Goal: Task Accomplishment & Management: Use online tool/utility

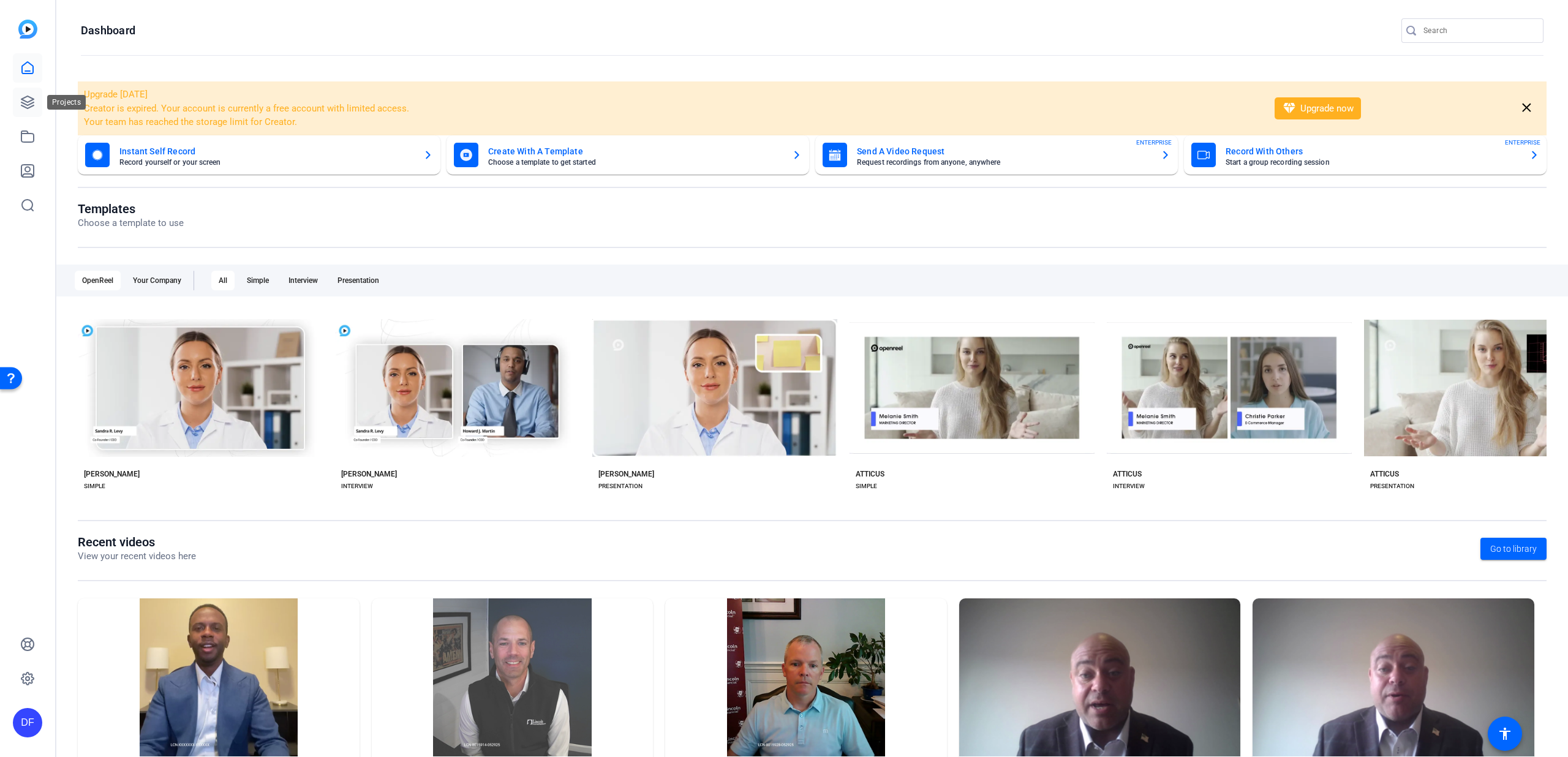
click at [31, 101] on icon at bounding box center [28, 102] width 14 height 14
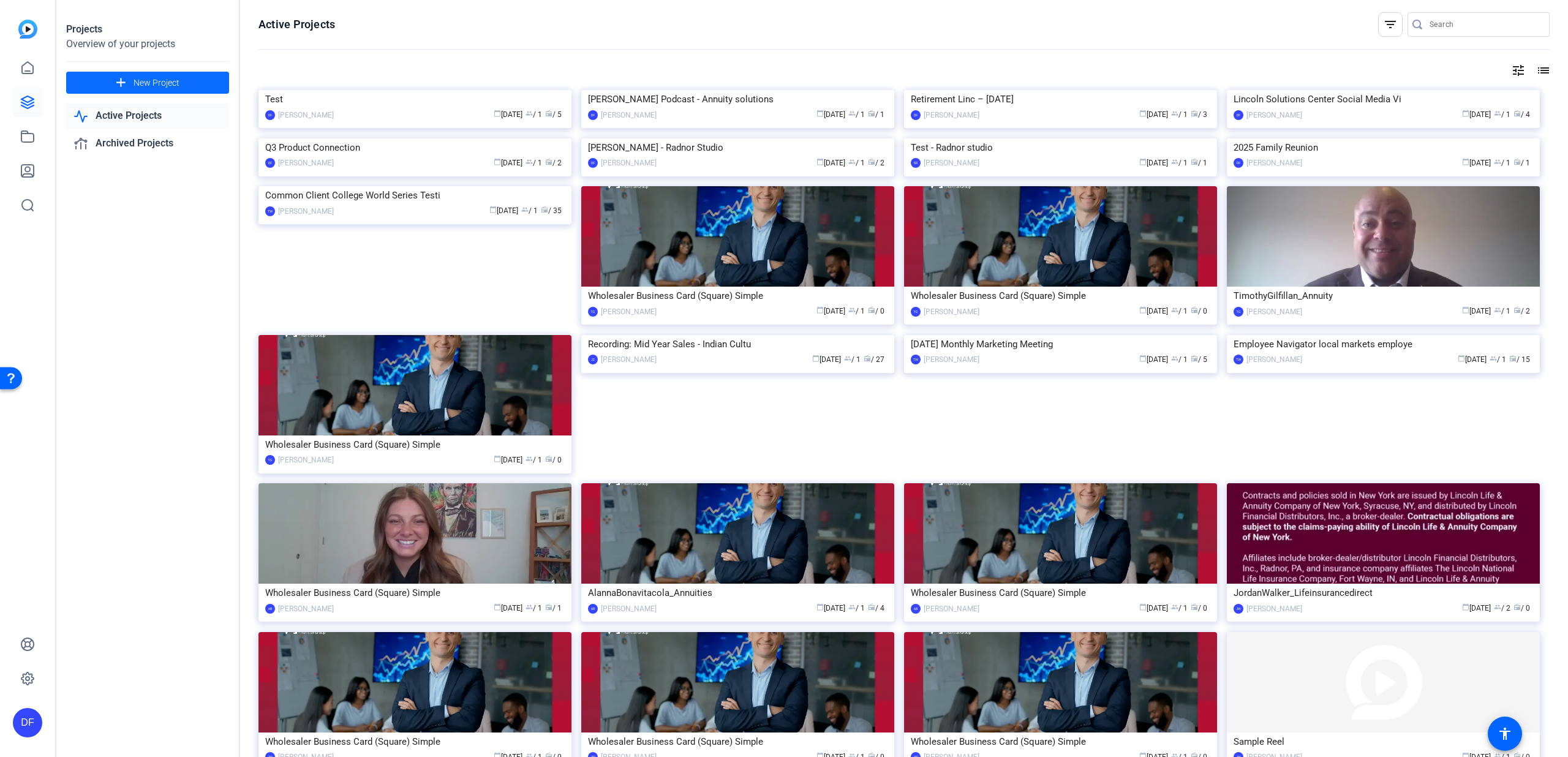
click at [174, 77] on span "New Project" at bounding box center [157, 83] width 46 height 13
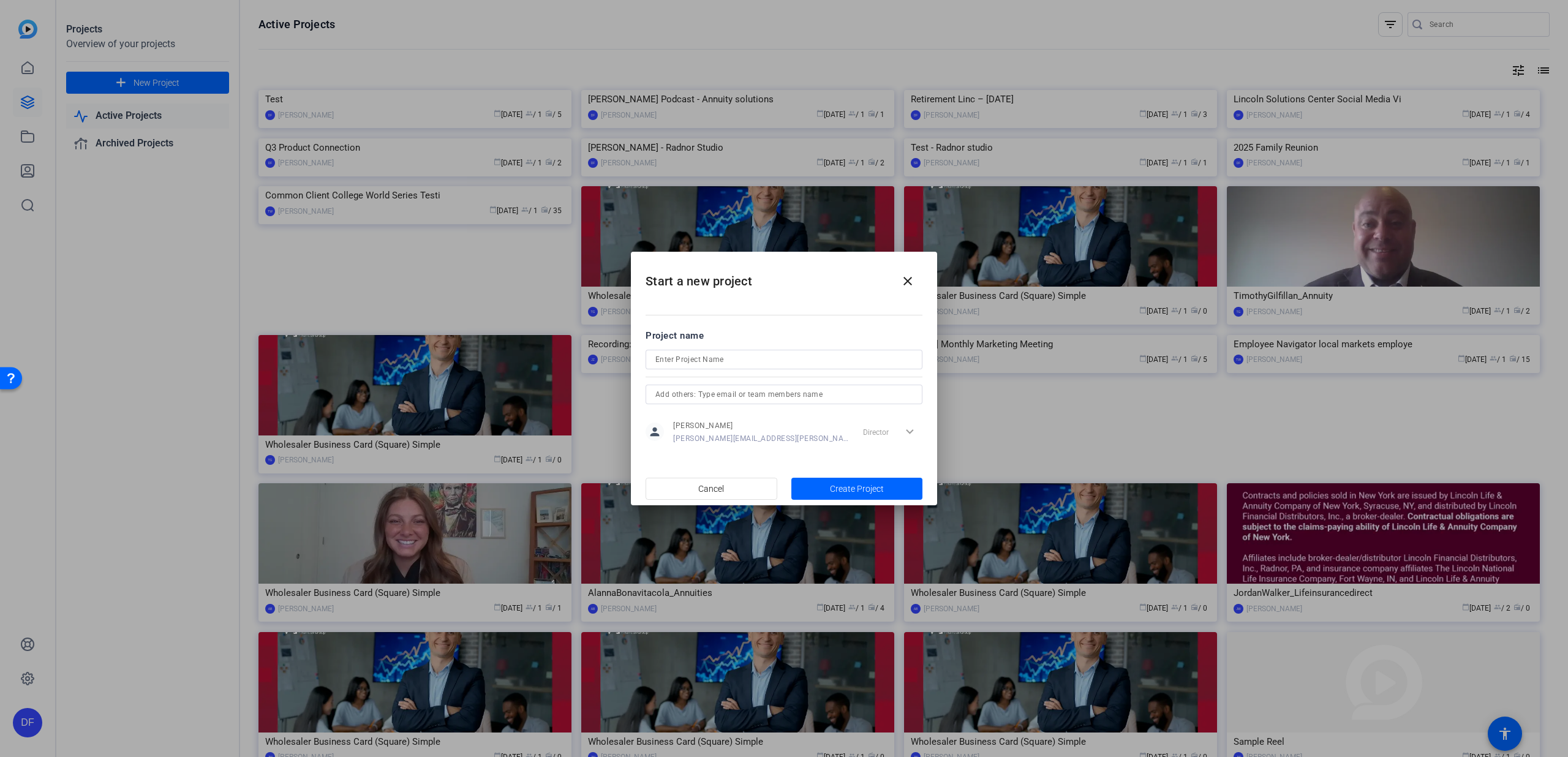
click at [685, 350] on div at bounding box center [784, 359] width 257 height 20
click at [681, 356] on input at bounding box center [784, 359] width 257 height 14
paste input "MoneyGuard LPL FP Interview"
type input "MoneyGuard LPL FP Interview"
click at [798, 486] on span "button" at bounding box center [857, 488] width 132 height 30
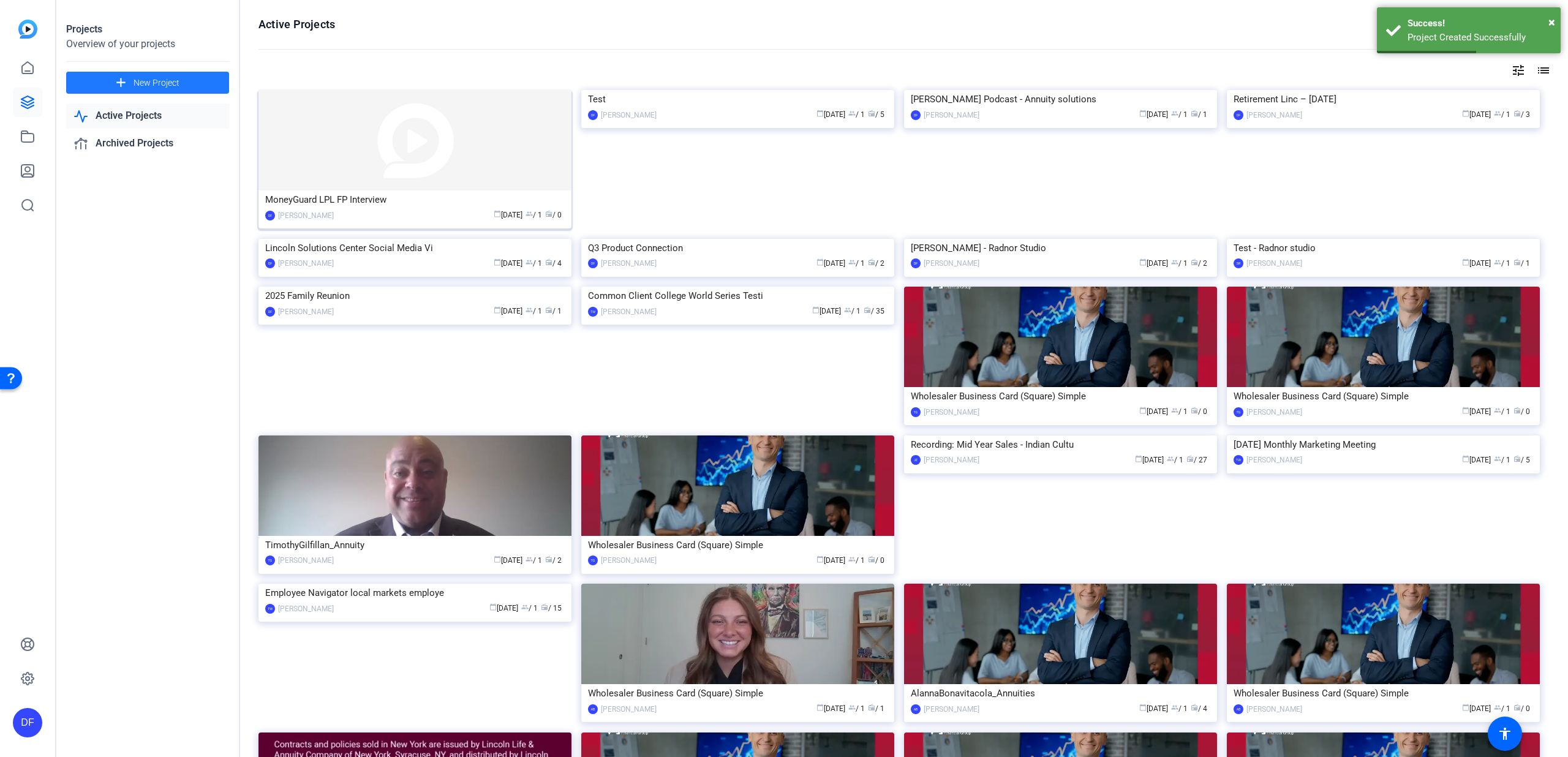
click at [375, 182] on img at bounding box center [415, 140] width 313 height 101
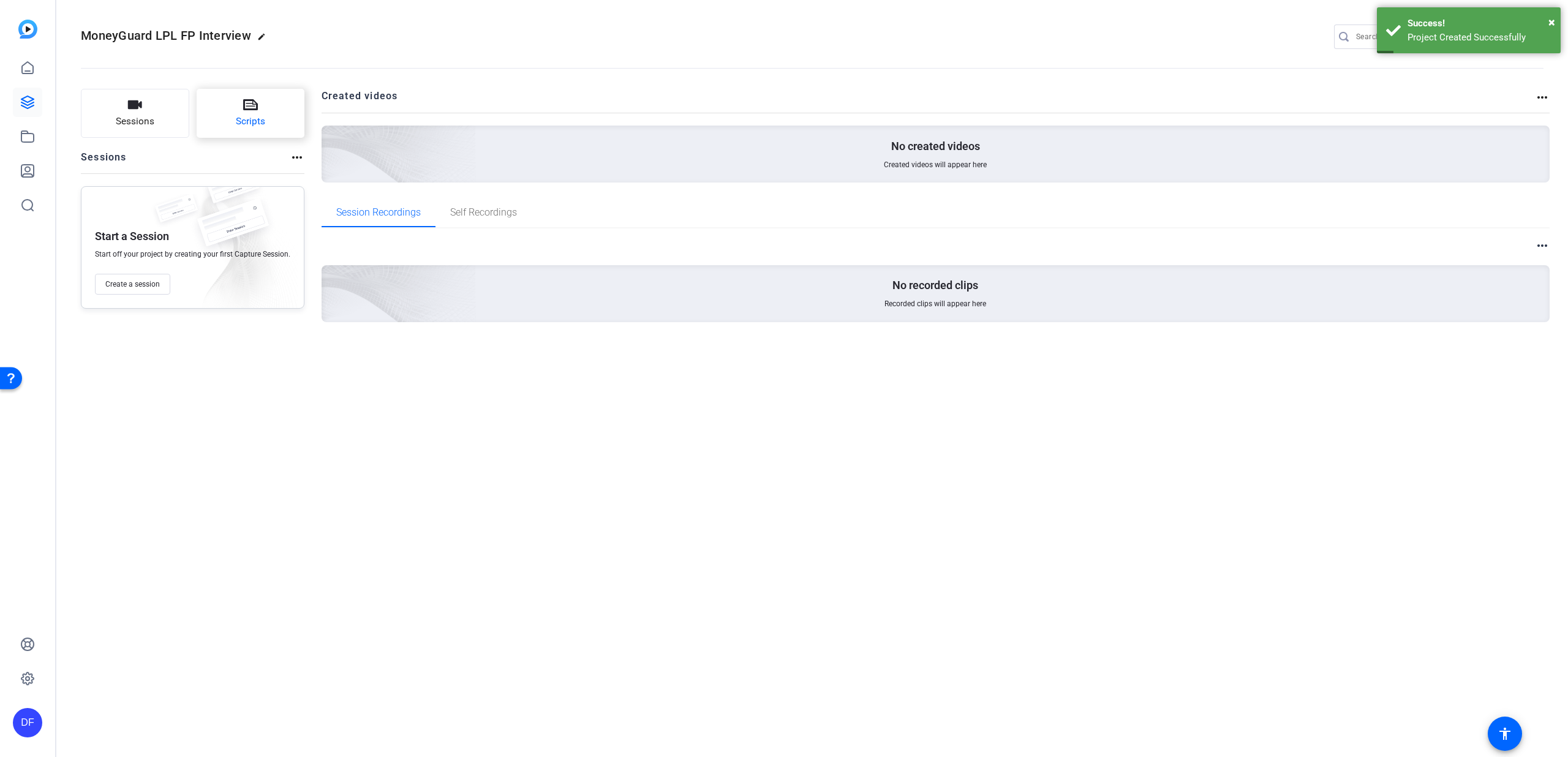
click at [226, 127] on button "Scripts" at bounding box center [251, 113] width 109 height 49
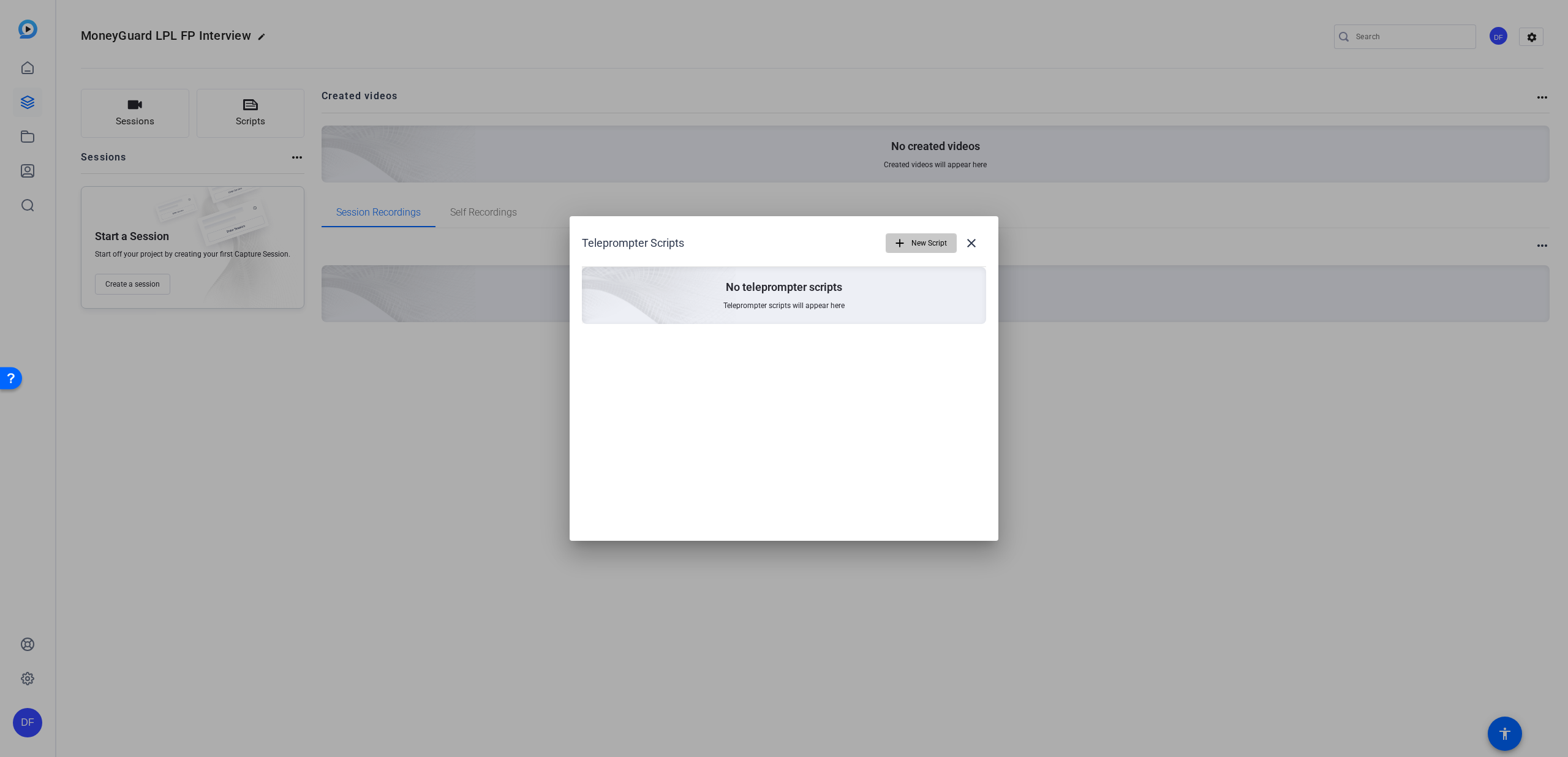
click at [906, 248] on mat-icon "add" at bounding box center [900, 243] width 13 height 13
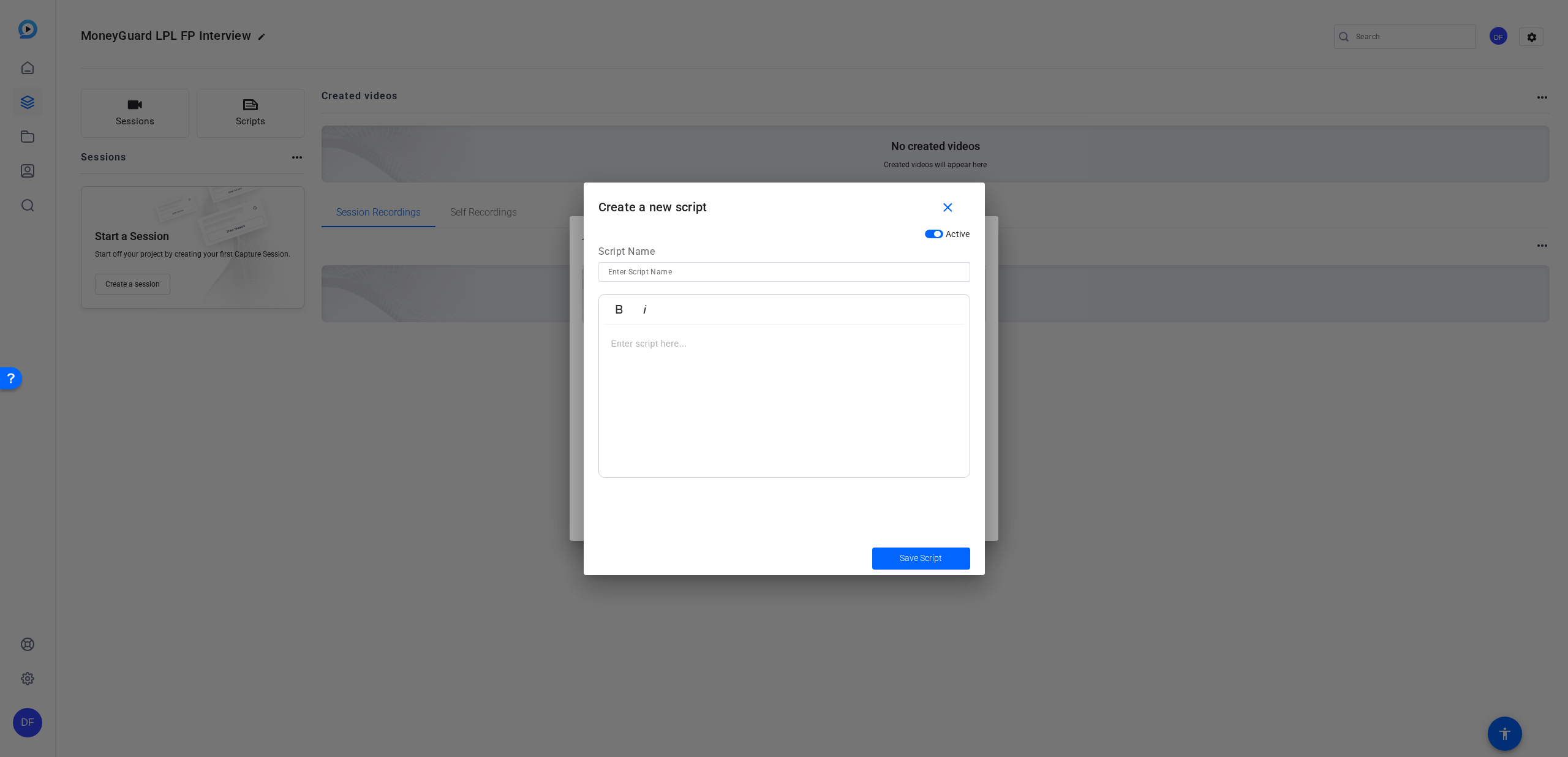
click at [698, 276] on input at bounding box center [784, 272] width 352 height 14
type input "Intro"
click at [685, 347] on p at bounding box center [785, 344] width 346 height 13
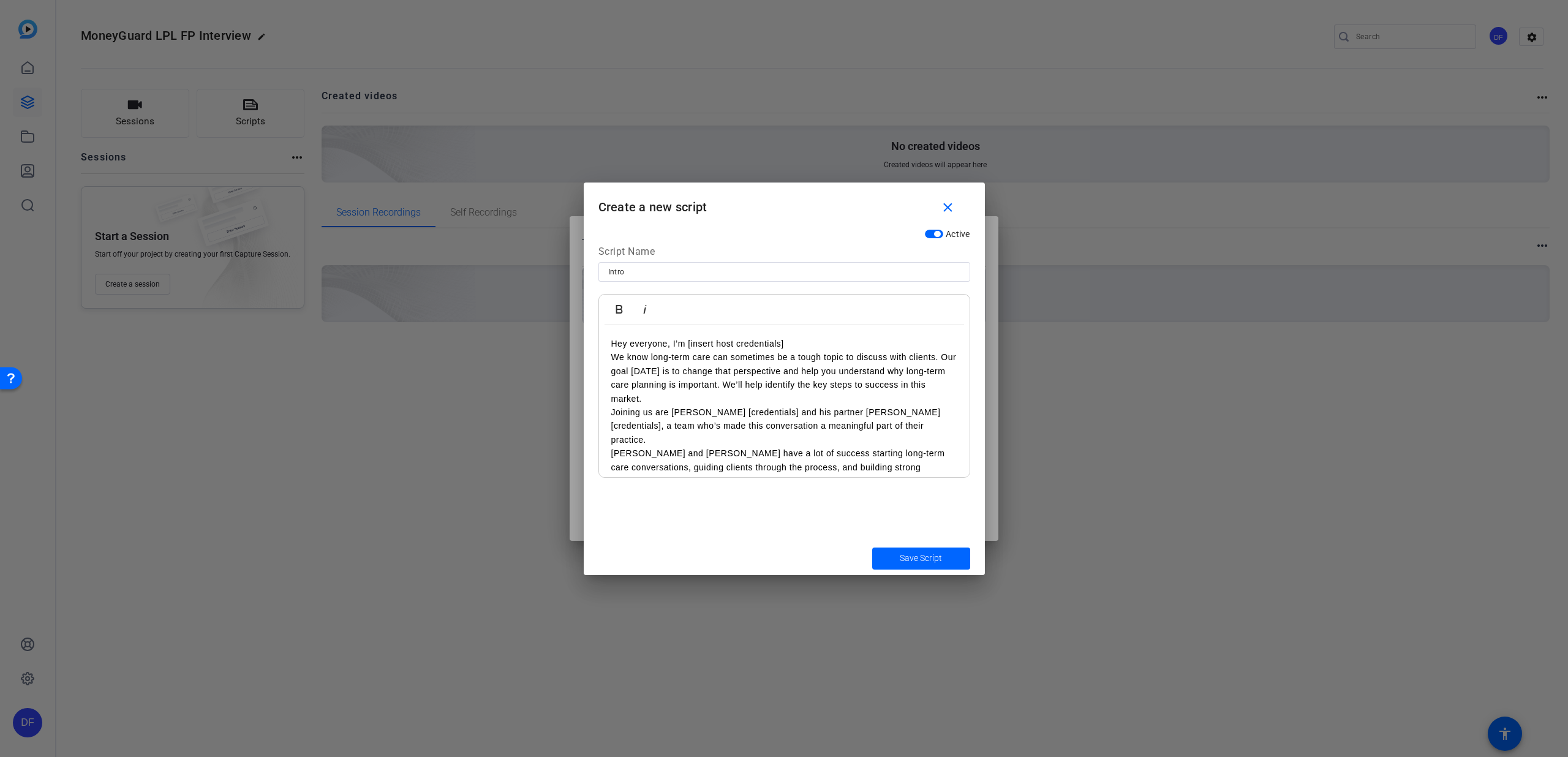
click at [786, 341] on p "Hey everyone, I’m [insert host credentials]" at bounding box center [785, 344] width 346 height 13
click at [607, 355] on div "Hey everyone, I’m [insert host credentials] We know long-term care can sometime…" at bounding box center [784, 426] width 371 height 203
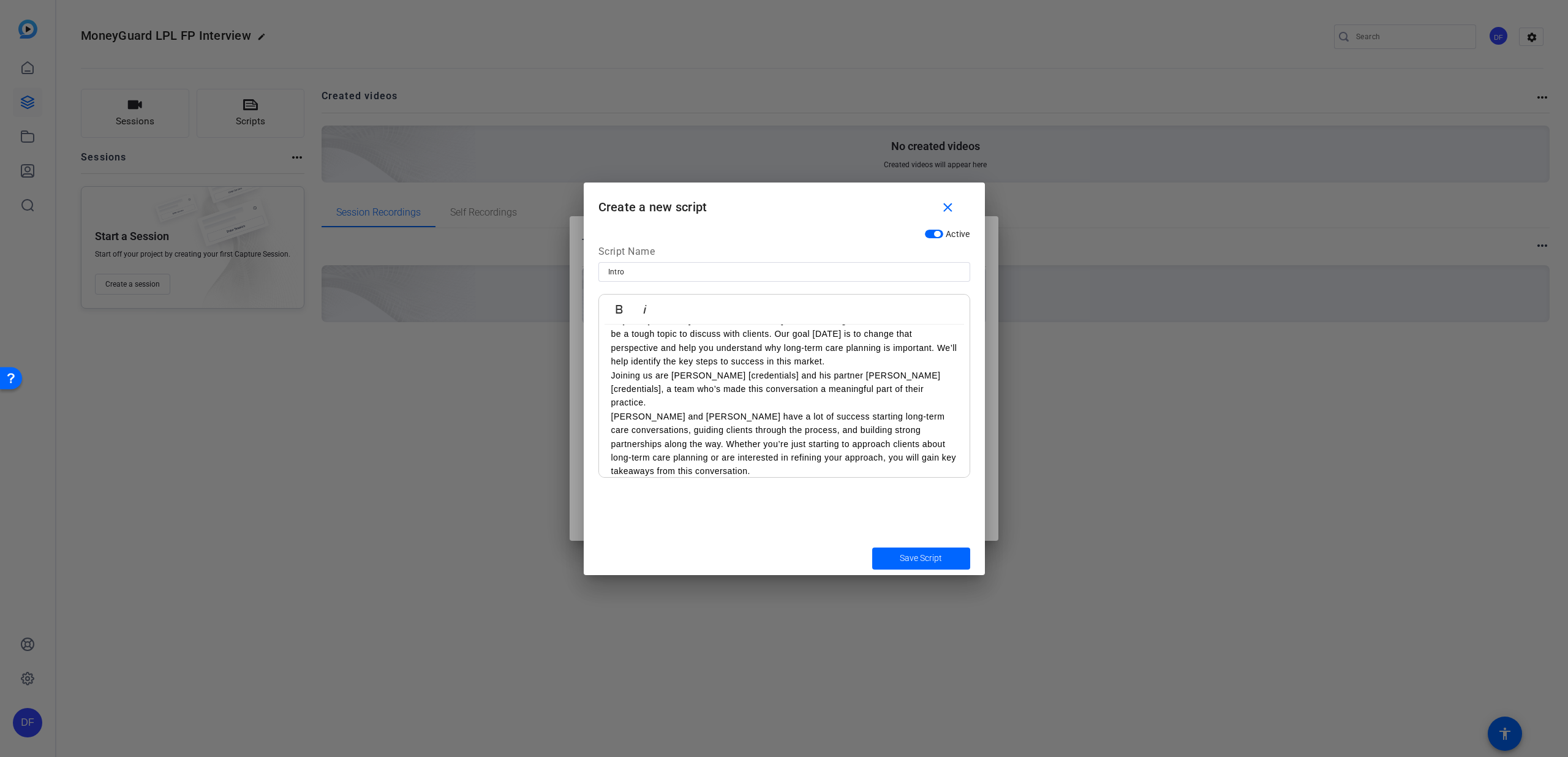
scroll to position [31, 0]
click at [895, 354] on p "Hey everyone, I’m [insert host credentials]. We know long-term care can sometim…" at bounding box center [785, 333] width 346 height 55
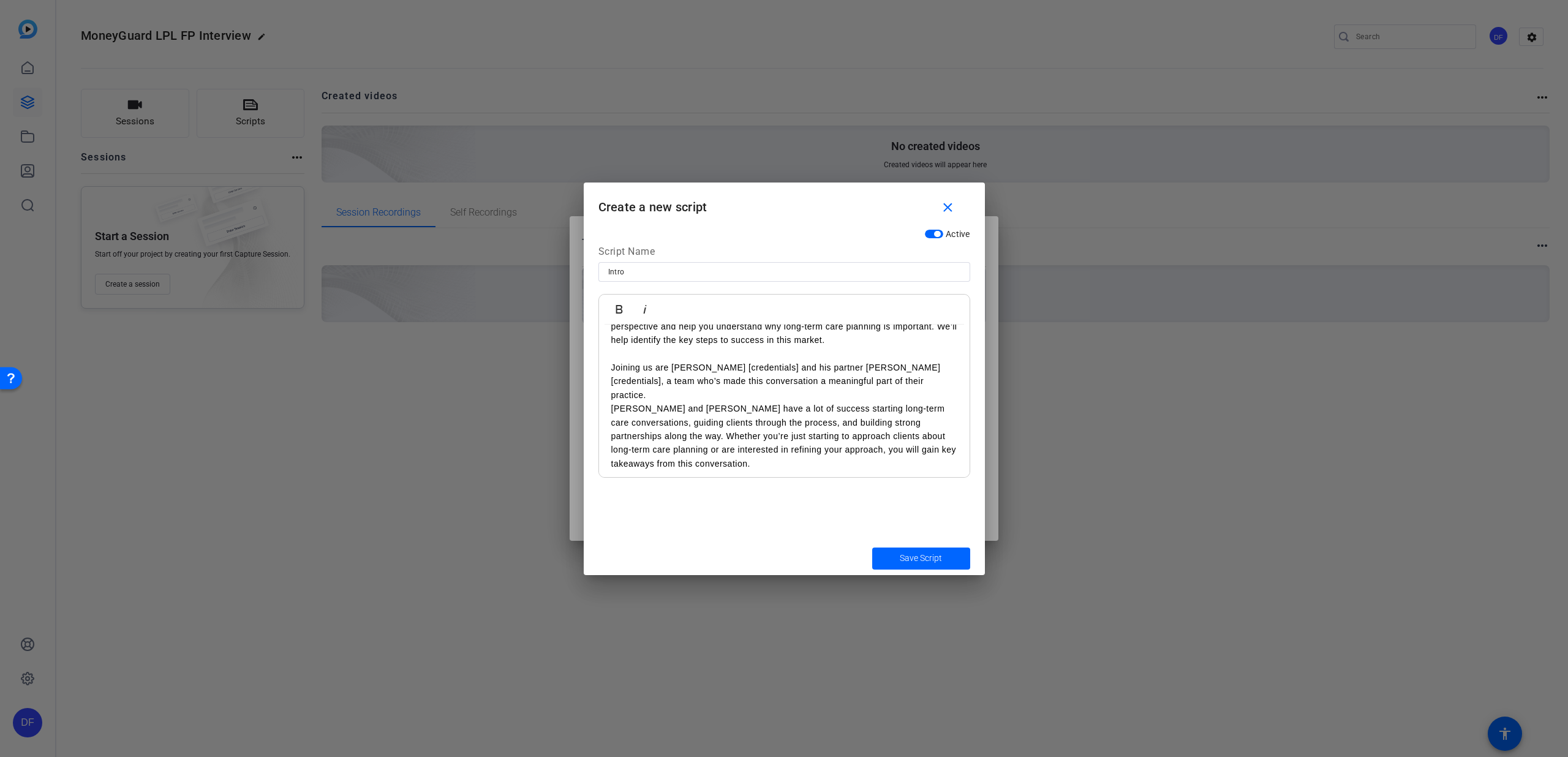
click at [610, 411] on div "Hey everyone, I’m [insert host credentials]. We know long-term care can sometim…" at bounding box center [784, 381] width 371 height 203
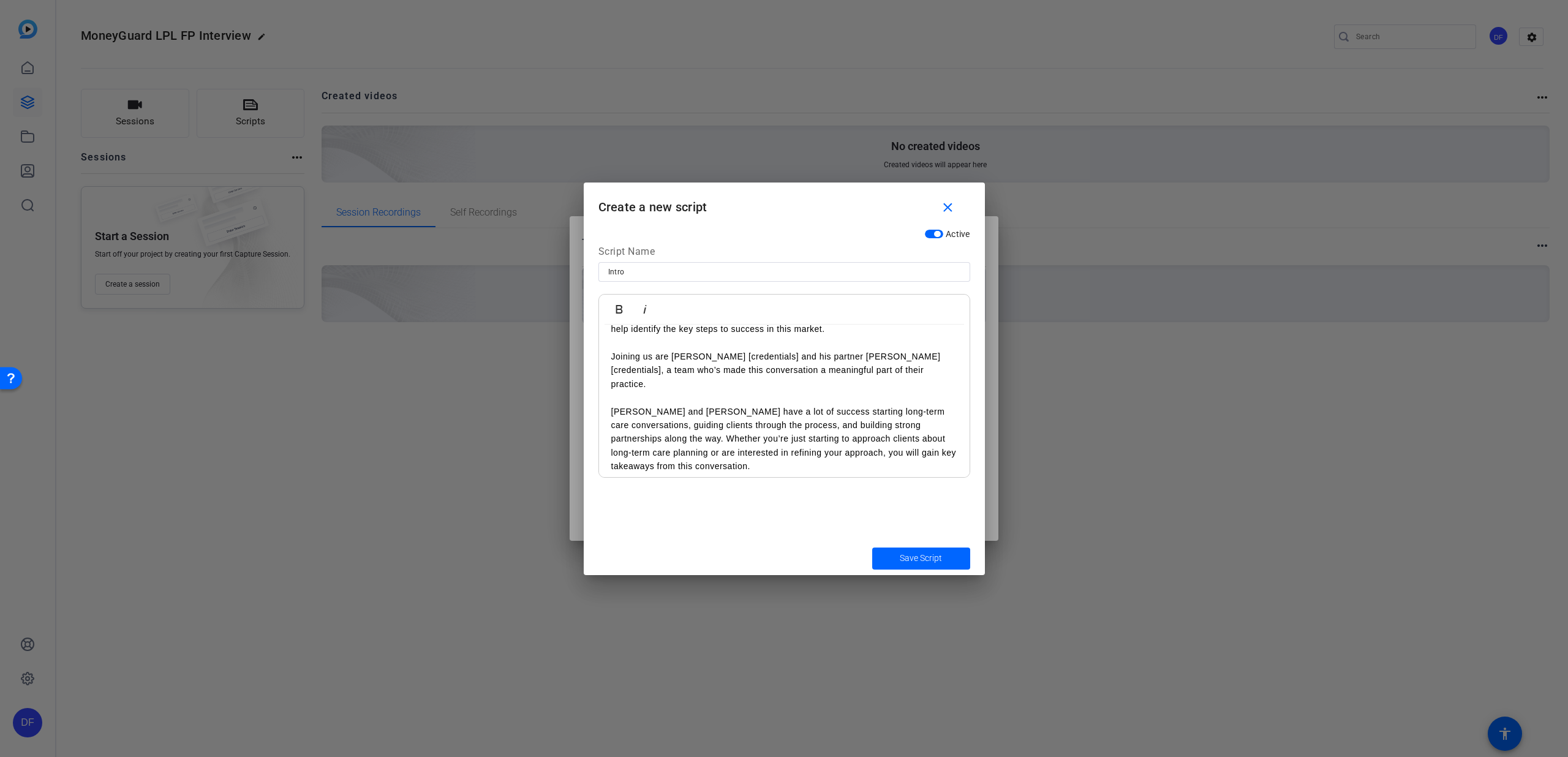
scroll to position [63, 0]
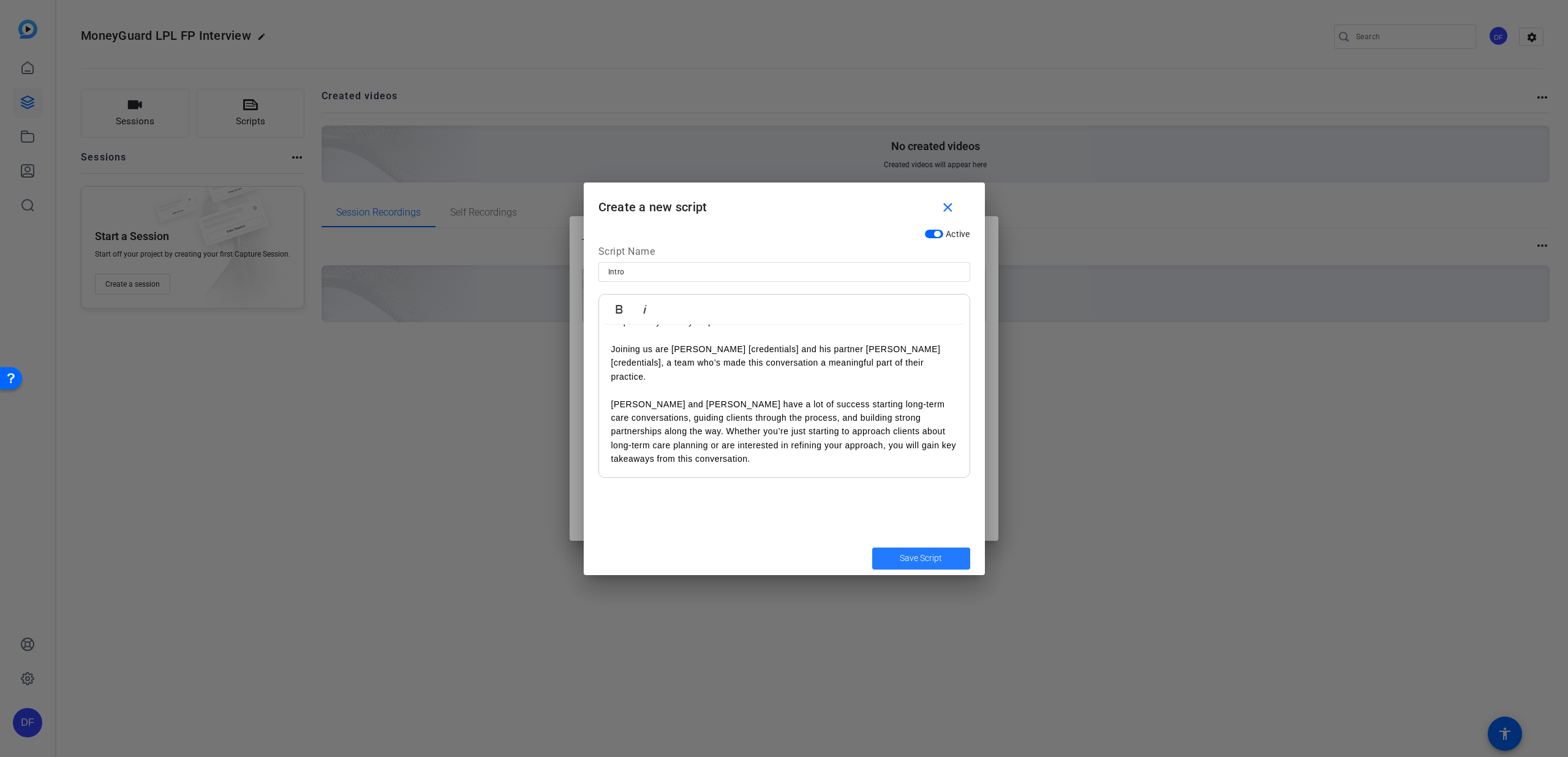
click at [903, 557] on span "Save Script" at bounding box center [921, 558] width 42 height 13
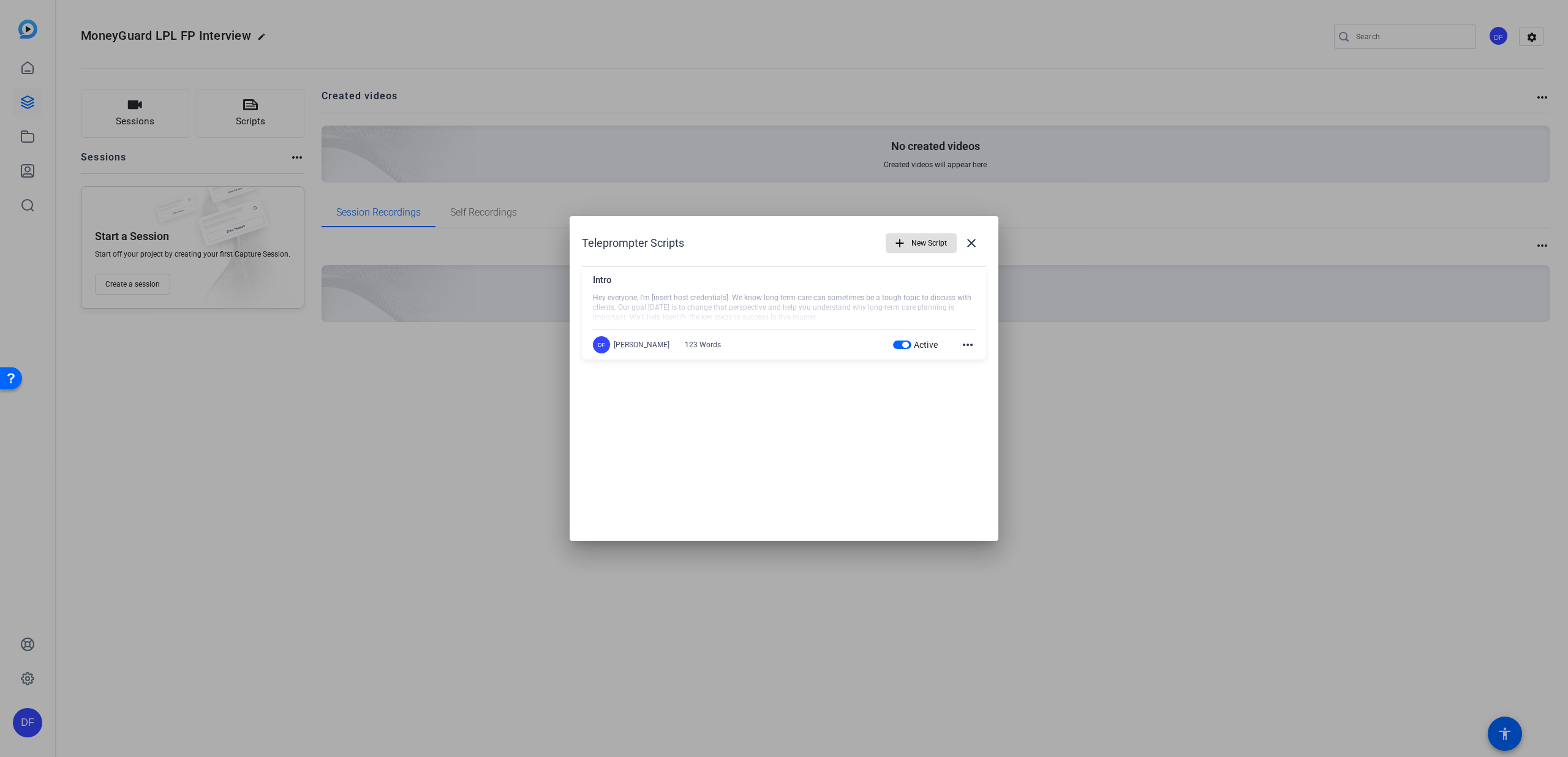
click at [907, 244] on span "button" at bounding box center [922, 243] width 70 height 30
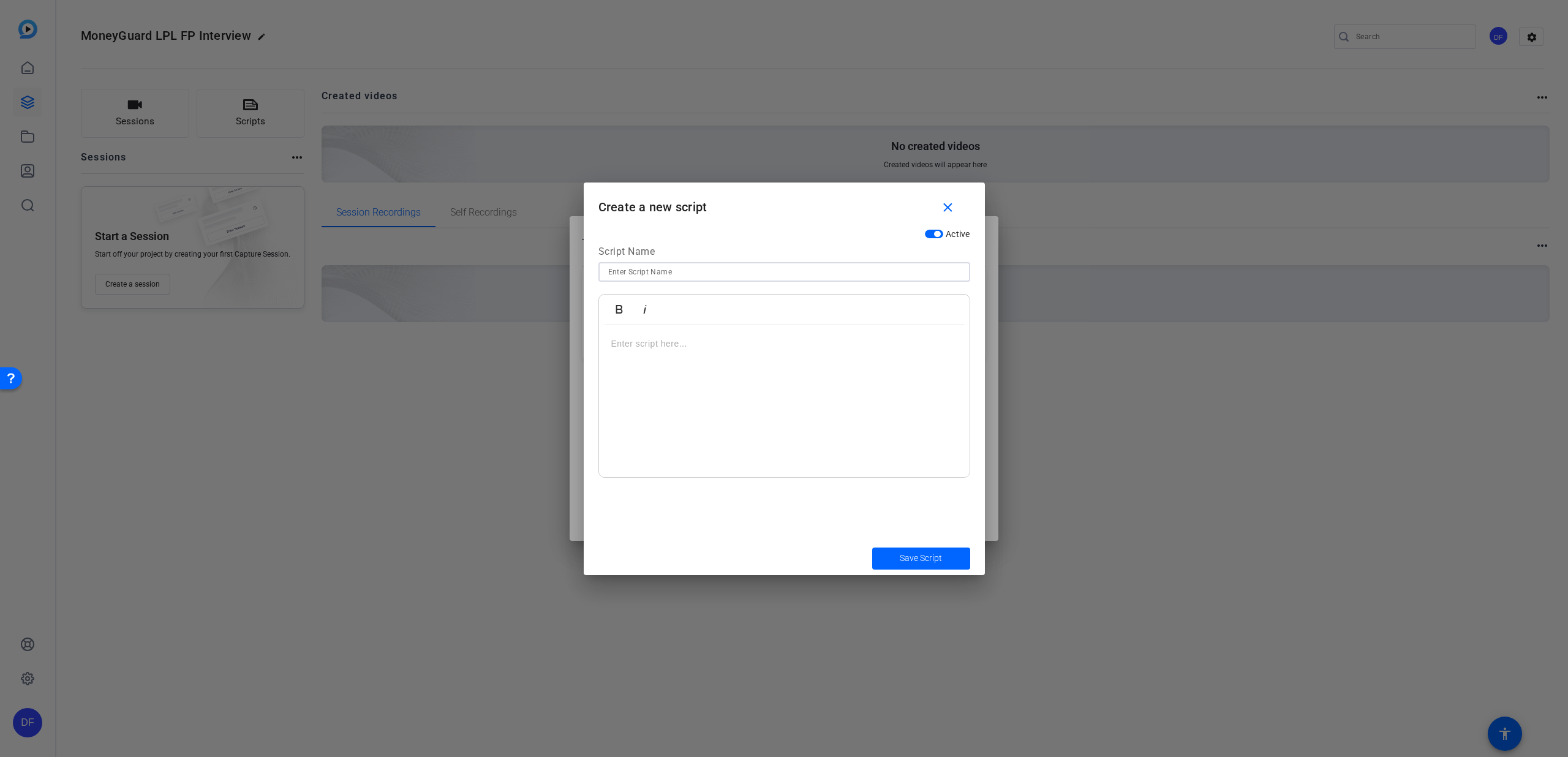
click at [647, 274] on input at bounding box center [784, 272] width 352 height 14
type input "Outro"
click at [640, 351] on div at bounding box center [784, 401] width 371 height 153
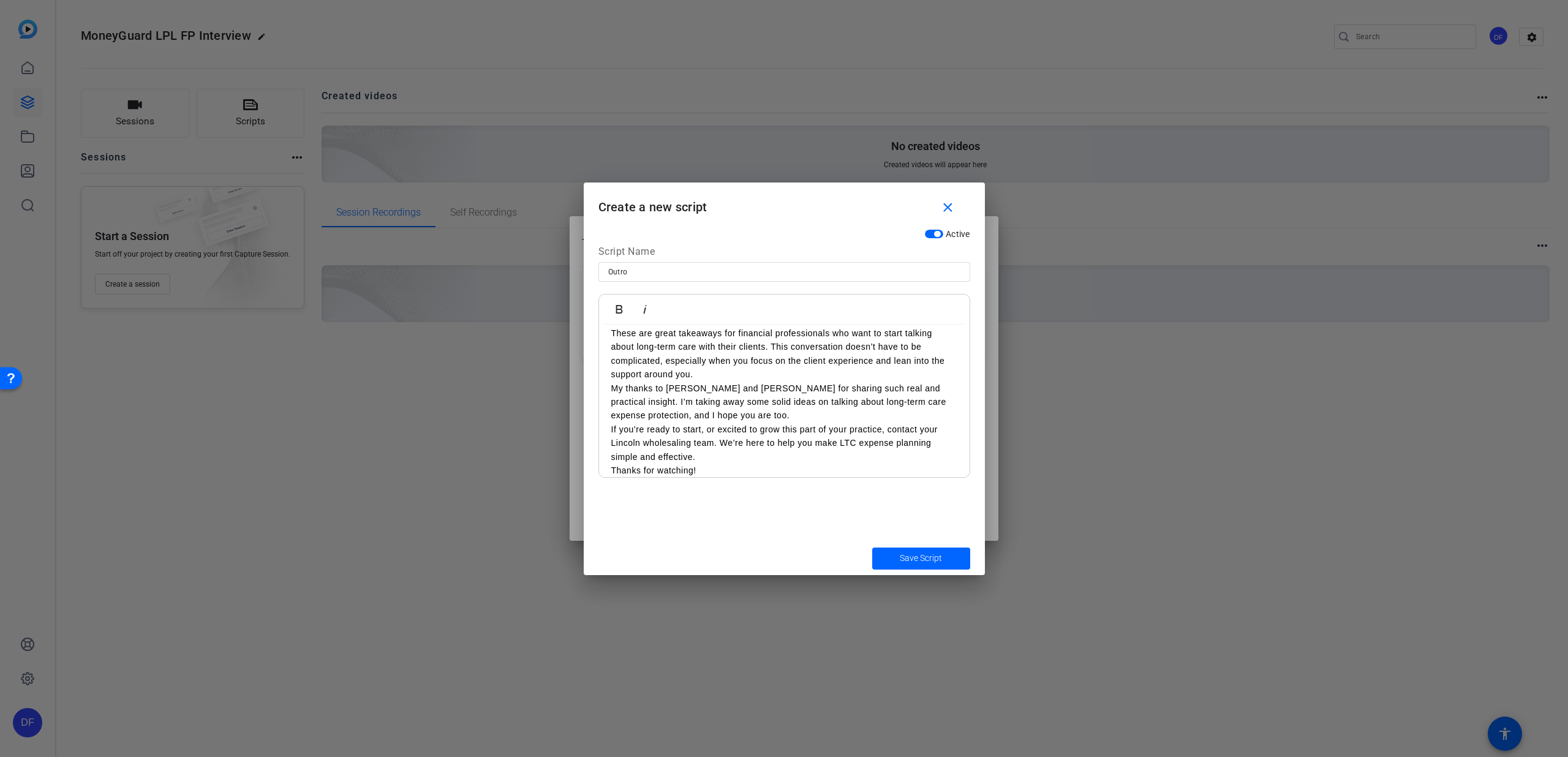
scroll to position [0, 0]
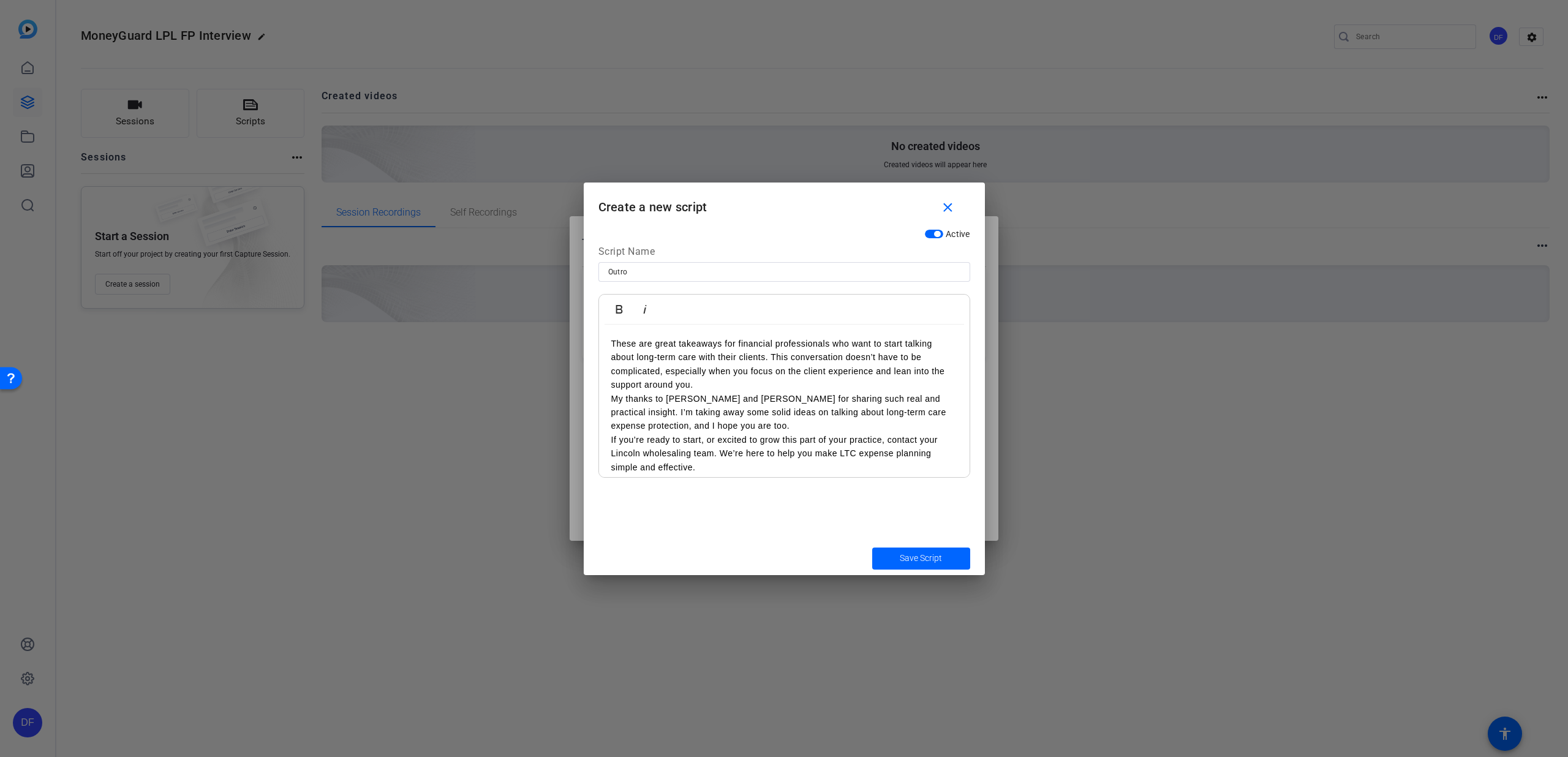
click at [694, 386] on p "These are great takeaways for financial professionals who want to start talking…" at bounding box center [785, 365] width 346 height 55
click at [717, 442] on p "My thanks to [PERSON_NAME] and [PERSON_NAME] for sharing such real and practica…" at bounding box center [785, 426] width 346 height 41
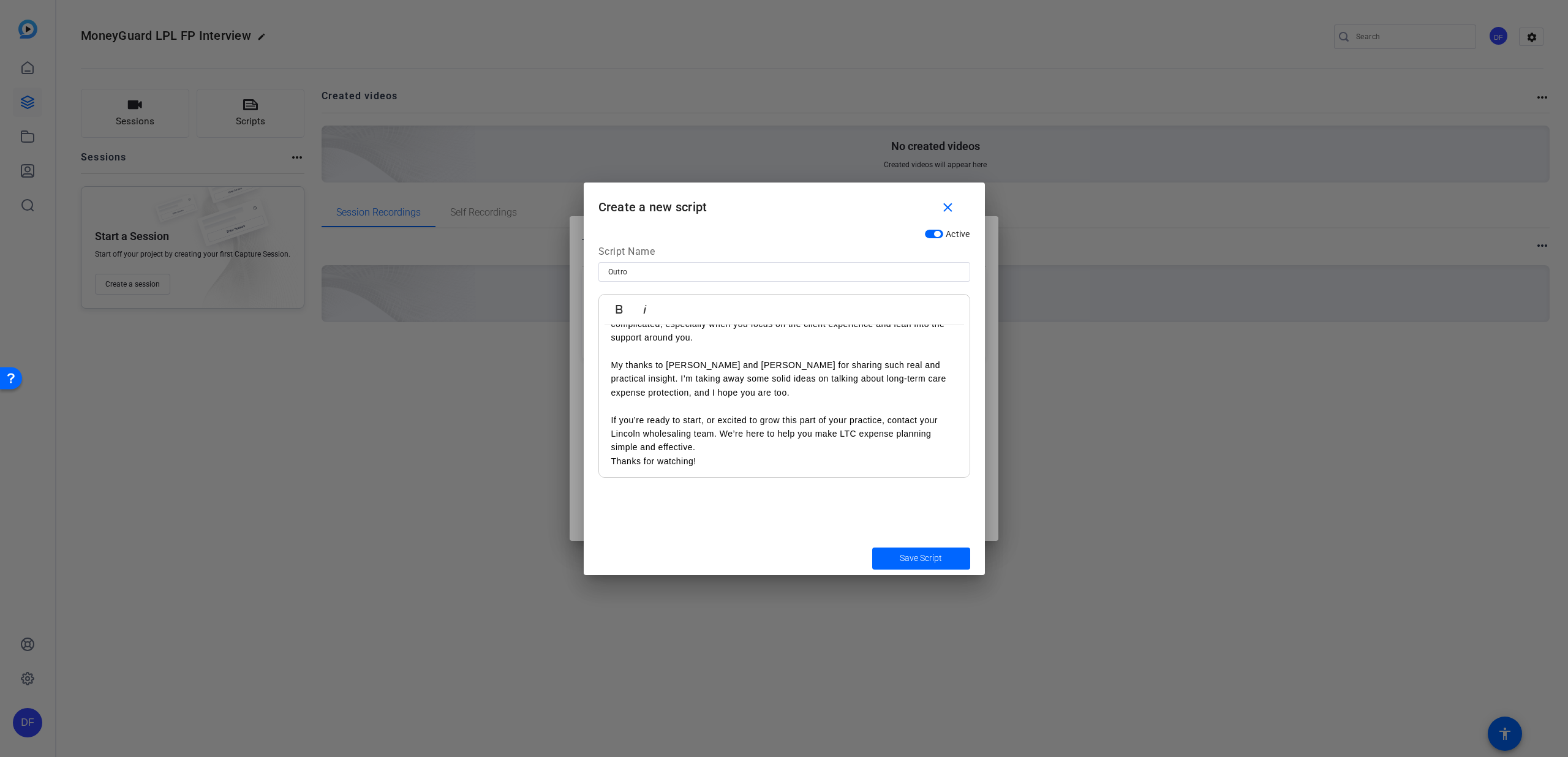
scroll to position [49, 0]
click at [612, 459] on p "Thanks for watching!" at bounding box center [785, 459] width 346 height 13
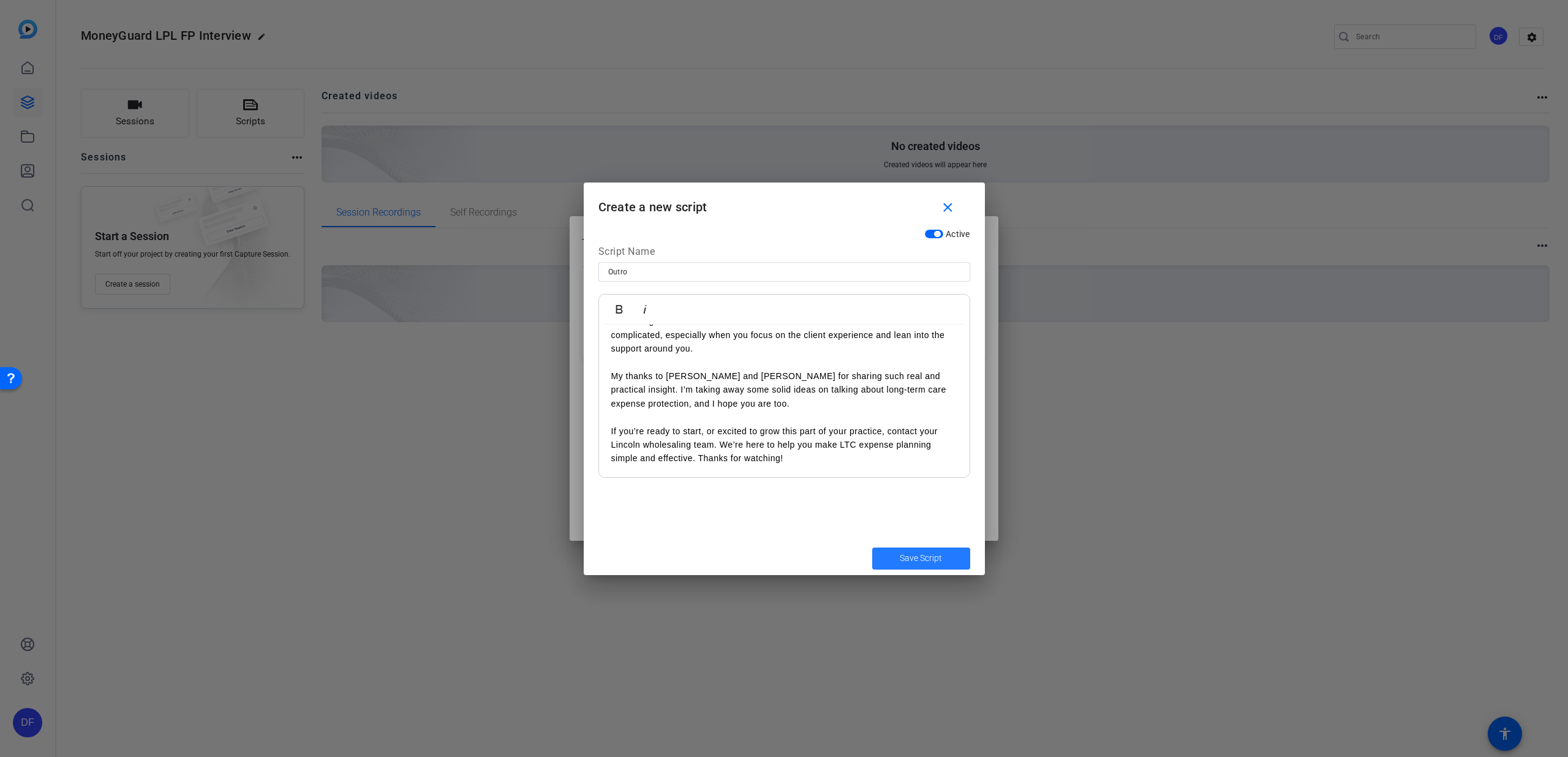
click at [906, 563] on span "Save Script" at bounding box center [921, 558] width 42 height 13
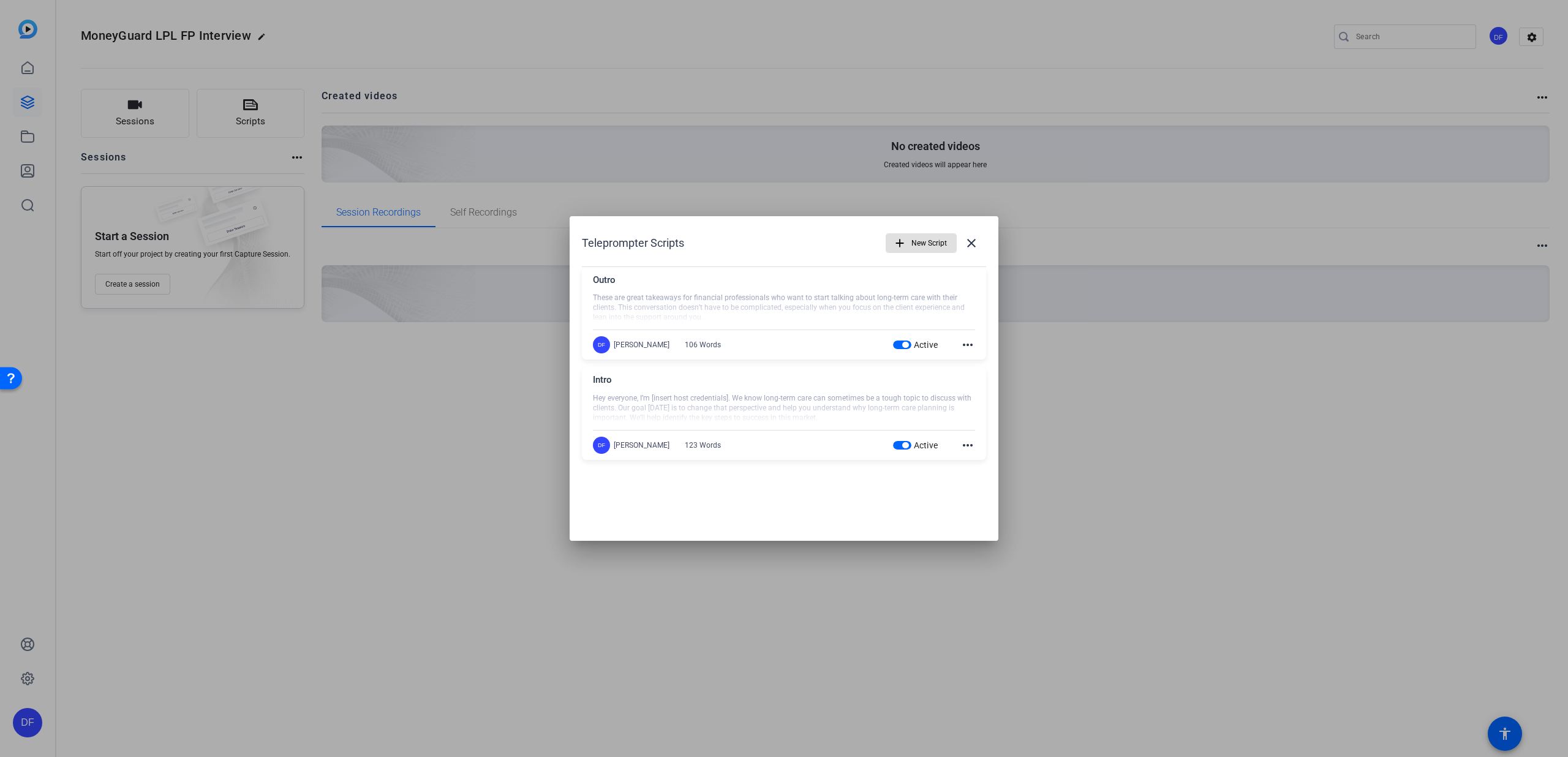
click at [897, 239] on mat-icon "add" at bounding box center [900, 243] width 13 height 13
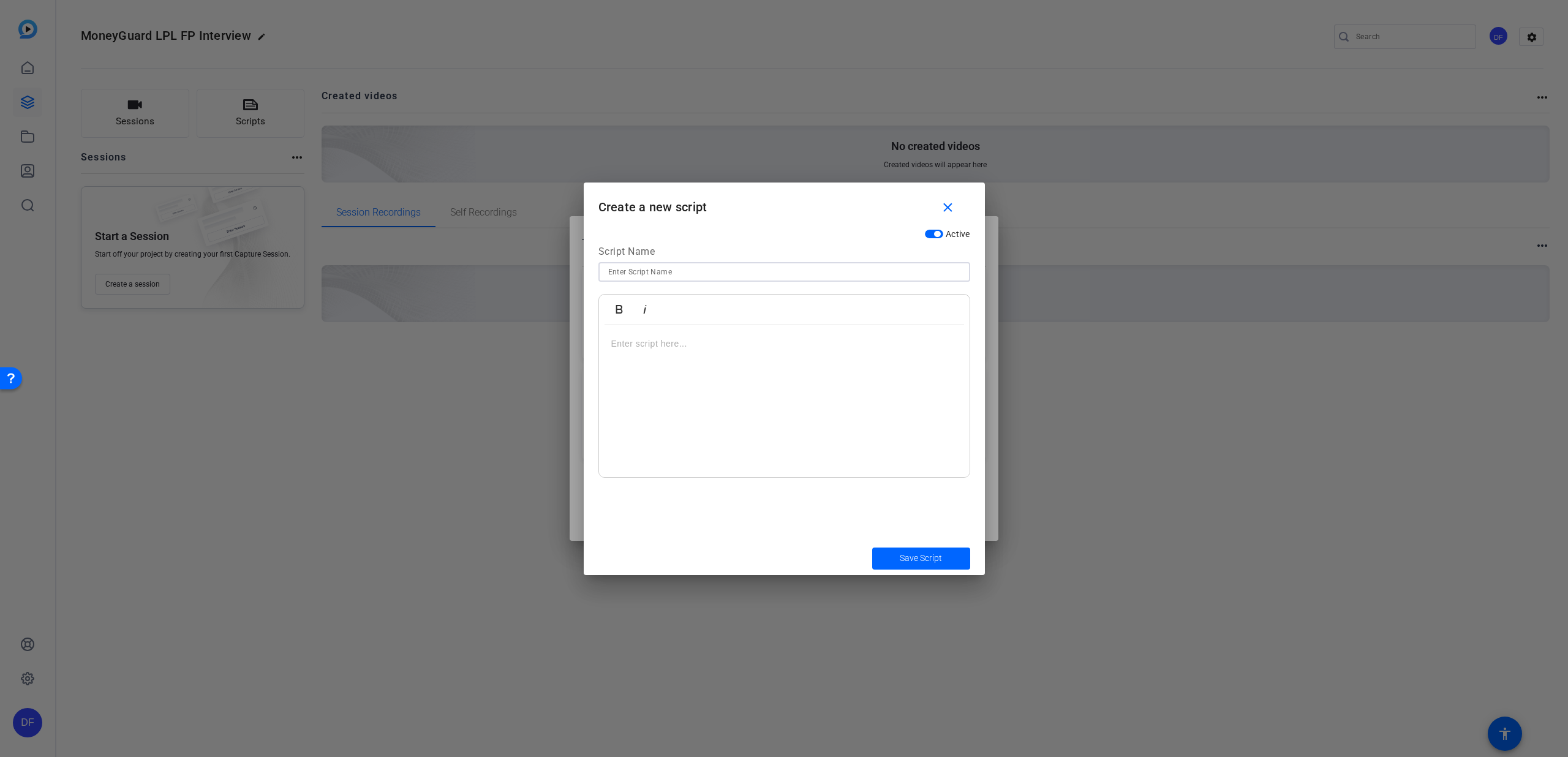
click at [773, 271] on input at bounding box center [784, 272] width 352 height 14
click at [687, 350] on p at bounding box center [785, 344] width 346 height 13
click at [649, 271] on input "Questions" at bounding box center [784, 272] width 352 height 14
type input "Questions FULL"
click at [646, 340] on p at bounding box center [785, 344] width 346 height 13
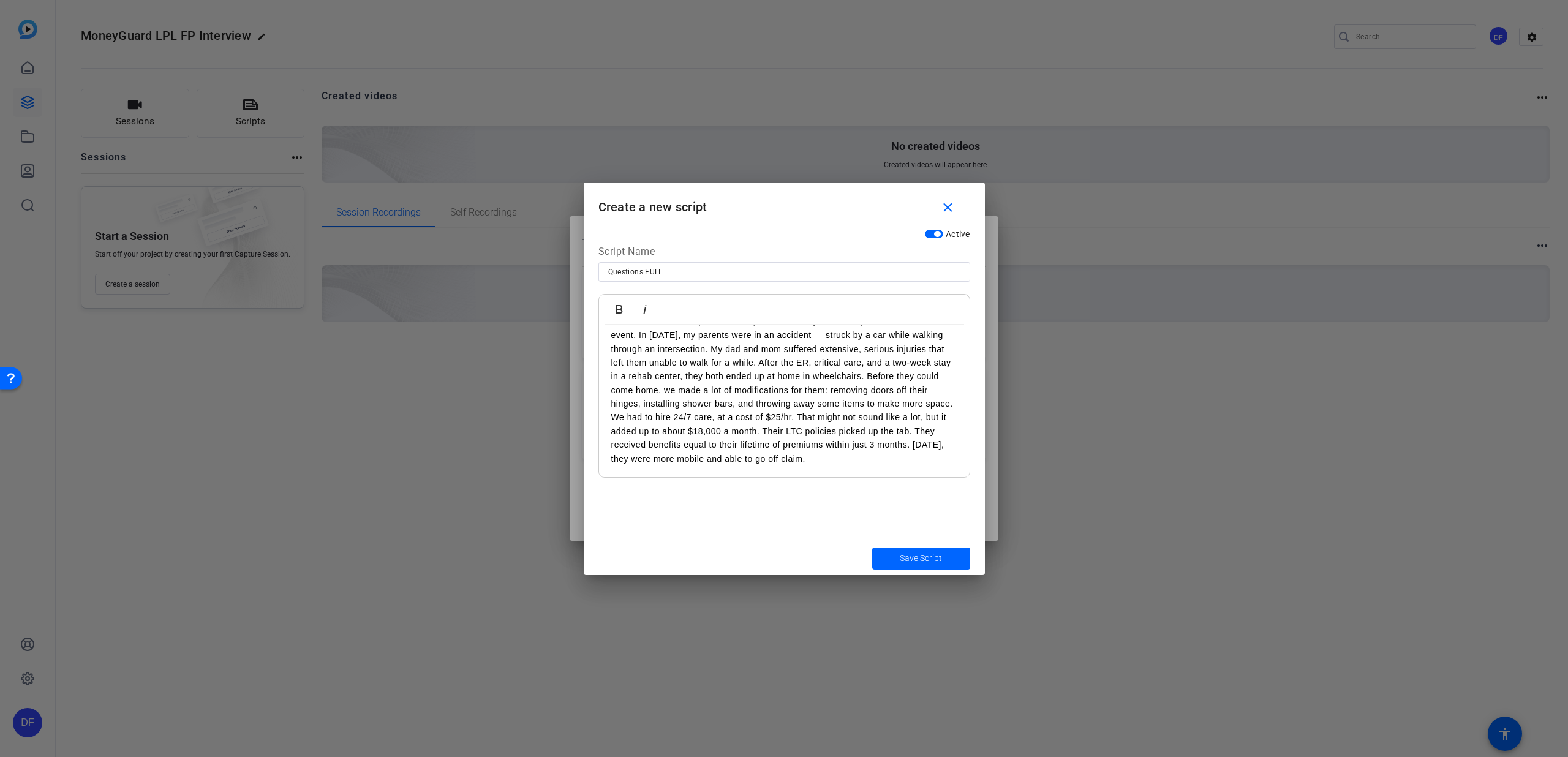
scroll to position [0, 0]
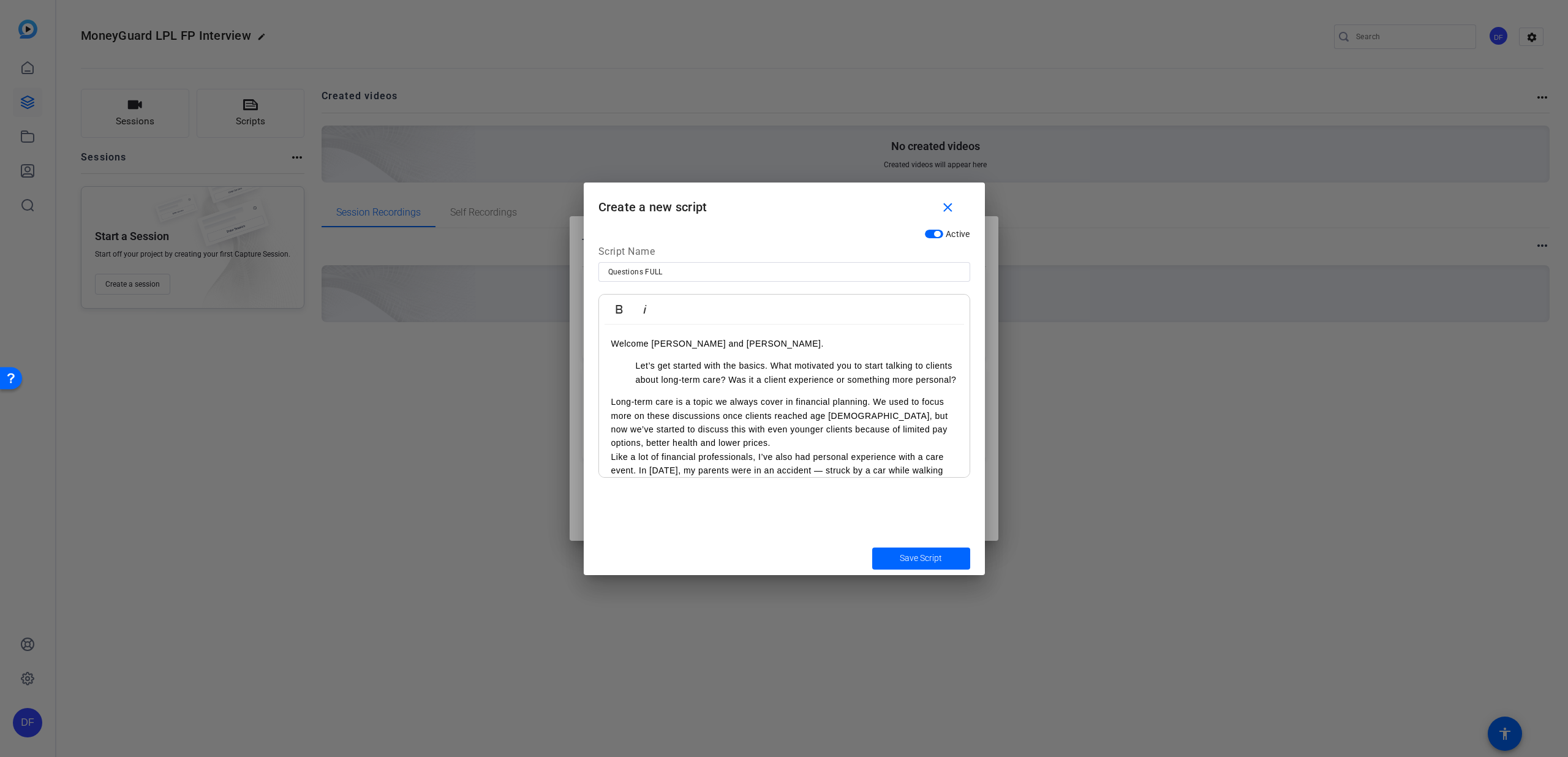
click at [637, 364] on li "Let’s get started with the basics. What motivated you to start talking to clien…" at bounding box center [797, 373] width 322 height 28
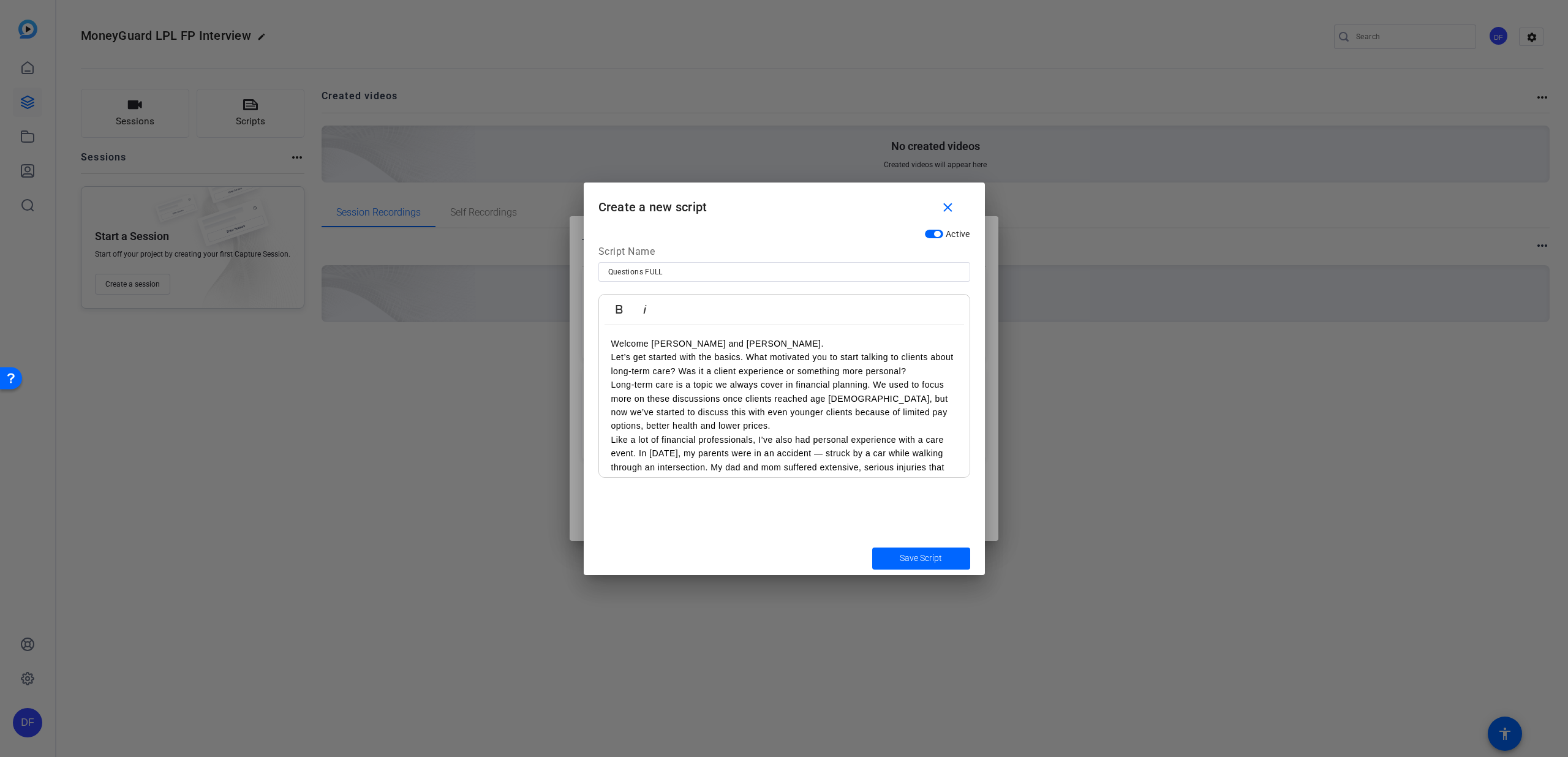
click at [610, 342] on div "Welcome [PERSON_NAME] and [PERSON_NAME]. Let’s get started with the basics. Wha…" at bounding box center [784, 460] width 371 height 271
drag, startPoint x: 640, startPoint y: 341, endPoint x: 608, endPoint y: 338, distance: 32.1
click at [609, 338] on div "[PERSON_NAME]: Welcome [PERSON_NAME] and [PERSON_NAME]. Let’s get started with …" at bounding box center [784, 460] width 371 height 271
click at [614, 310] on icon "button" at bounding box center [619, 309] width 14 height 14
click at [608, 358] on div "[PERSON_NAME]: Welcome [PERSON_NAME] and [PERSON_NAME]. Let’s get started with …" at bounding box center [784, 460] width 371 height 271
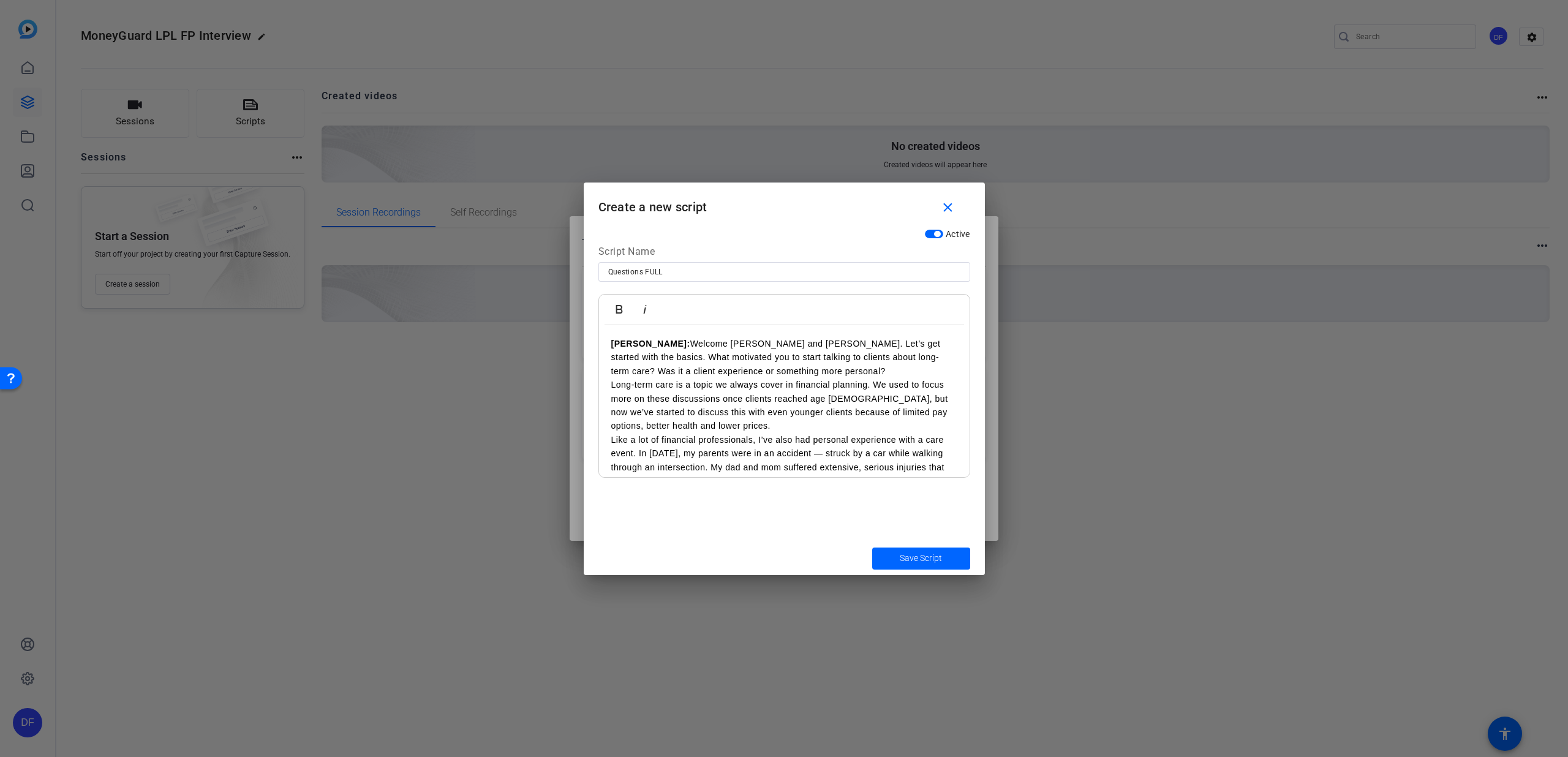
click at [783, 371] on p "[PERSON_NAME]: Welcome [PERSON_NAME] and [PERSON_NAME]. Let’s get started with …" at bounding box center [785, 357] width 346 height 41
click at [612, 398] on p "Long-term care is a topic we always cover in financial planning. We used to foc…" at bounding box center [785, 420] width 346 height 55
drag, startPoint x: 635, startPoint y: 398, endPoint x: 612, endPoint y: 400, distance: 23.1
click at [612, 400] on p "[PERSON_NAME]: Long-term care is a topic we always cover in financial planning.…" at bounding box center [785, 420] width 346 height 55
click at [617, 311] on icon "button" at bounding box center [619, 309] width 14 height 14
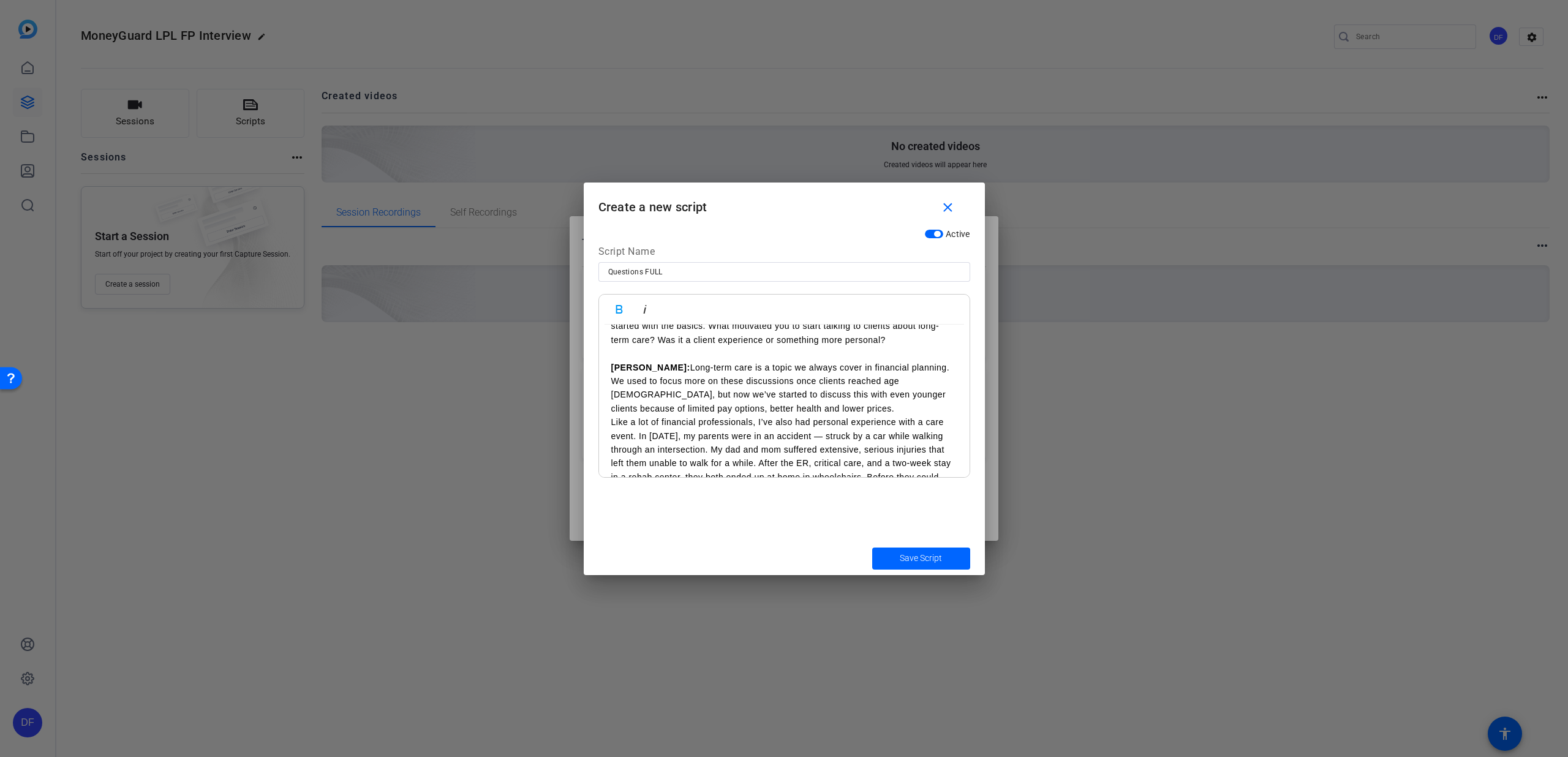
scroll to position [39, 0]
click at [750, 398] on p "[PERSON_NAME]: Long-term care is a topic we always cover in financial planning.…" at bounding box center [785, 380] width 346 height 55
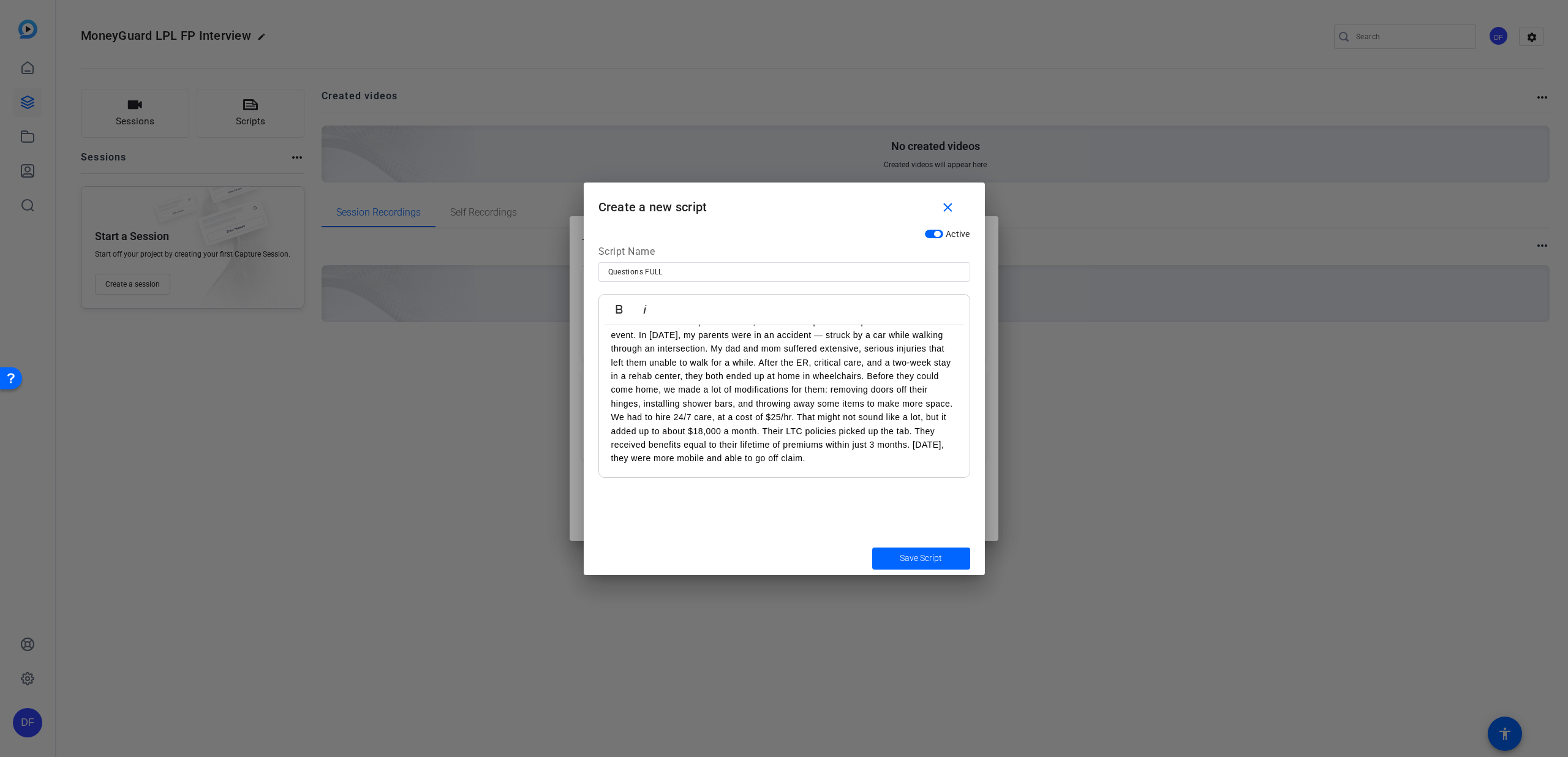
click at [902, 459] on p "Like a lot of financial professionals, I’ve also had personal experience with a…" at bounding box center [785, 390] width 346 height 151
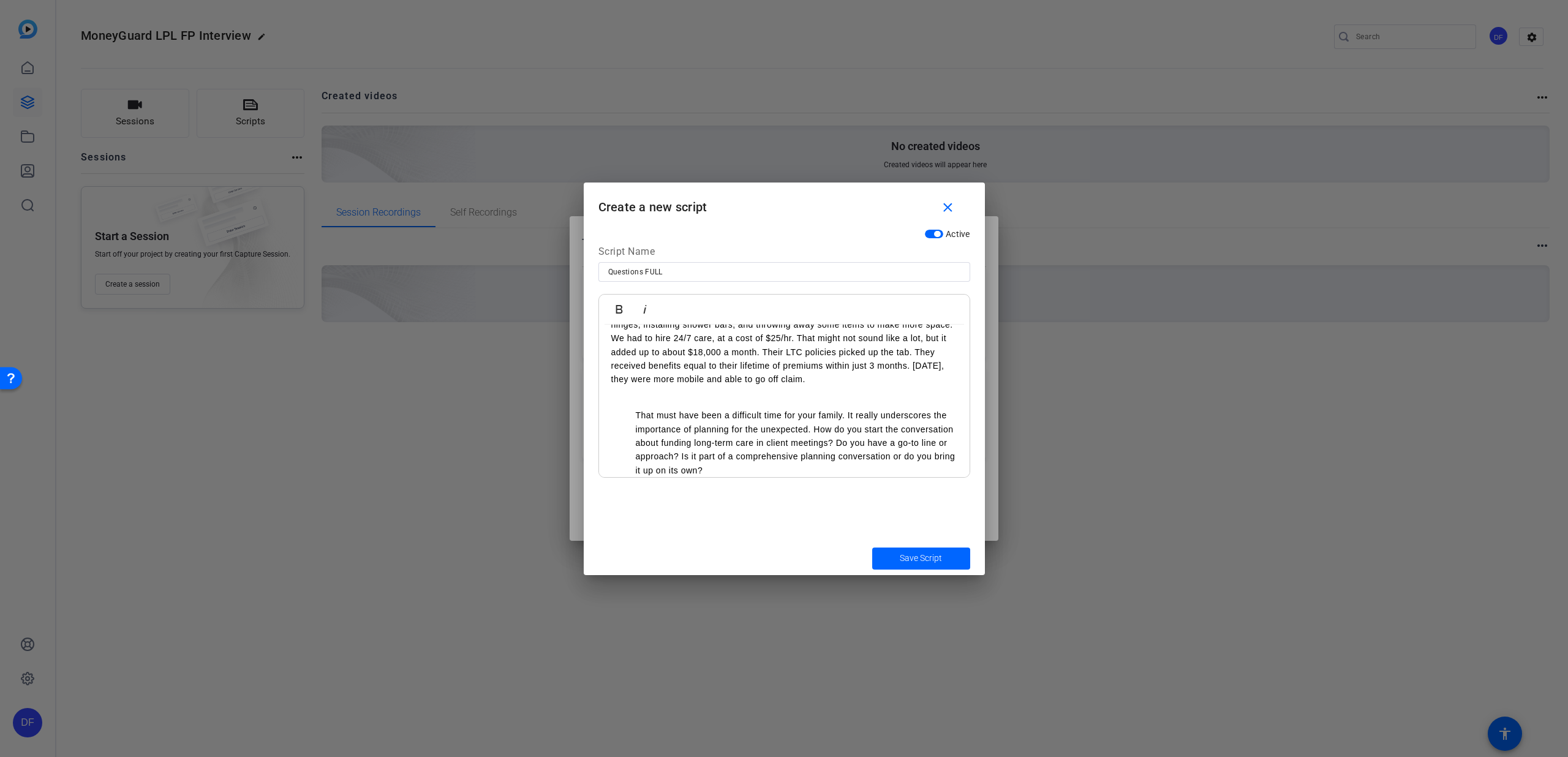
click at [634, 420] on ul "That must have been a difficult time for your family. It really underscores the…" at bounding box center [785, 443] width 346 height 68
drag, startPoint x: 639, startPoint y: 408, endPoint x: 608, endPoint y: 409, distance: 31.0
click at [608, 409] on div "[PERSON_NAME]: Welcome [PERSON_NAME] and [PERSON_NAME]. Let’s get started with …" at bounding box center [784, 290] width 371 height 381
click at [617, 313] on icon "button" at bounding box center [619, 309] width 14 height 14
click at [656, 414] on p "[PERSON_NAME]: That must have been a difficult time for your family. It really …" at bounding box center [785, 434] width 346 height 68
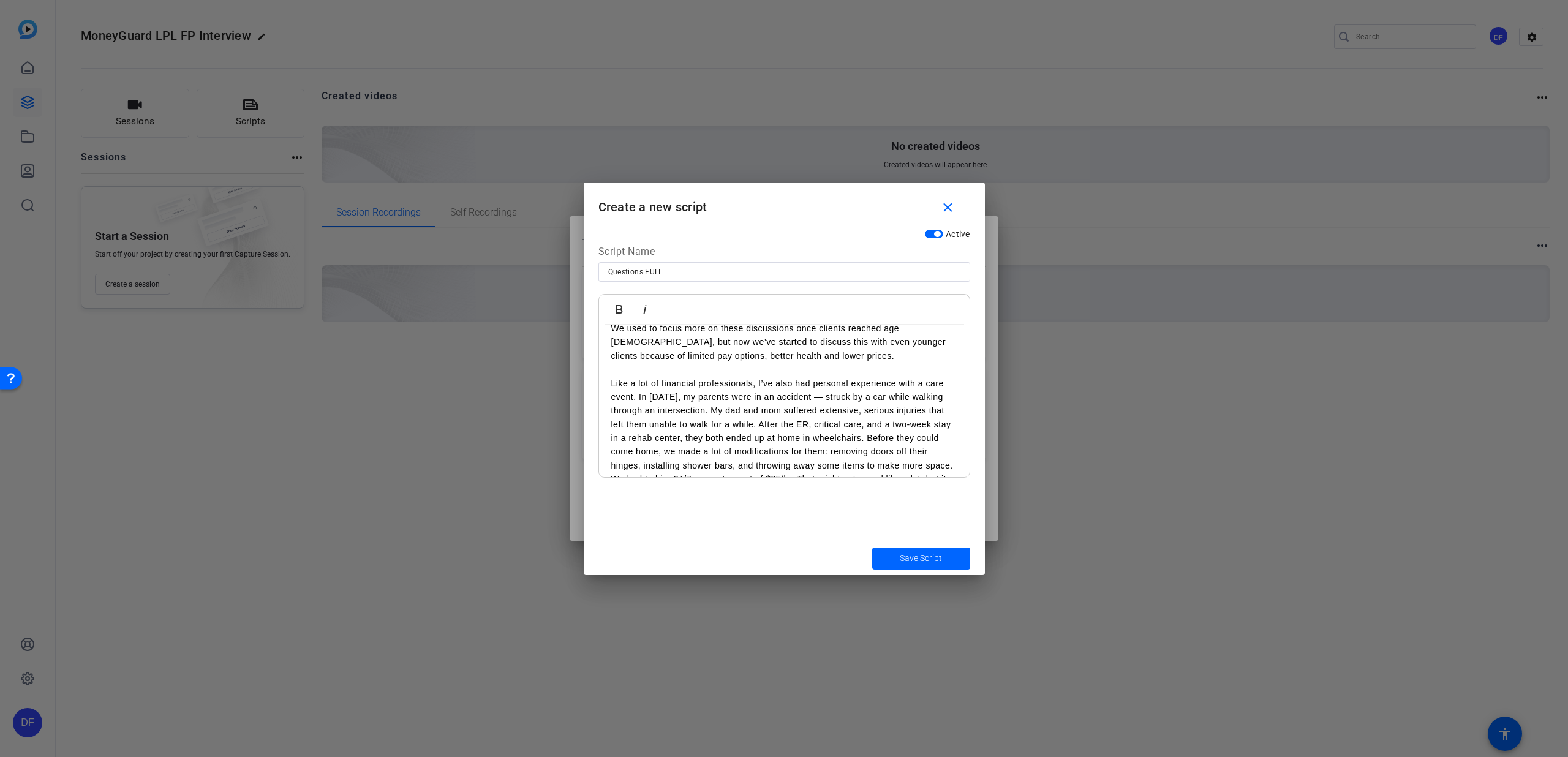
scroll to position [0, 0]
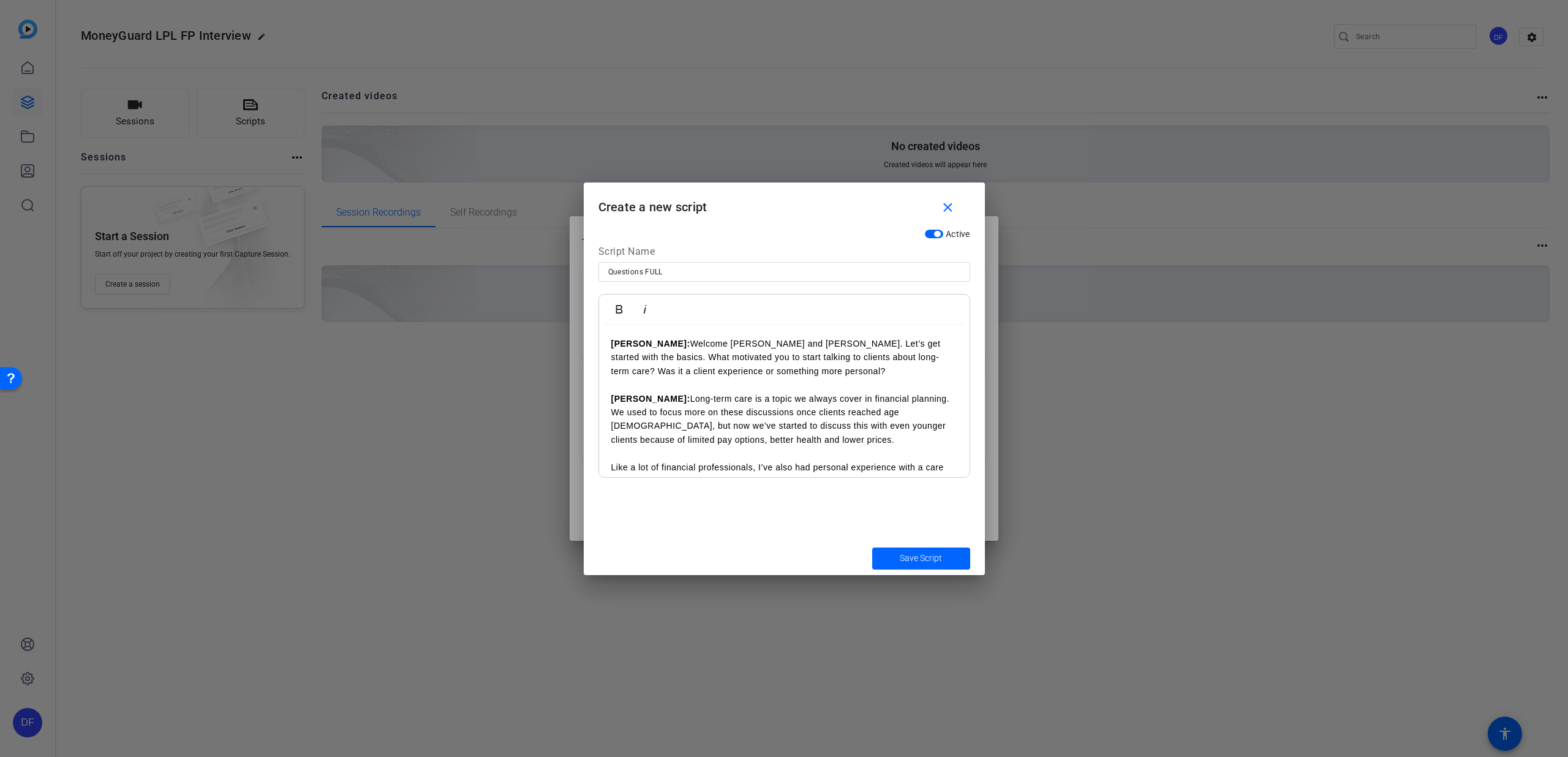
click at [612, 346] on strong "[PERSON_NAME]:" at bounding box center [651, 344] width 79 height 10
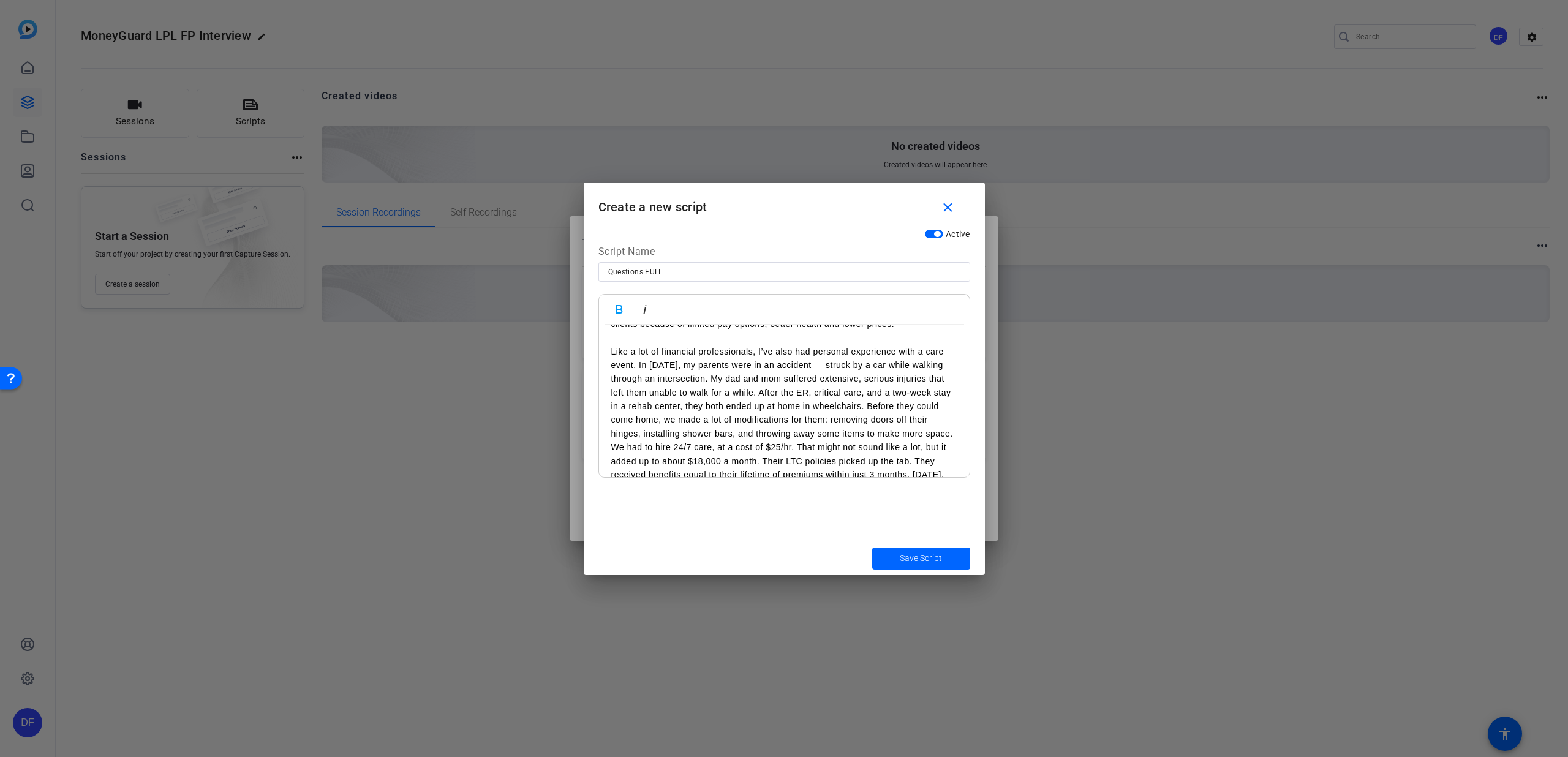
scroll to position [228, 0]
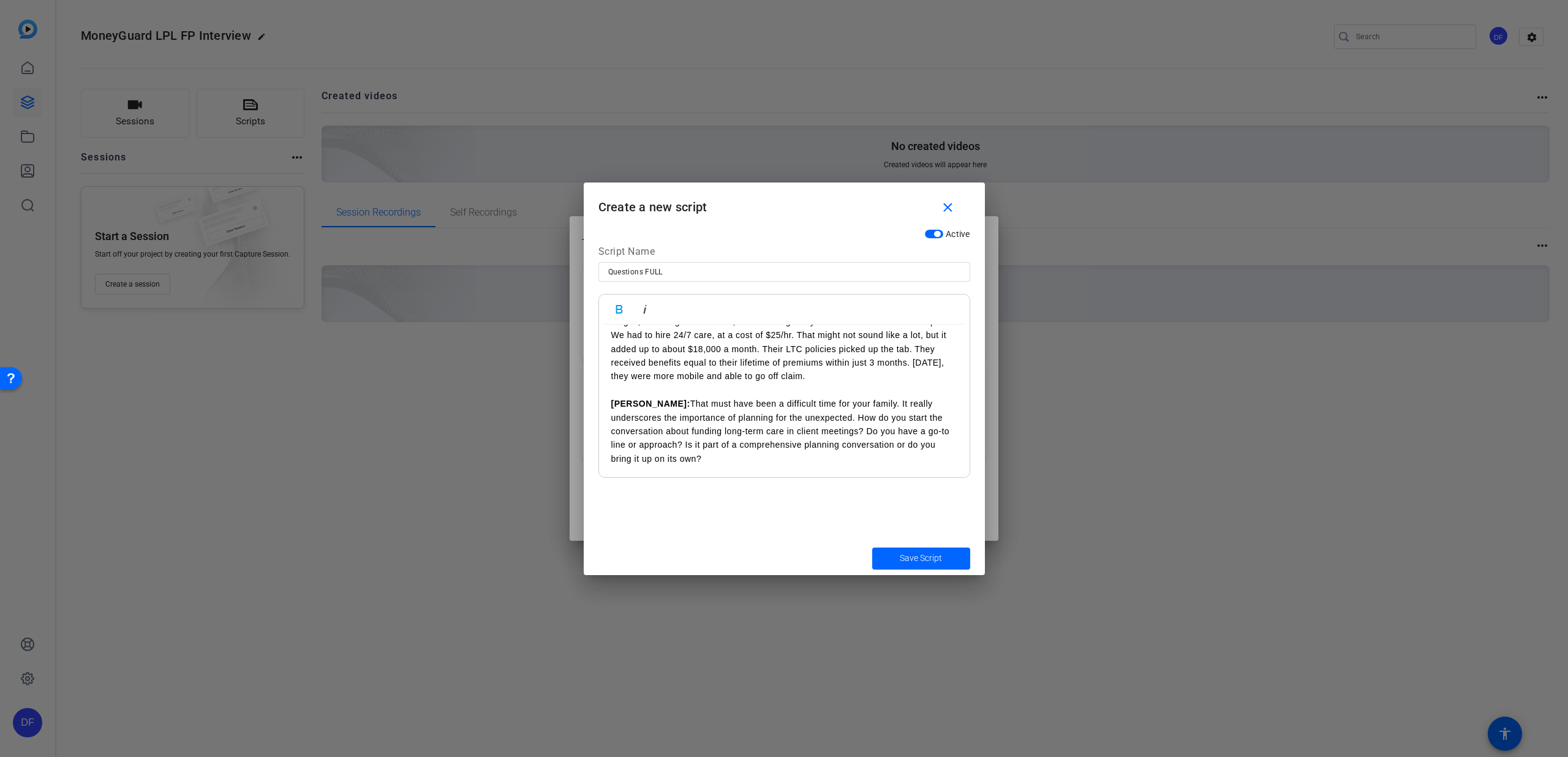
click at [610, 404] on div "1. [PERSON_NAME]: Welcome [PERSON_NAME] and [PERSON_NAME]. Let’s get started wi…" at bounding box center [784, 287] width 371 height 381
click at [709, 456] on p "2. [PERSON_NAME]: That must have been a difficult time for your family. It real…" at bounding box center [785, 431] width 346 height 68
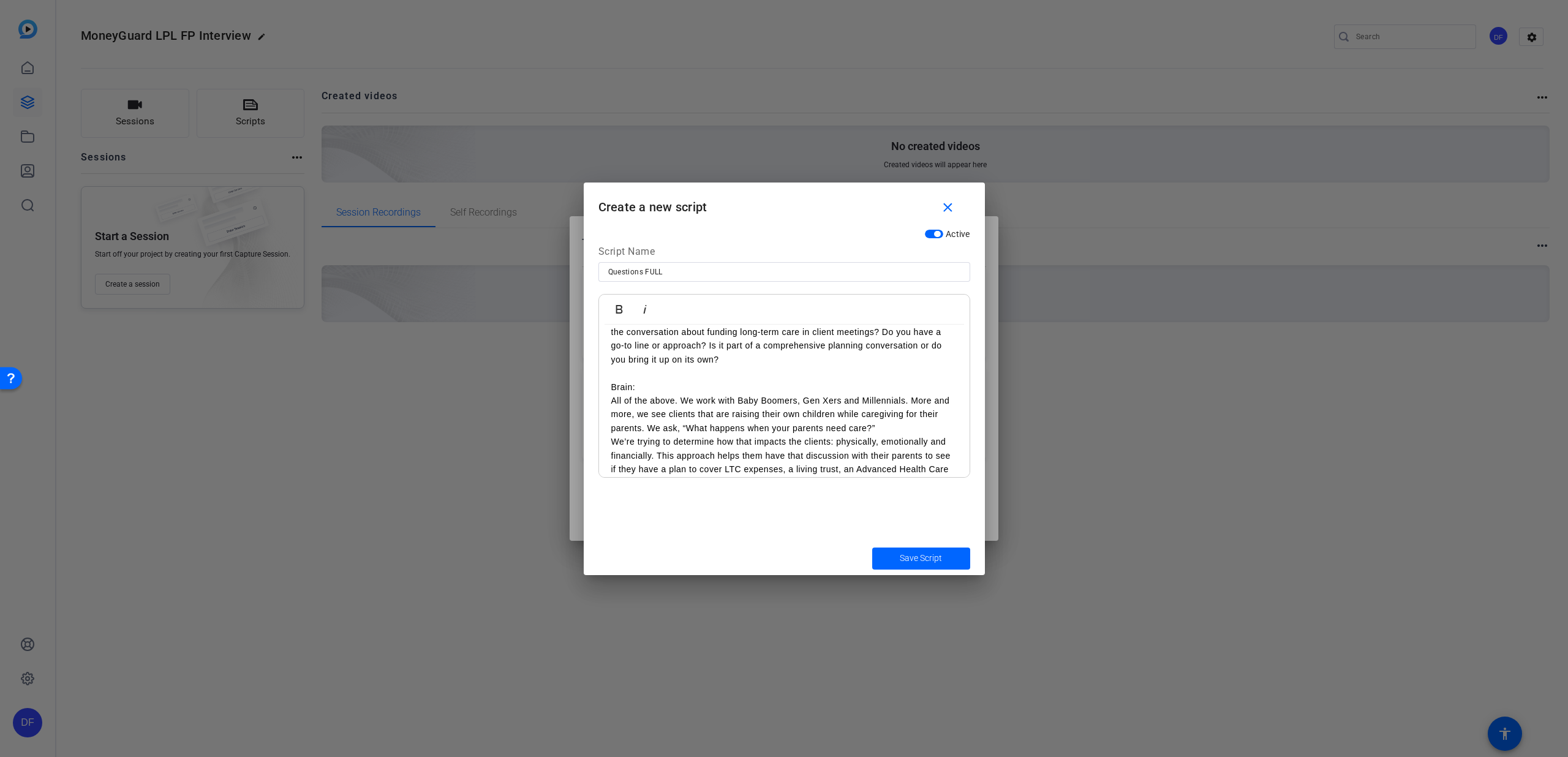
scroll to position [319, 0]
drag, startPoint x: 640, startPoint y: 394, endPoint x: 605, endPoint y: 393, distance: 35.0
click at [605, 393] on div "1. [PERSON_NAME]: Welcome [PERSON_NAME] and [PERSON_NAME]. Let’s get started wi…" at bounding box center [784, 292] width 371 height 573
click at [614, 307] on icon "button" at bounding box center [619, 309] width 14 height 14
click at [665, 390] on p "Brain:" at bounding box center [785, 395] width 346 height 13
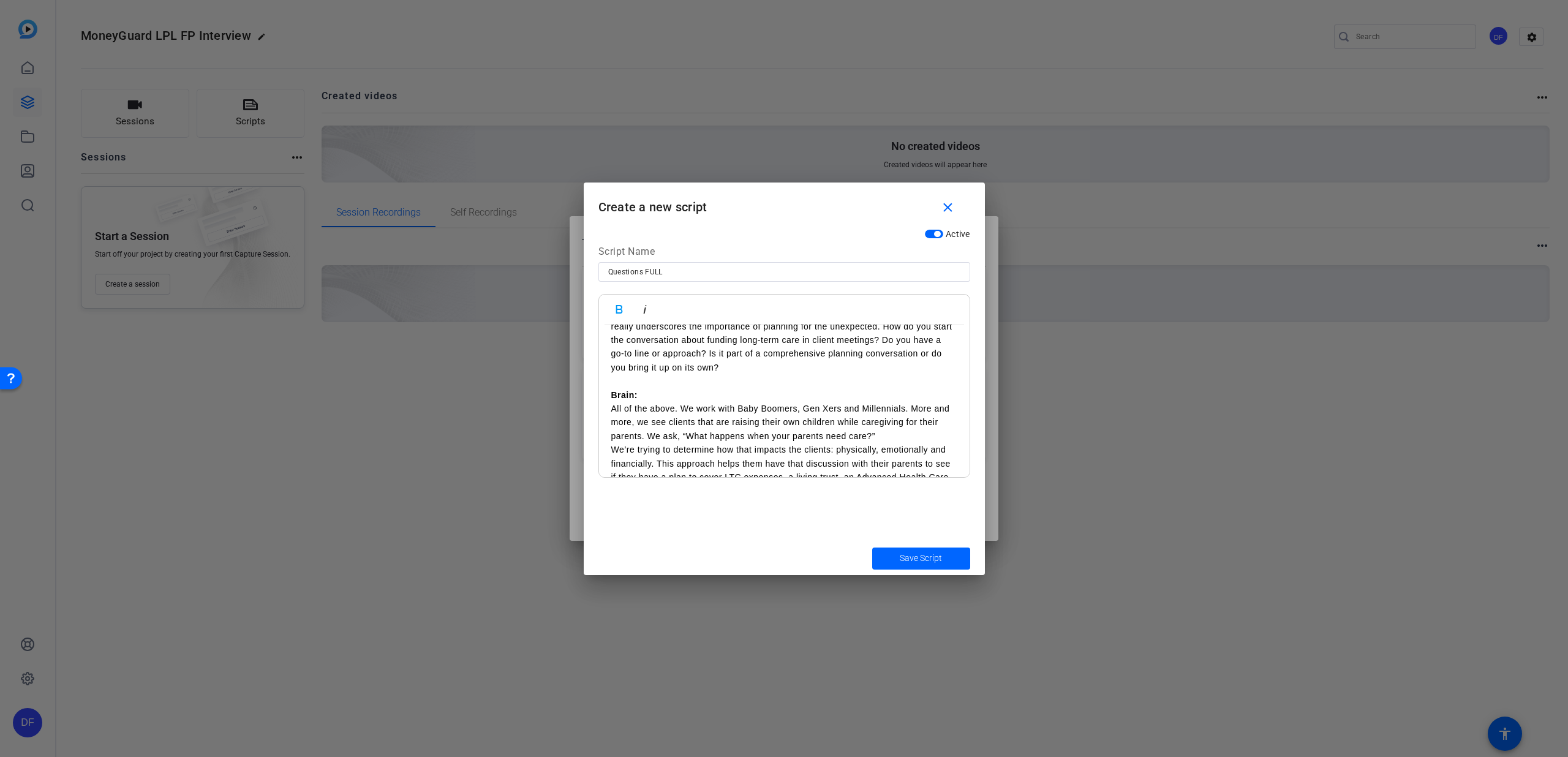
click at [610, 404] on div "1. [PERSON_NAME]: Welcome [PERSON_NAME] and [PERSON_NAME]. Let’s get started wi…" at bounding box center [784, 292] width 371 height 573
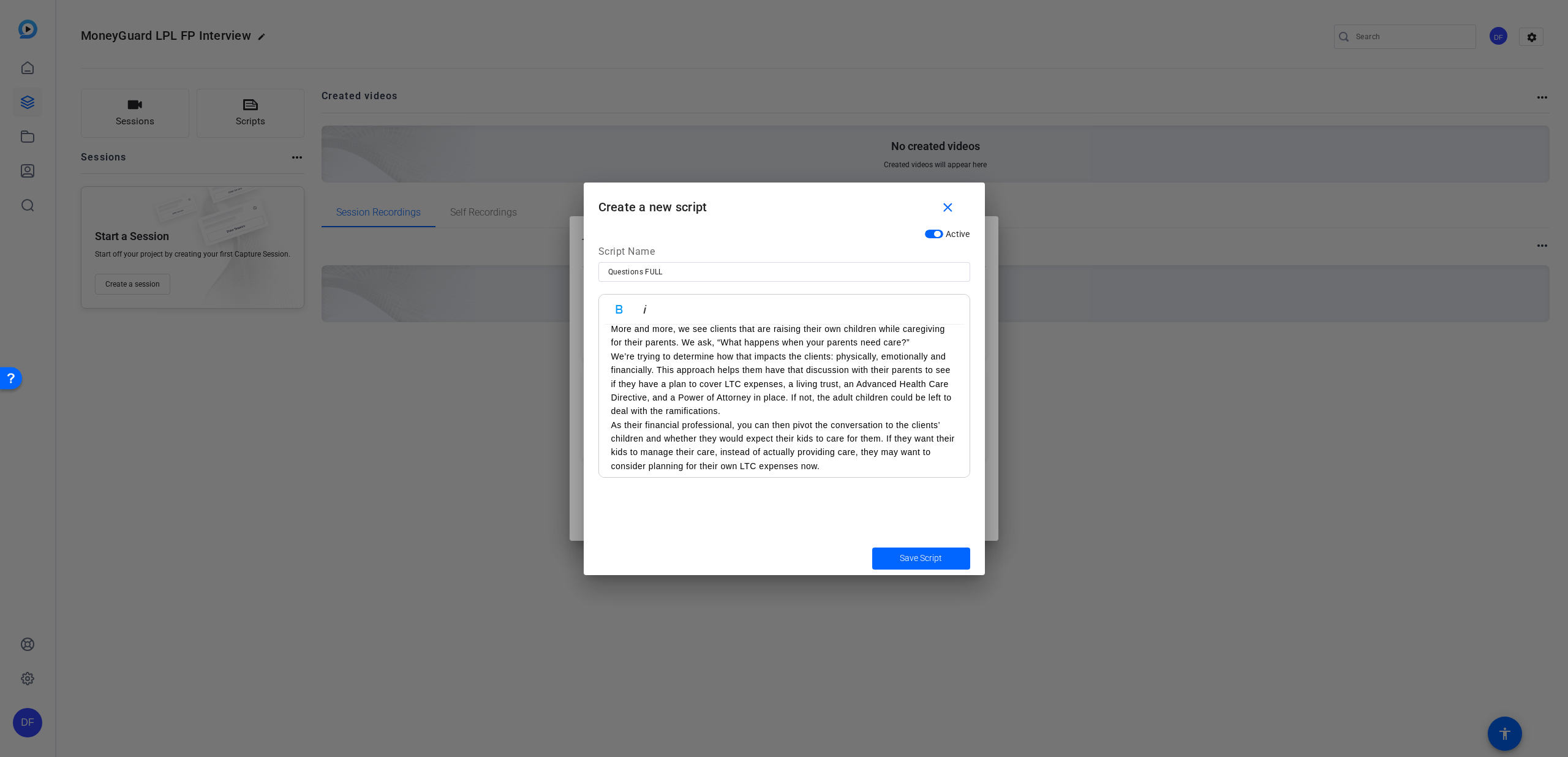
scroll to position [406, 0]
click at [750, 404] on p "We’re trying to determine how that impacts the clients: physically, emotionally…" at bounding box center [785, 377] width 346 height 68
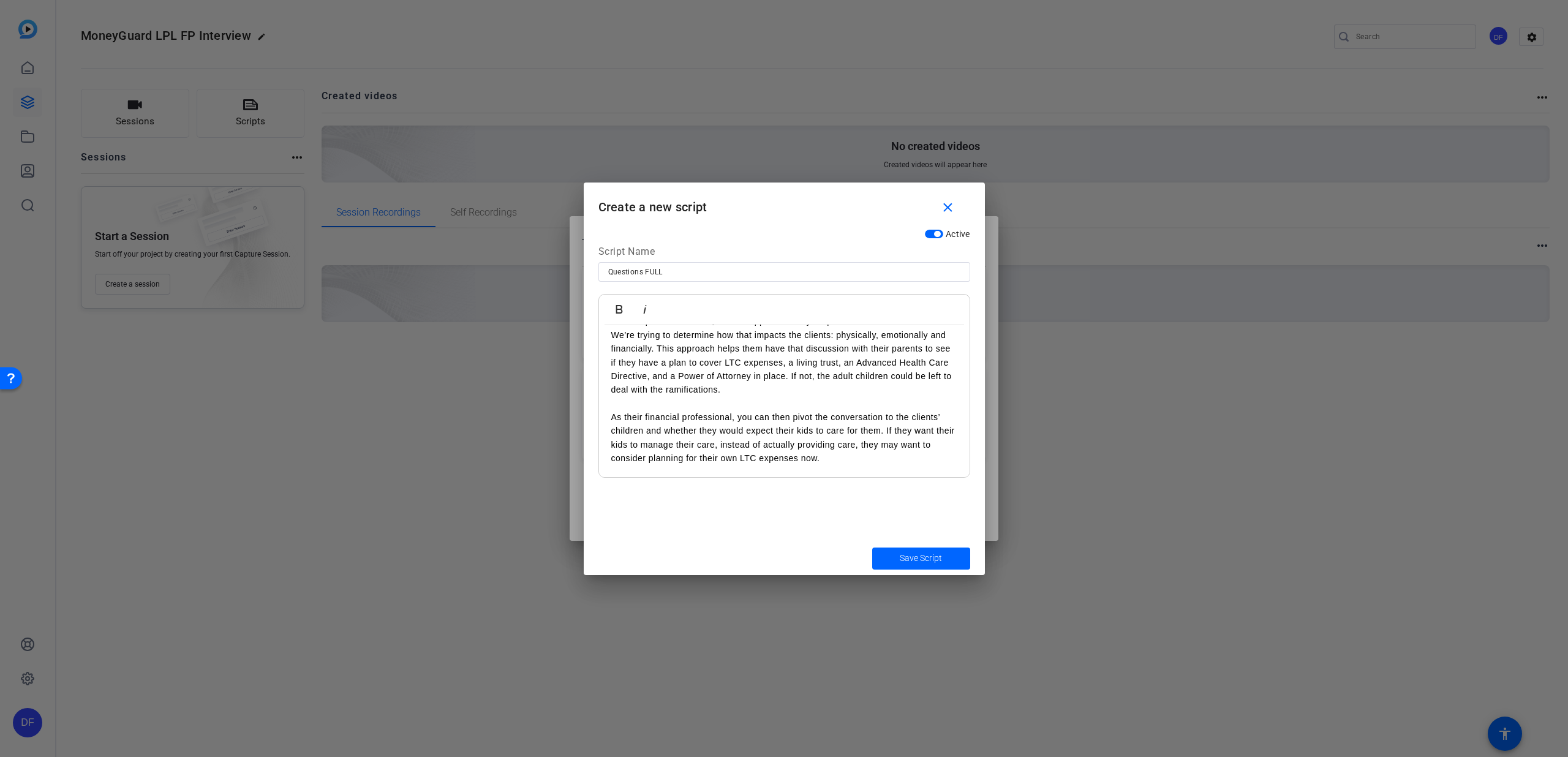
click at [879, 464] on p "As their financial professional, you can then pivot the conversation to the cli…" at bounding box center [785, 438] width 346 height 55
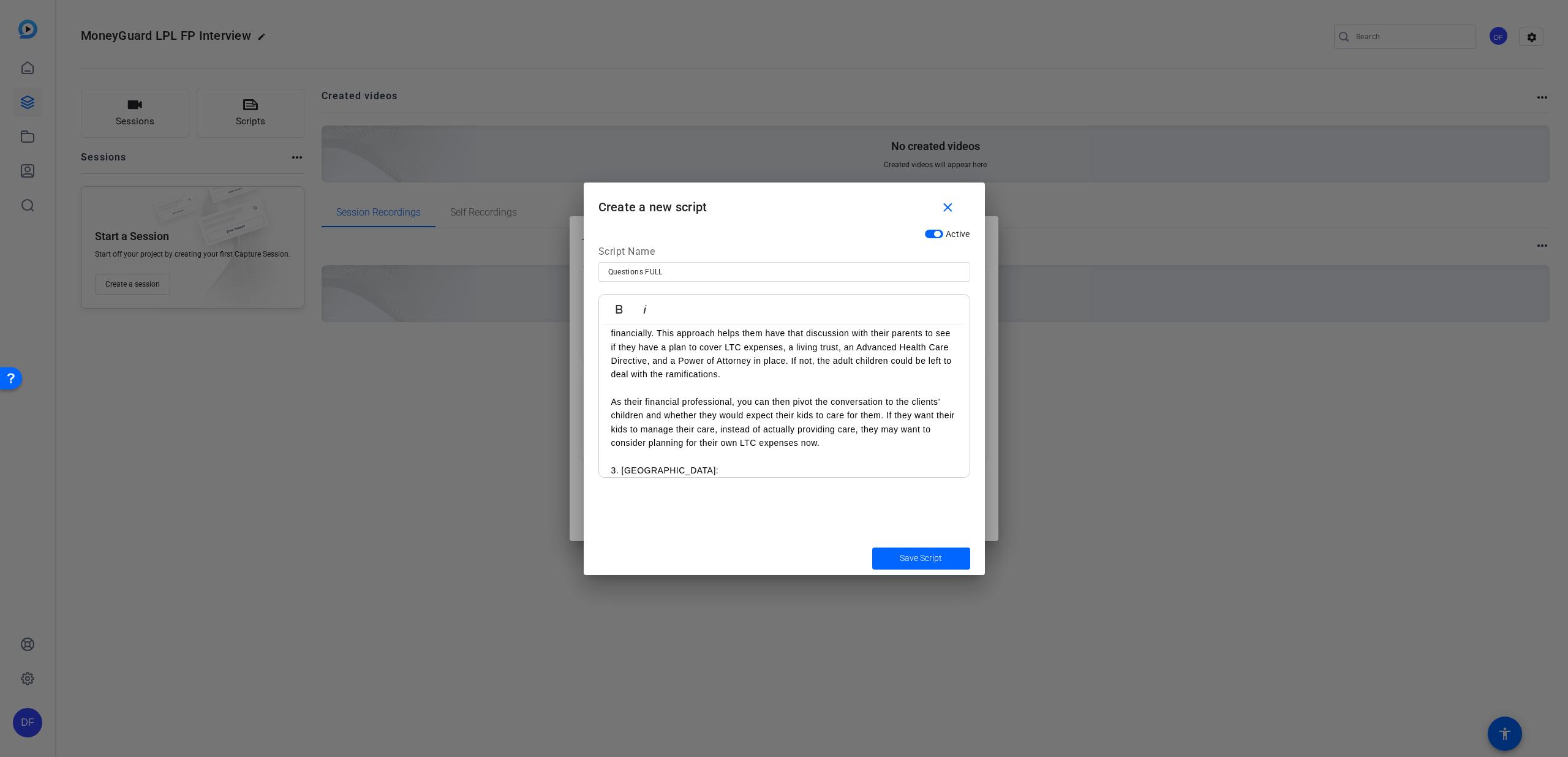
scroll to position [499, 0]
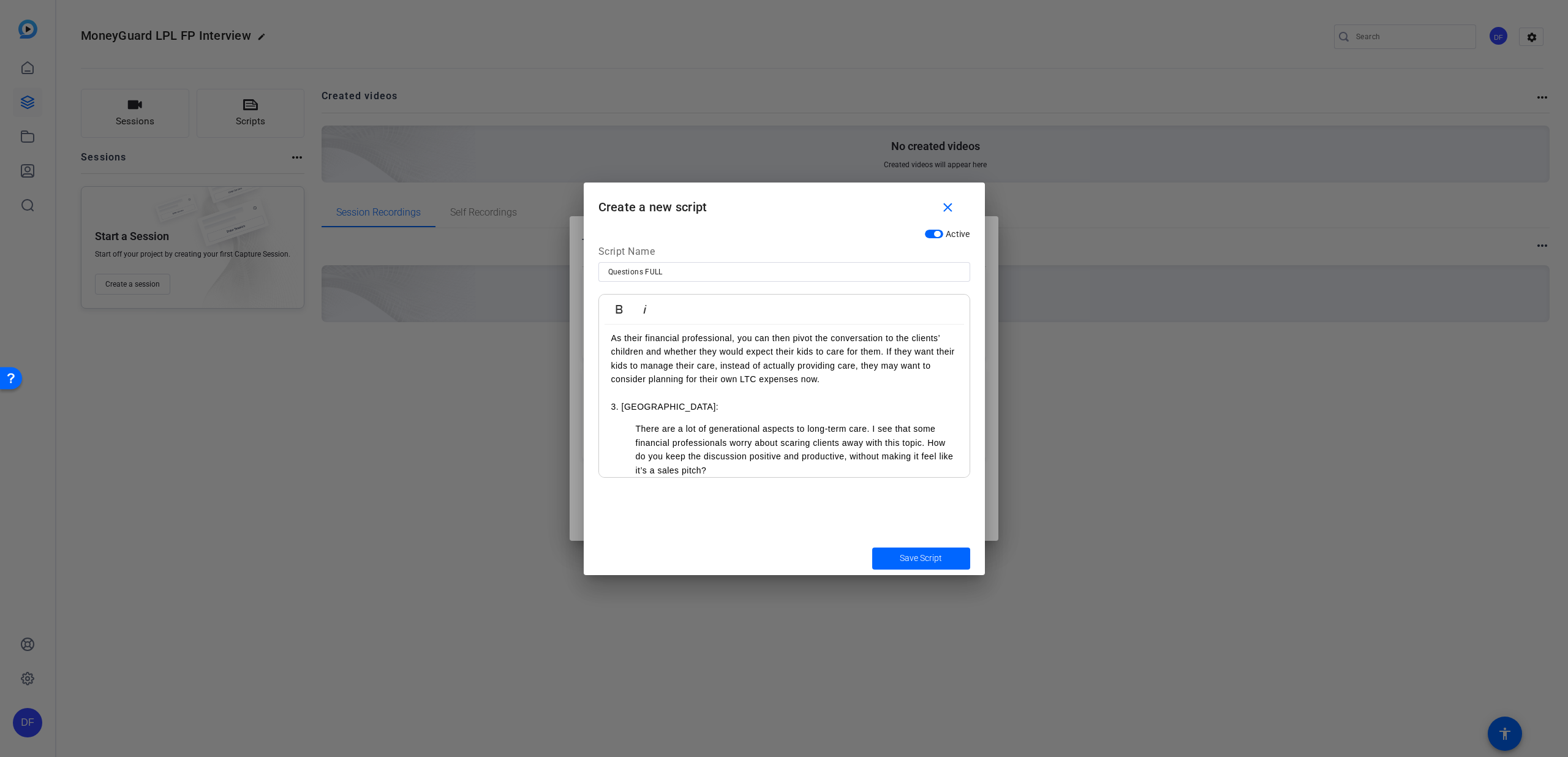
click at [632, 426] on ul "There are a lot of generational aspects to long-term care. I see that some fina…" at bounding box center [785, 450] width 346 height 55
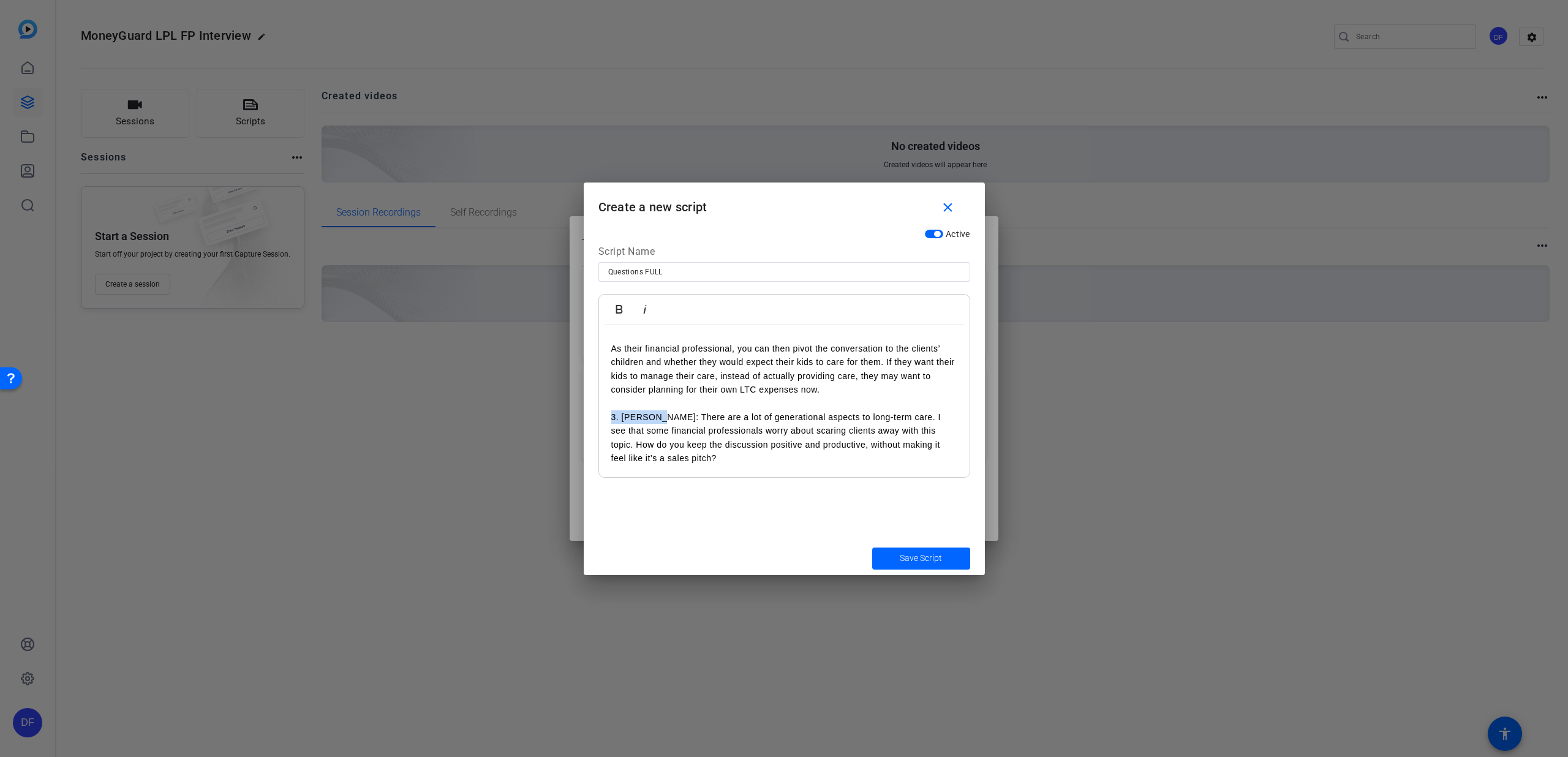
drag, startPoint x: 651, startPoint y: 418, endPoint x: 596, endPoint y: 420, distance: 55.0
click at [596, 420] on div "Active Script Name Questions FULL Bold Italic 1. [PERSON_NAME]: Welcome [PERSON…" at bounding box center [785, 382] width 402 height 319
click at [621, 312] on icon "button" at bounding box center [619, 309] width 7 height 9
click at [667, 451] on p "3. [PERSON_NAME]: There are a lot of generational aspects to long-term care. I …" at bounding box center [785, 438] width 346 height 55
click at [674, 459] on p "3. [PERSON_NAME]: There are a lot of generational aspects to long-term care. I …" at bounding box center [785, 438] width 346 height 55
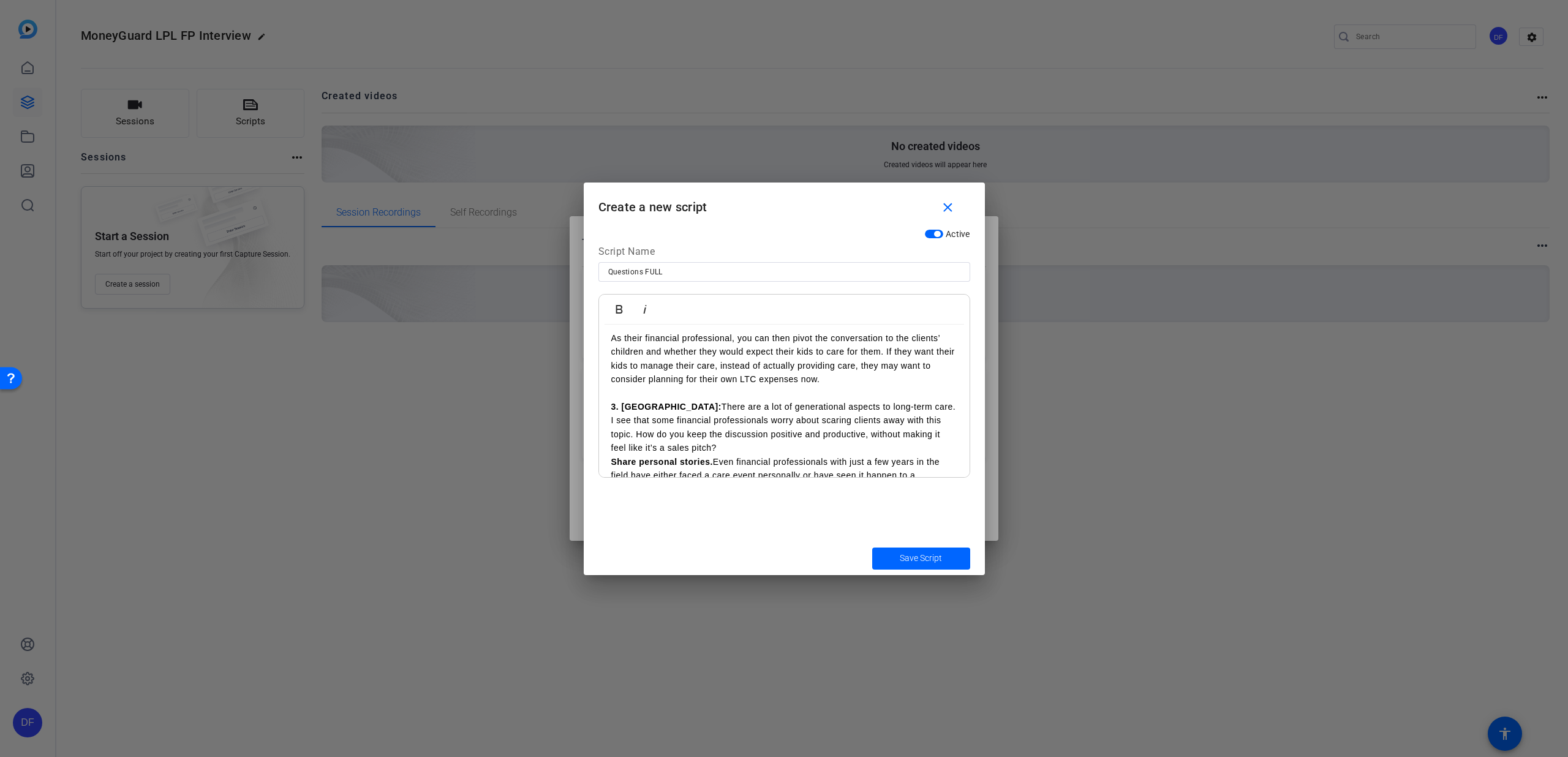
scroll to position [545, 0]
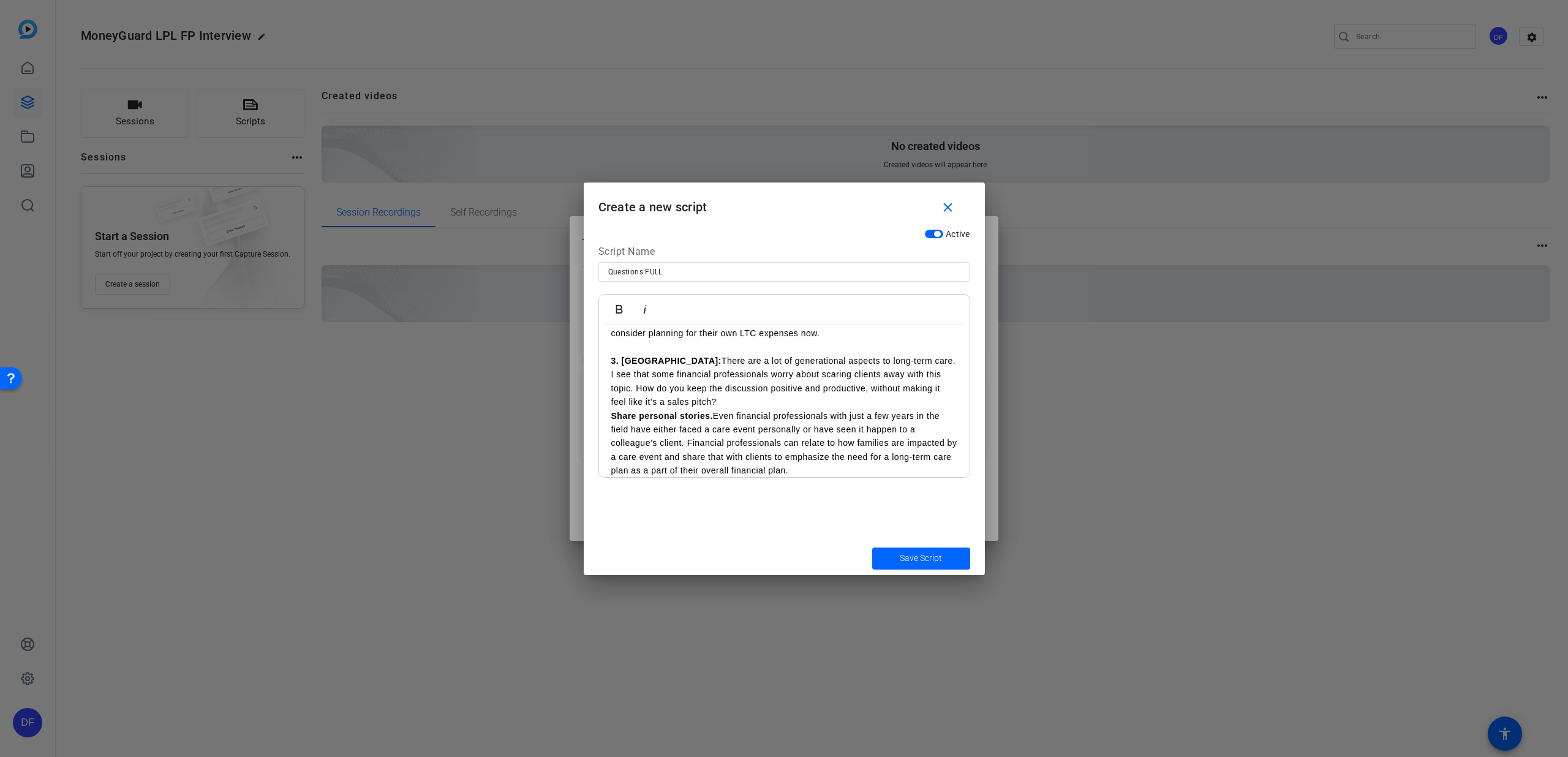
click at [612, 417] on strong "Share personal stories." at bounding box center [662, 415] width 101 height 10
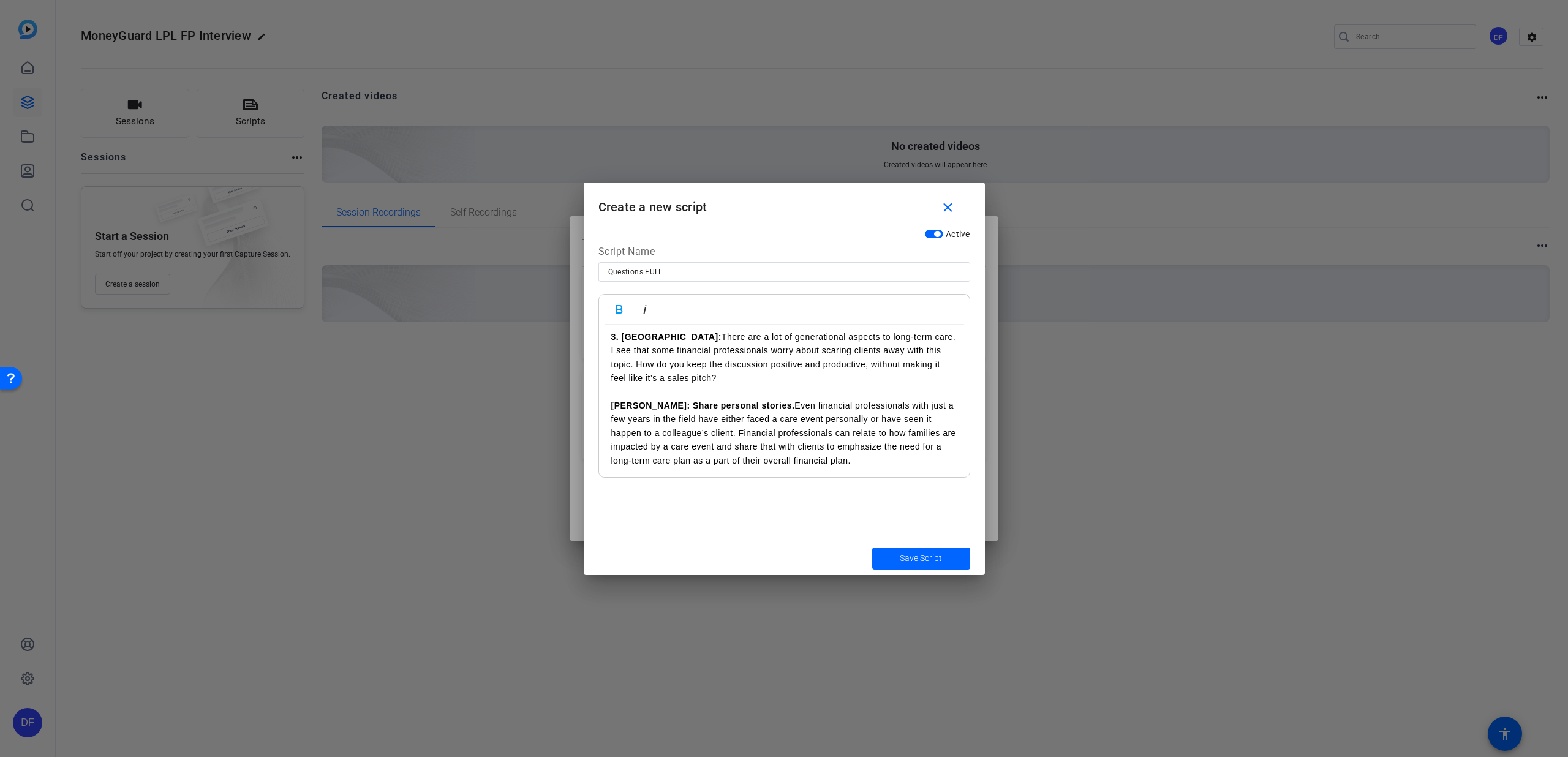
scroll to position [571, 0]
click at [816, 457] on p "[PERSON_NAME]: Share personal stories. Even financial professionals with just a…" at bounding box center [785, 431] width 346 height 68
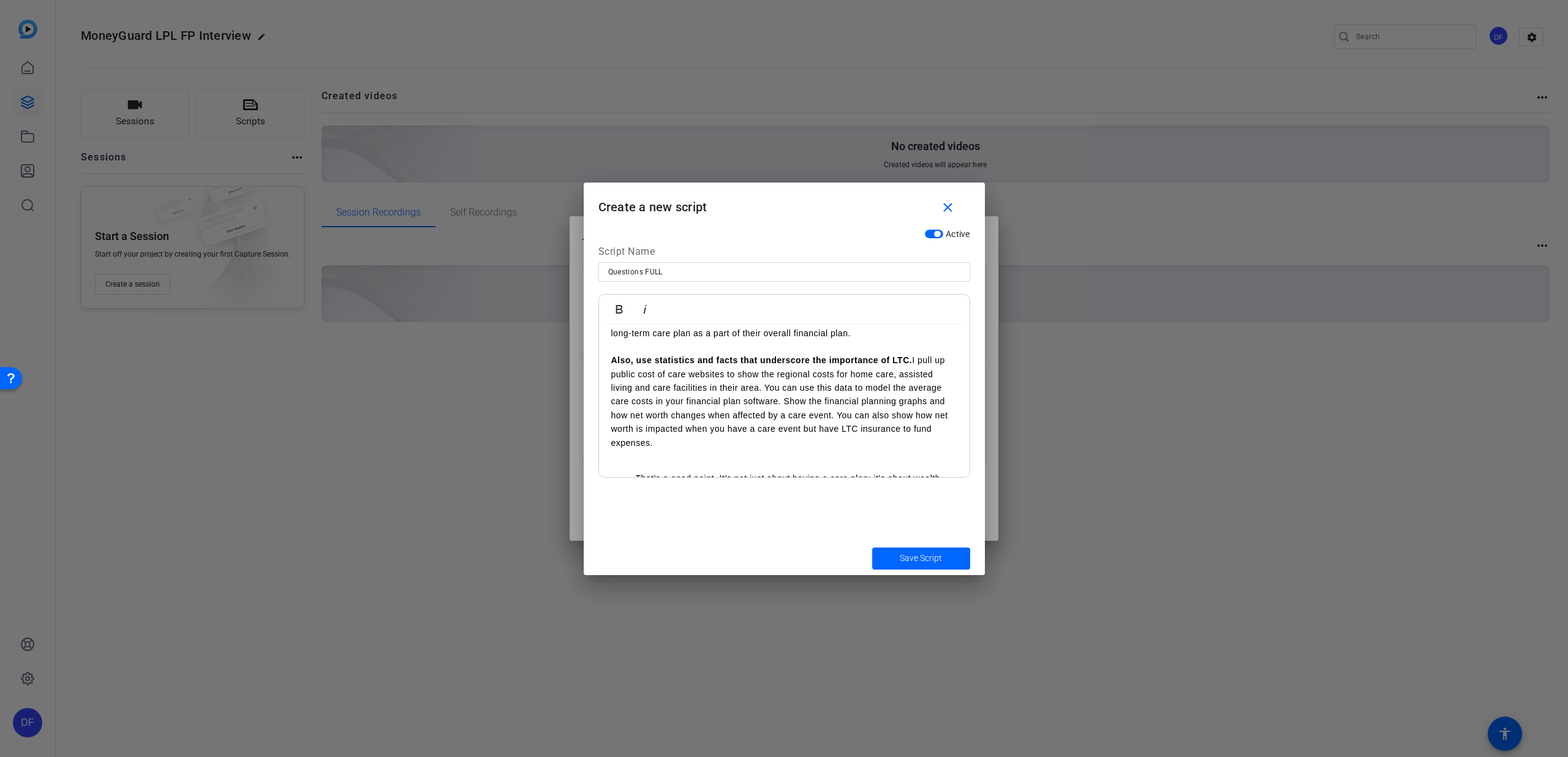
scroll to position [746, 0]
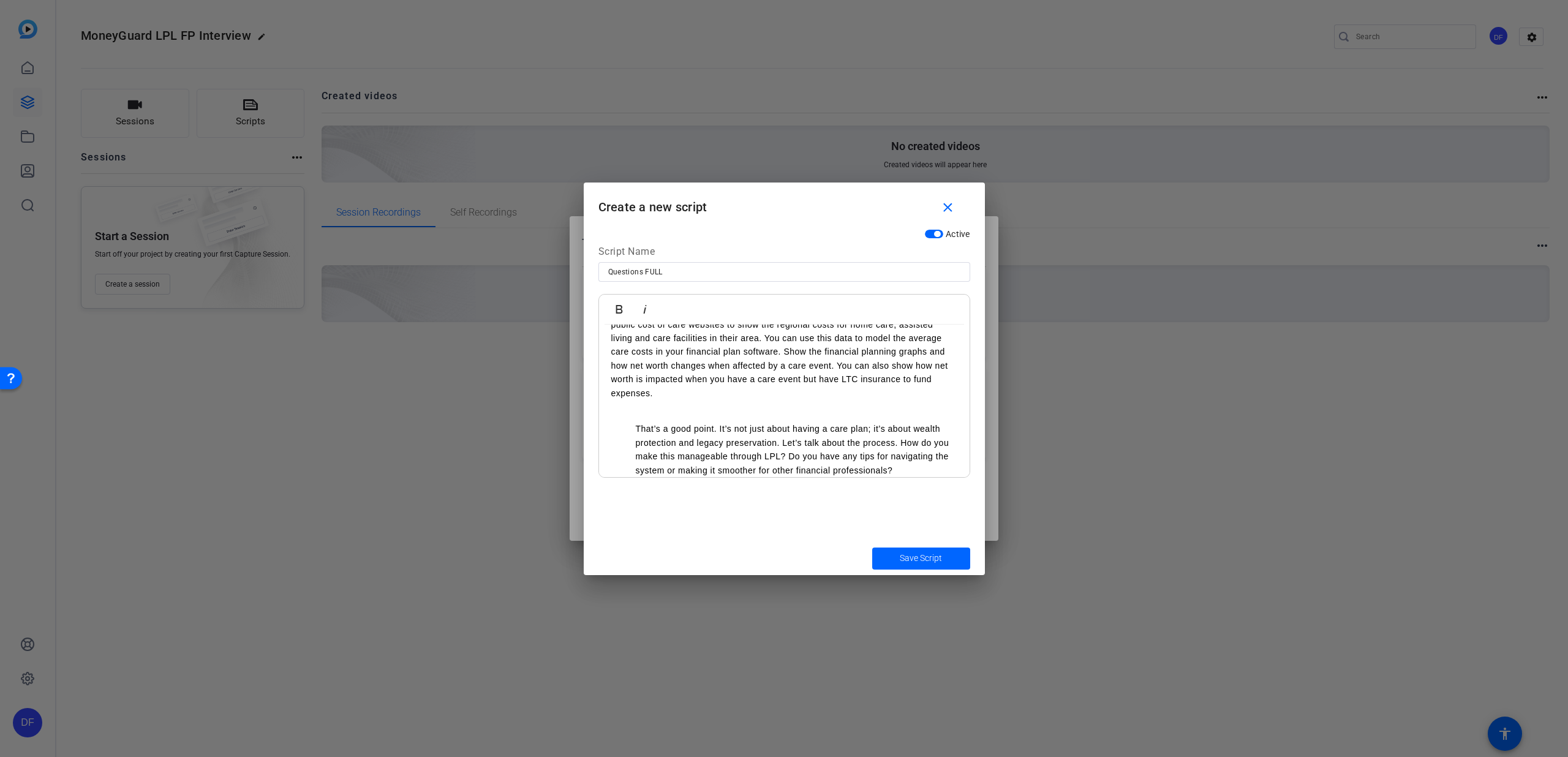
click at [633, 429] on ul "That’s a good point. It’s not just about having a care plan; it’s about wealth …" at bounding box center [785, 450] width 346 height 55
click at [648, 420] on p "4. FlorrieThat’s a good point. It’s not just about having a care plan; it’s abo…" at bounding box center [785, 441] width 346 height 55
drag, startPoint x: 649, startPoint y: 421, endPoint x: 592, endPoint y: 420, distance: 57.0
click at [592, 420] on div "Active Script Name Questions FULL Bold Italic 1. [PERSON_NAME]: Welcome [PERSON…" at bounding box center [785, 382] width 402 height 319
click at [624, 307] on icon "button" at bounding box center [619, 309] width 14 height 14
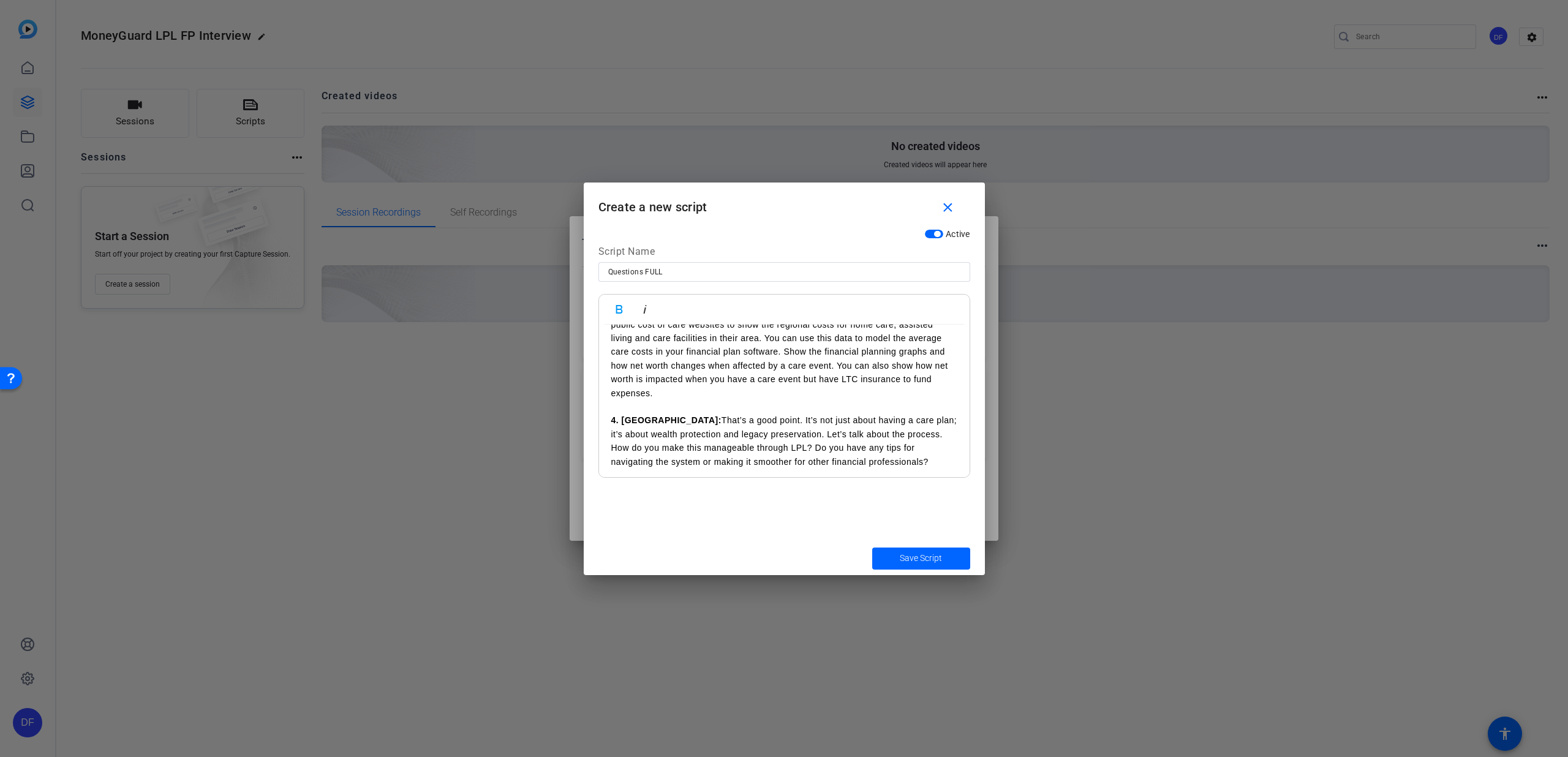
scroll to position [749, 0]
click at [875, 461] on p "4. [PERSON_NAME]: That’s a good point. It’s not just about having a care plan; …" at bounding box center [785, 438] width 346 height 55
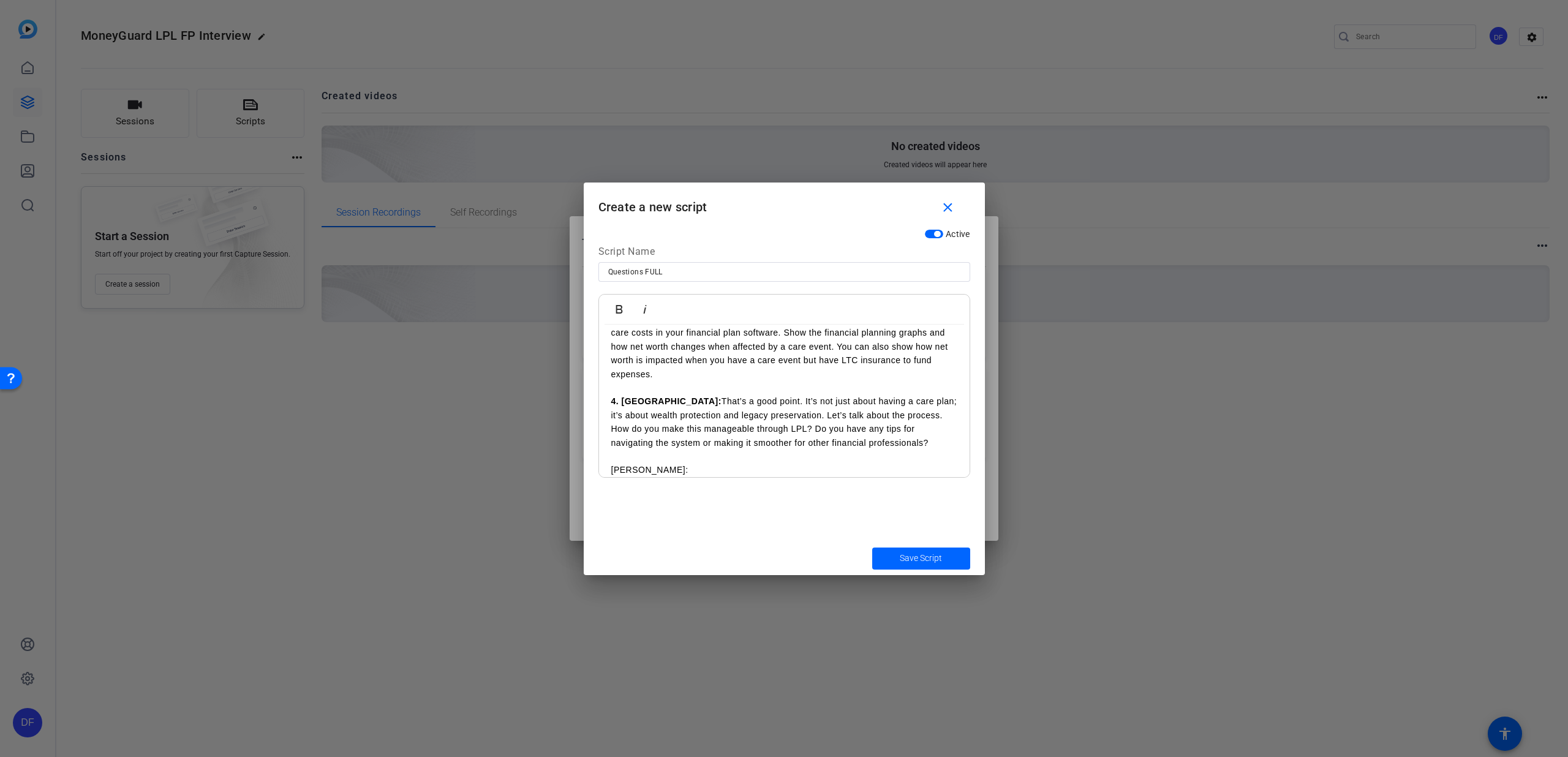
scroll to position [792, 0]
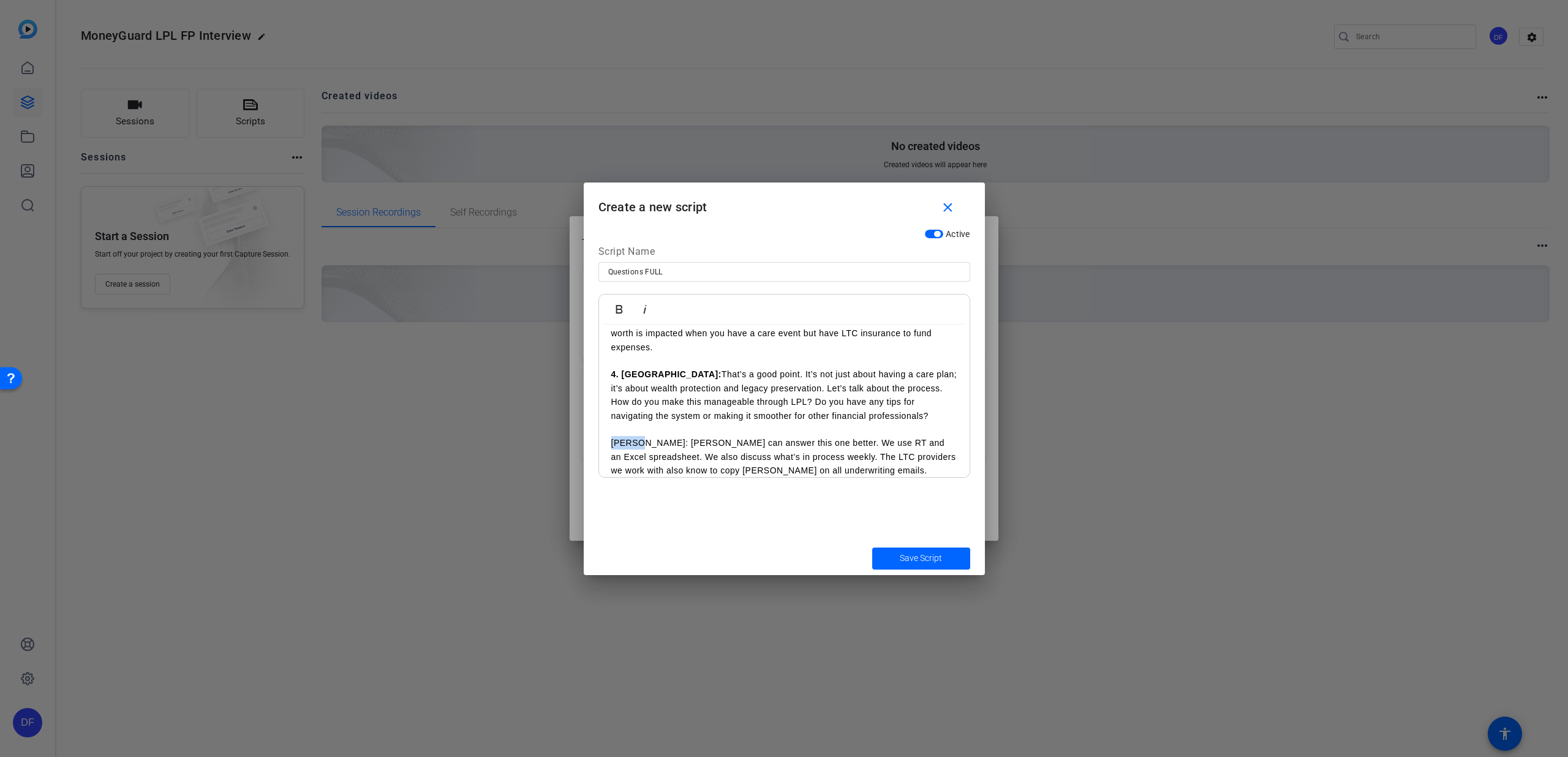
drag, startPoint x: 635, startPoint y: 442, endPoint x: 612, endPoint y: 441, distance: 23.0
click at [612, 441] on p "[PERSON_NAME]: [PERSON_NAME] can answer this one better. We use RT and an Excel…" at bounding box center [785, 457] width 346 height 41
click at [625, 308] on icon "button" at bounding box center [619, 309] width 14 height 14
click at [812, 473] on p "[PERSON_NAME]: [PERSON_NAME] can answer this one better. We use RT and an Excel…" at bounding box center [785, 457] width 346 height 41
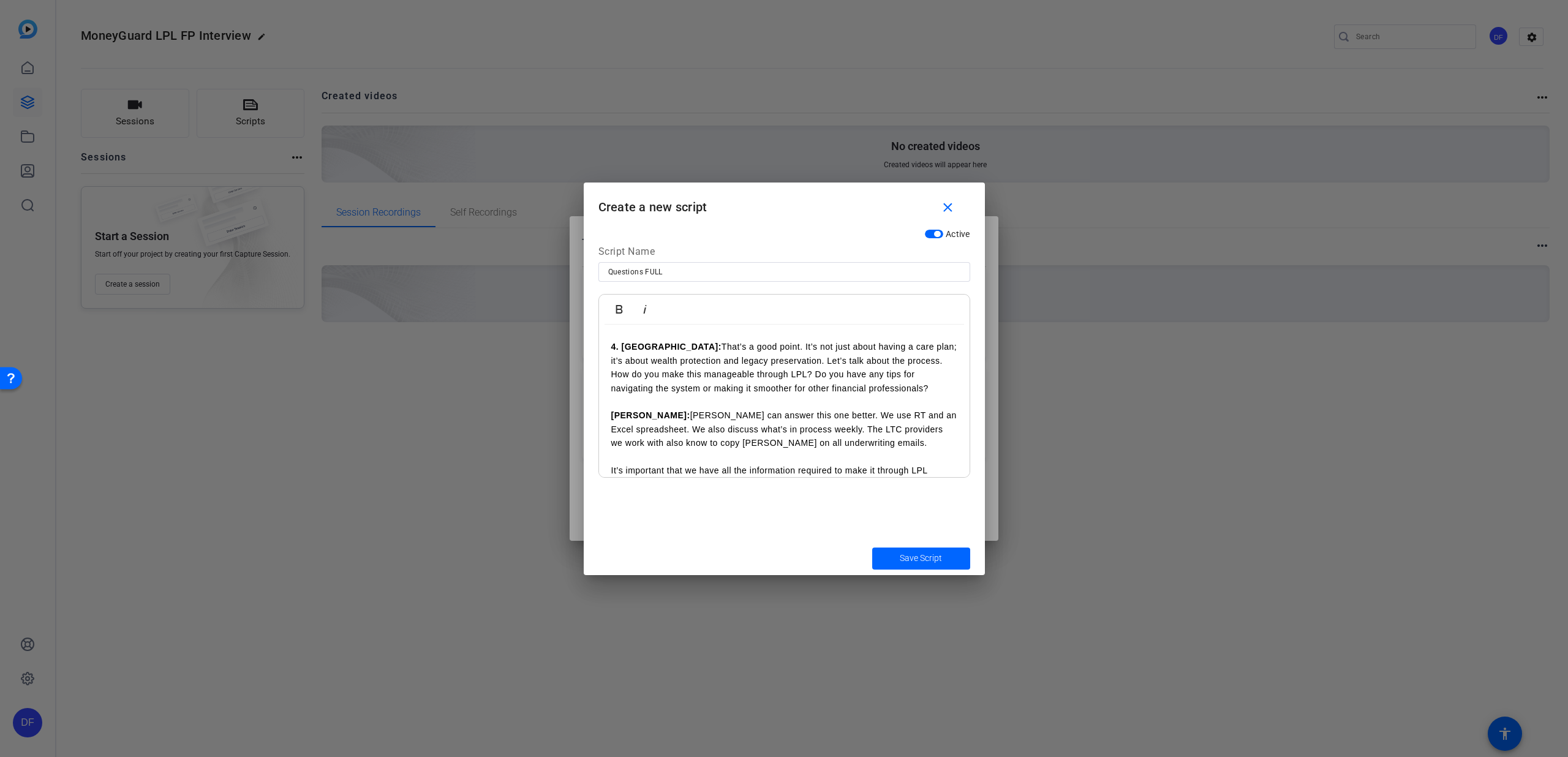
scroll to position [875, 0]
drag, startPoint x: 637, startPoint y: 419, endPoint x: 611, endPoint y: 417, distance: 26.1
click at [612, 417] on p "Bryce: It’s important that we have all the information required to make it thro…" at bounding box center [785, 443] width 346 height 68
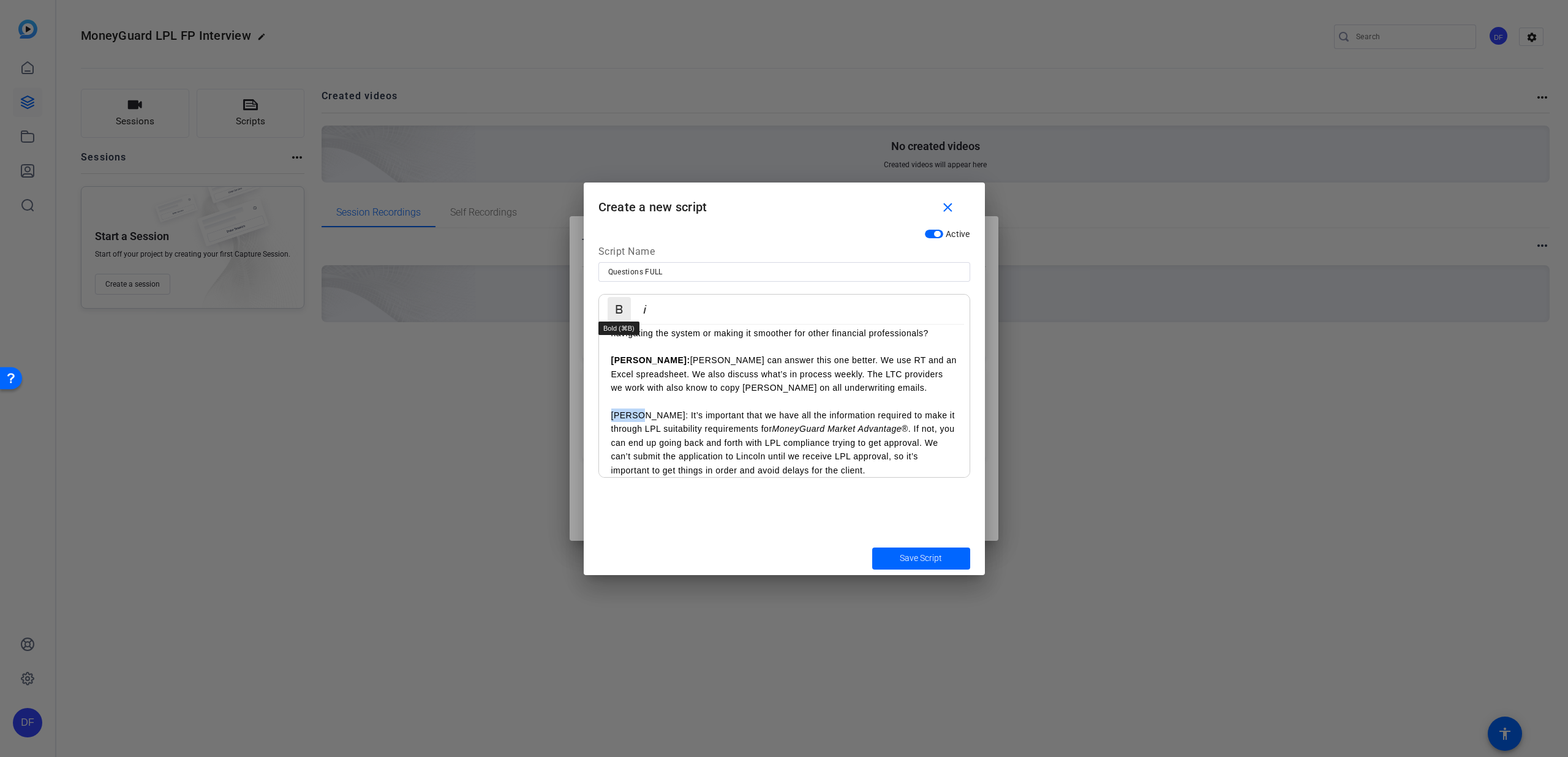
click at [610, 314] on button "Bold" at bounding box center [619, 309] width 23 height 24
click at [731, 438] on p "Bryce: It’s important that we have all the information required to make it thro…" at bounding box center [785, 443] width 346 height 68
click at [874, 429] on p "Bryce: It’s important that we have all the information required to make it thro…" at bounding box center [785, 443] width 346 height 68
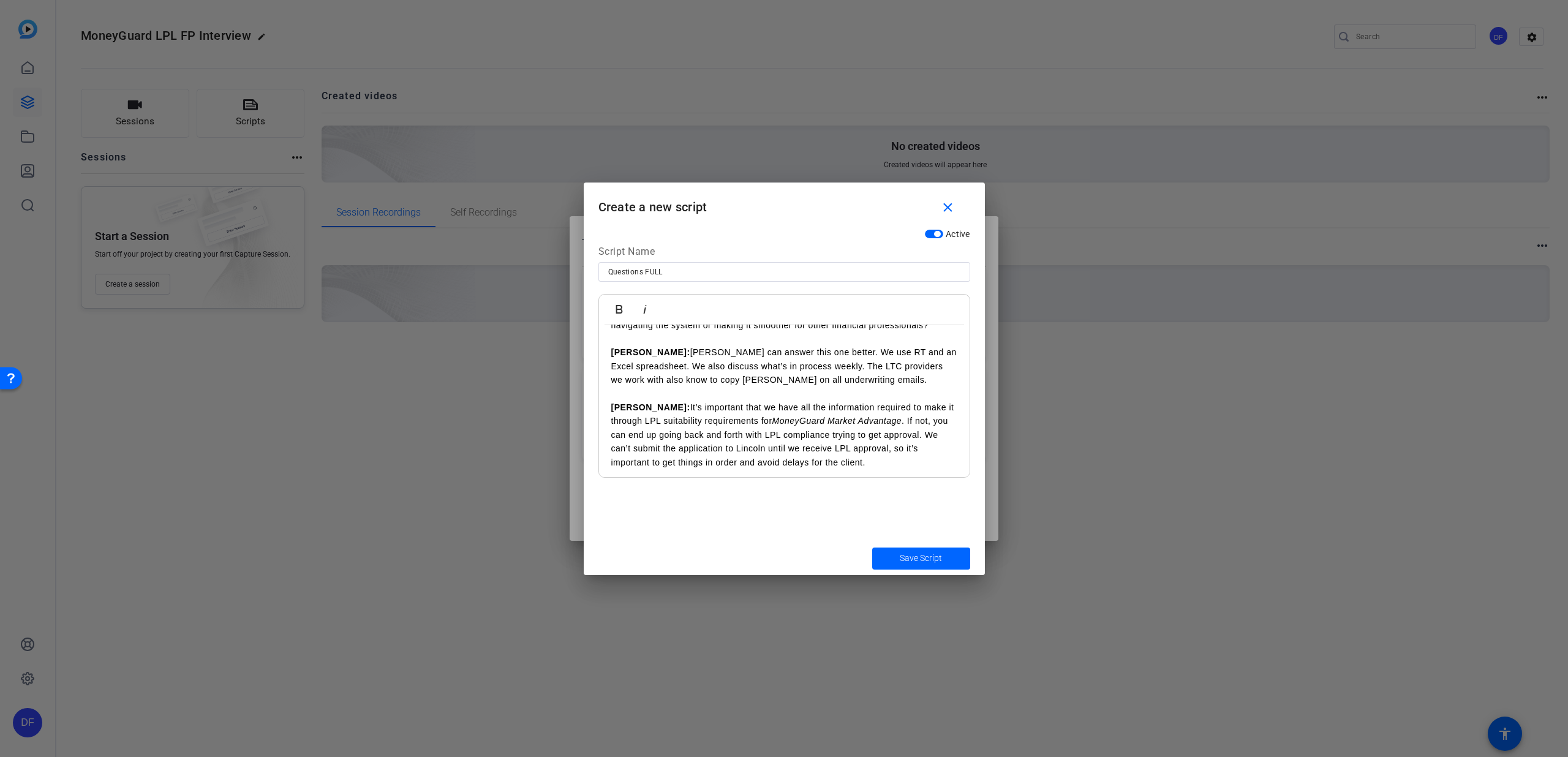
scroll to position [887, 0]
click at [836, 456] on p "Bryce: It’s important that we have all the information required to make it thro…" at bounding box center [785, 431] width 346 height 68
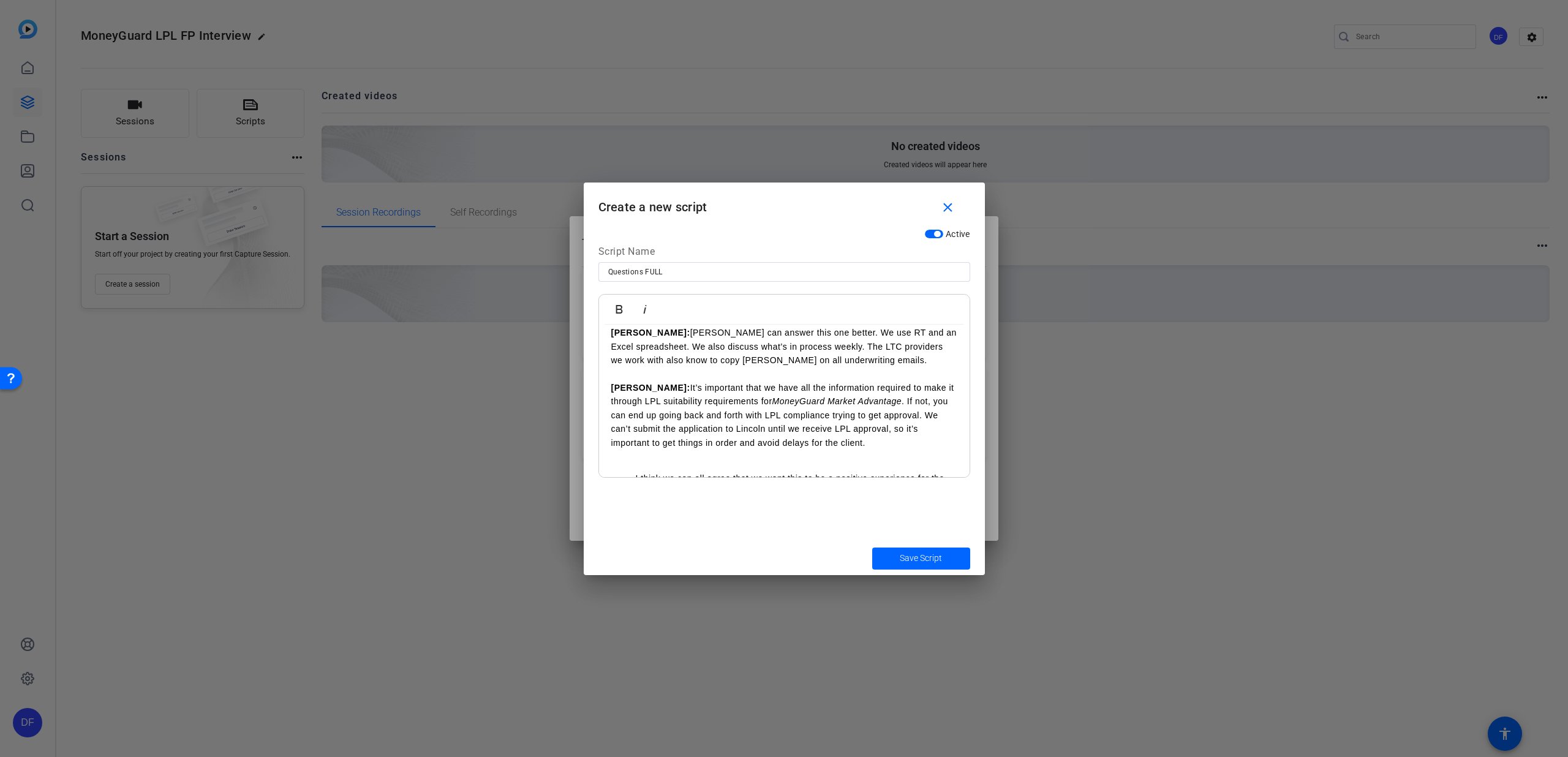
scroll to position [952, 0]
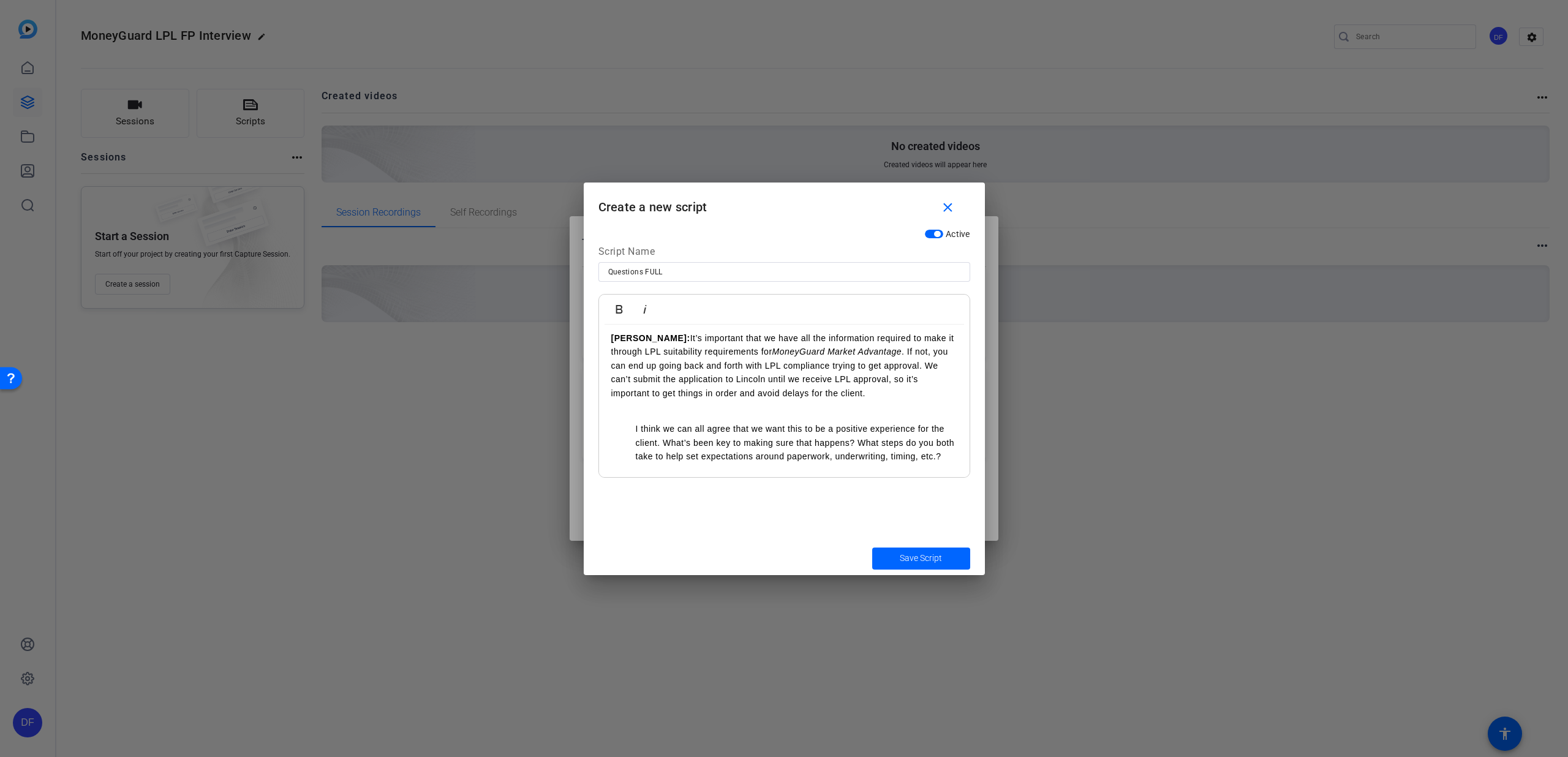
click at [631, 429] on ul "I think we can all agree that we want this to be a positive experience for the …" at bounding box center [785, 442] width 346 height 41
drag, startPoint x: 640, startPoint y: 432, endPoint x: 608, endPoint y: 431, distance: 32.0
click at [617, 305] on icon "button" at bounding box center [619, 309] width 7 height 9
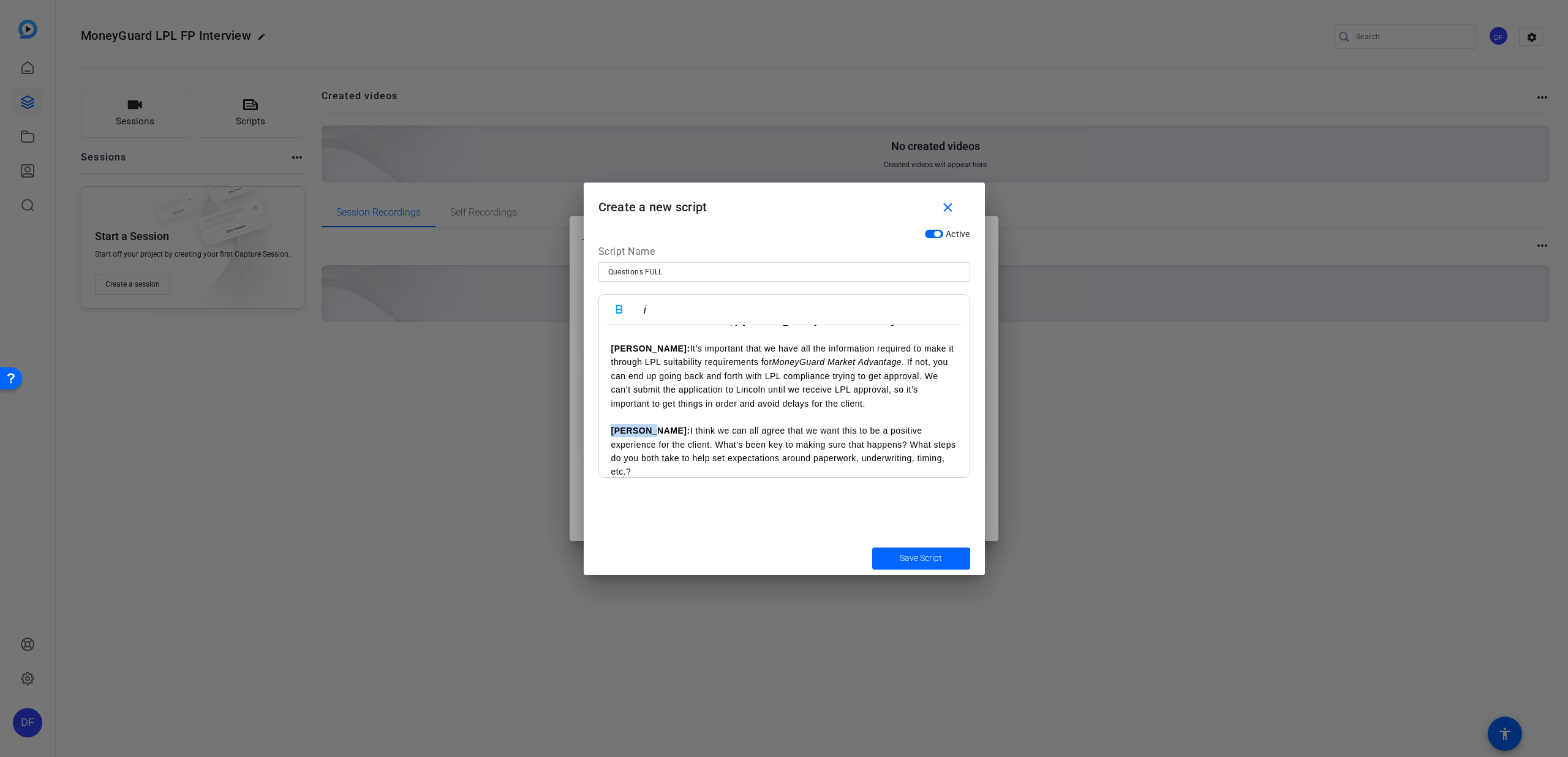
click at [764, 437] on p "5. [PERSON_NAME]: I think we can all agree that we want this to be a positive e…" at bounding box center [785, 452] width 346 height 55
click at [929, 459] on p "5. [PERSON_NAME]: I think we can all agree that we want this to be a positive e…" at bounding box center [785, 452] width 346 height 55
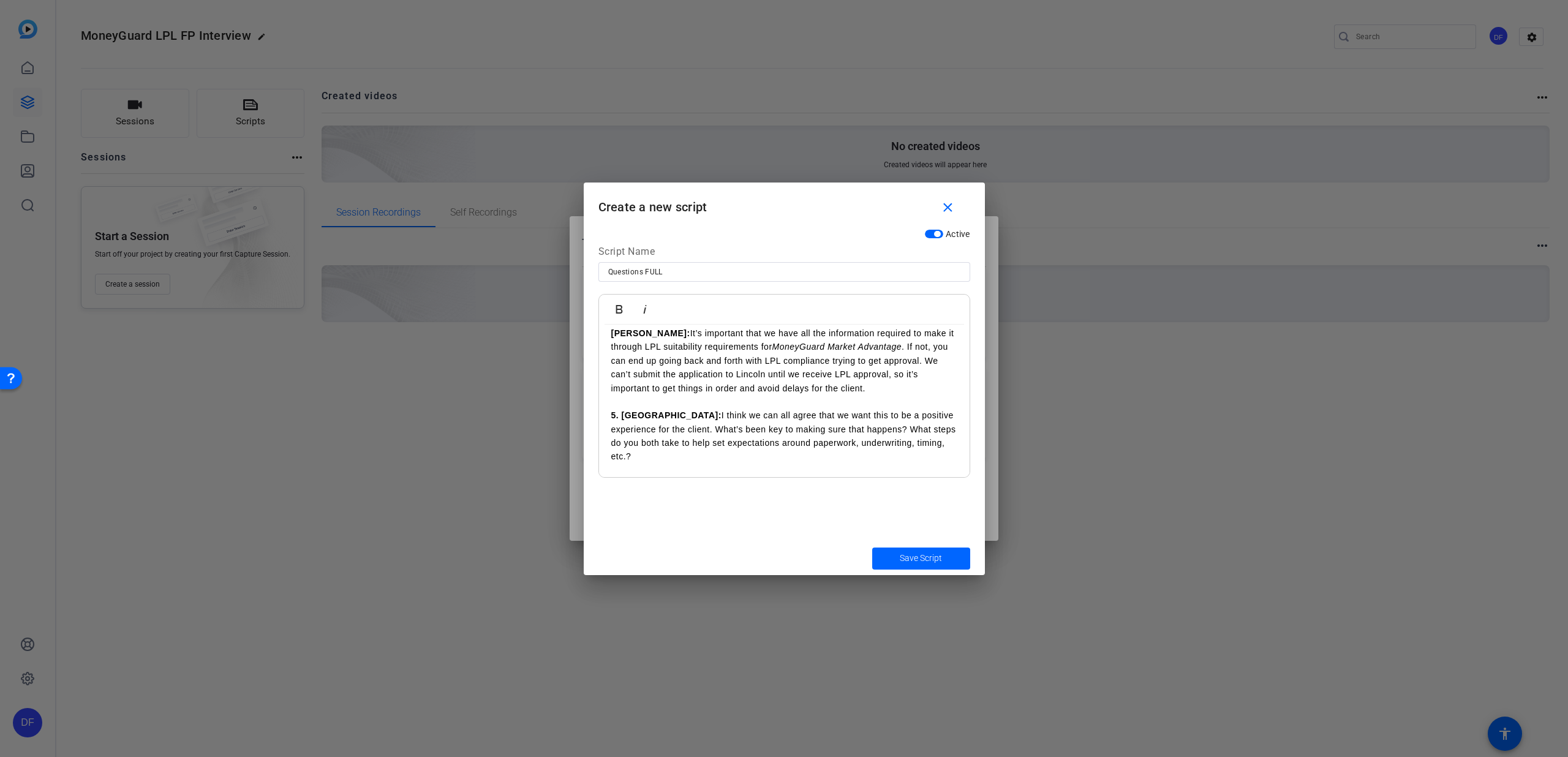
scroll to position [1066, 0]
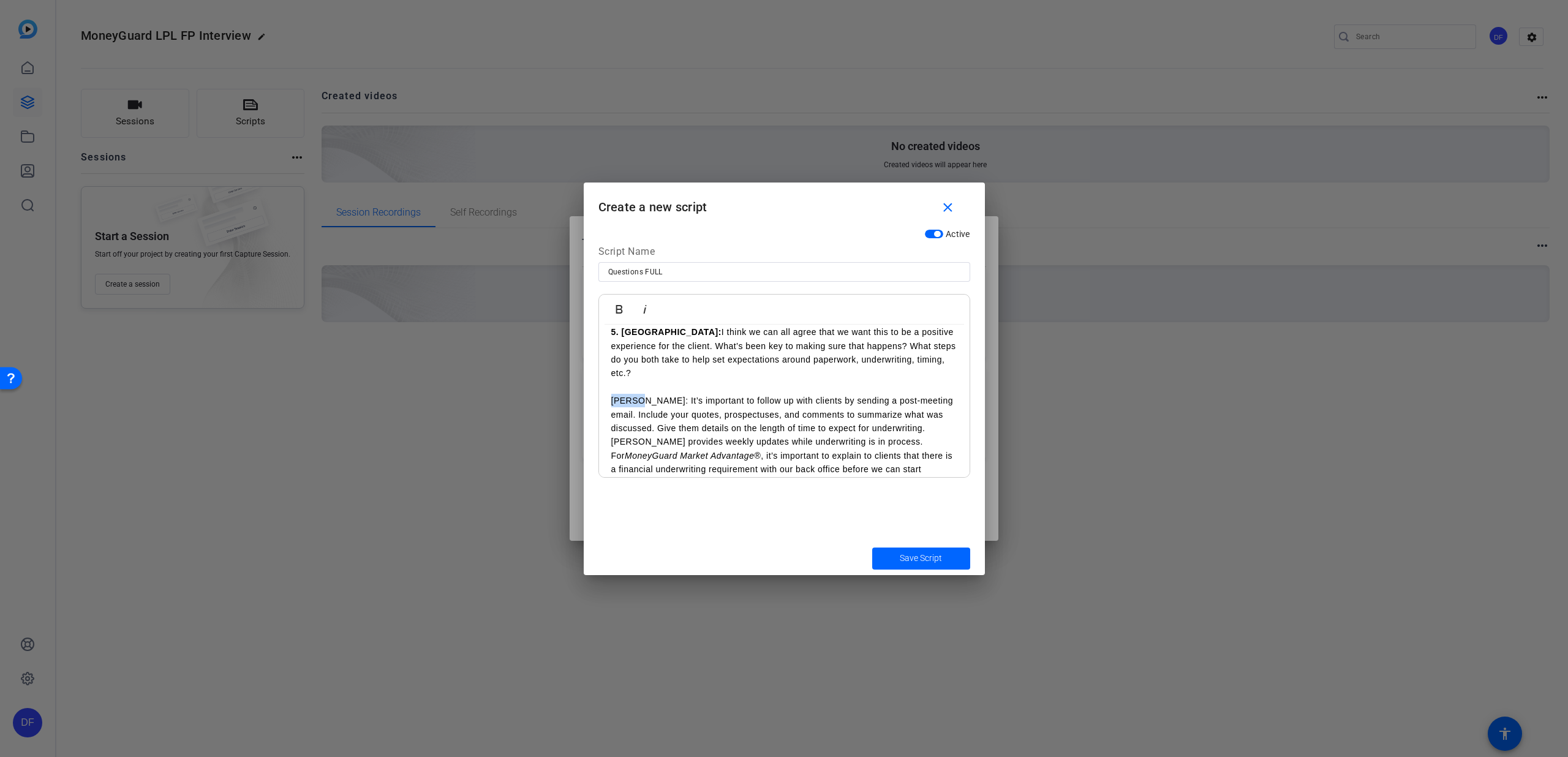
drag, startPoint x: 636, startPoint y: 387, endPoint x: 601, endPoint y: 389, distance: 35.1
click at [622, 303] on icon "button" at bounding box center [619, 309] width 14 height 14
click at [696, 409] on p "[PERSON_NAME]: It’s important to follow up with clients by sending a post-meeti…" at bounding box center [785, 442] width 346 height 96
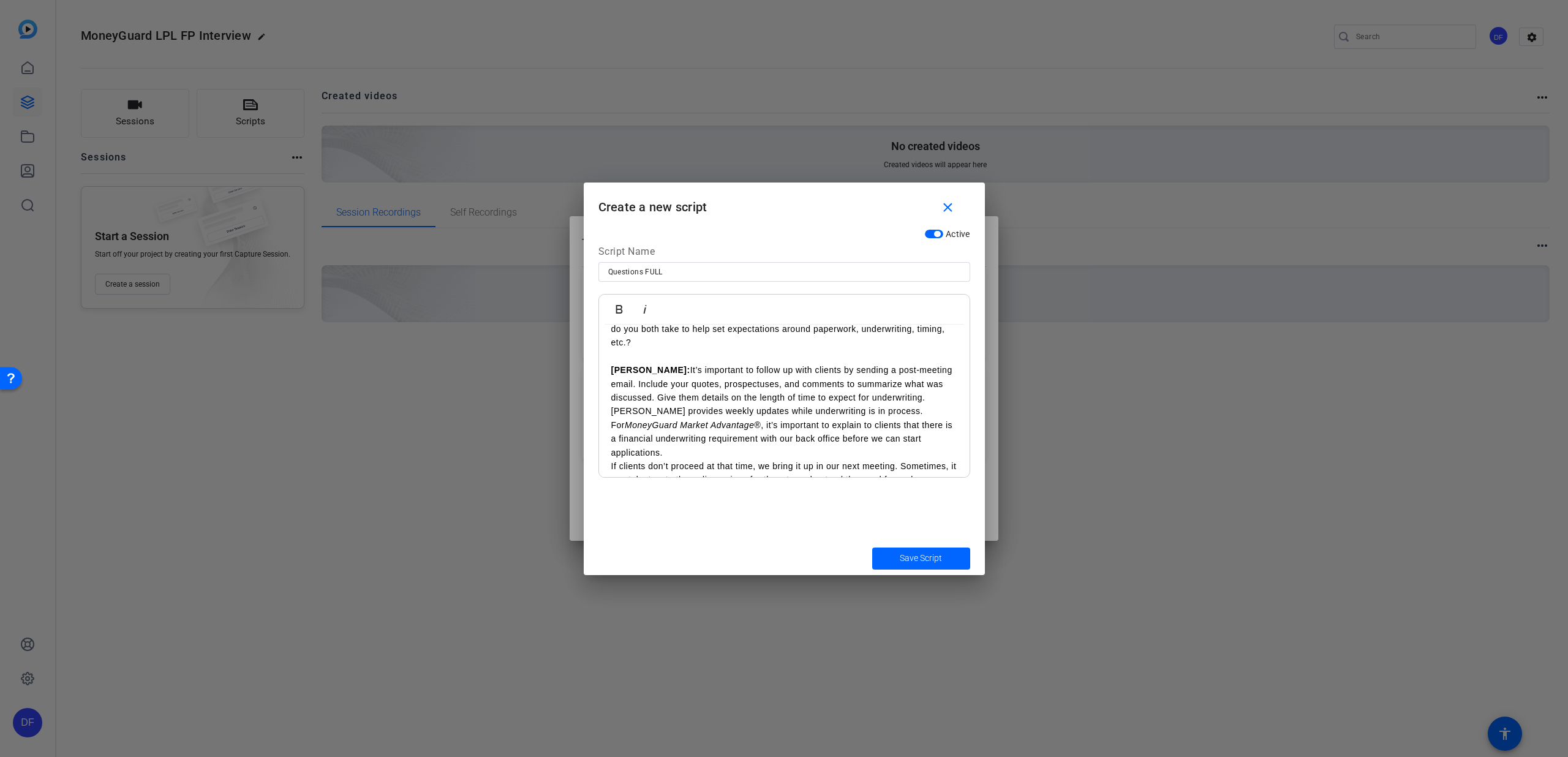
scroll to position [1079, 0]
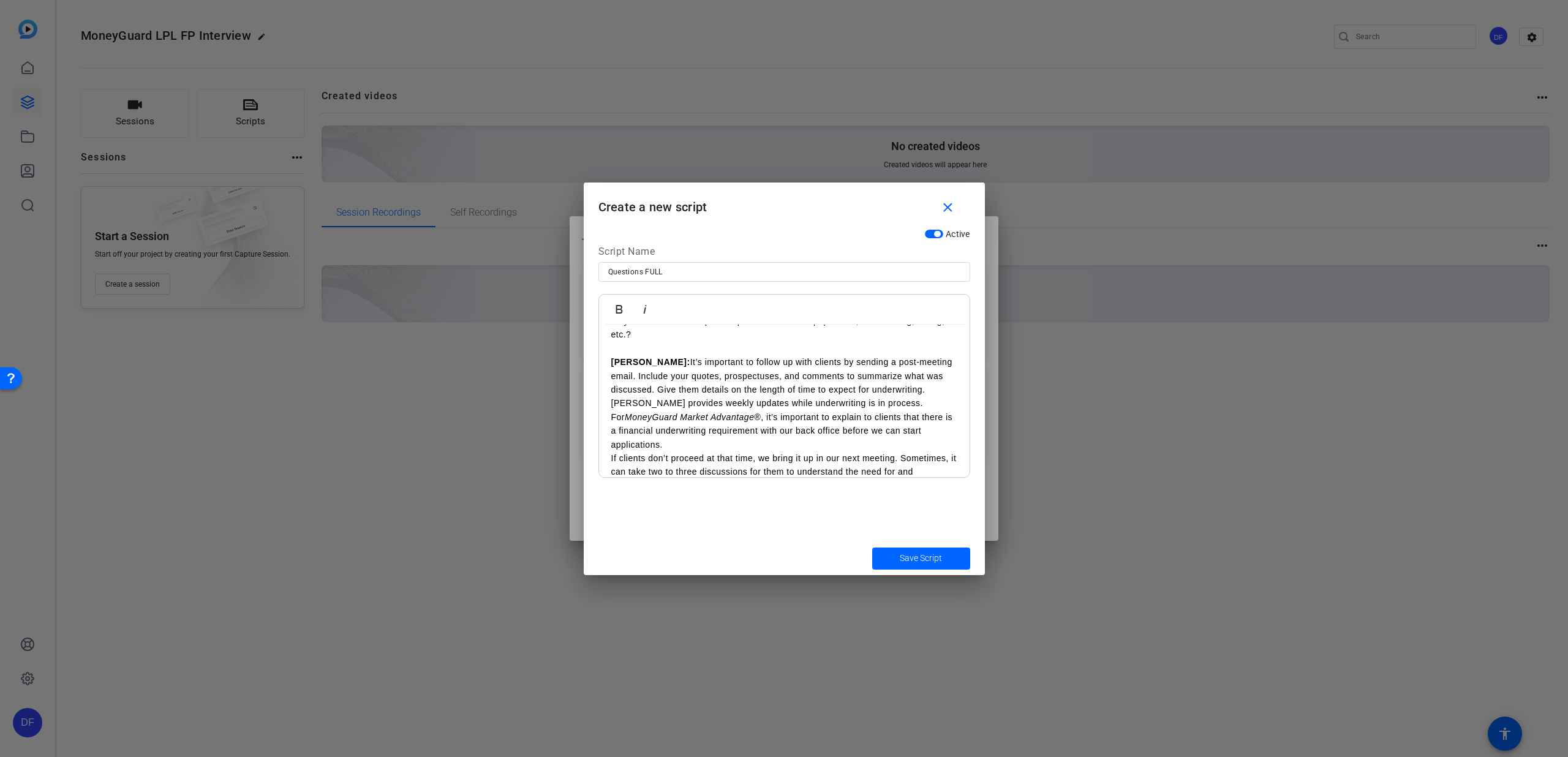
click at [835, 454] on p "If clients don’t proceed at that time, we bring it up in our next meeting. Some…" at bounding box center [785, 472] width 346 height 41
click at [689, 403] on p "[PERSON_NAME]: It’s important to follow up with clients by sending a post-meeti…" at bounding box center [785, 404] width 346 height 96
click at [820, 459] on p "If clients don’t proceed at that time, we bring it up in our next meeting. Some…" at bounding box center [785, 472] width 346 height 41
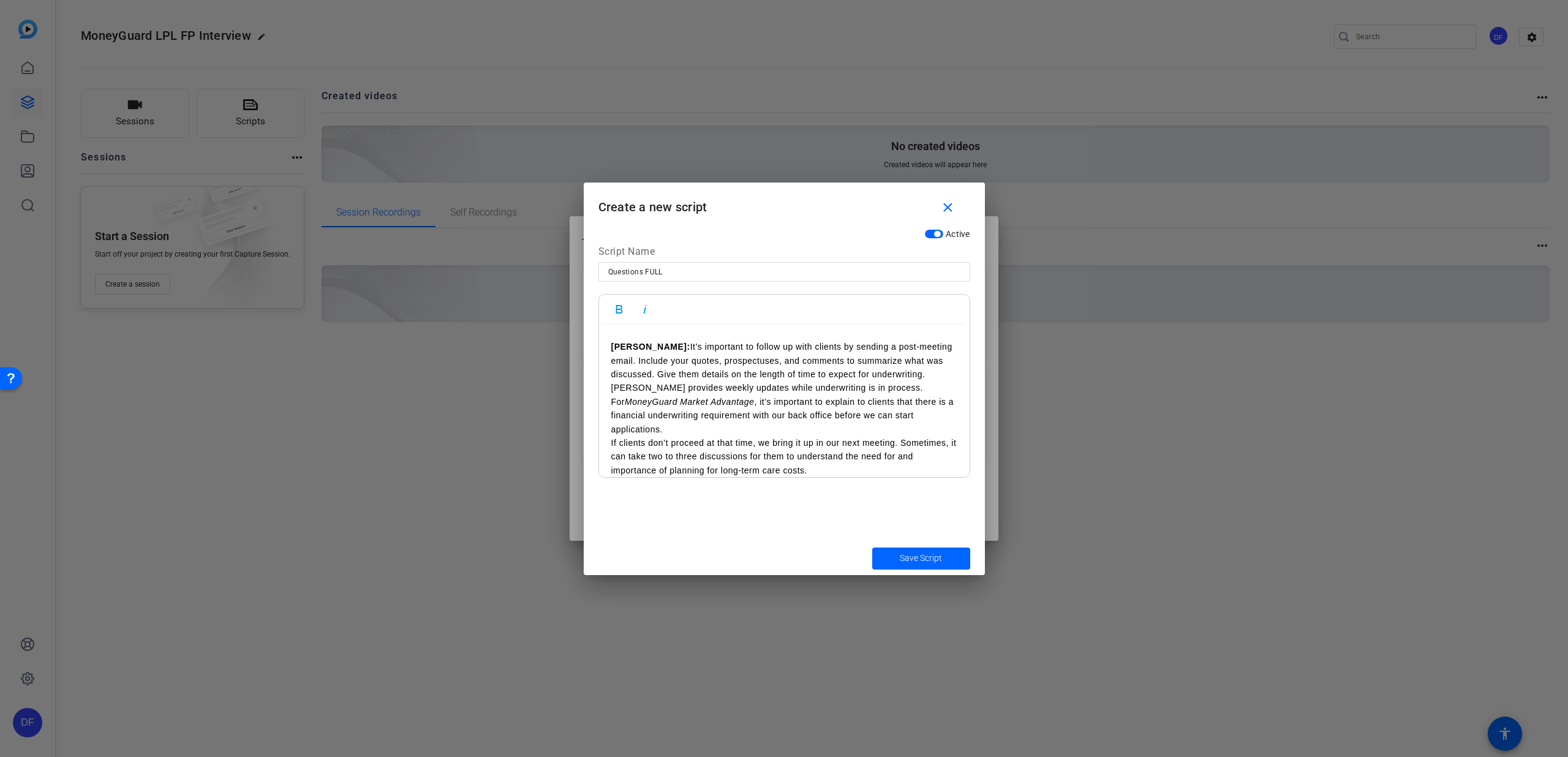
scroll to position [1130, 0]
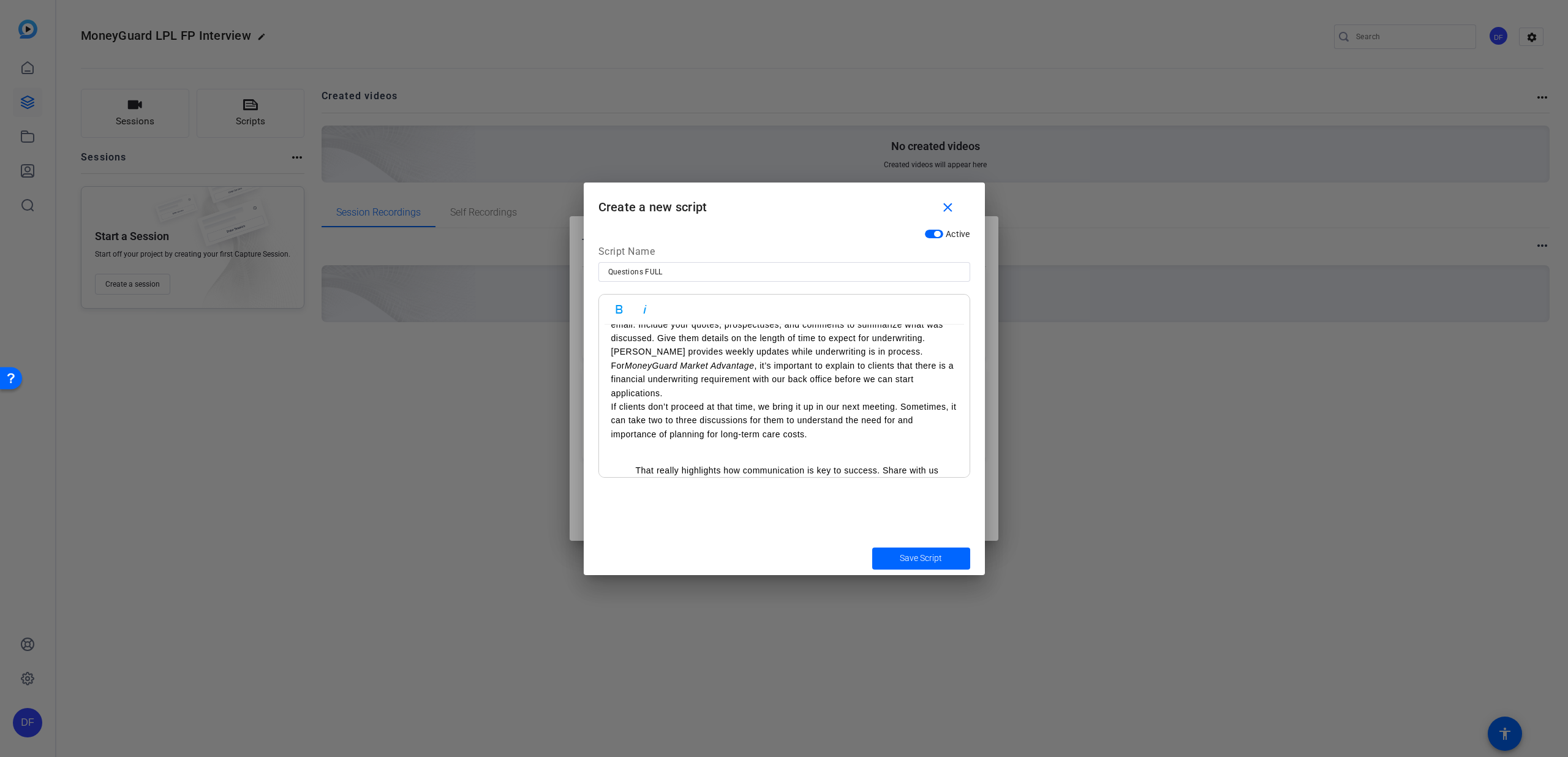
click at [636, 463] on li "That really highlights how communication is key to success. Share with us how y…" at bounding box center [797, 484] width 322 height 41
drag, startPoint x: 641, startPoint y: 436, endPoint x: 604, endPoint y: 436, distance: 37.0
click at [621, 313] on icon "button" at bounding box center [619, 309] width 14 height 14
click at [700, 457] on p "[PERSON_NAME]: That really highlights how communication is key to success. Shar…" at bounding box center [785, 475] width 346 height 41
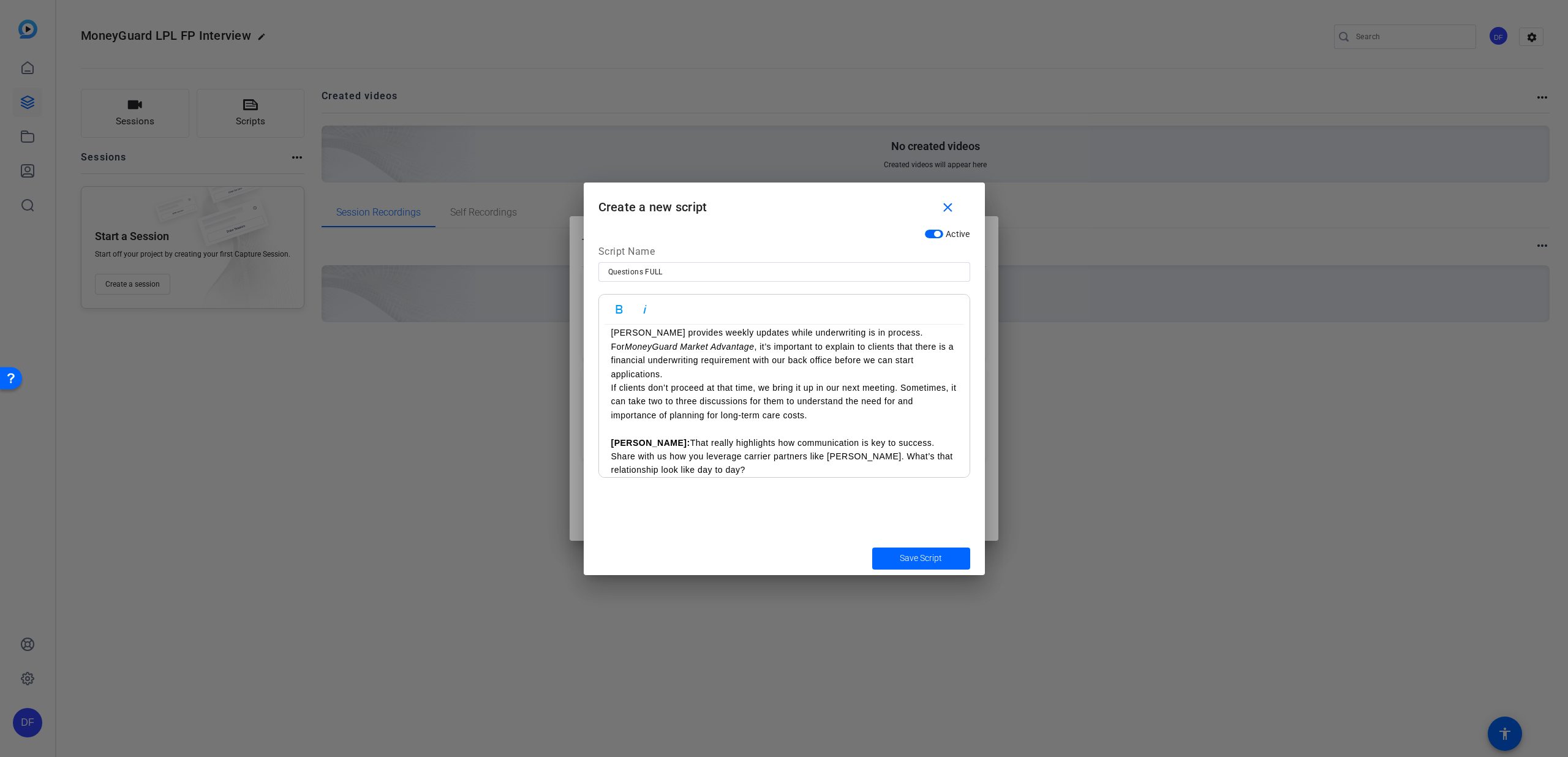
scroll to position [1161, 0]
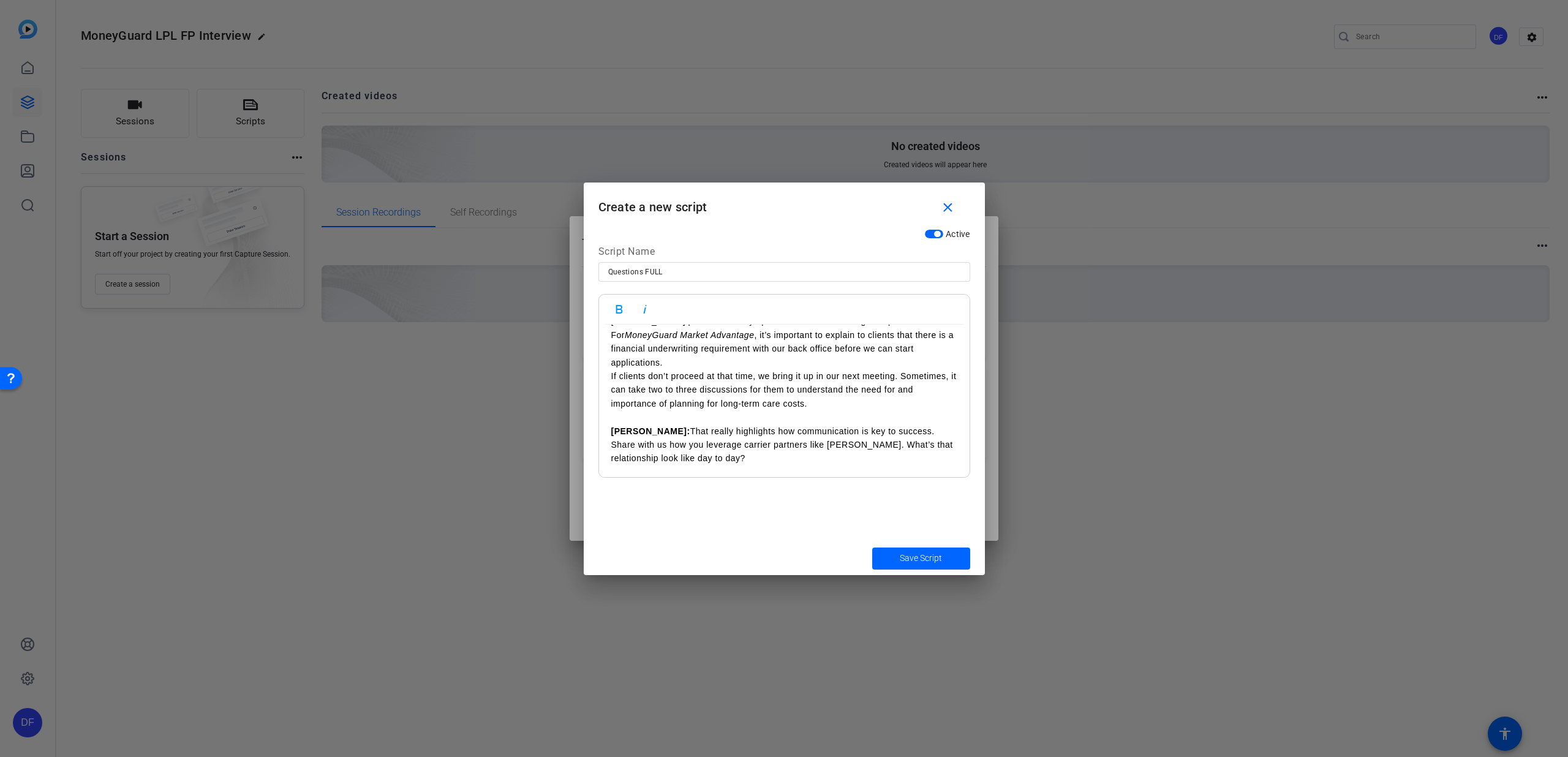
drag, startPoint x: 810, startPoint y: 472, endPoint x: 606, endPoint y: 458, distance: 204.5
click at [643, 310] on icon "button" at bounding box center [645, 309] width 14 height 14
click at [802, 465] on p "​" at bounding box center [785, 472] width 346 height 13
drag, startPoint x: 809, startPoint y: 465, endPoint x: 642, endPoint y: 457, distance: 167.2
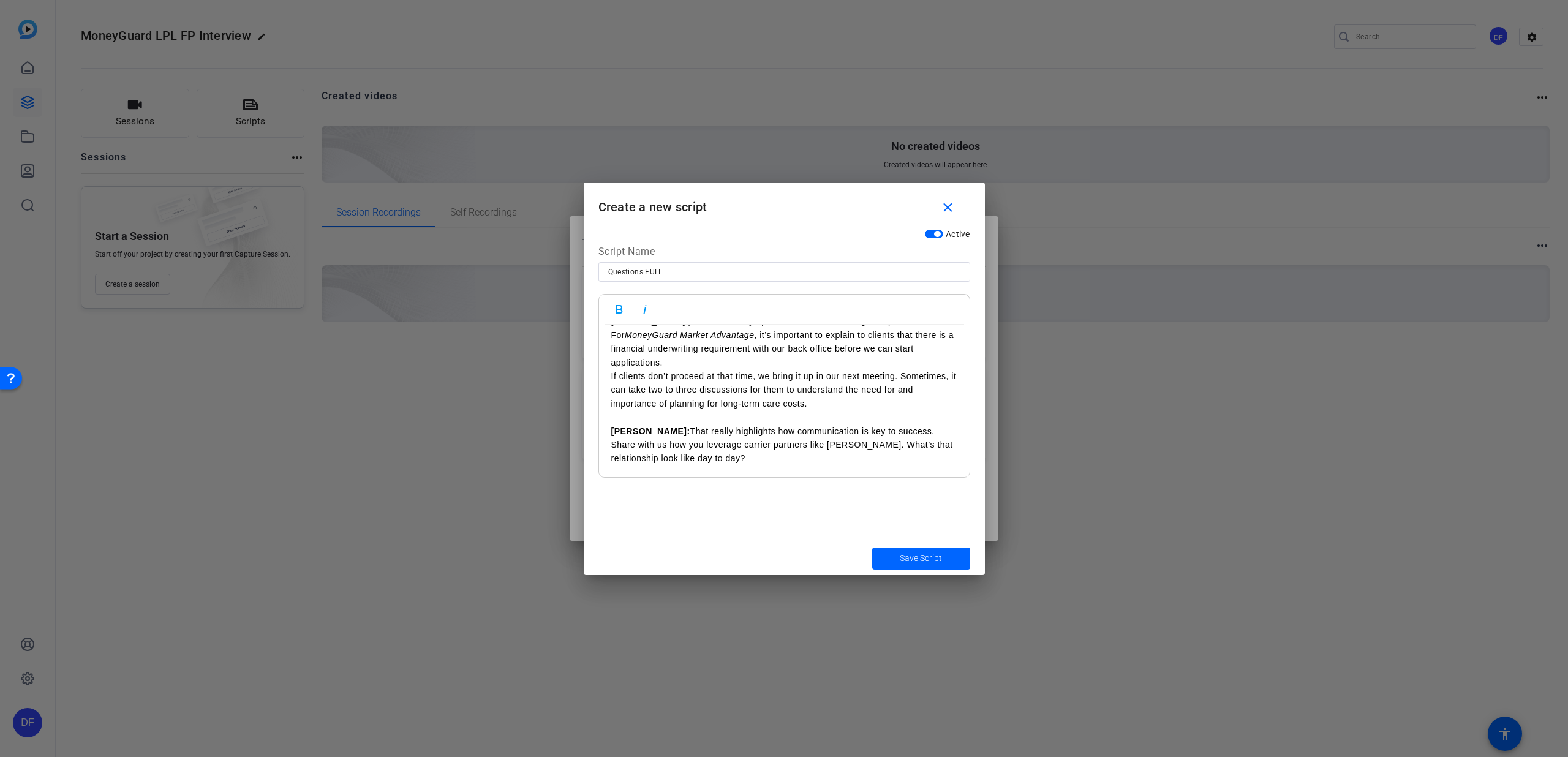
click at [615, 307] on icon "button" at bounding box center [619, 309] width 7 height 9
click at [803, 479] on p "[PERSON_NAME]: [PERSON_NAME] has better insight here as well." at bounding box center [785, 486] width 346 height 13
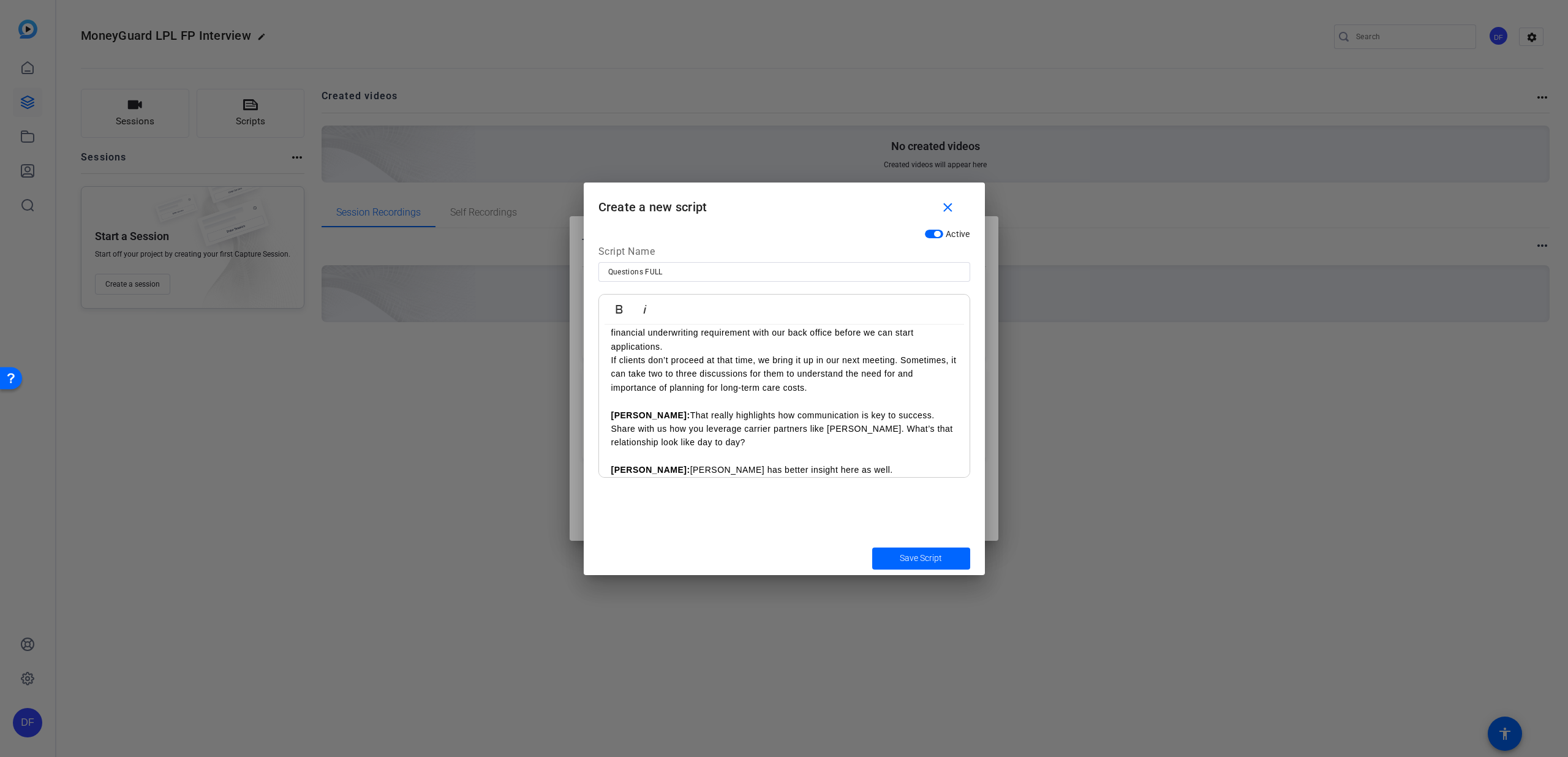
scroll to position [1218, 0]
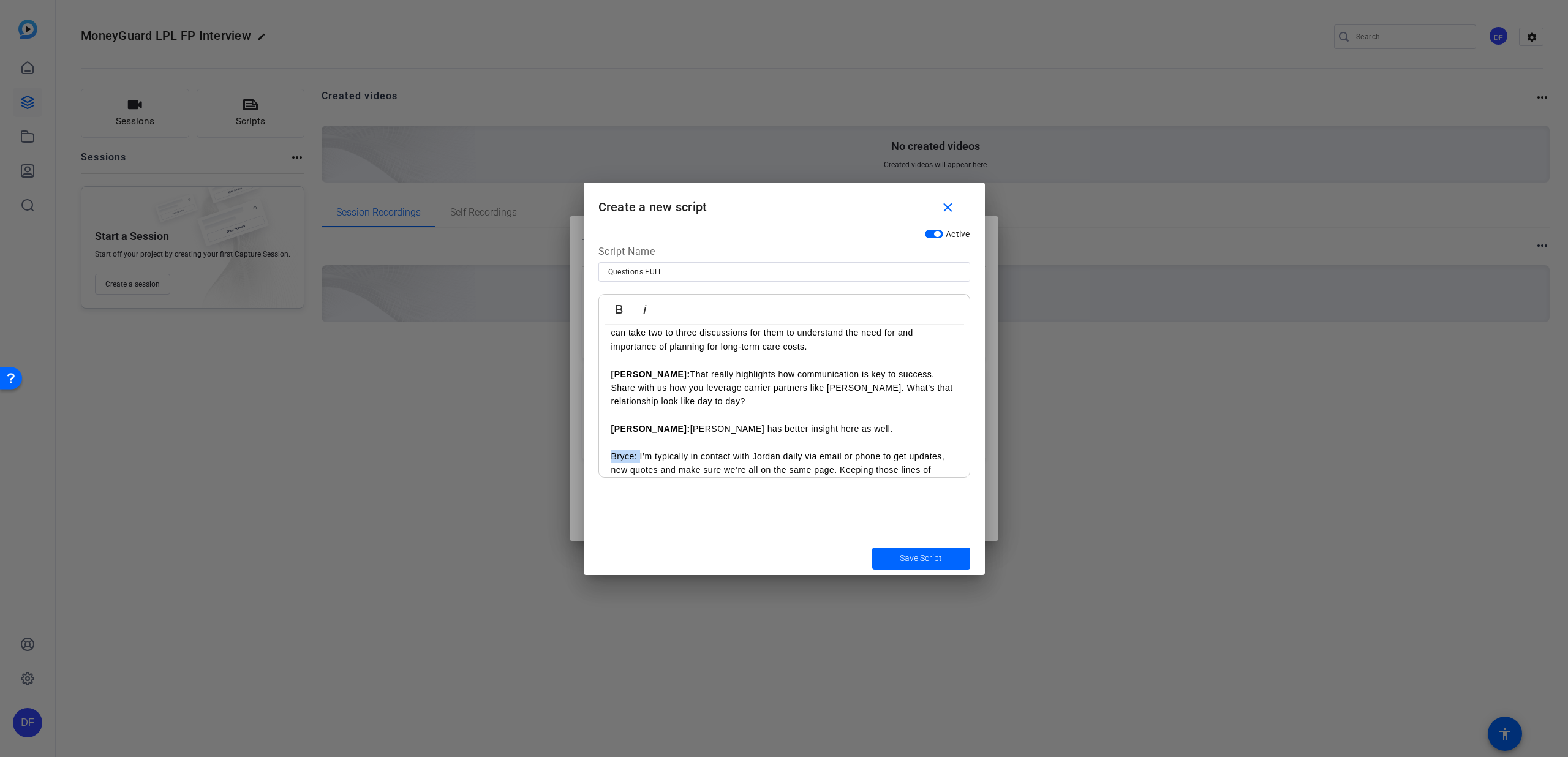
drag, startPoint x: 639, startPoint y: 430, endPoint x: 601, endPoint y: 431, distance: 38.0
click at [613, 307] on icon "button" at bounding box center [619, 309] width 14 height 14
click at [783, 468] on p "Bryce: I’m typically in contact with Jordan daily via email or phone to get upd…" at bounding box center [785, 477] width 346 height 55
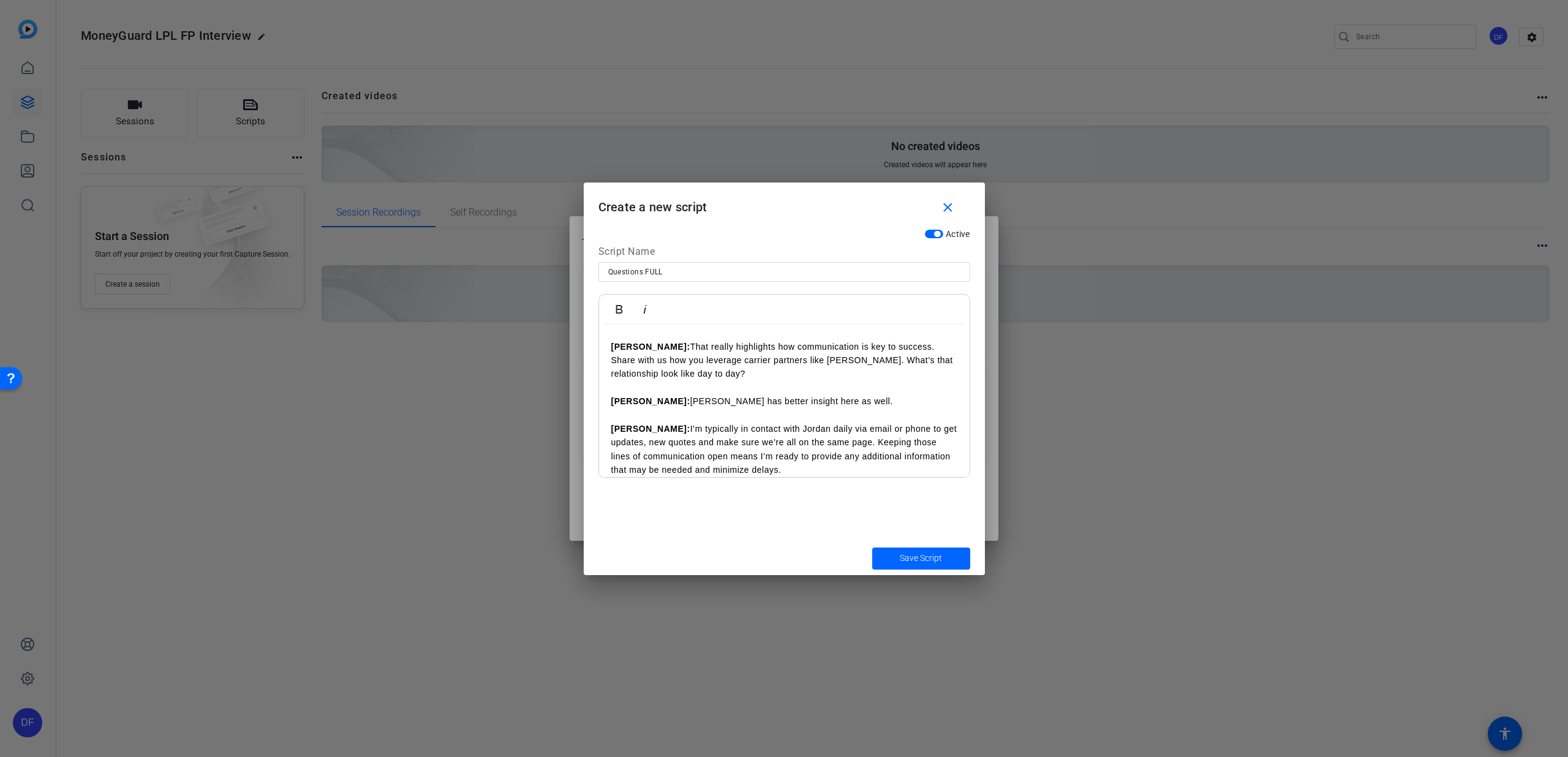
scroll to position [1267, 0]
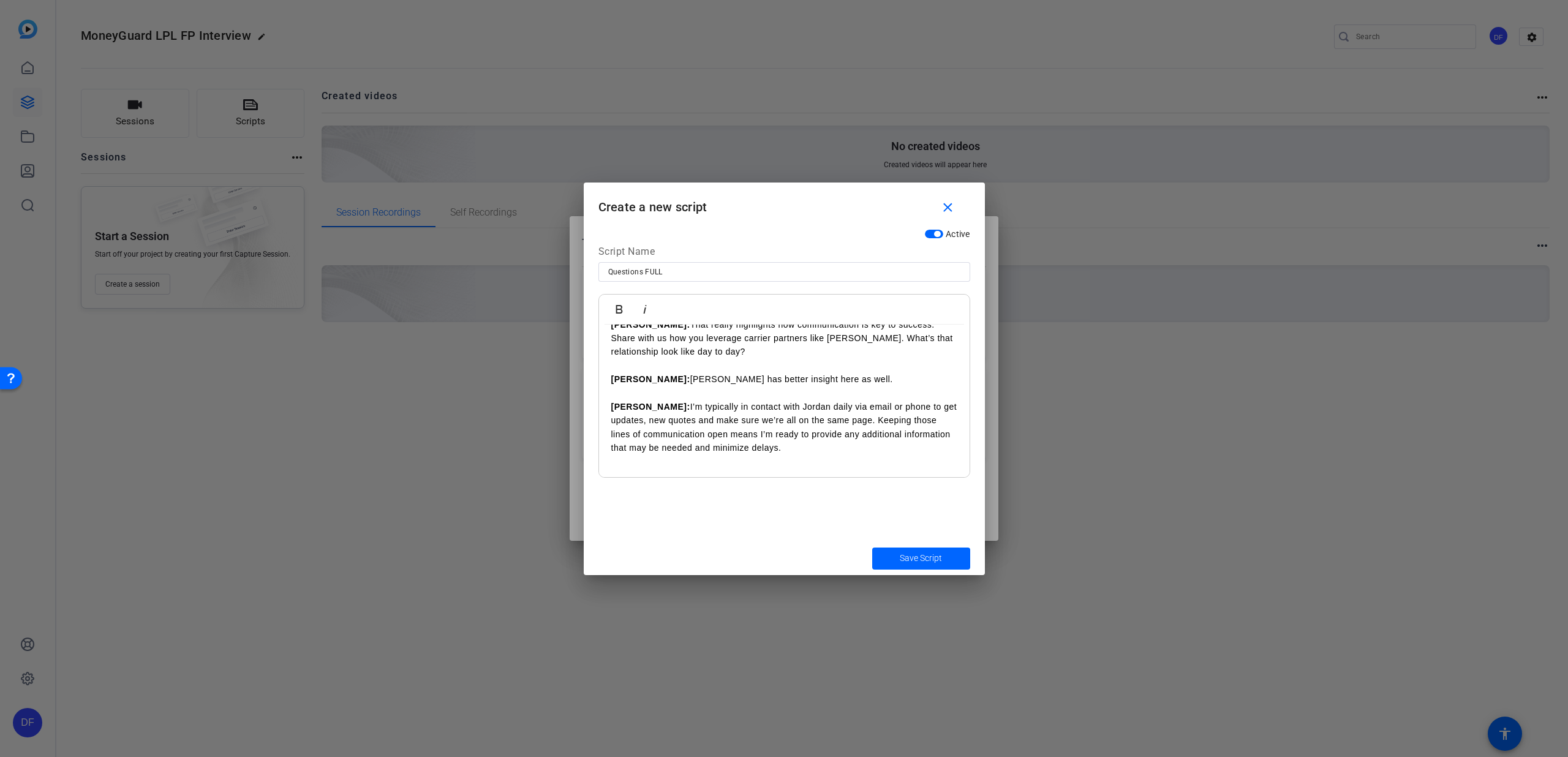
click at [636, 477] on li "What do you think is important to consider when selecting the carrier, partner …" at bounding box center [797, 491] width 322 height 28
drag, startPoint x: 651, startPoint y: 449, endPoint x: 608, endPoint y: 449, distance: 43.0
click at [626, 309] on icon "button" at bounding box center [619, 309] width 14 height 14
click at [644, 400] on p "Bryce: I’m typically in contact with Jordan daily via email or phone to get upd…" at bounding box center [785, 428] width 346 height 55
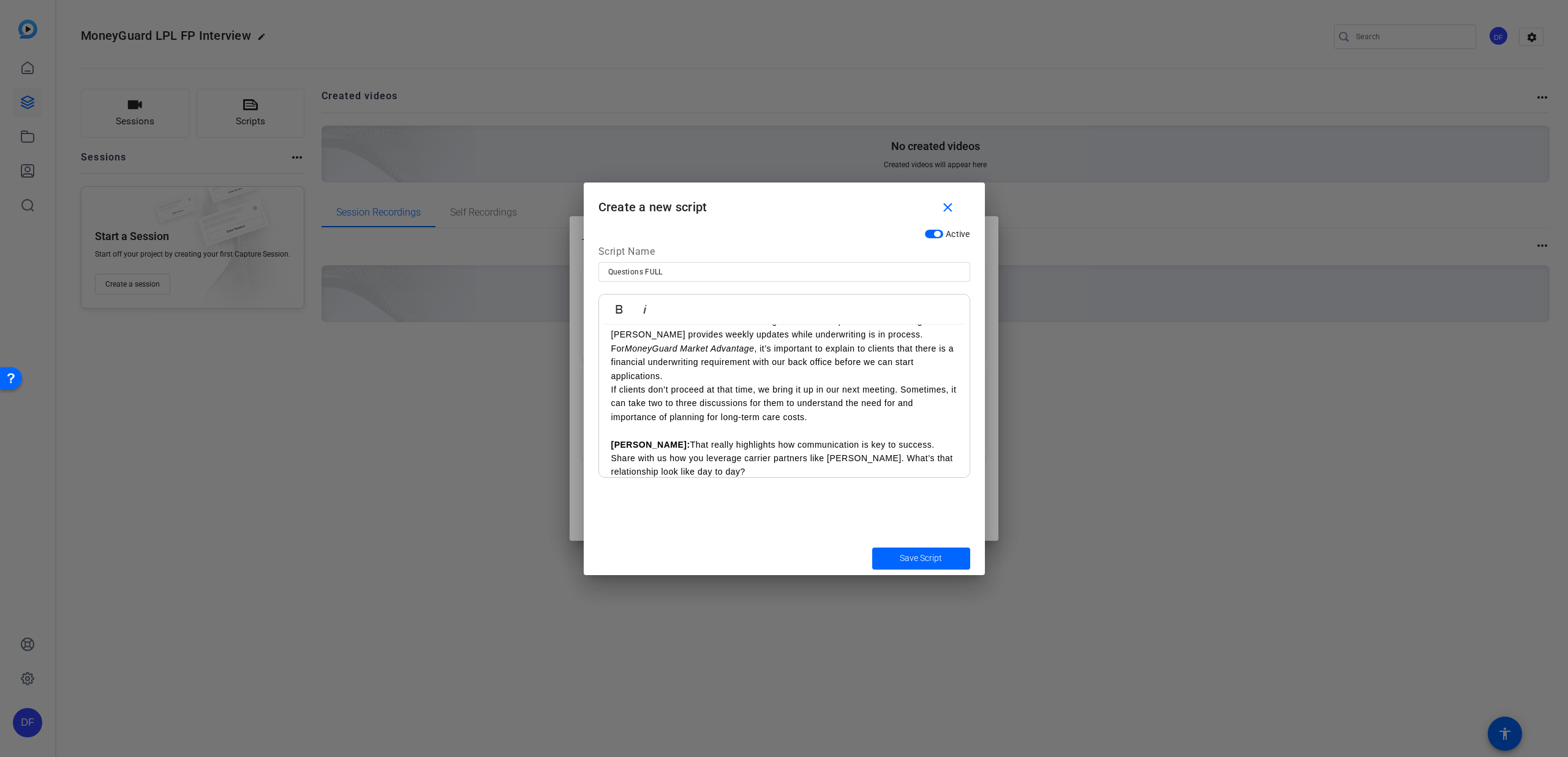
scroll to position [1132, 0]
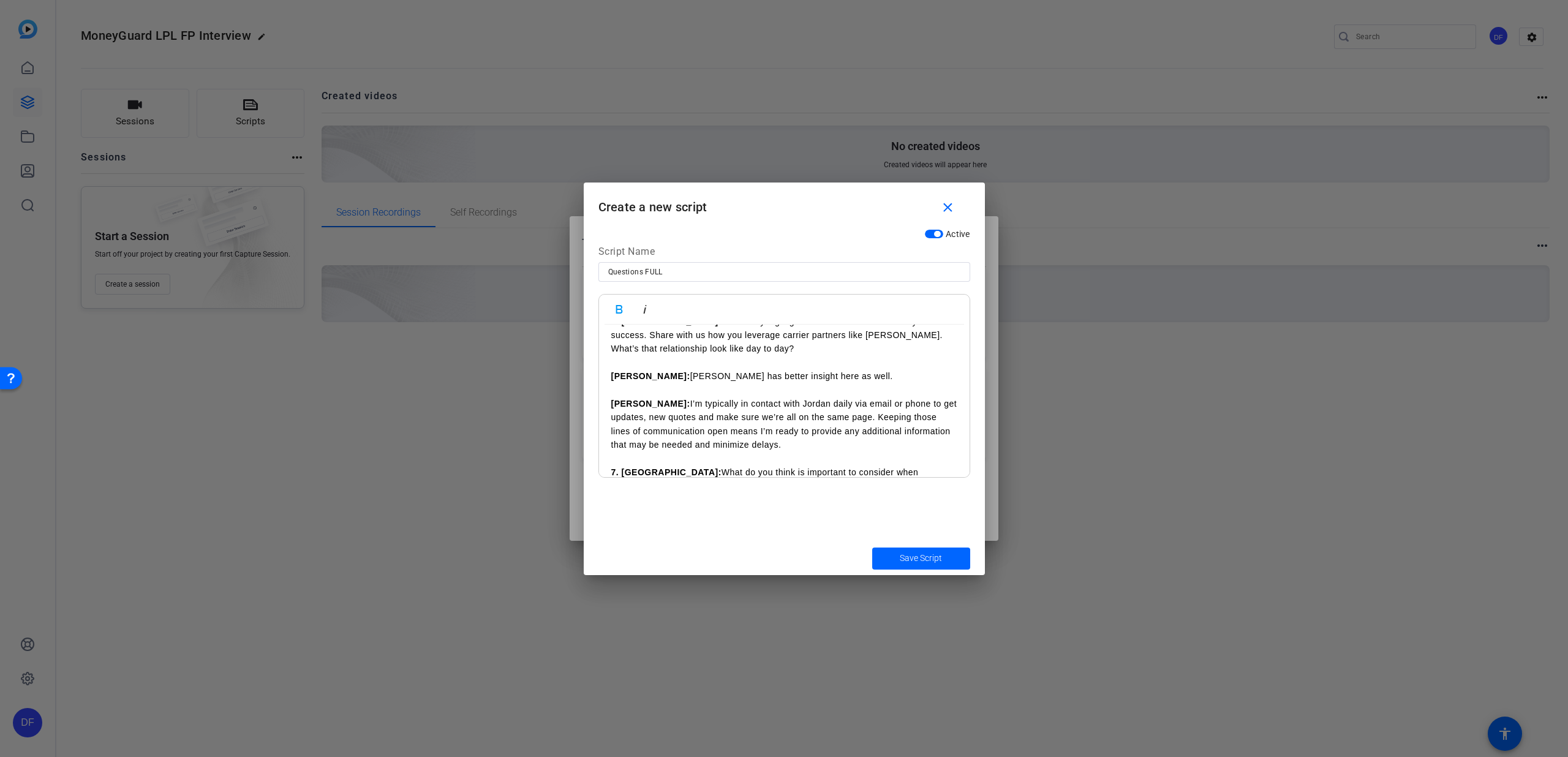
click at [870, 465] on p "7. [PERSON_NAME]: What do you think is important to consider when selecting the…" at bounding box center [785, 479] width 346 height 28
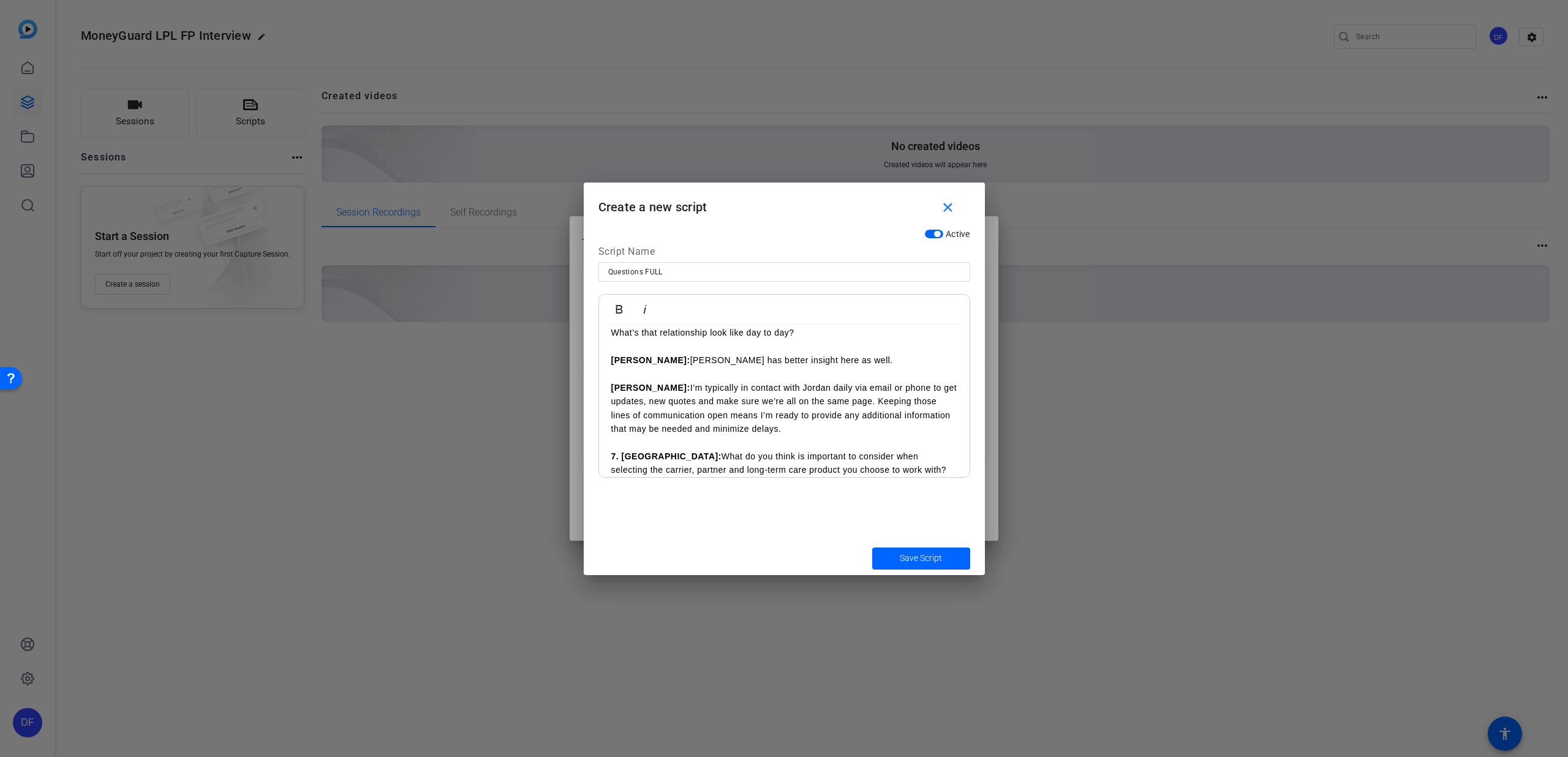
scroll to position [1314, 0]
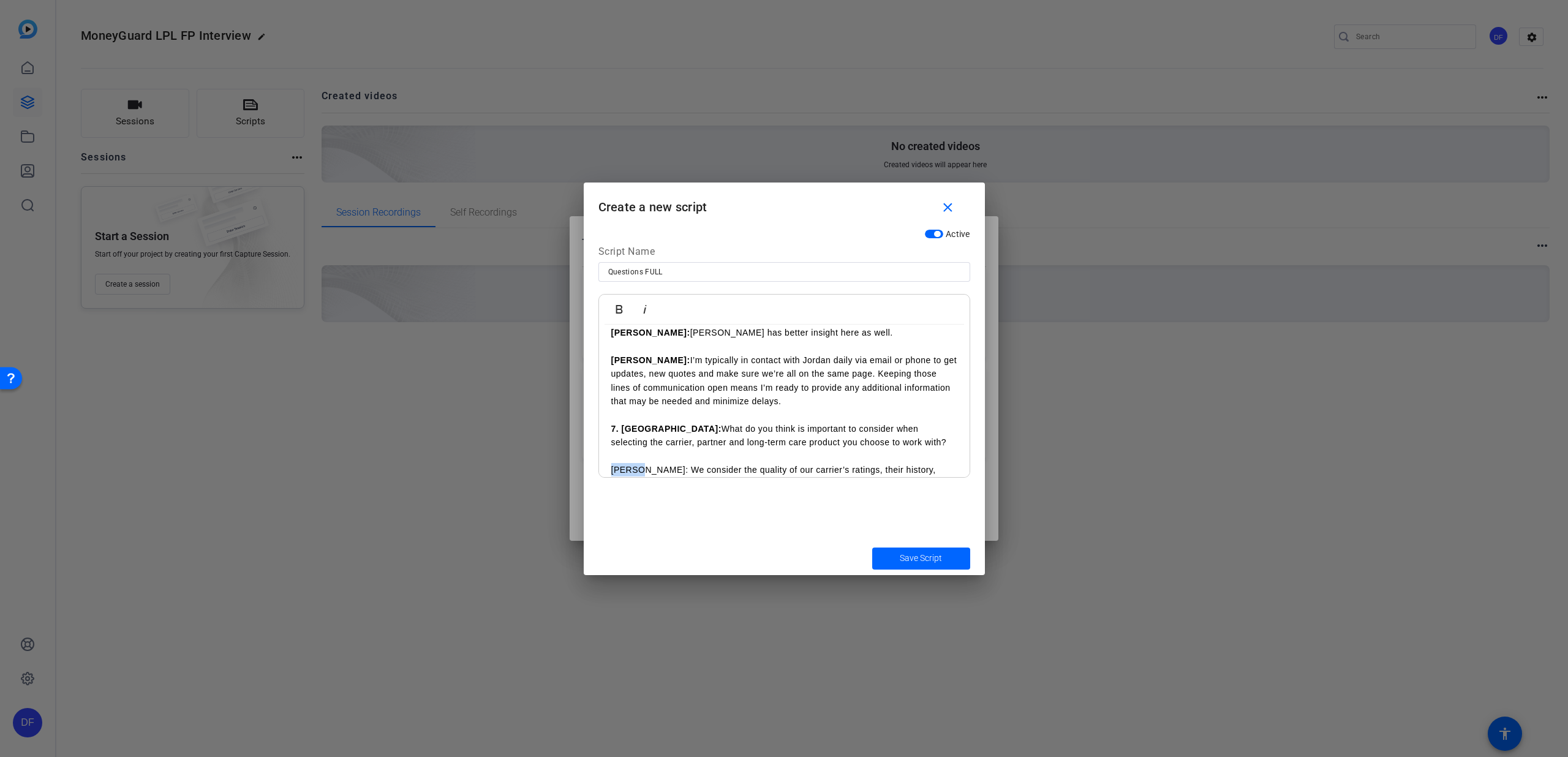
drag, startPoint x: 637, startPoint y: 443, endPoint x: 596, endPoint y: 438, distance: 41.3
click at [596, 438] on div "Active Script Name Questions FULL Bold Italic 1. [PERSON_NAME]: Welcome [PERSON…" at bounding box center [785, 382] width 402 height 319
click at [623, 307] on icon "button" at bounding box center [619, 309] width 14 height 14
click at [733, 469] on p "[PERSON_NAME]: We consider the quality of our carrier’s ratings, their history,…" at bounding box center [785, 484] width 346 height 41
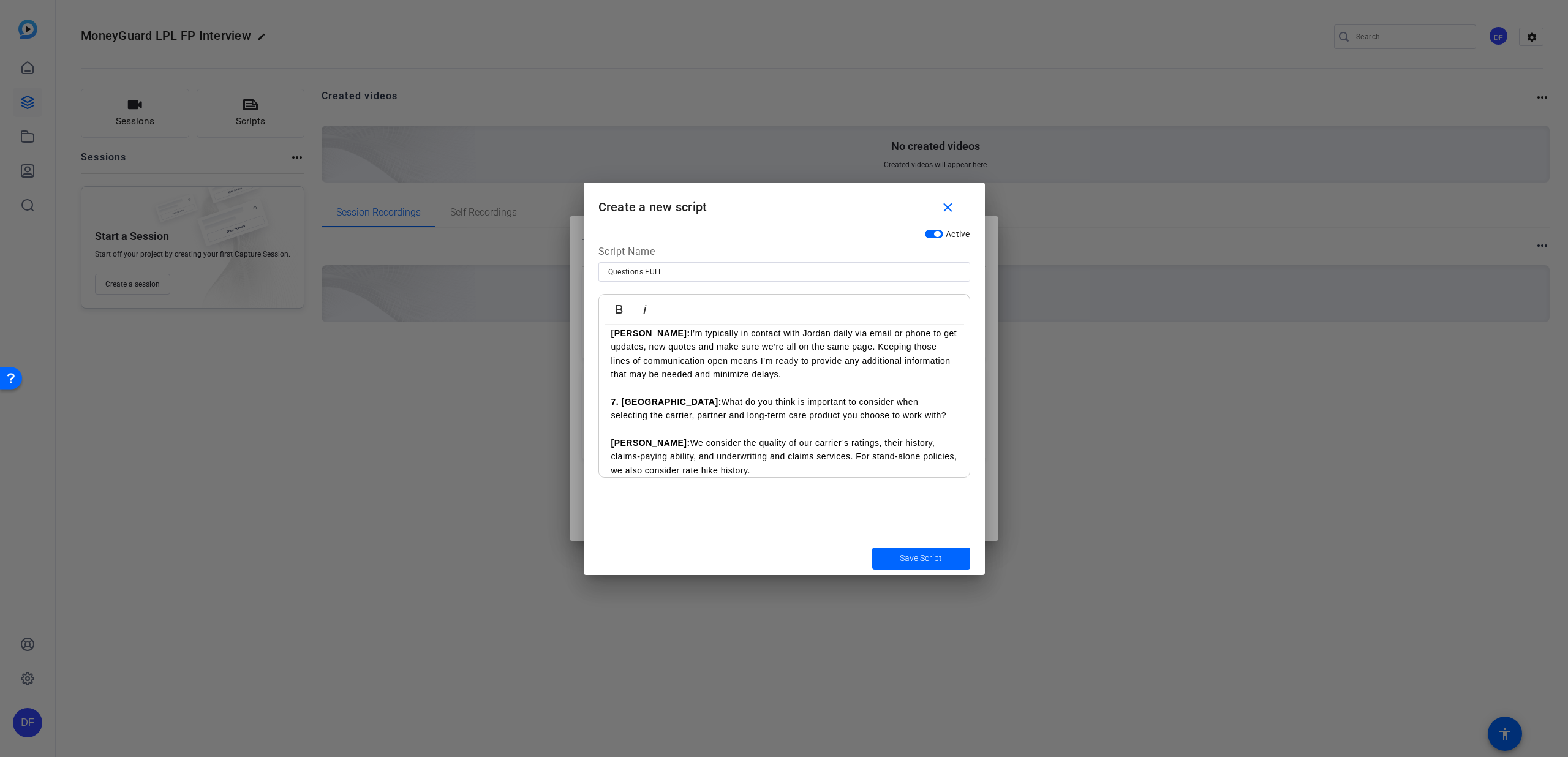
scroll to position [1377, 0]
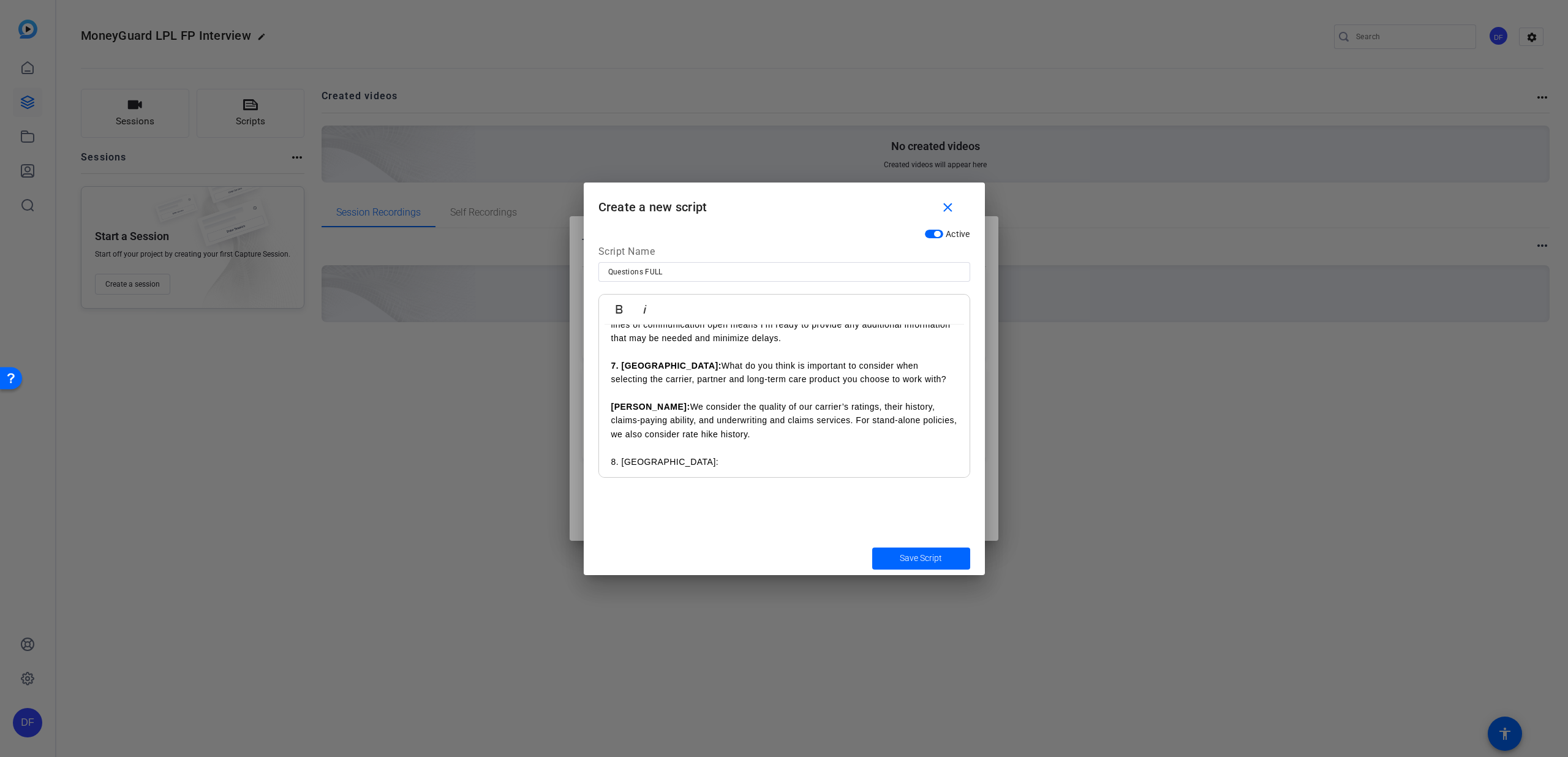
click at [627, 477] on ul "Can you share a moment that’s made you step back and reflect … “This is why I d…" at bounding box center [785, 491] width 346 height 28
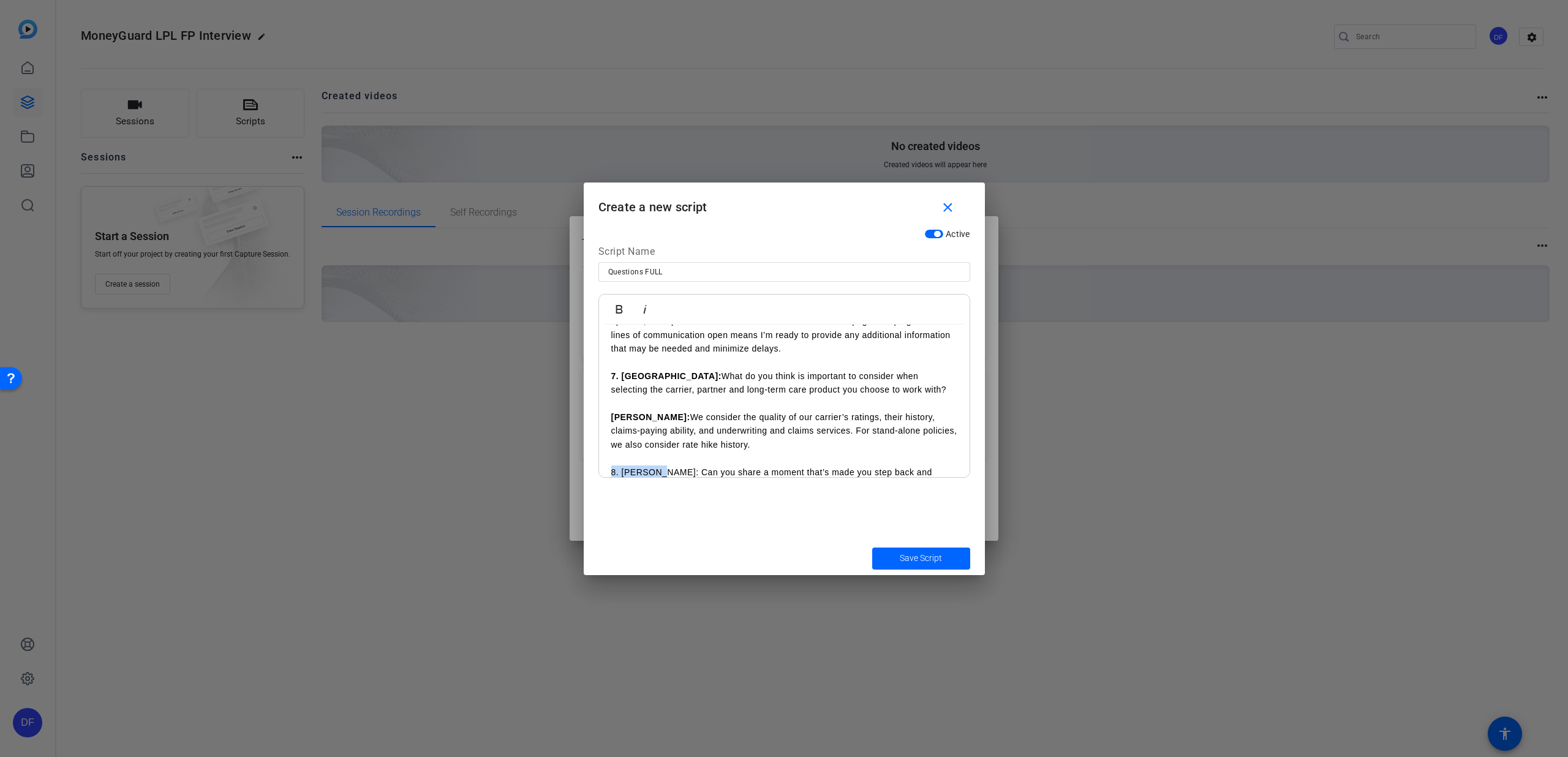
drag, startPoint x: 649, startPoint y: 447, endPoint x: 606, endPoint y: 450, distance: 43.1
click at [619, 311] on icon "button" at bounding box center [619, 309] width 14 height 14
click at [691, 465] on p "8. [PERSON_NAME]: Can you share a moment that’s made you step back and reflect …" at bounding box center [785, 479] width 346 height 28
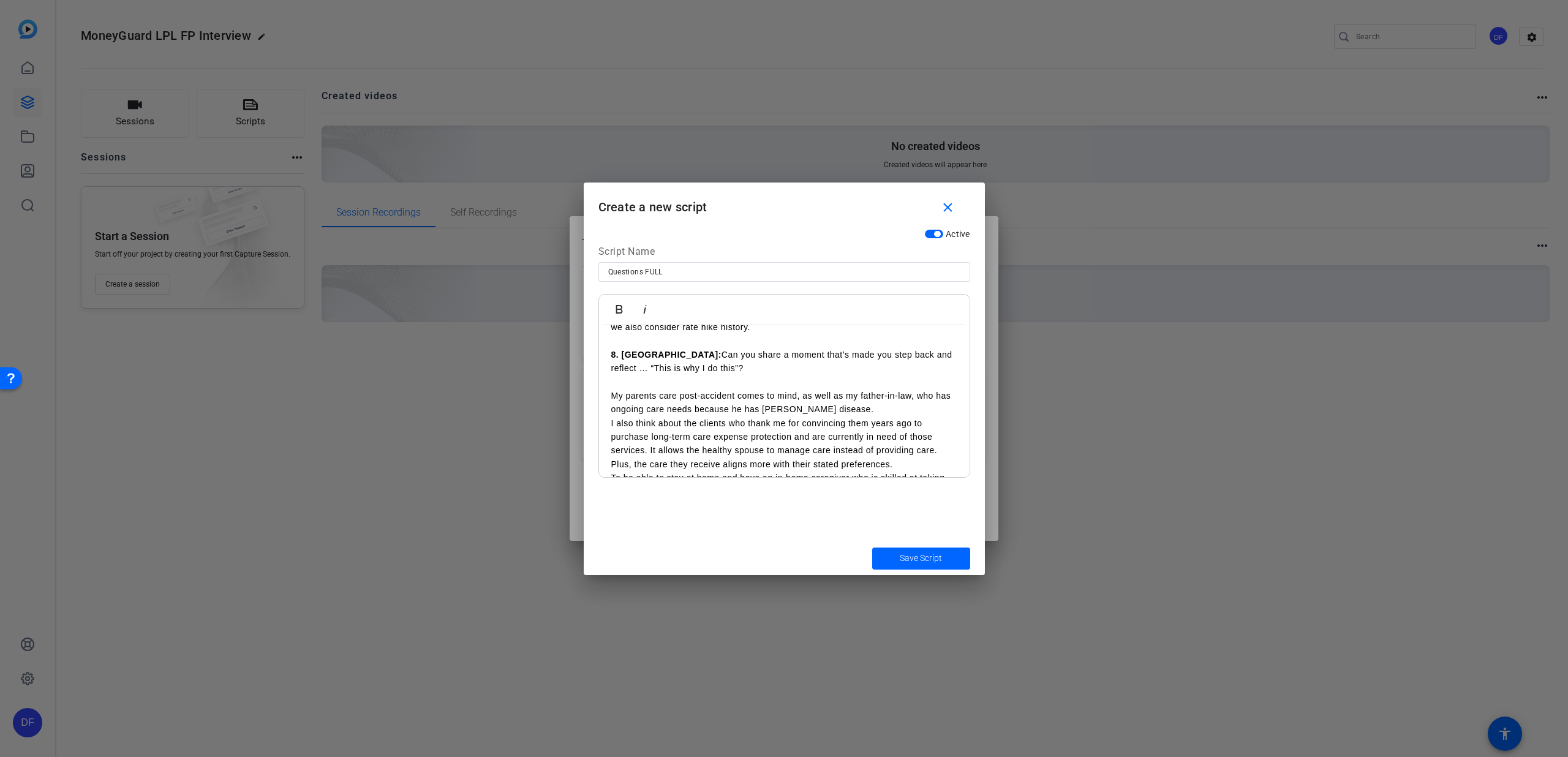
scroll to position [1424, 0]
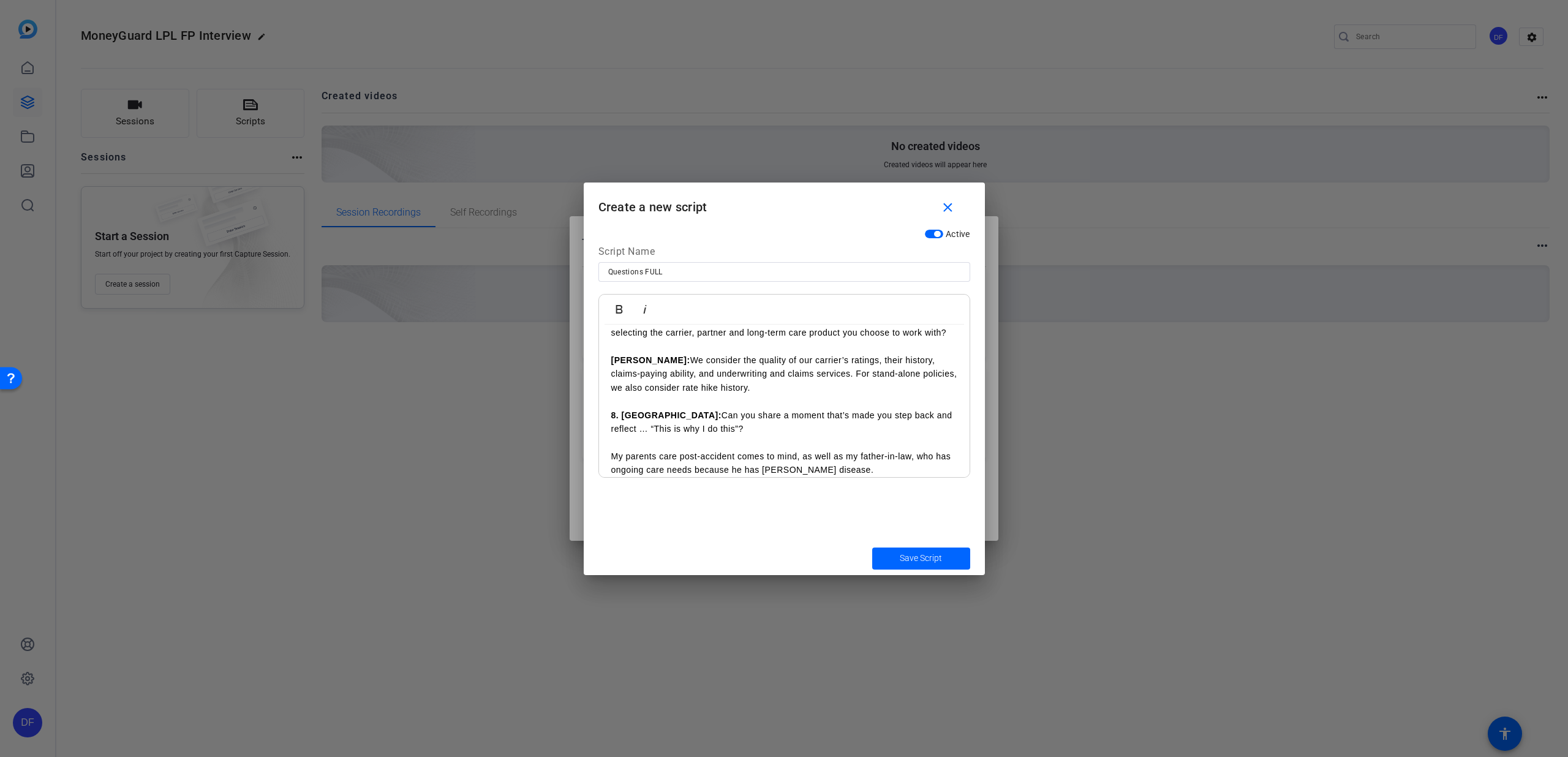
click at [612, 450] on p "My parents care post-accident comes to mind, as well as my father-in-law, who h…" at bounding box center [785, 463] width 346 height 28
drag, startPoint x: 634, startPoint y: 429, endPoint x: 604, endPoint y: 425, distance: 30.3
click at [620, 303] on icon "button" at bounding box center [619, 309] width 14 height 14
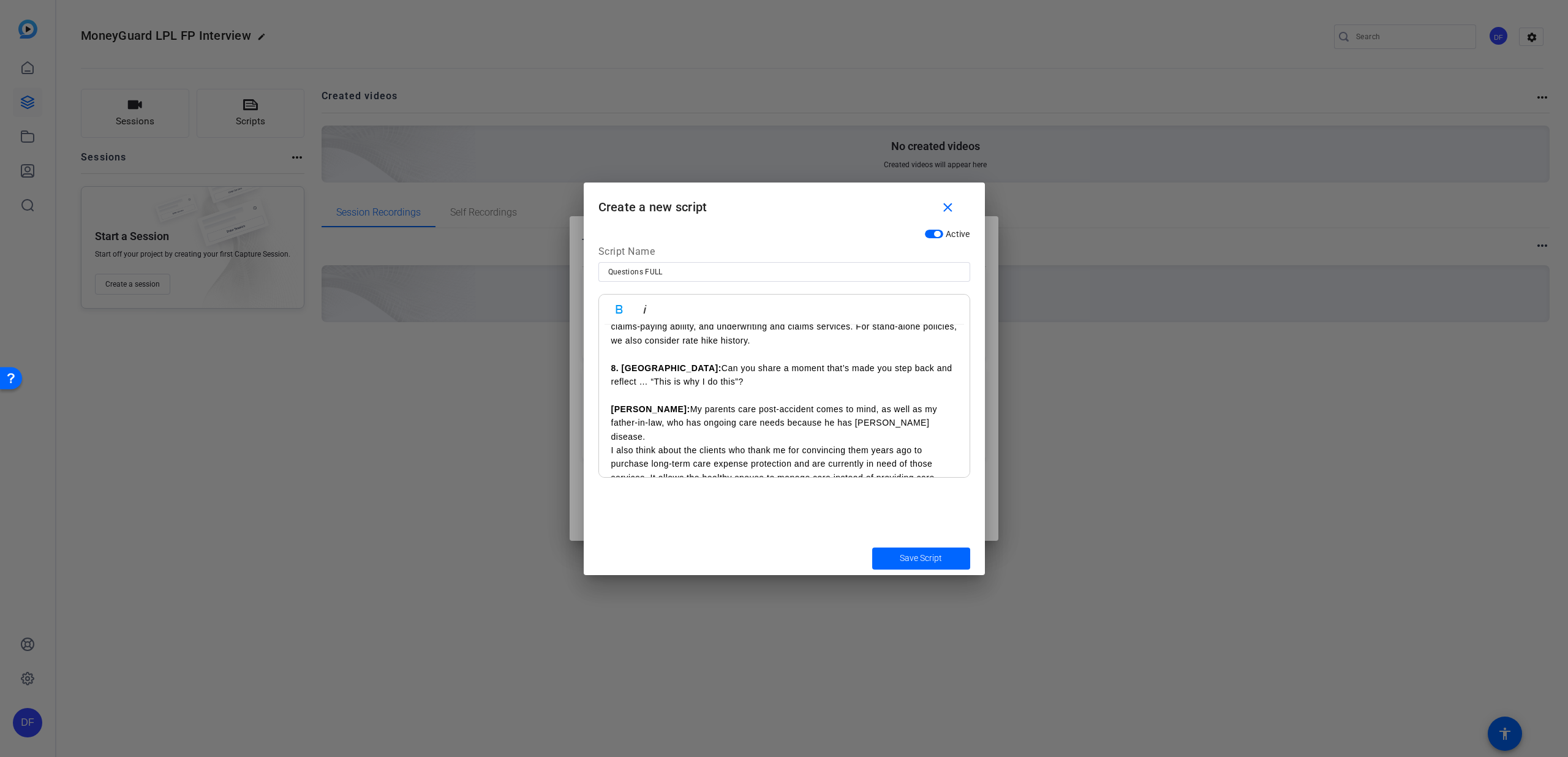
scroll to position [1479, 0]
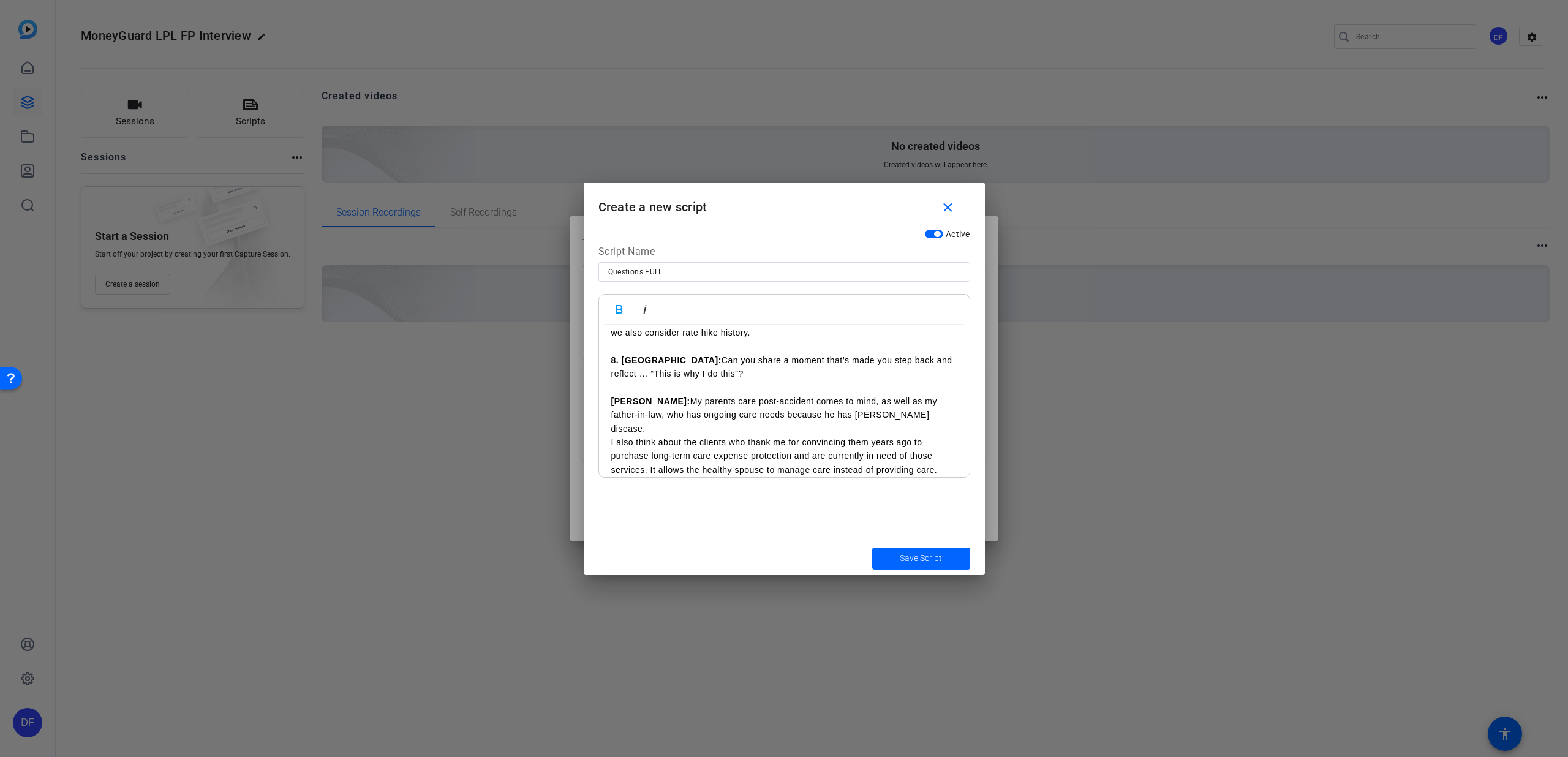
click at [897, 440] on p "I also think about the clients who thank me for convincing them years ago to pu…" at bounding box center [785, 463] width 346 height 55
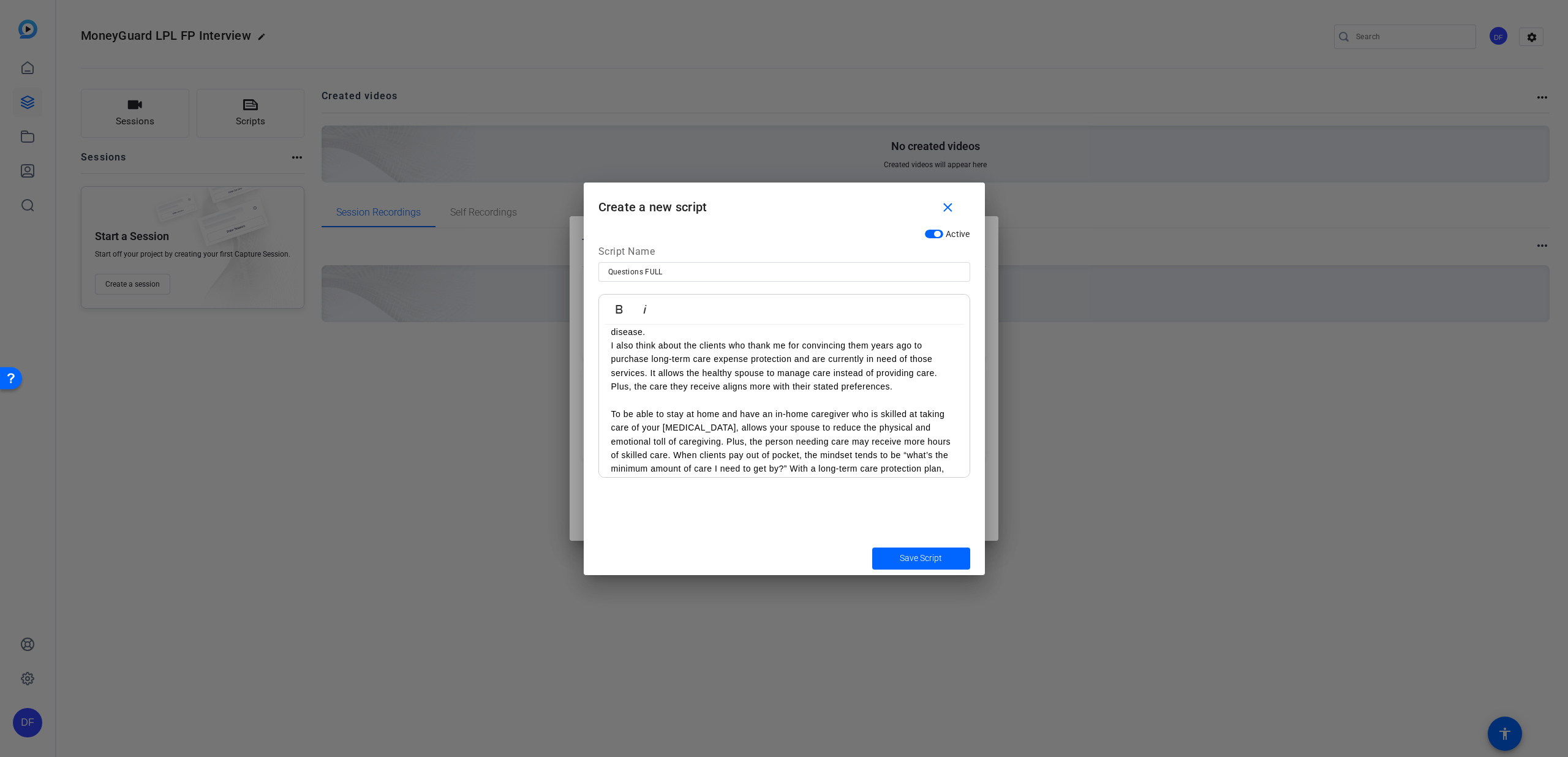
scroll to position [1568, 0]
click at [836, 465] on p "To be able to stay at home and have an in-home caregiver who is skilled at taki…" at bounding box center [785, 463] width 346 height 96
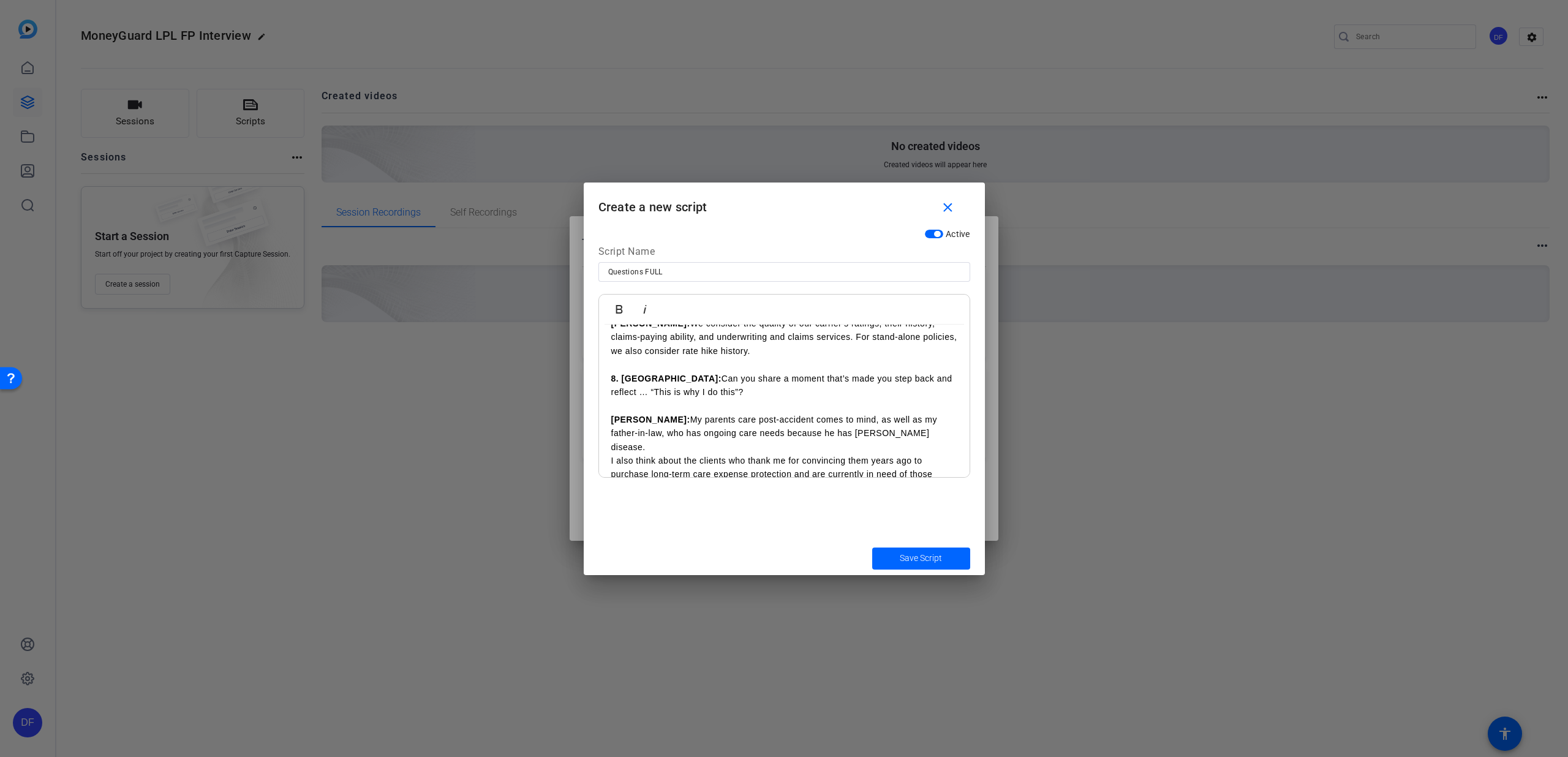
scroll to position [1468, 0]
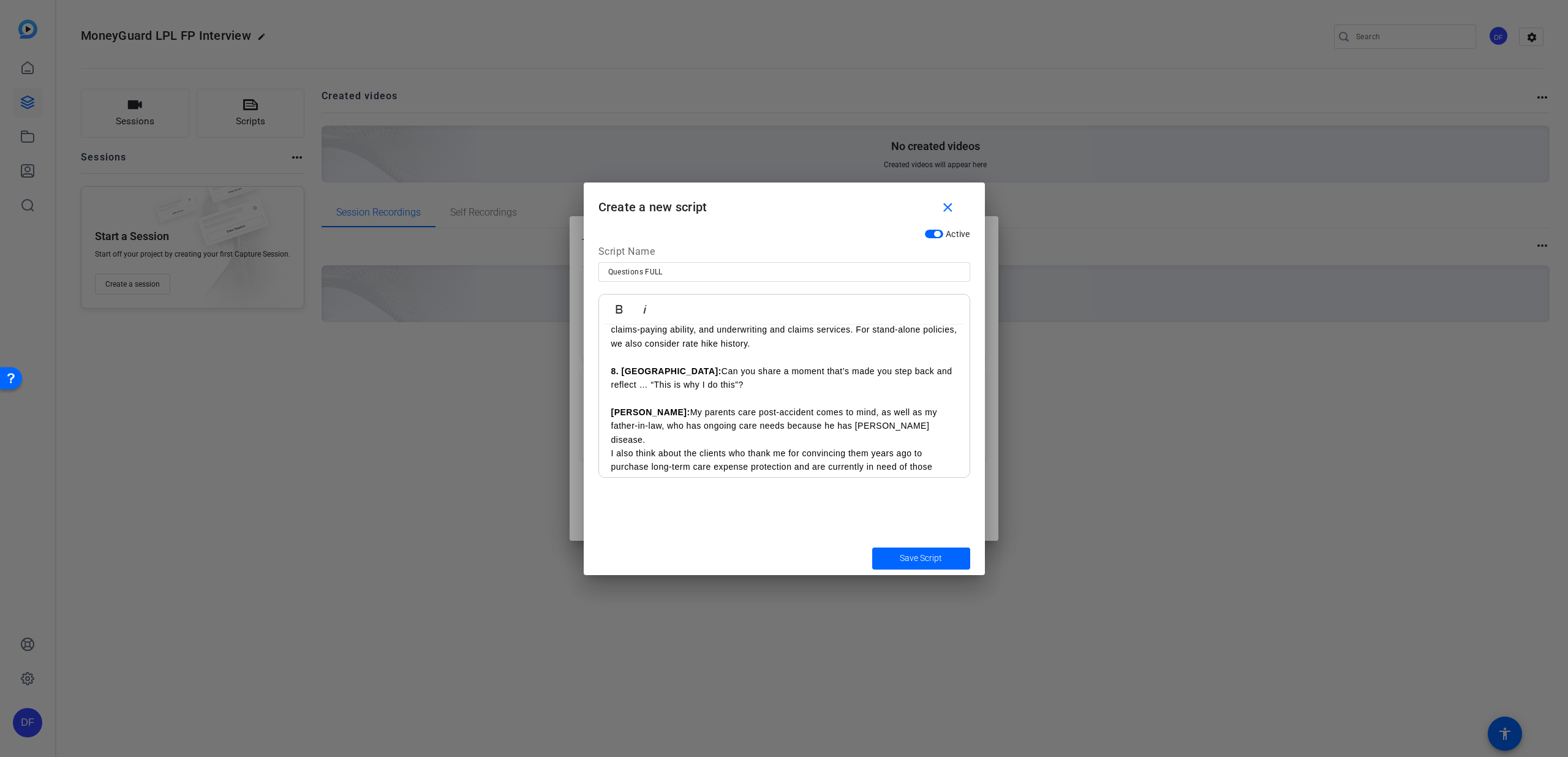
click at [843, 446] on p "I also think about the clients who thank me for convincing them years ago to pu…" at bounding box center [785, 474] width 346 height 55
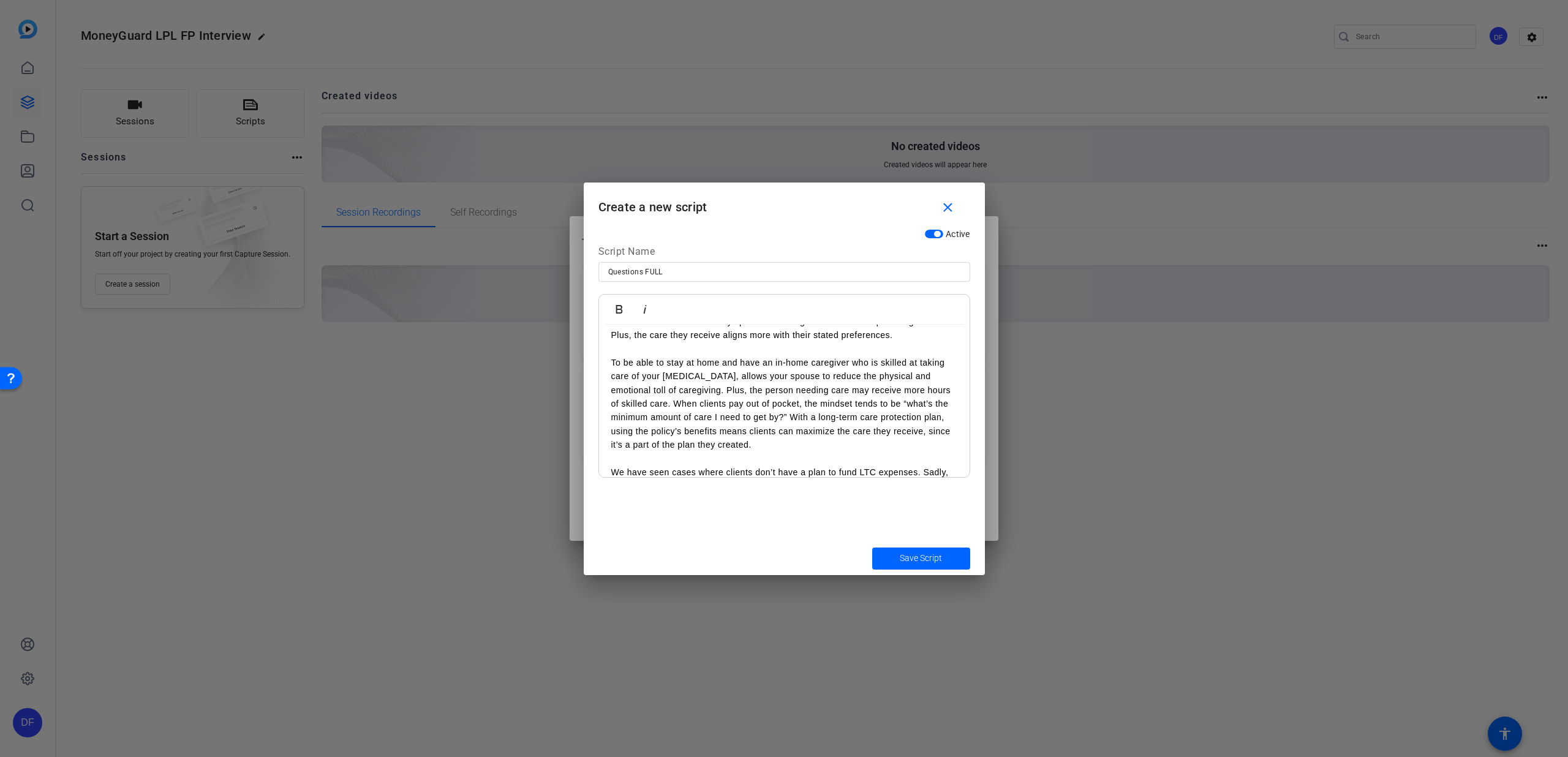
scroll to position [1628, 0]
click at [800, 465] on p "We have seen cases where clients don’t have a plan to fund LTC expenses. Sadly,…" at bounding box center [785, 485] width 346 height 41
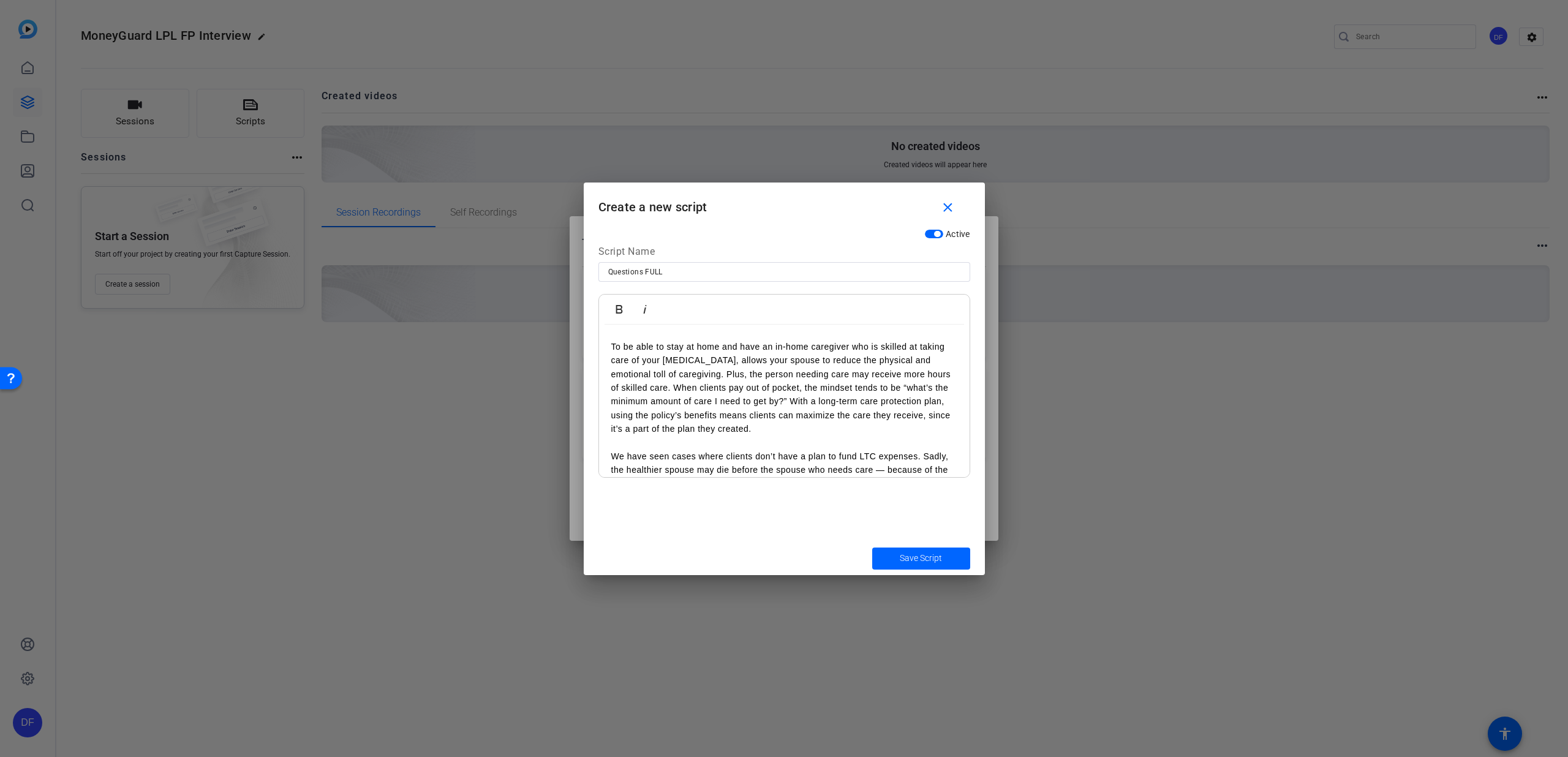
scroll to position [1707, 0]
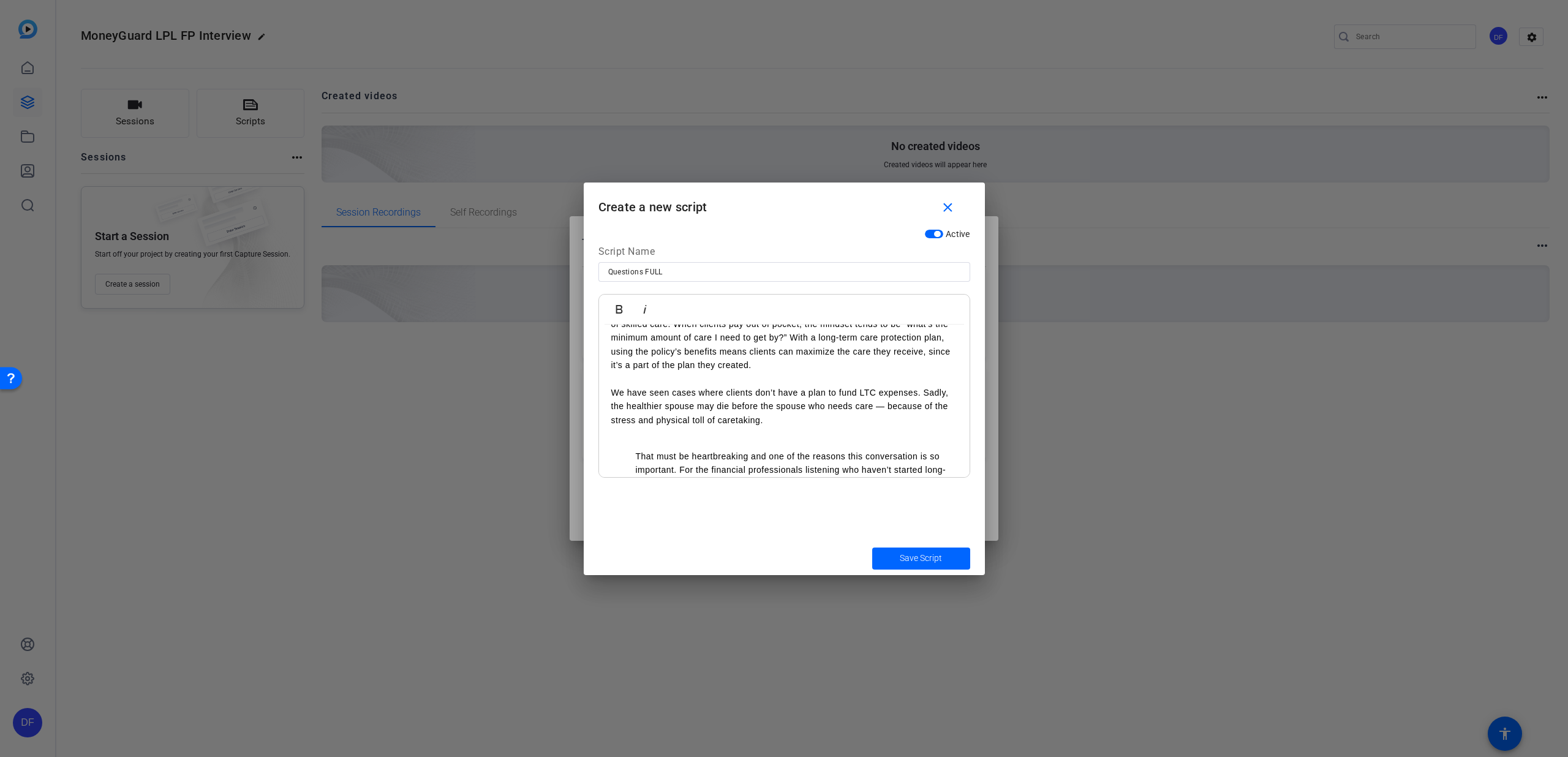
click at [636, 450] on li "That must be heartbreaking and one of the reasons this conversation is so impor…" at bounding box center [797, 484] width 322 height 68
drag, startPoint x: 650, startPoint y: 409, endPoint x: 596, endPoint y: 410, distance: 54.0
click at [596, 410] on div "Active Script Name Questions FULL Bold Italic 1. [PERSON_NAME]: Welcome [PERSON…" at bounding box center [785, 382] width 402 height 319
click at [612, 308] on icon "button" at bounding box center [619, 309] width 14 height 14
click at [789, 459] on p "9. [PERSON_NAME]: That must be heartbreaking and one of the reasons this conver…" at bounding box center [785, 475] width 346 height 68
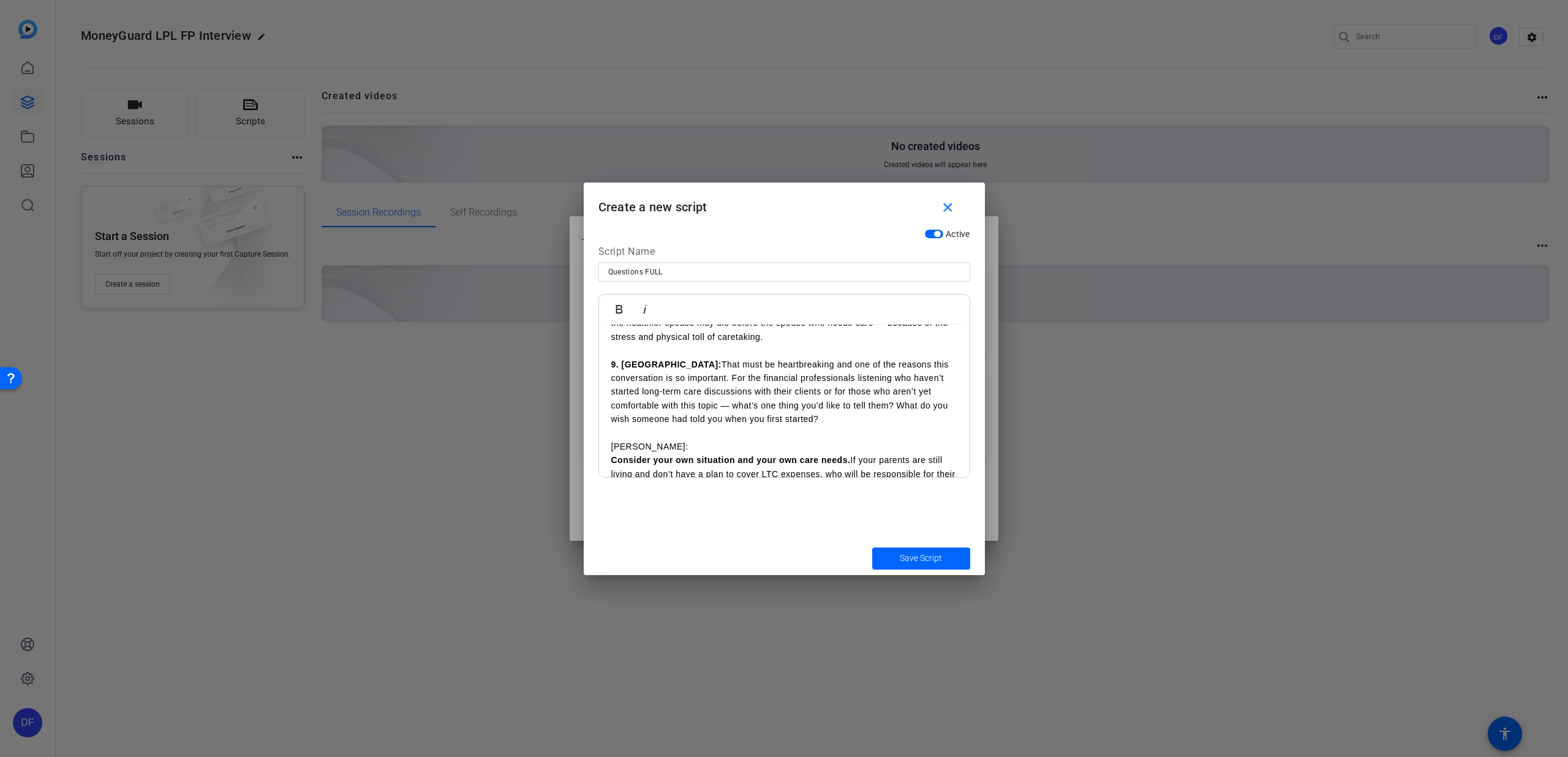
scroll to position [1783, 0]
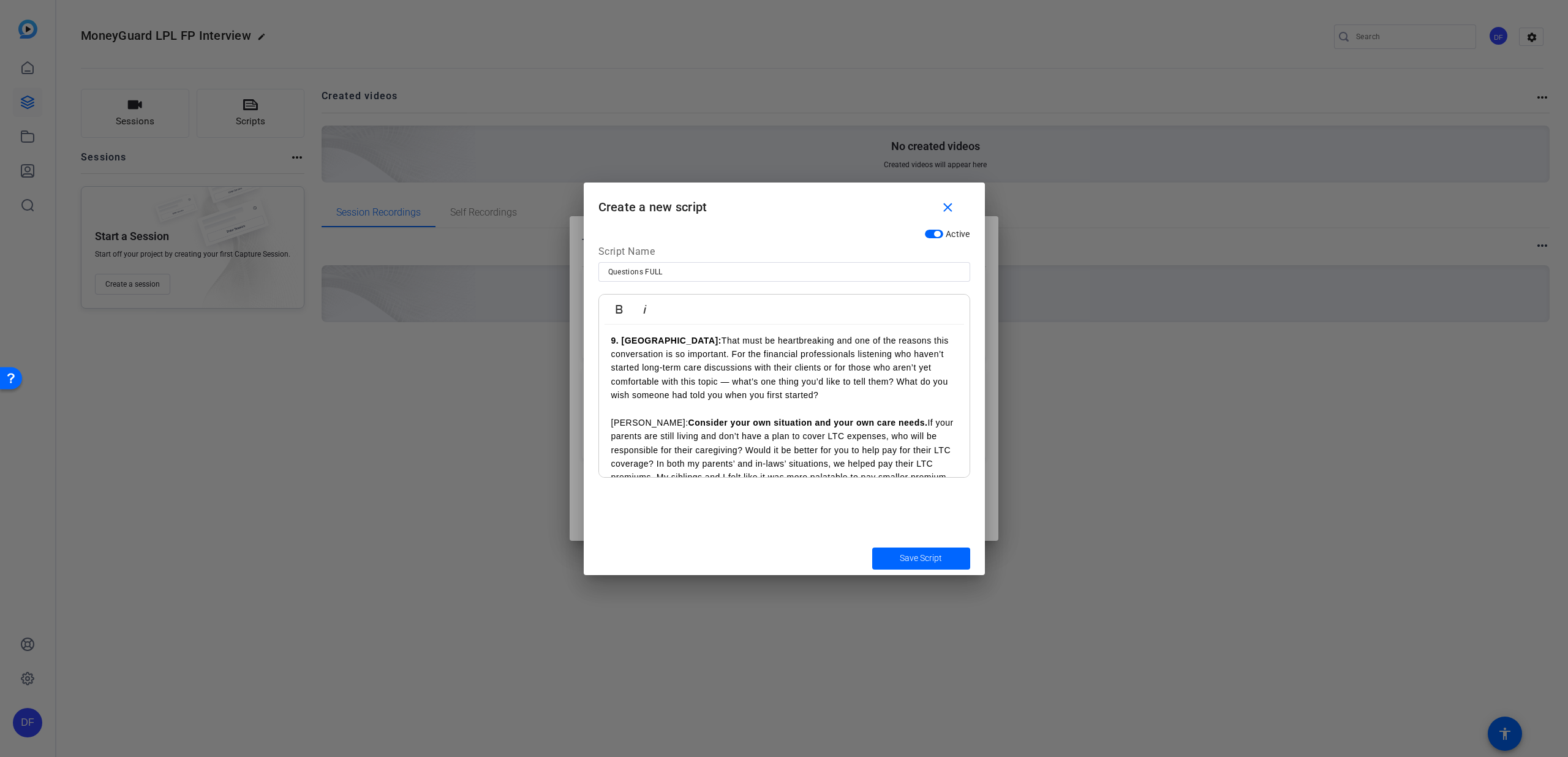
scroll to position [1822, 0]
click at [694, 455] on p "[PERSON_NAME]: Consider your own situation and your own care needs. If your par…" at bounding box center [785, 449] width 346 height 82
drag, startPoint x: 633, startPoint y: 374, endPoint x: 605, endPoint y: 371, distance: 28.2
drag, startPoint x: 638, startPoint y: 375, endPoint x: 597, endPoint y: 373, distance: 41.0
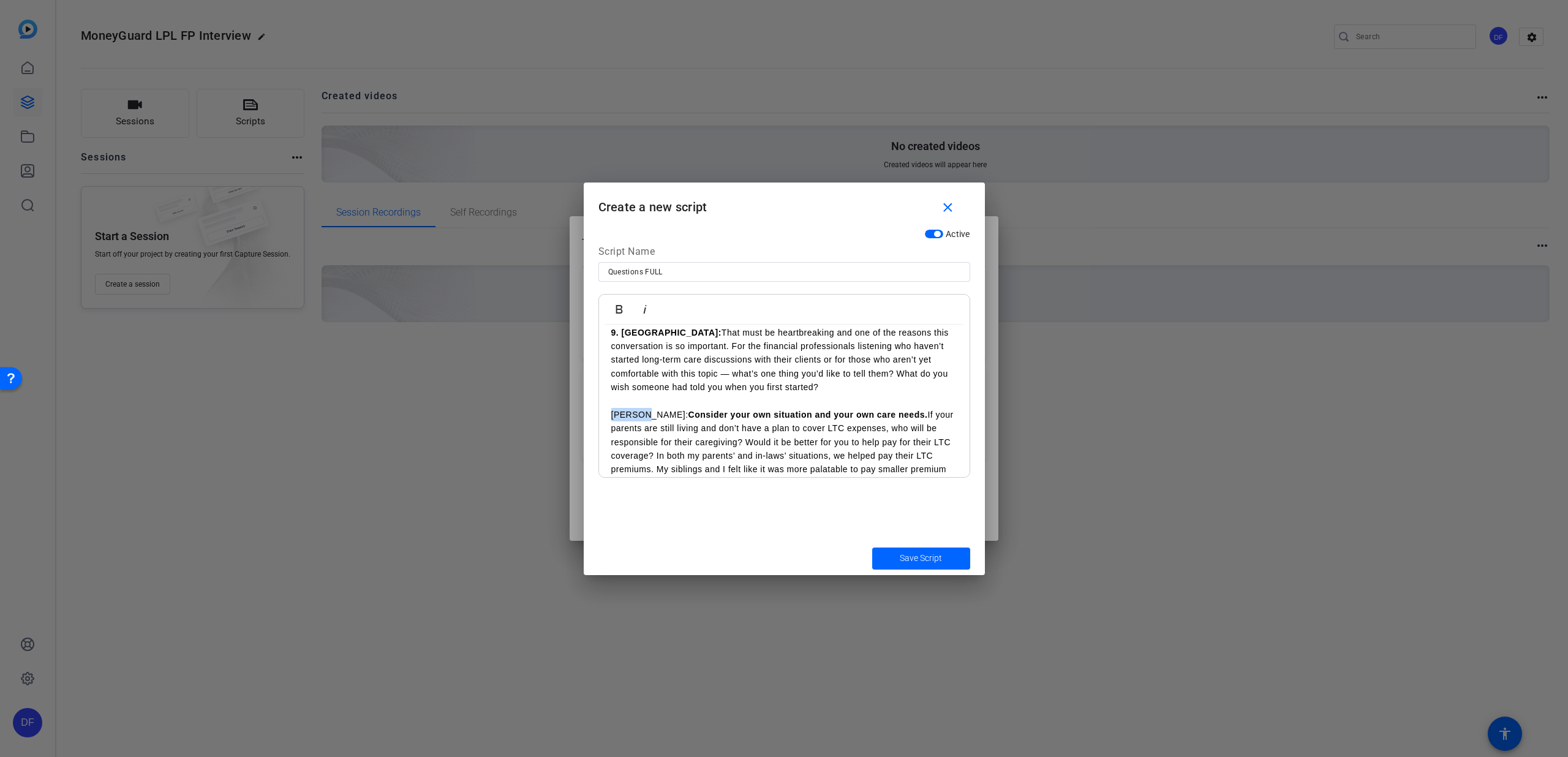
click at [597, 373] on div "Active Script Name Questions FULL Bold Italic 1. [PERSON_NAME]: Welcome [PERSON…" at bounding box center [785, 382] width 402 height 319
click at [618, 309] on icon "button" at bounding box center [619, 309] width 7 height 9
click at [656, 408] on p "[PERSON_NAME]: Consider your own situation and your own care needs. If your par…" at bounding box center [785, 449] width 346 height 82
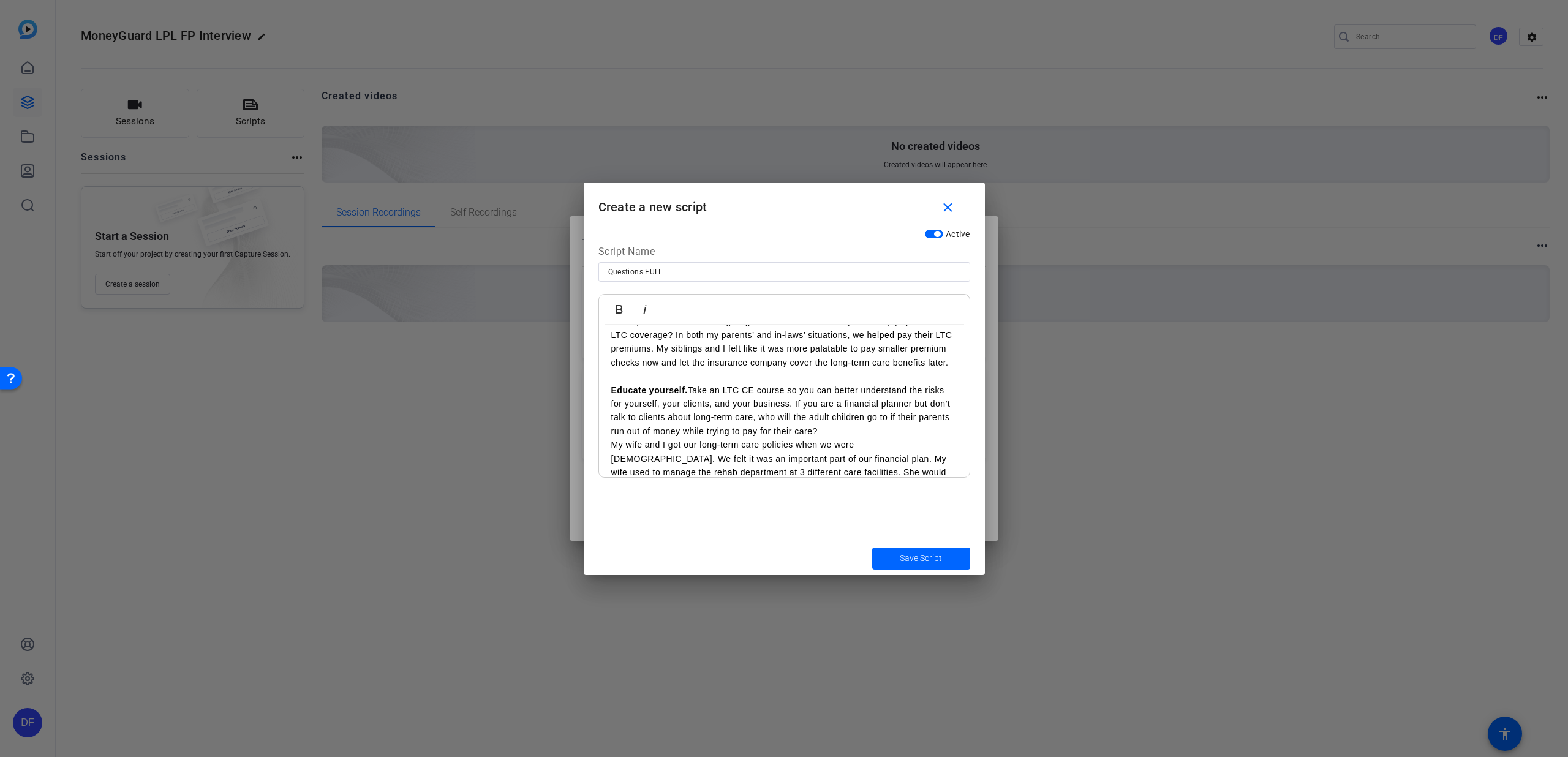
click at [825, 402] on p "Educate yourself. Take an LTC CE course so you can better understand the risks …" at bounding box center [785, 411] width 346 height 55
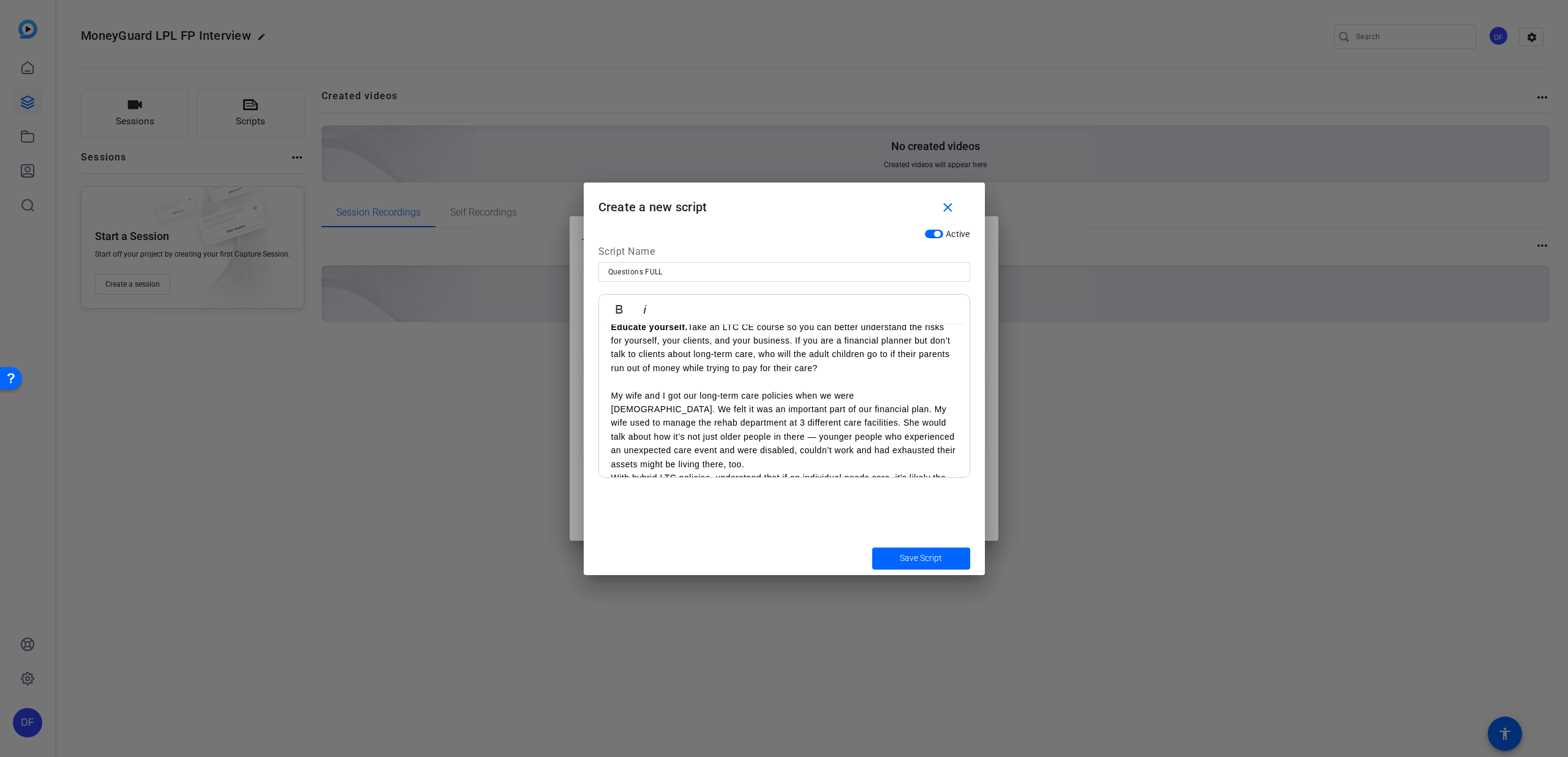
scroll to position [2014, 0]
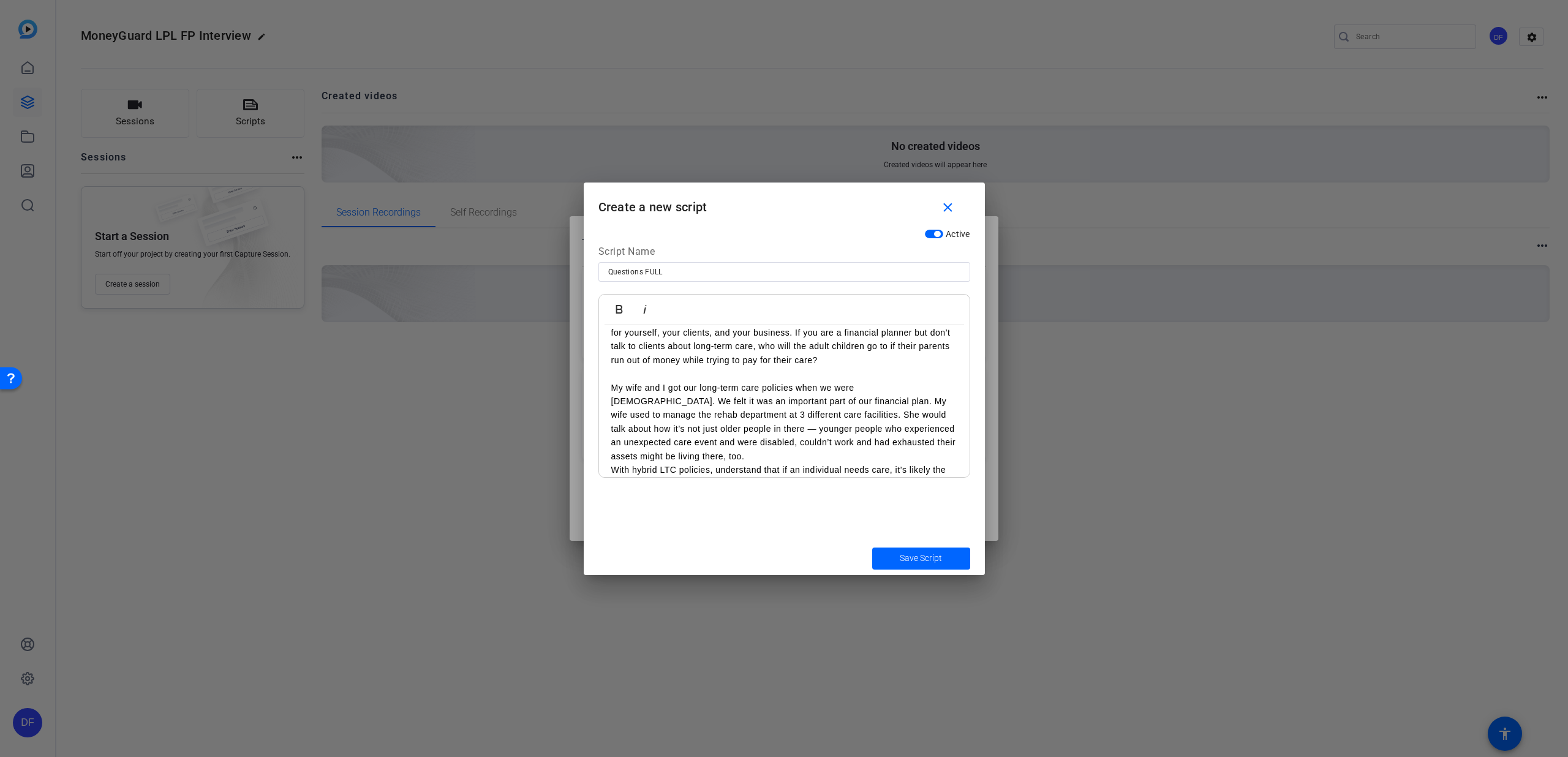
click at [644, 427] on p "My wife and I got our long-term care policies when we were [DEMOGRAPHIC_DATA]. …" at bounding box center [785, 422] width 346 height 82
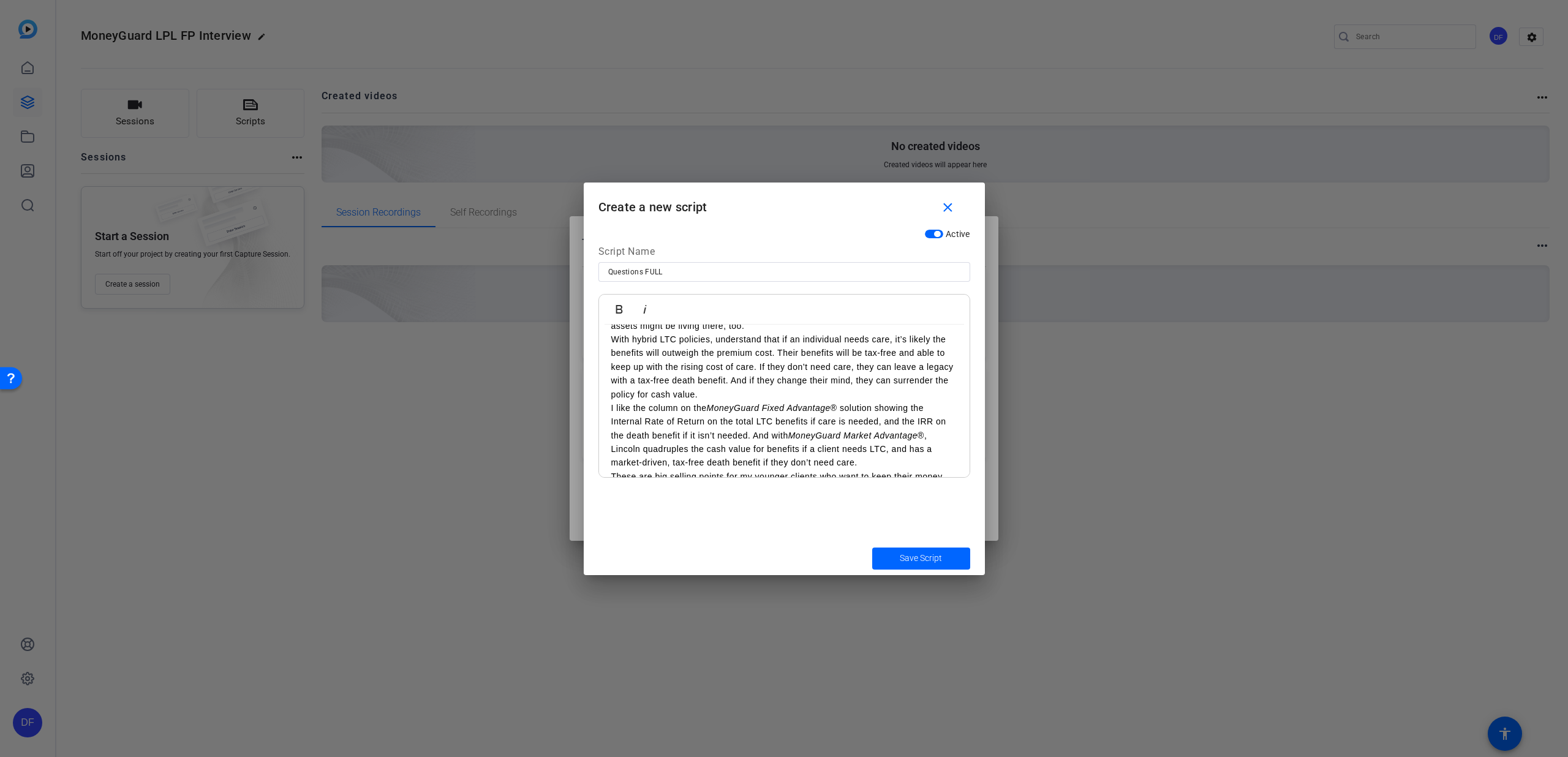
scroll to position [2149, 0]
click at [836, 396] on p "I like the column on the MoneyGuard Fixed Advantage ® solution showing the Inte…" at bounding box center [785, 431] width 346 height 68
click at [885, 548] on span "submit" at bounding box center [921, 558] width 98 height 30
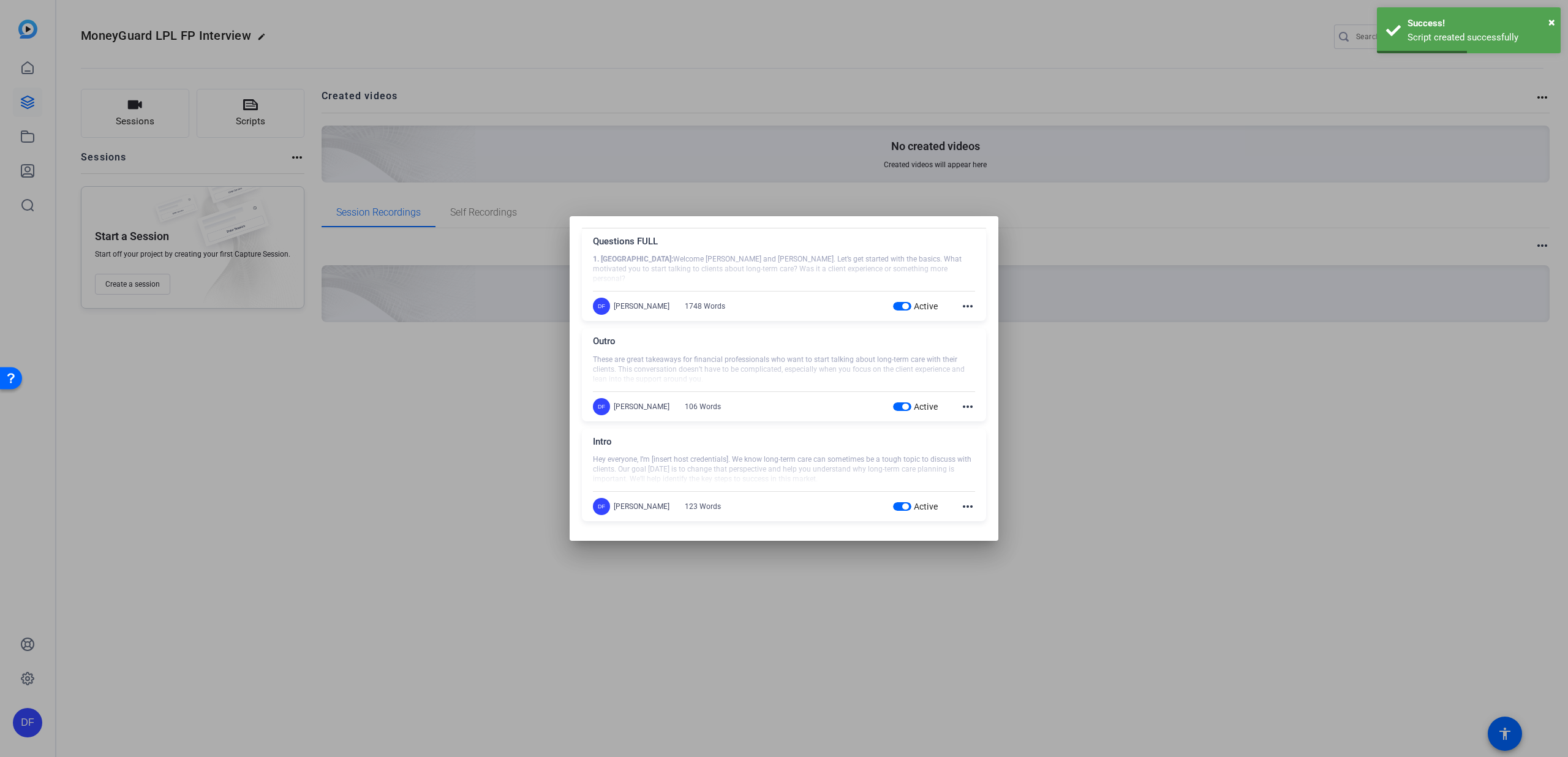
scroll to position [0, 0]
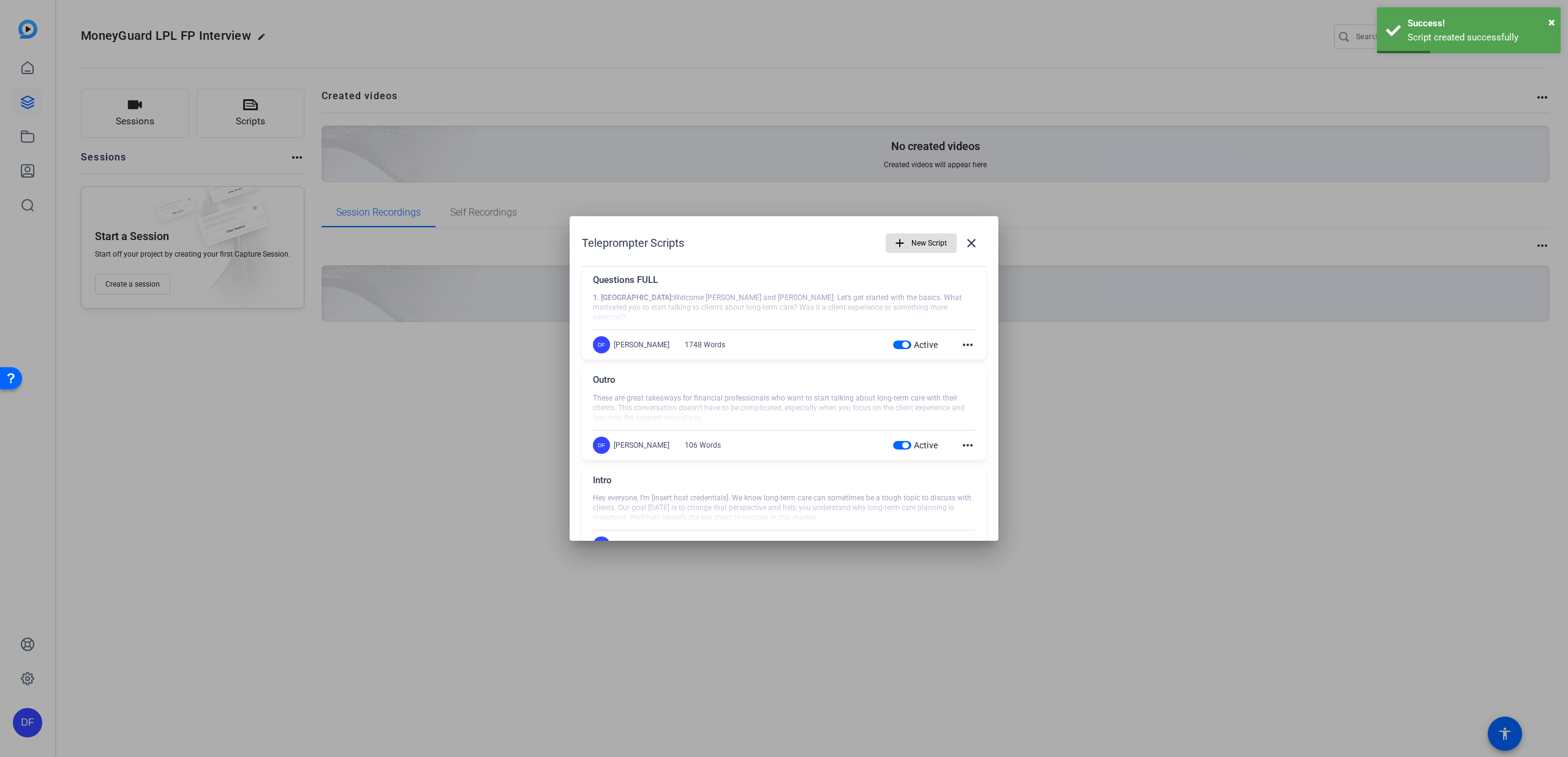
click at [893, 246] on mat-icon "add" at bounding box center [900, 243] width 13 height 13
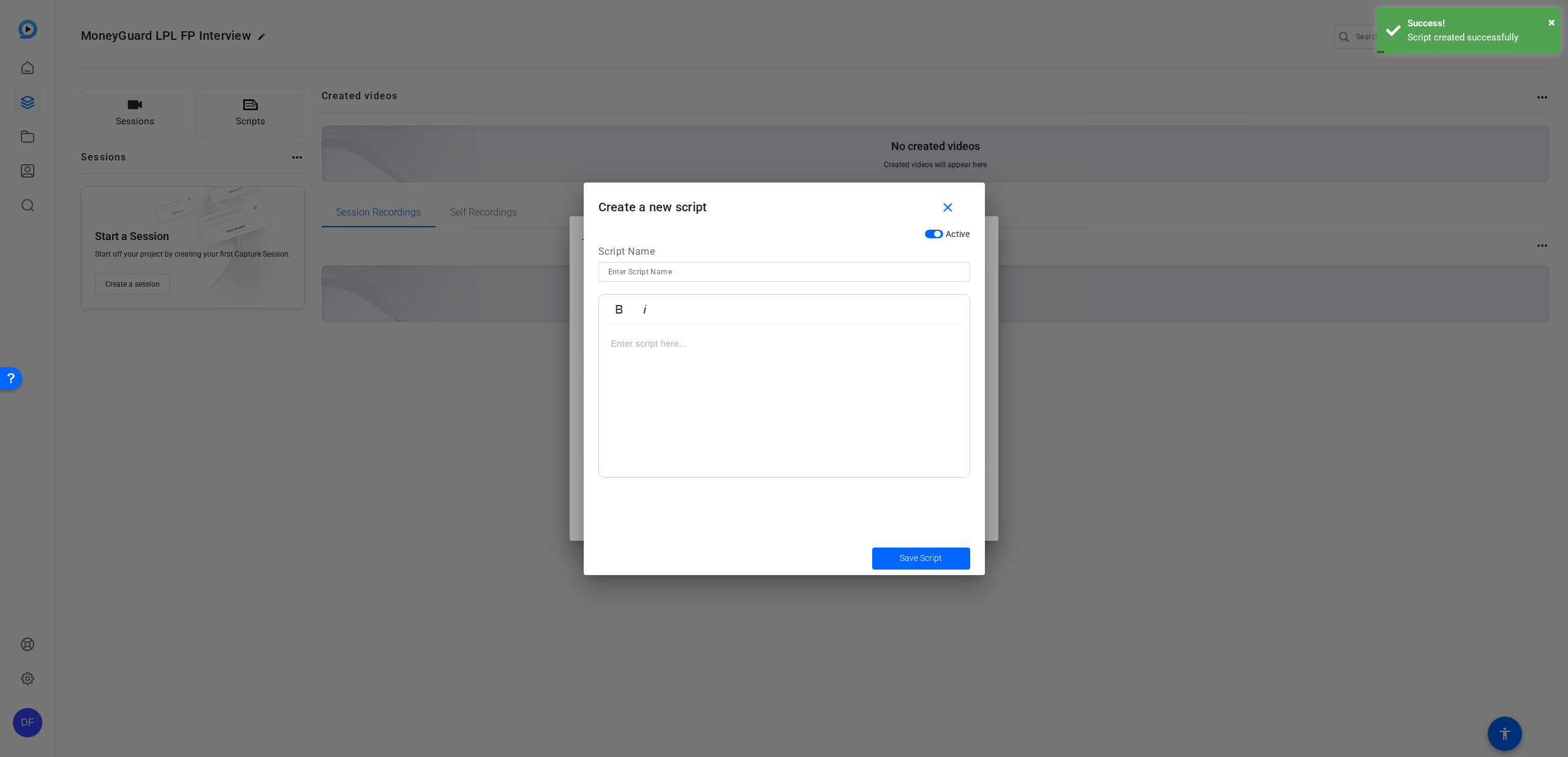
click at [693, 279] on div at bounding box center [784, 272] width 352 height 20
click at [639, 269] on input "FULL" at bounding box center [784, 272] width 352 height 14
type input "FULL"
click at [941, 199] on span "button" at bounding box center [951, 208] width 39 height 30
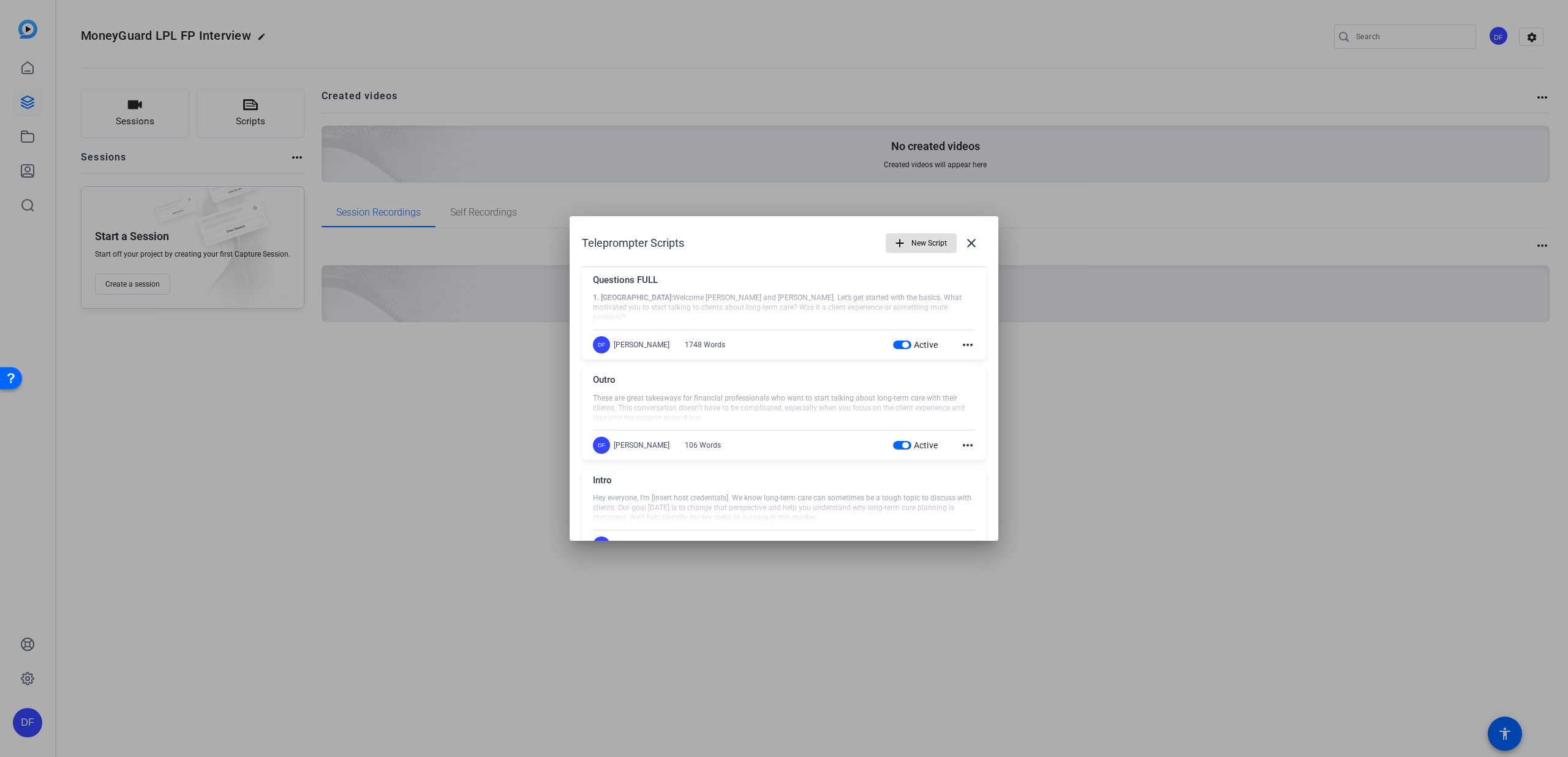
click at [960, 339] on mat-icon "more_horiz" at bounding box center [968, 345] width 14 height 14
click at [968, 361] on span "Edit" at bounding box center [988, 363] width 49 height 14
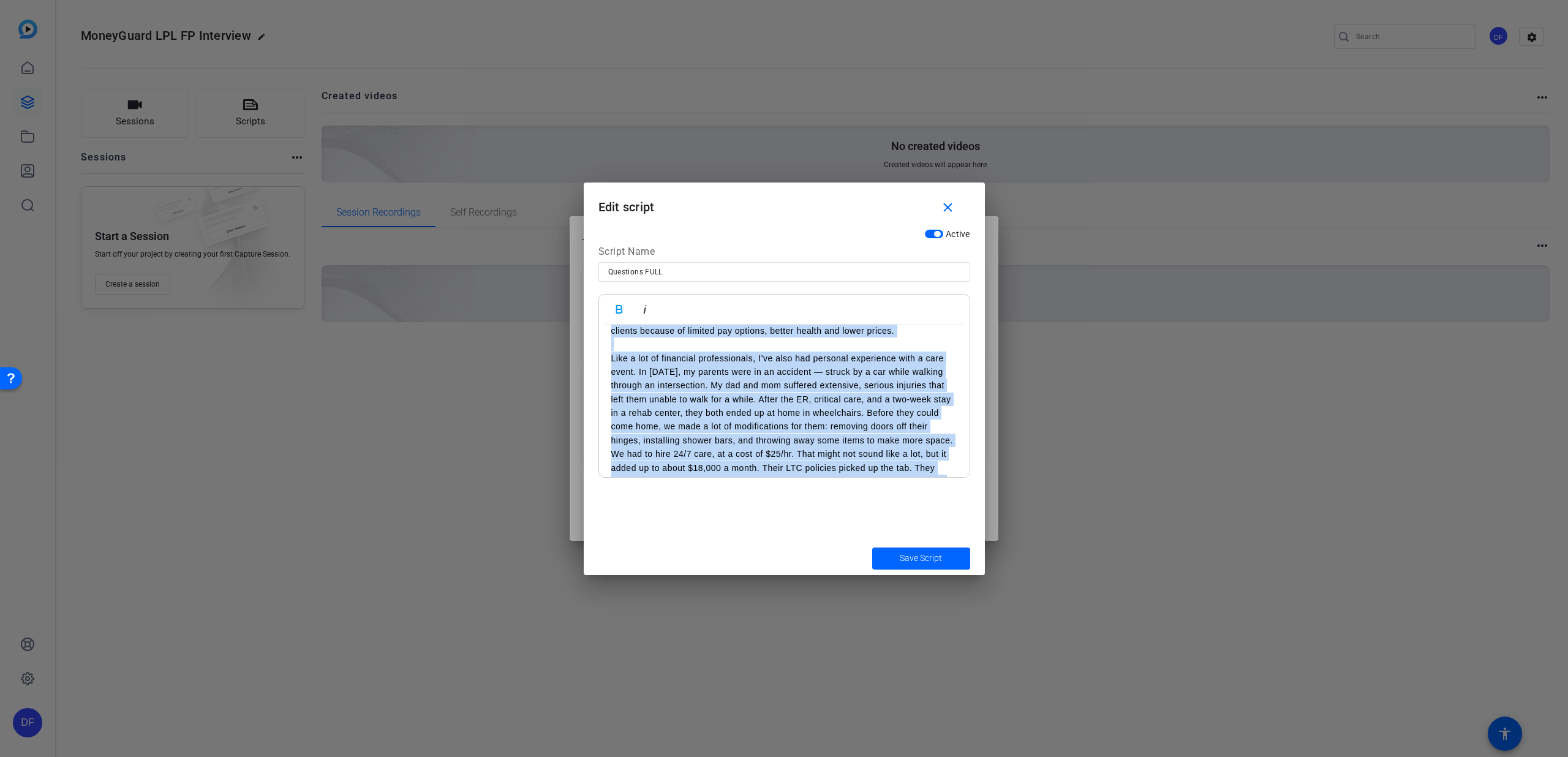
scroll to position [228, 0]
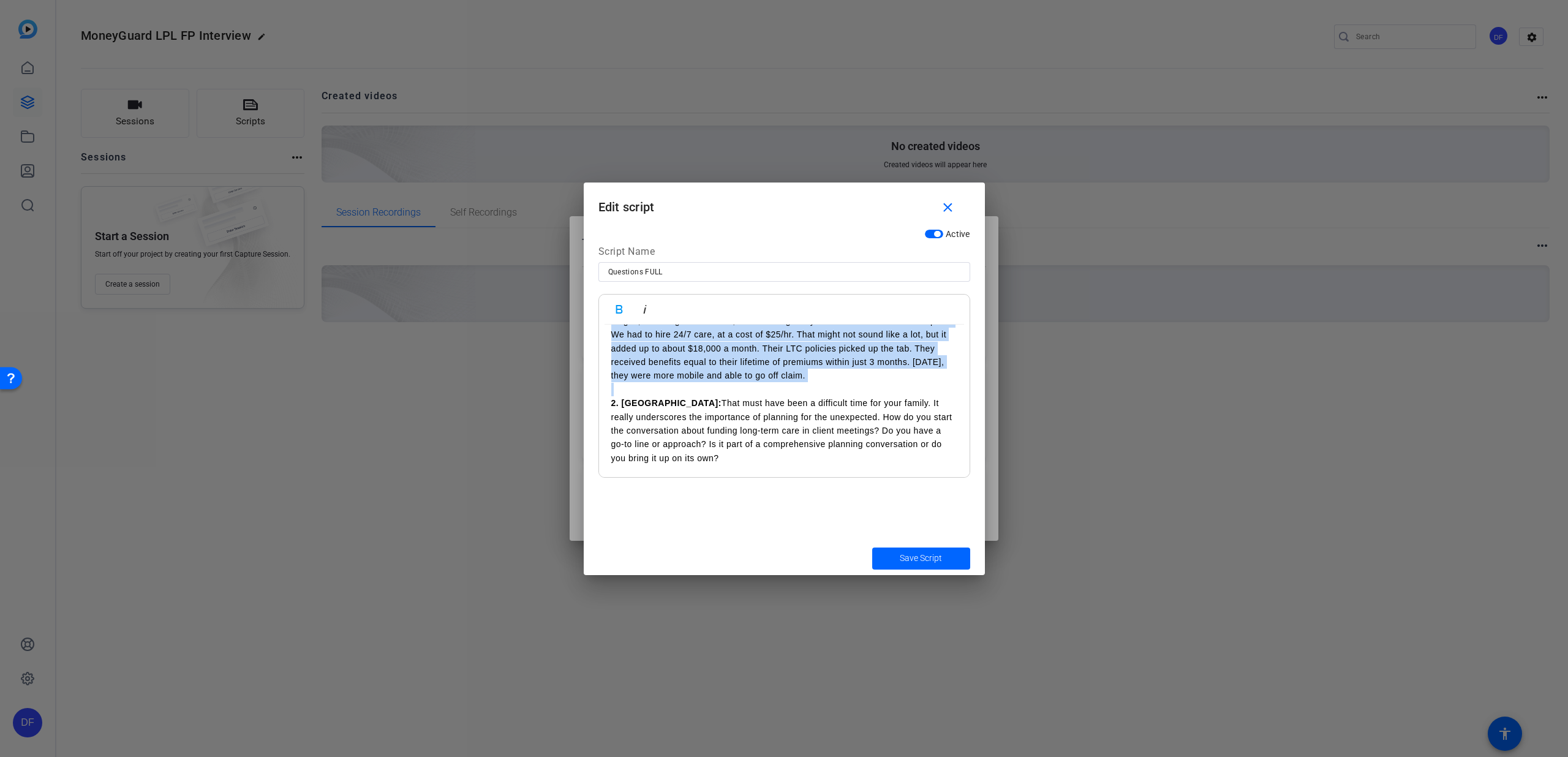
drag, startPoint x: 609, startPoint y: 344, endPoint x: 897, endPoint y: 375, distance: 289.7
copy div "8. Loremip: Dolorsi Ametc adi Elits. Doe’t inc utlabor etdo mag aliqua. Enim ad…"
click at [946, 205] on mat-icon "close" at bounding box center [948, 207] width 15 height 15
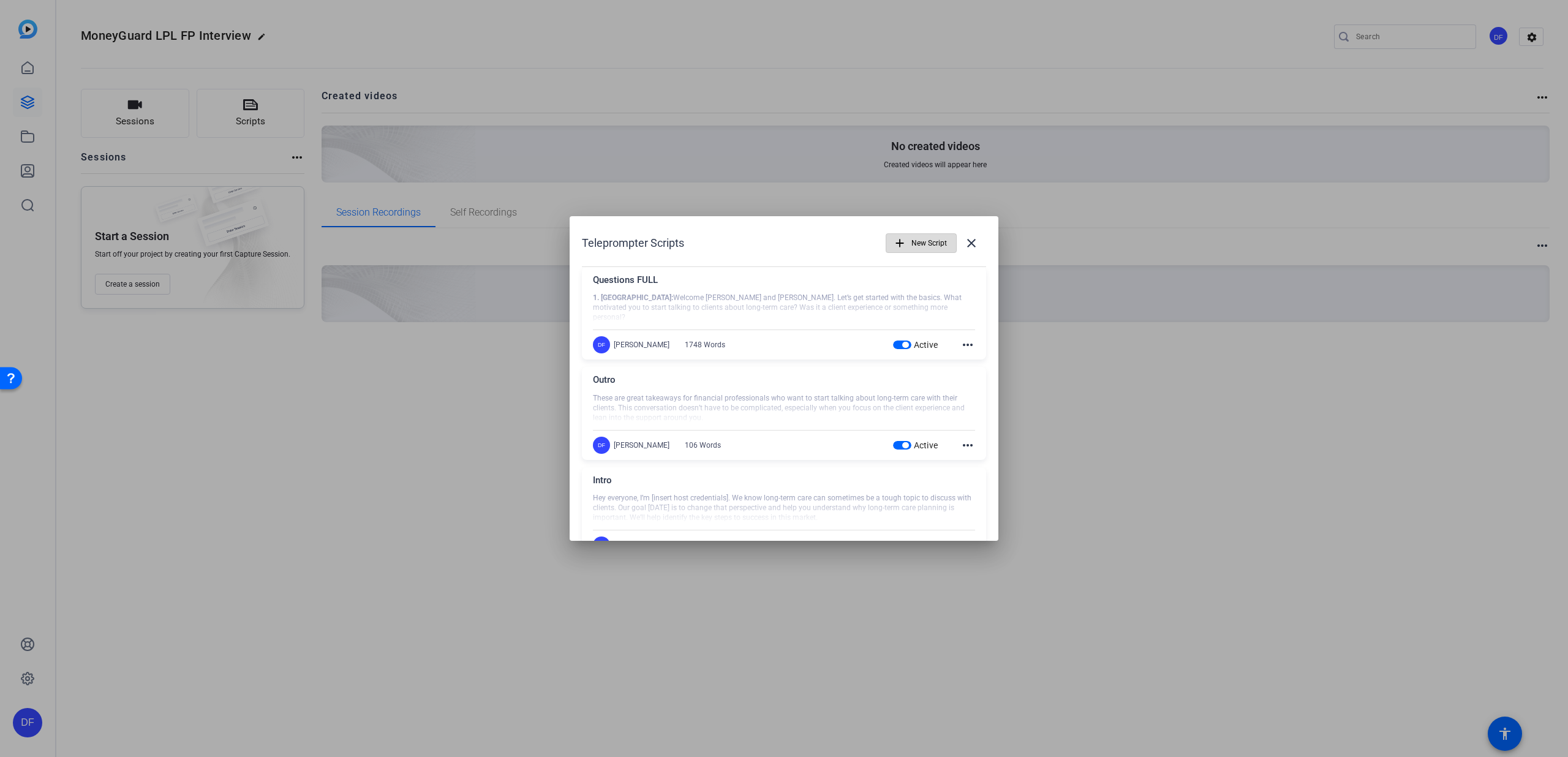
click at [893, 244] on mat-icon "add" at bounding box center [900, 243] width 13 height 13
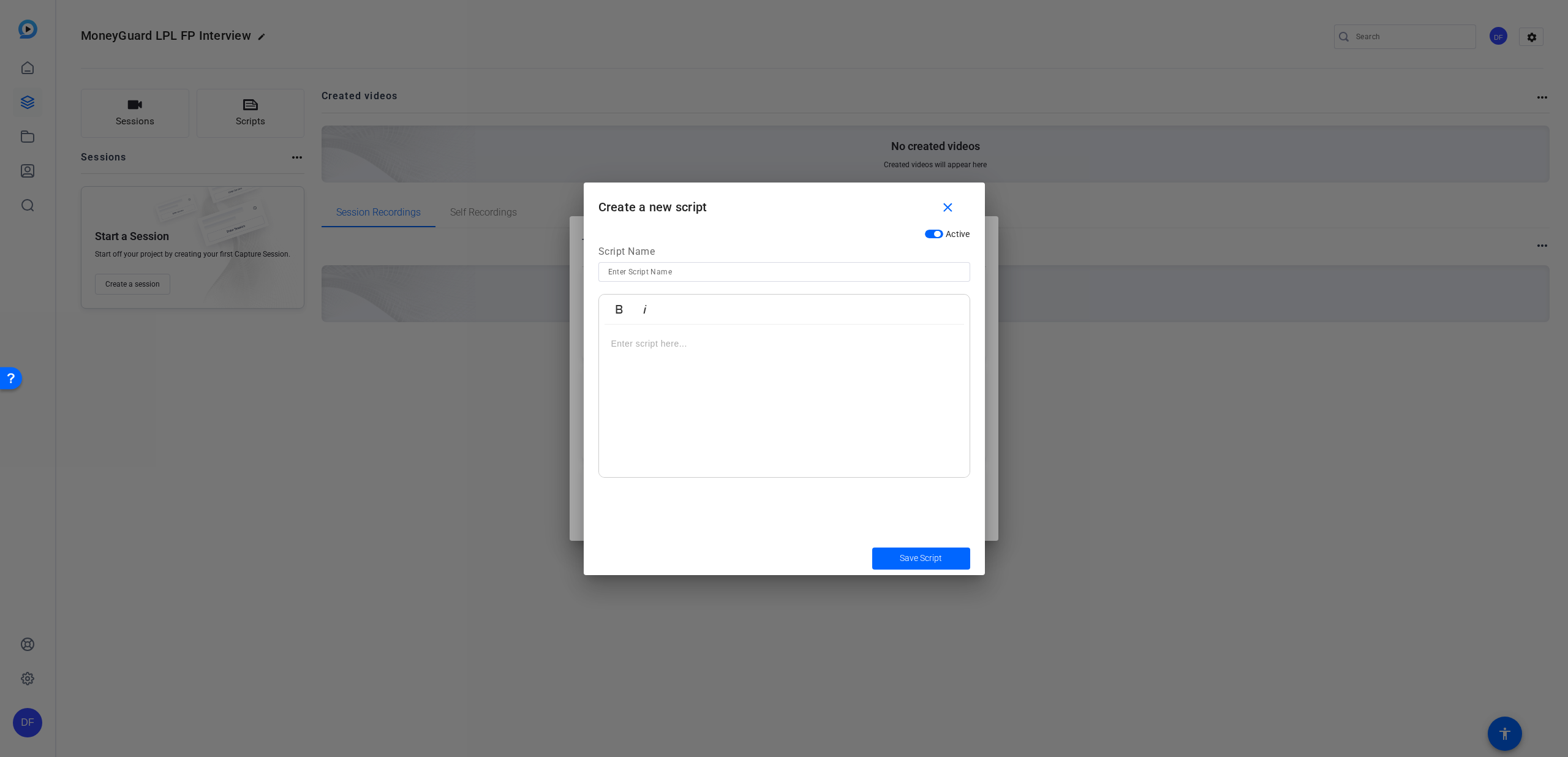
click at [724, 278] on input at bounding box center [784, 272] width 352 height 14
type input "Question 1"
click at [666, 348] on p at bounding box center [785, 344] width 346 height 13
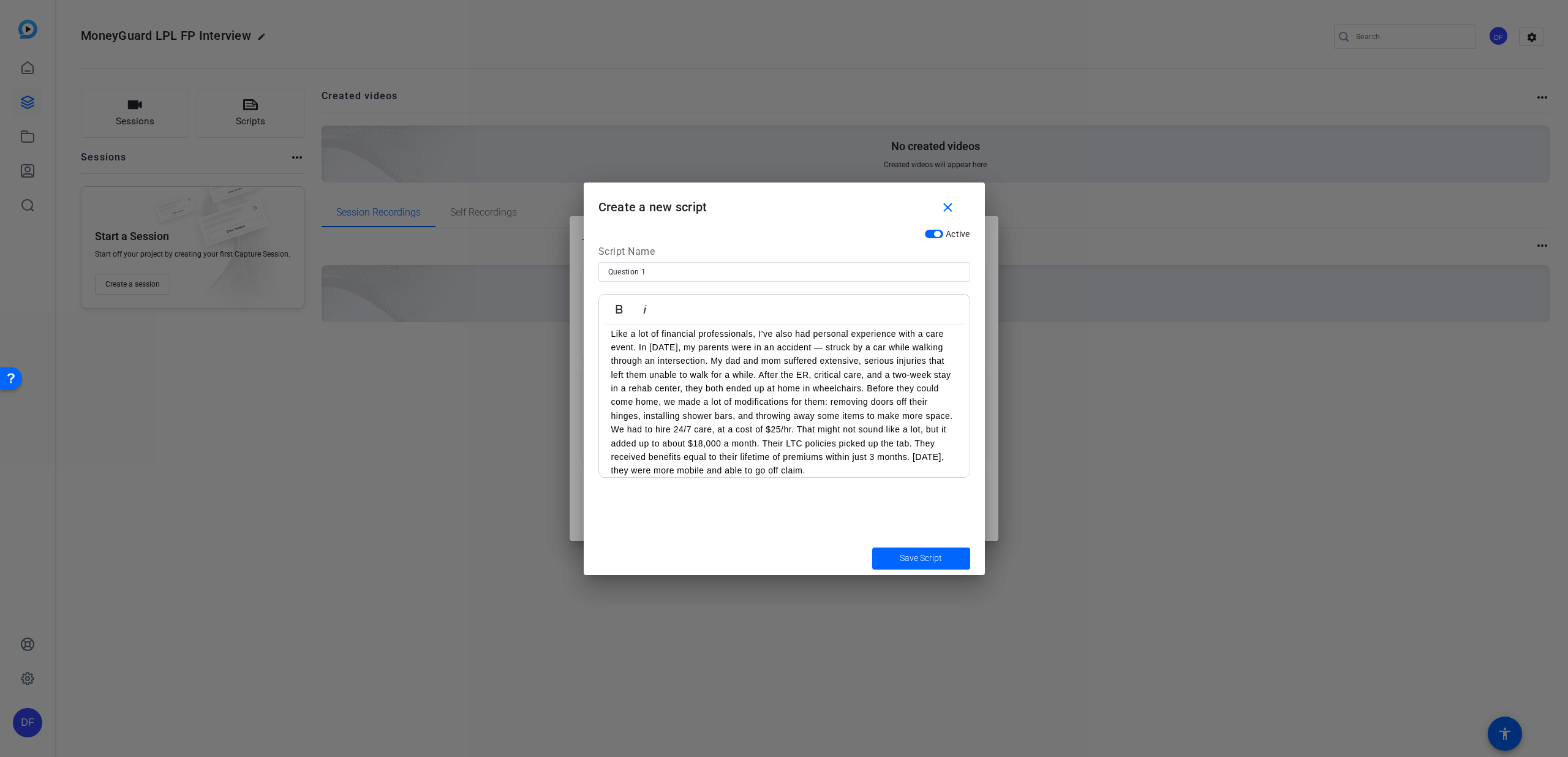
scroll to position [0, 0]
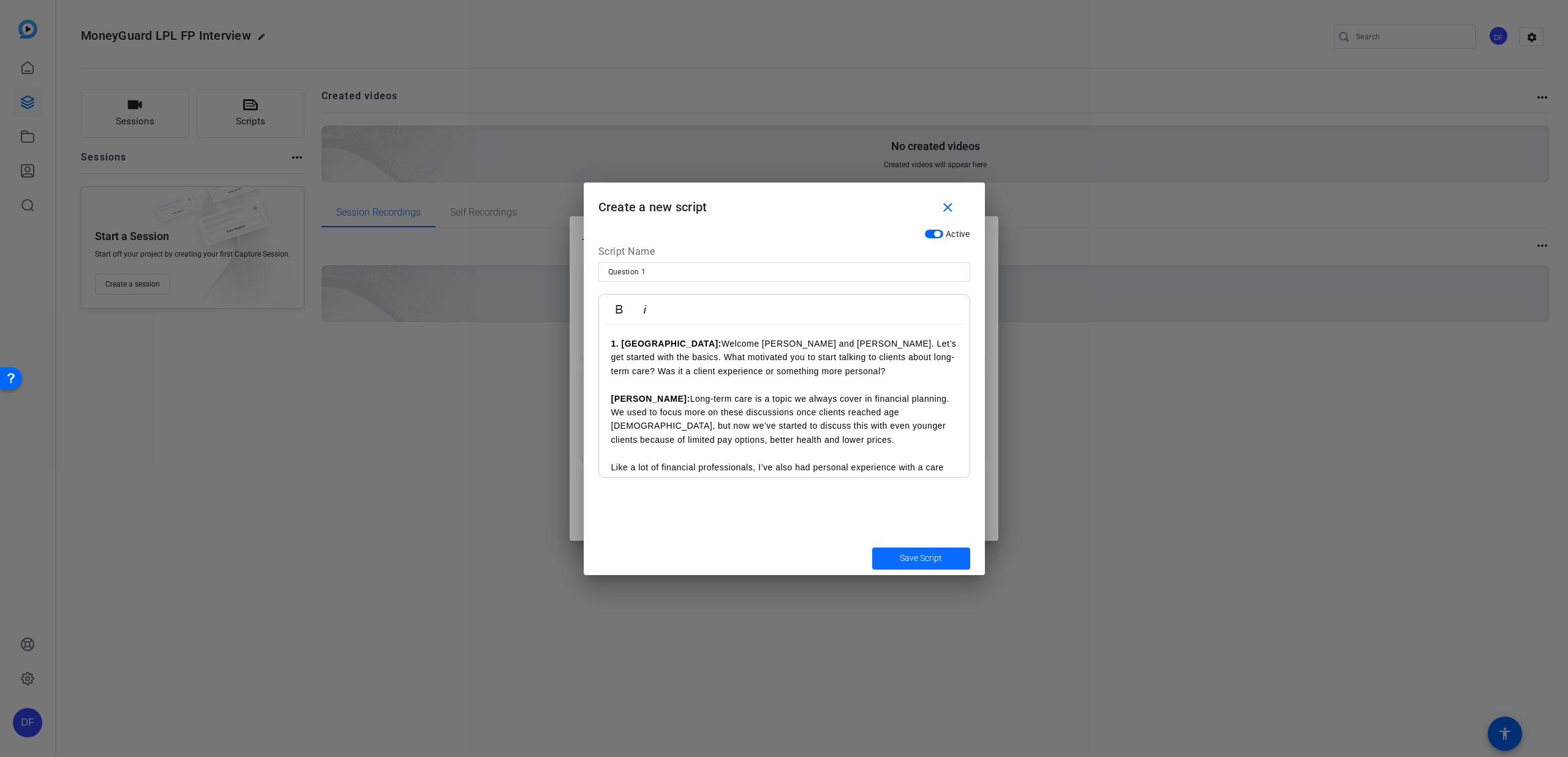
click at [905, 552] on span "Save Script" at bounding box center [921, 558] width 42 height 13
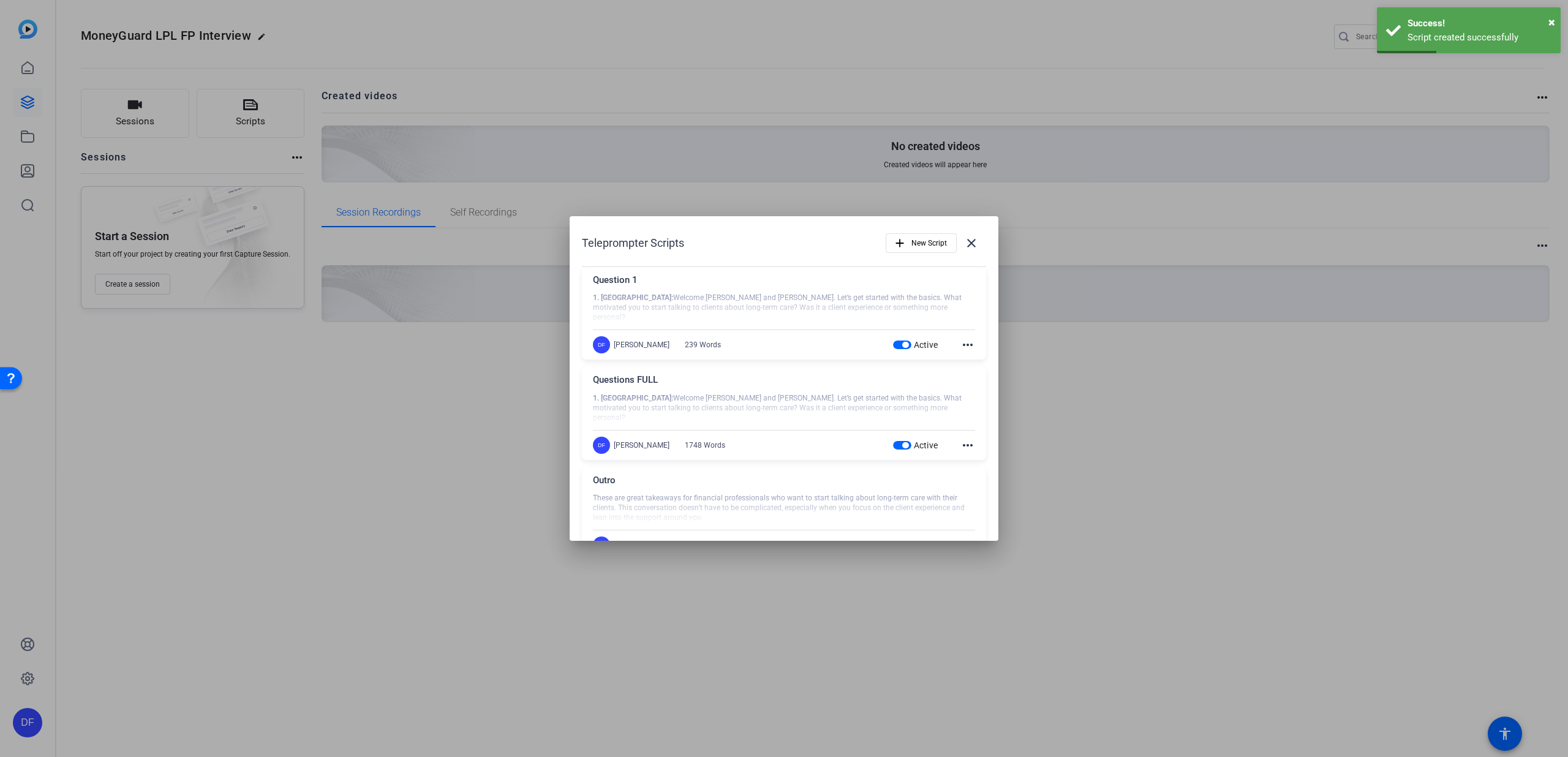
click at [960, 446] on mat-icon "more_horiz" at bounding box center [968, 445] width 14 height 14
click at [962, 458] on button "Edit" at bounding box center [988, 463] width 68 height 15
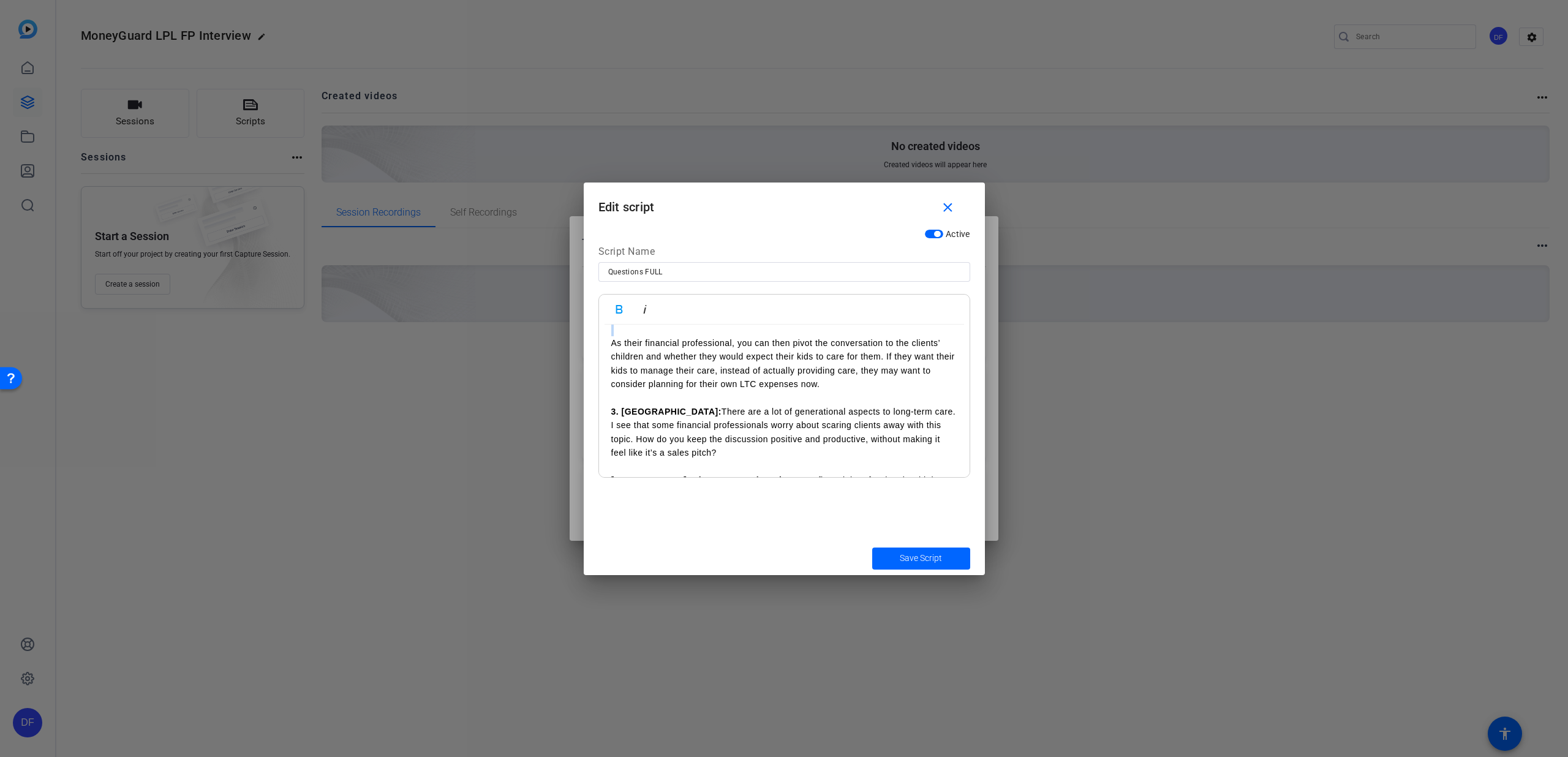
scroll to position [493, 0]
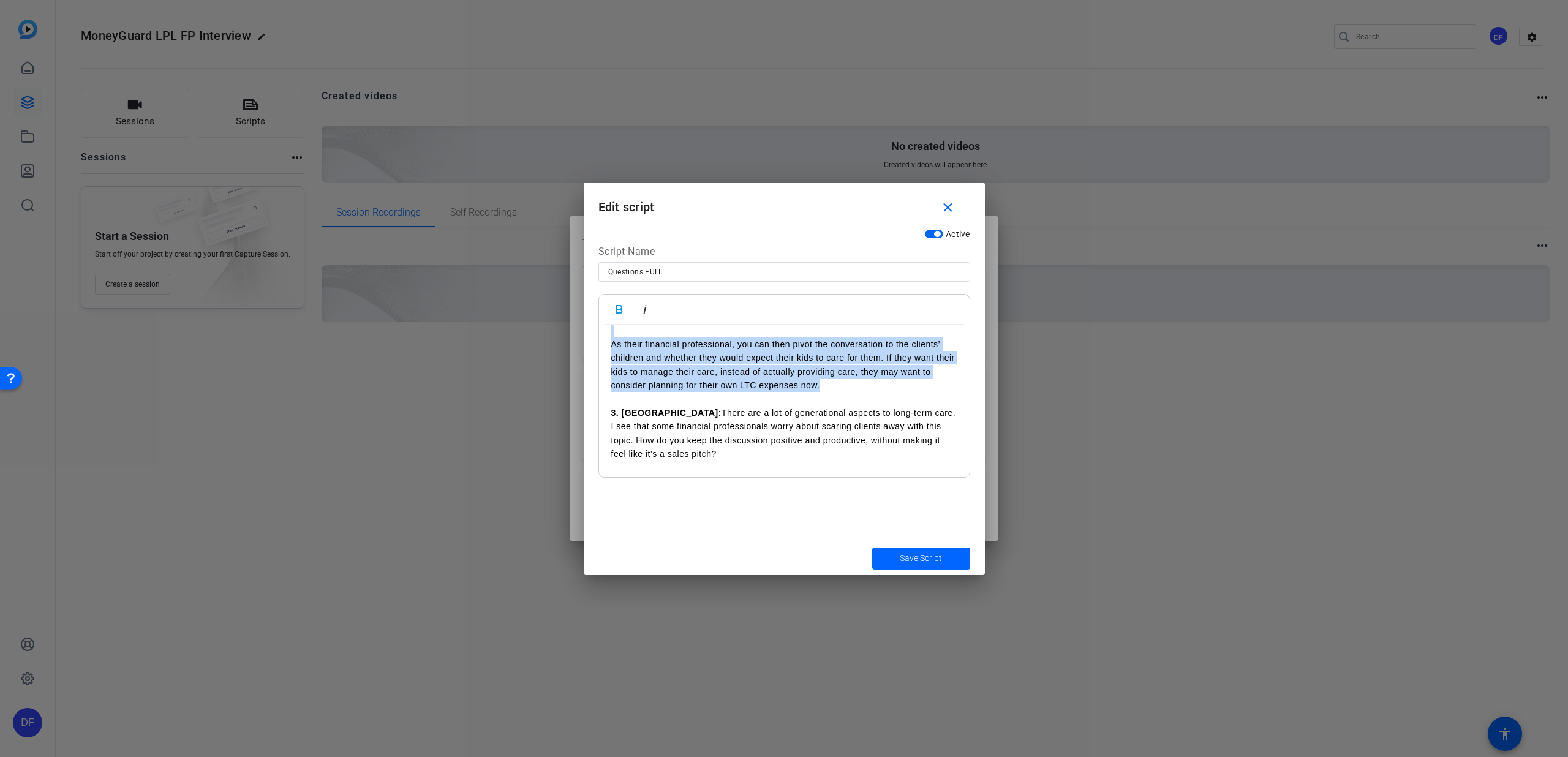
drag, startPoint x: 608, startPoint y: 456, endPoint x: 867, endPoint y: 386, distance: 268.3
copy div "5. Loremip: Dolo sita cons adip e seddoeius temp inc utla etdolo. Ma aliqua eni…"
click at [897, 549] on span "submit" at bounding box center [921, 558] width 98 height 30
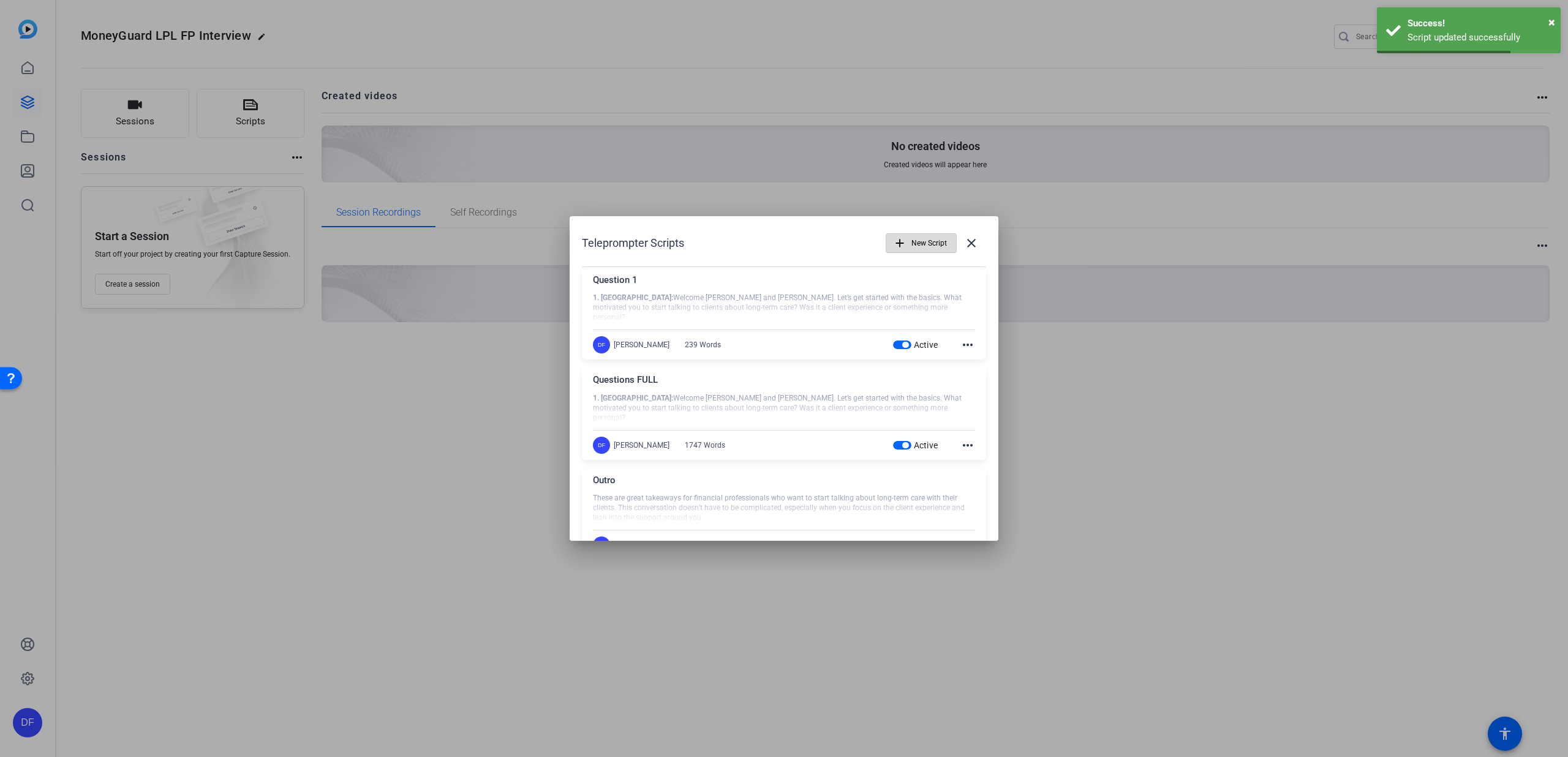
click at [914, 248] on span "New Script" at bounding box center [929, 243] width 36 height 23
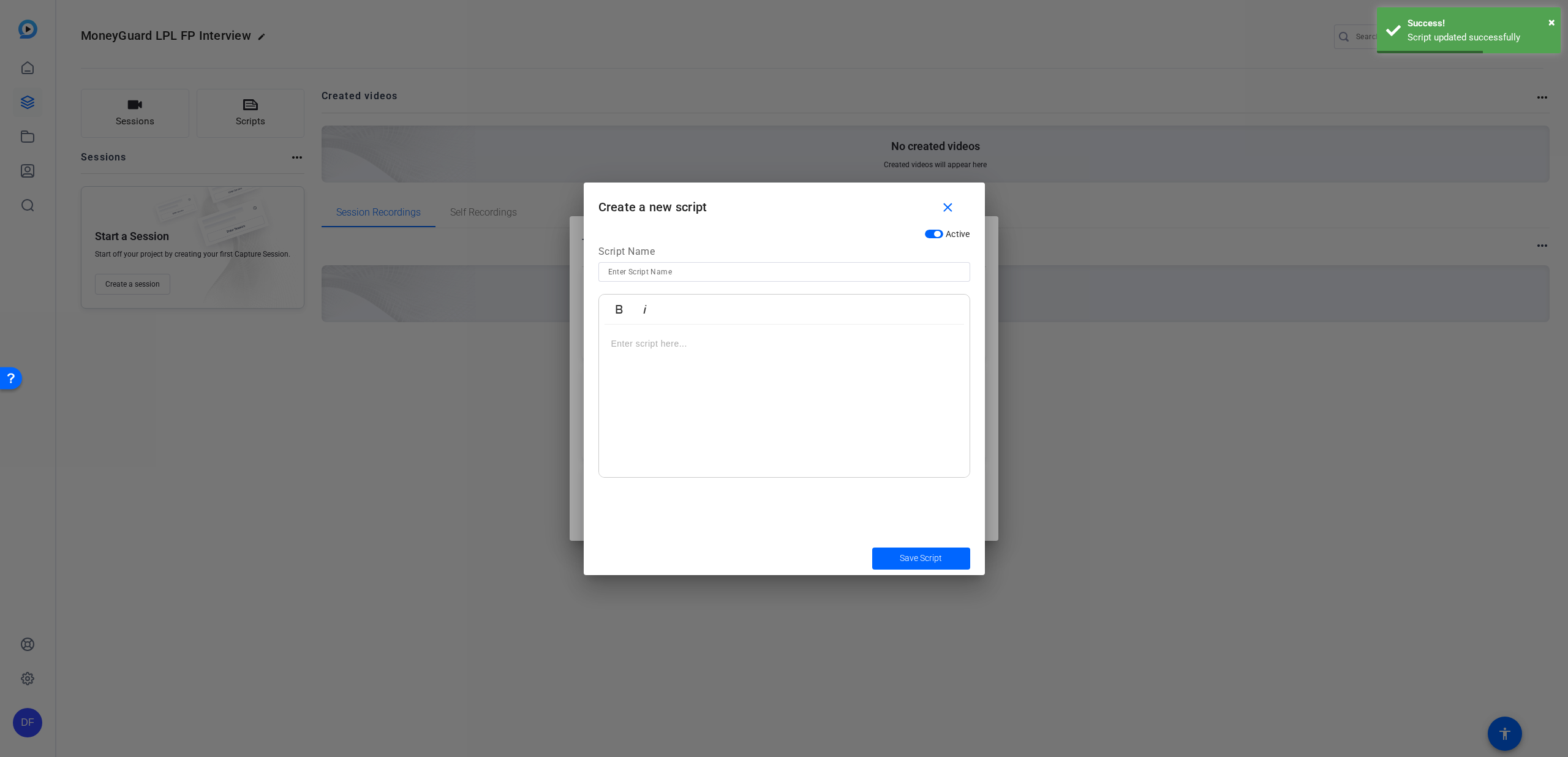
click at [737, 277] on input at bounding box center [784, 272] width 352 height 14
type input "Question 2"
click at [719, 337] on p at bounding box center [785, 344] width 346 height 13
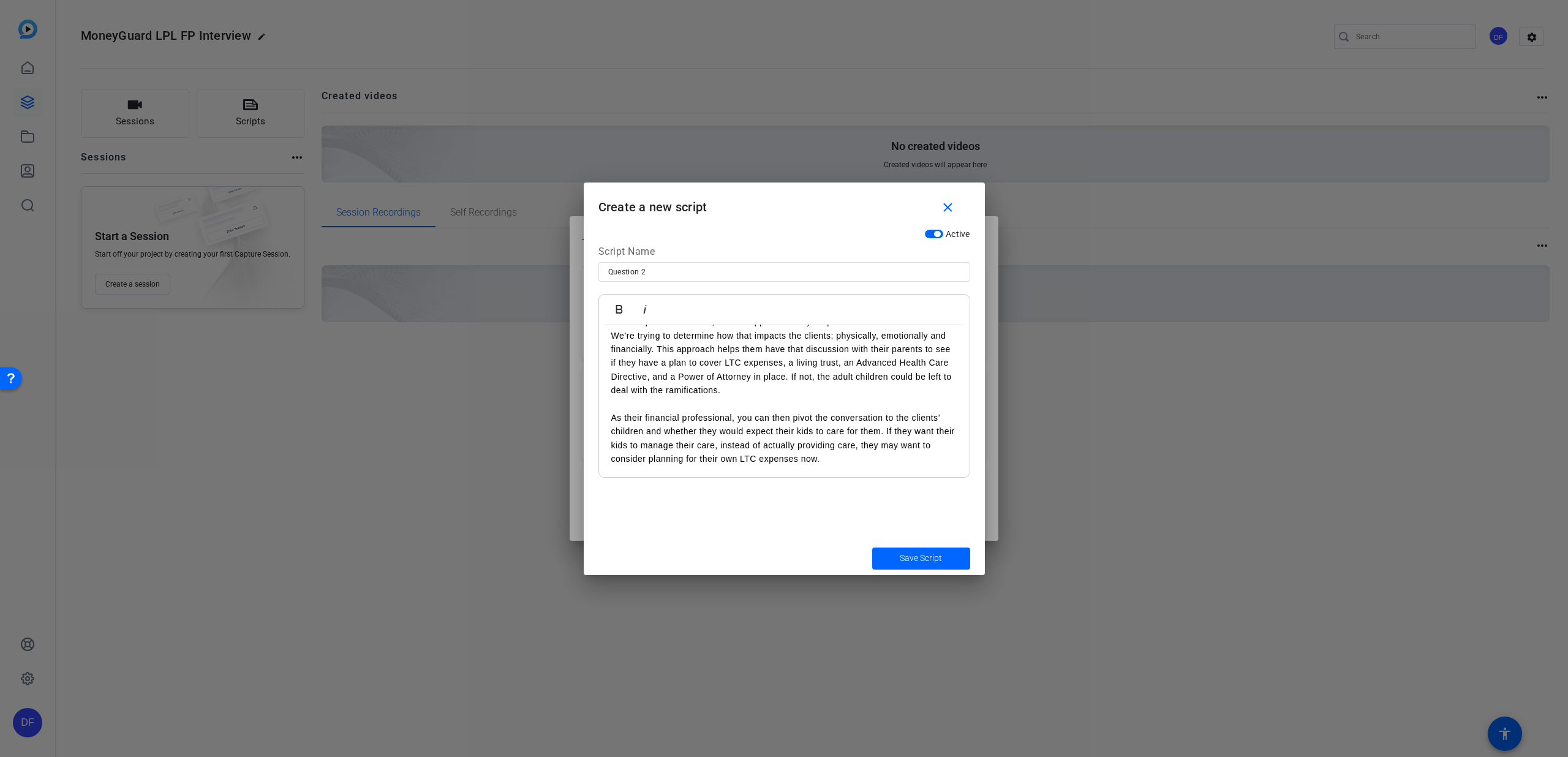
scroll to position [124, 0]
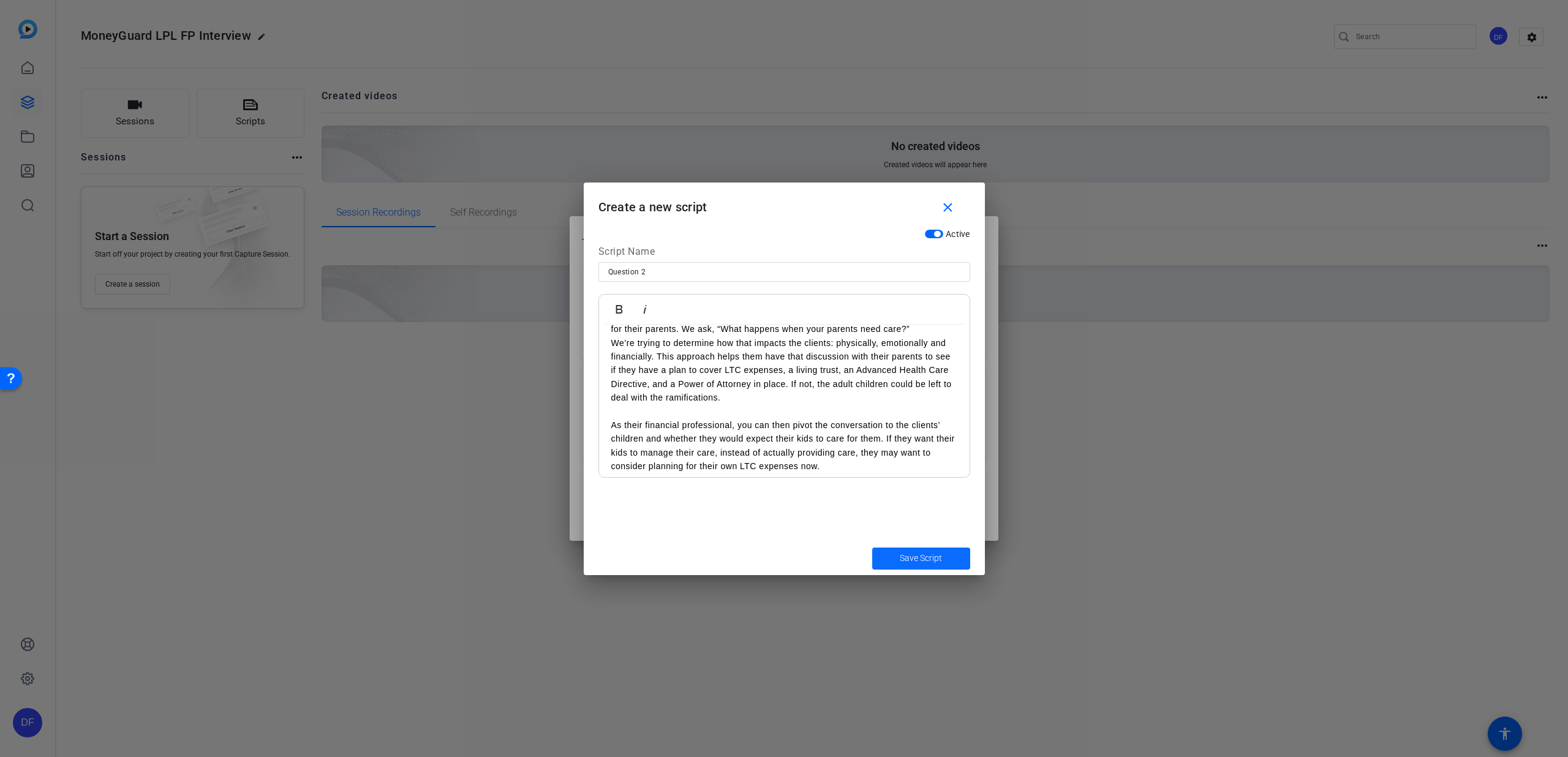
click at [904, 550] on span "submit" at bounding box center [921, 558] width 98 height 30
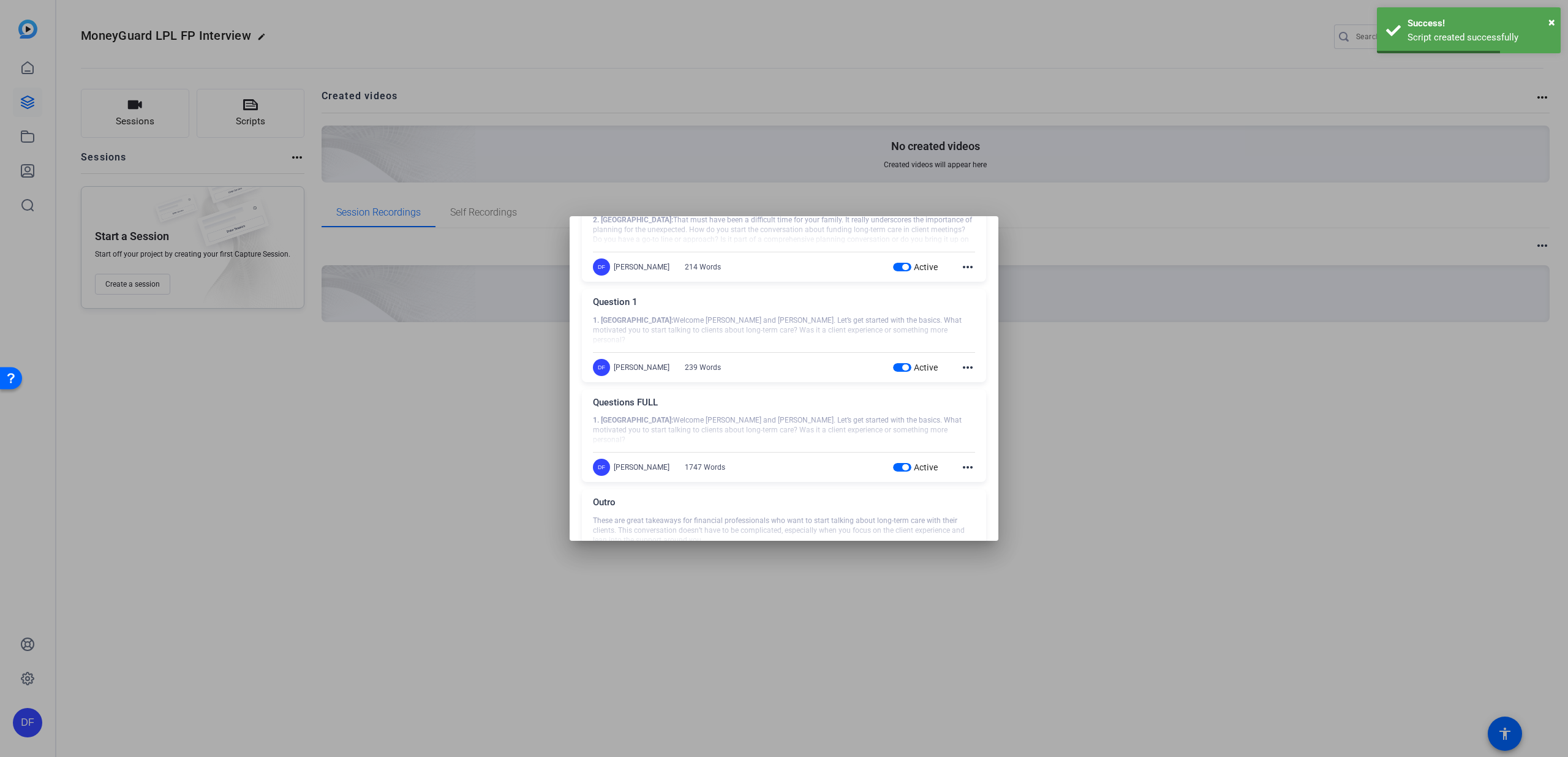
scroll to position [70, 0]
click at [960, 474] on mat-icon "more_horiz" at bounding box center [968, 475] width 14 height 14
click at [972, 493] on span "Edit" at bounding box center [988, 493] width 49 height 14
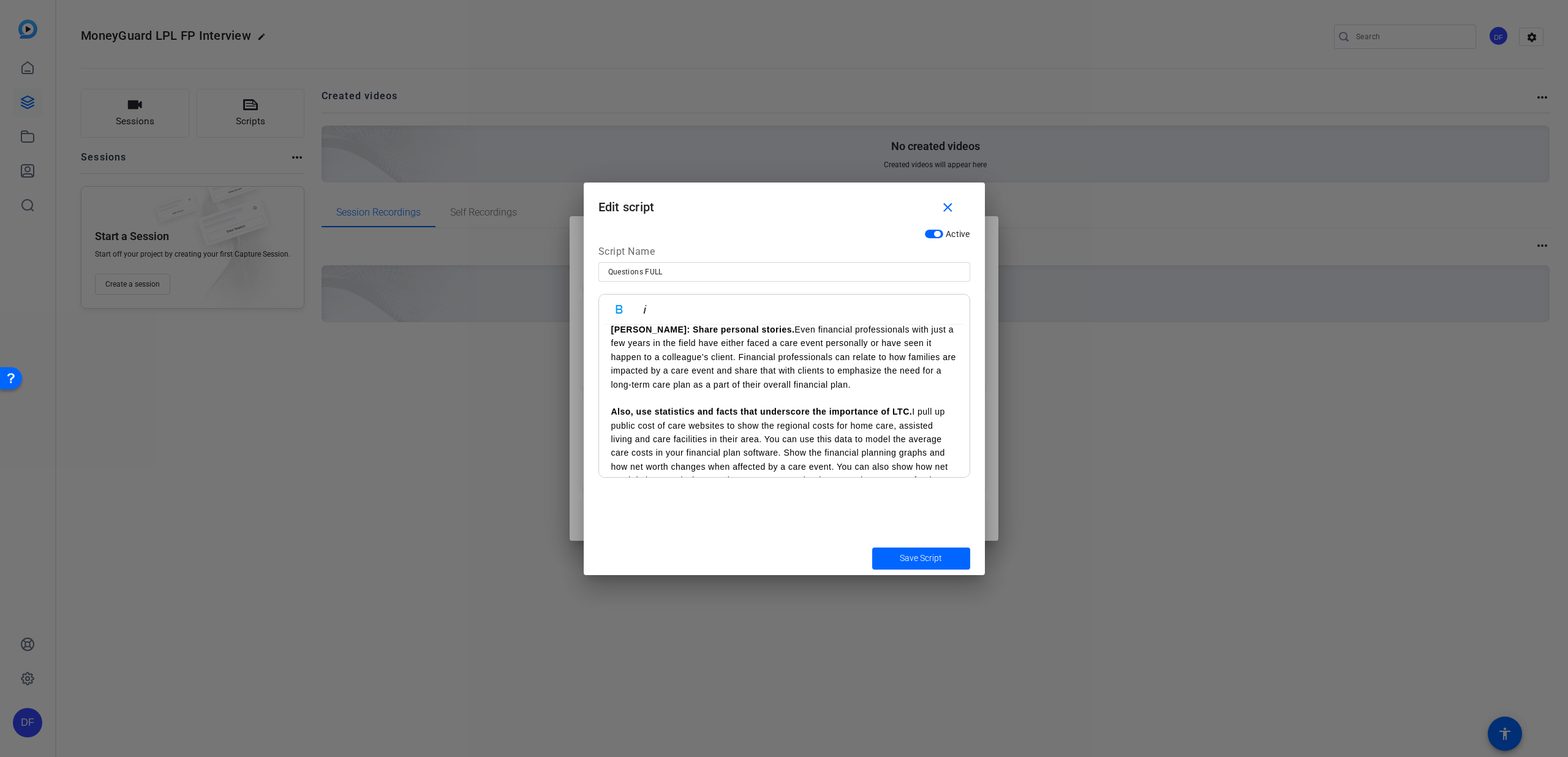
scroll to position [708, 0]
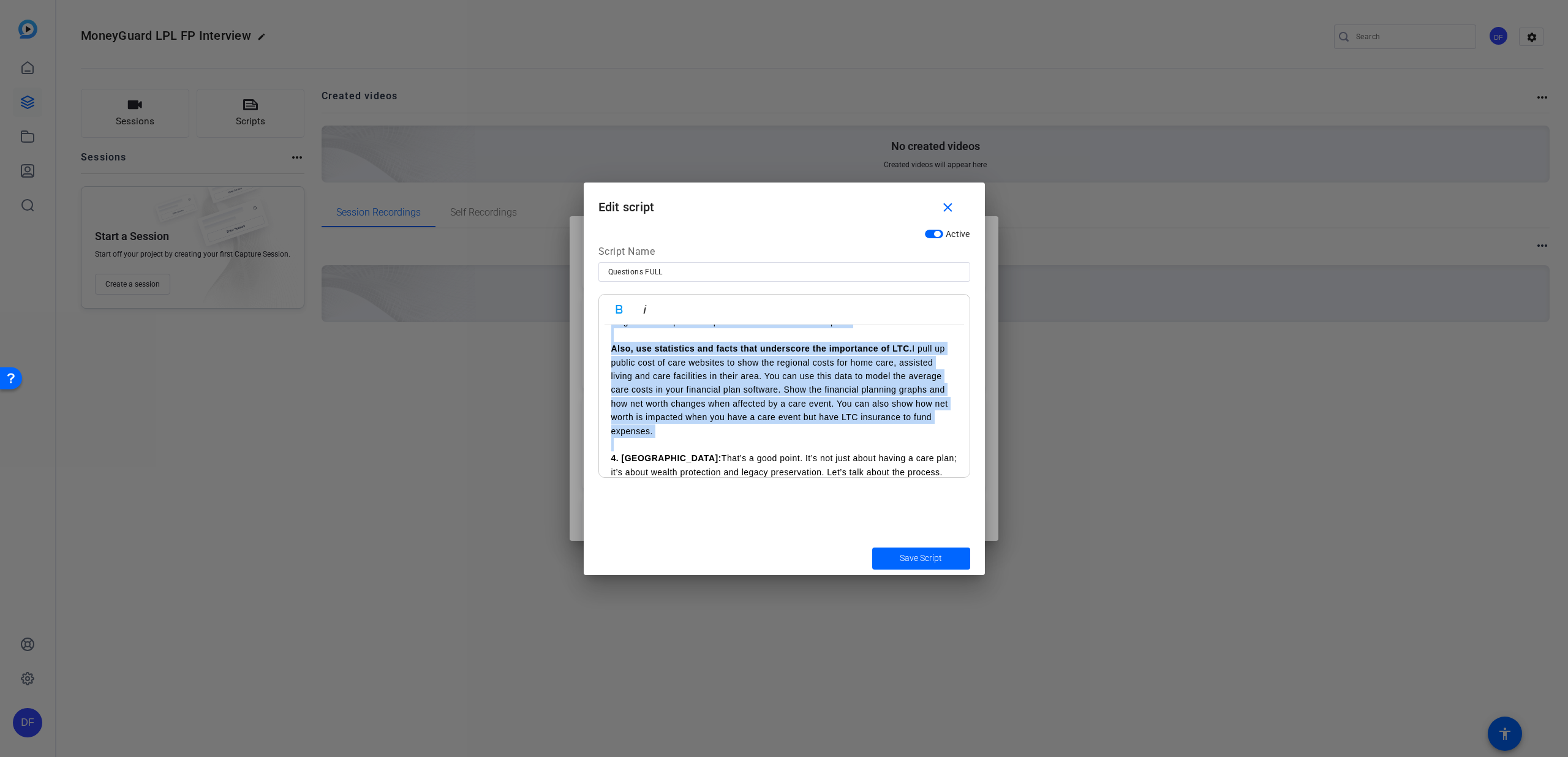
drag, startPoint x: 609, startPoint y: 393, endPoint x: 822, endPoint y: 440, distance: 218.1
copy div "4. Loremip: Dolor sit a con ad elitseddoeiu tempori ut labo-etdo magn. A eni ad…"
click at [947, 206] on mat-icon "close" at bounding box center [948, 207] width 15 height 15
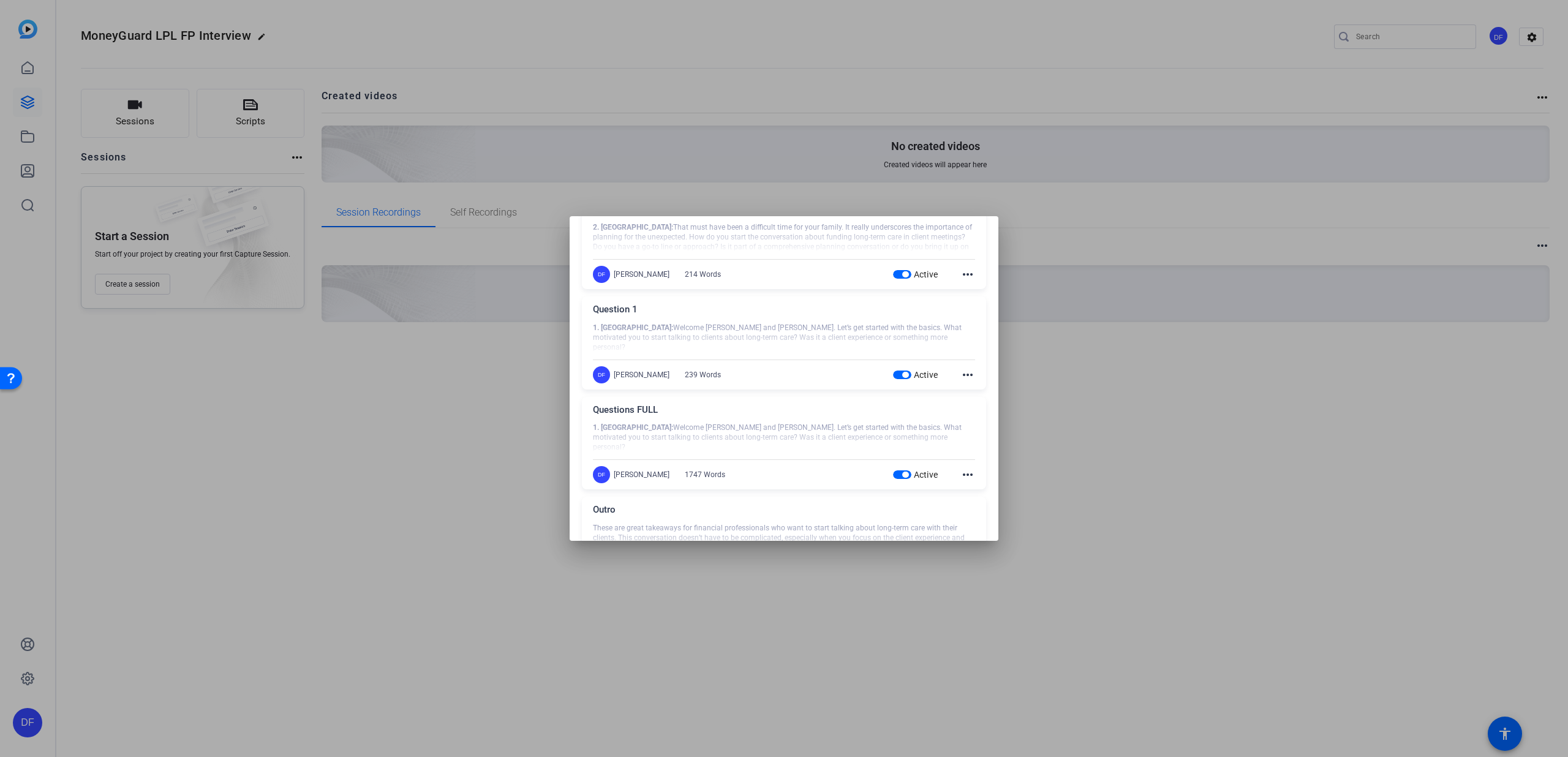
scroll to position [0, 0]
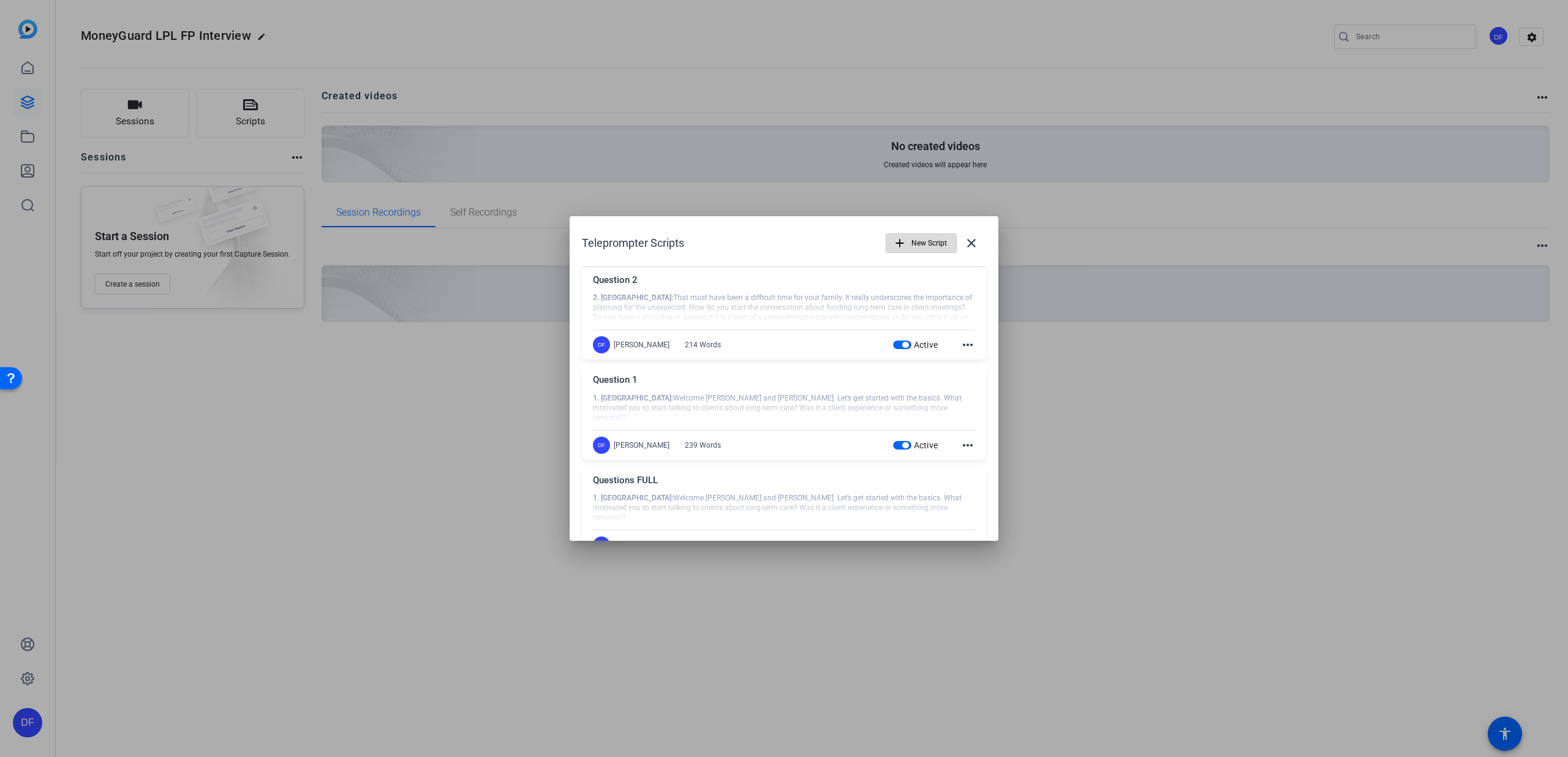
click at [914, 244] on span "New Script" at bounding box center [929, 243] width 36 height 23
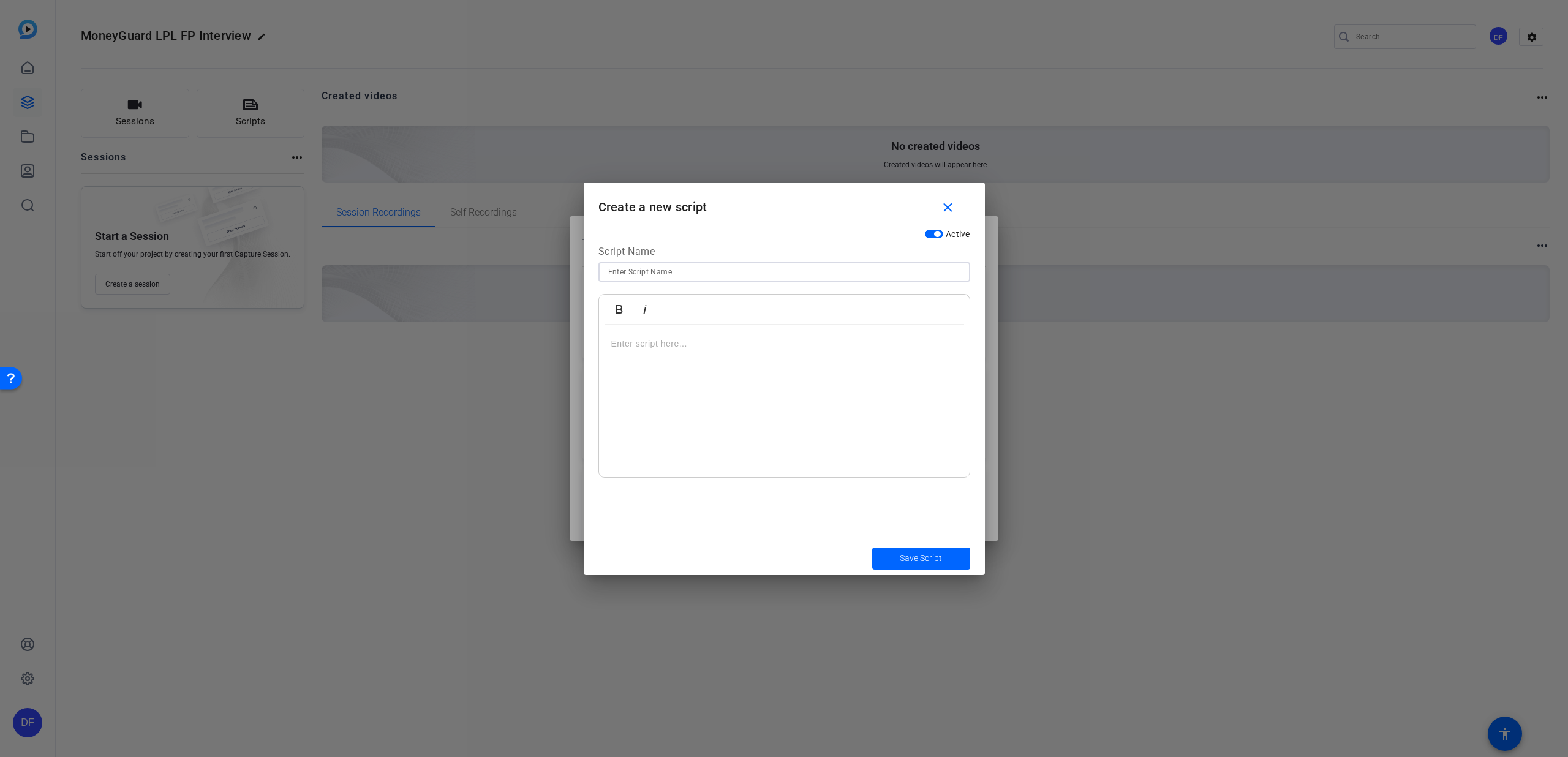
click at [773, 274] on input at bounding box center [784, 272] width 352 height 14
type input "Question 3"
click at [711, 342] on p at bounding box center [785, 344] width 346 height 13
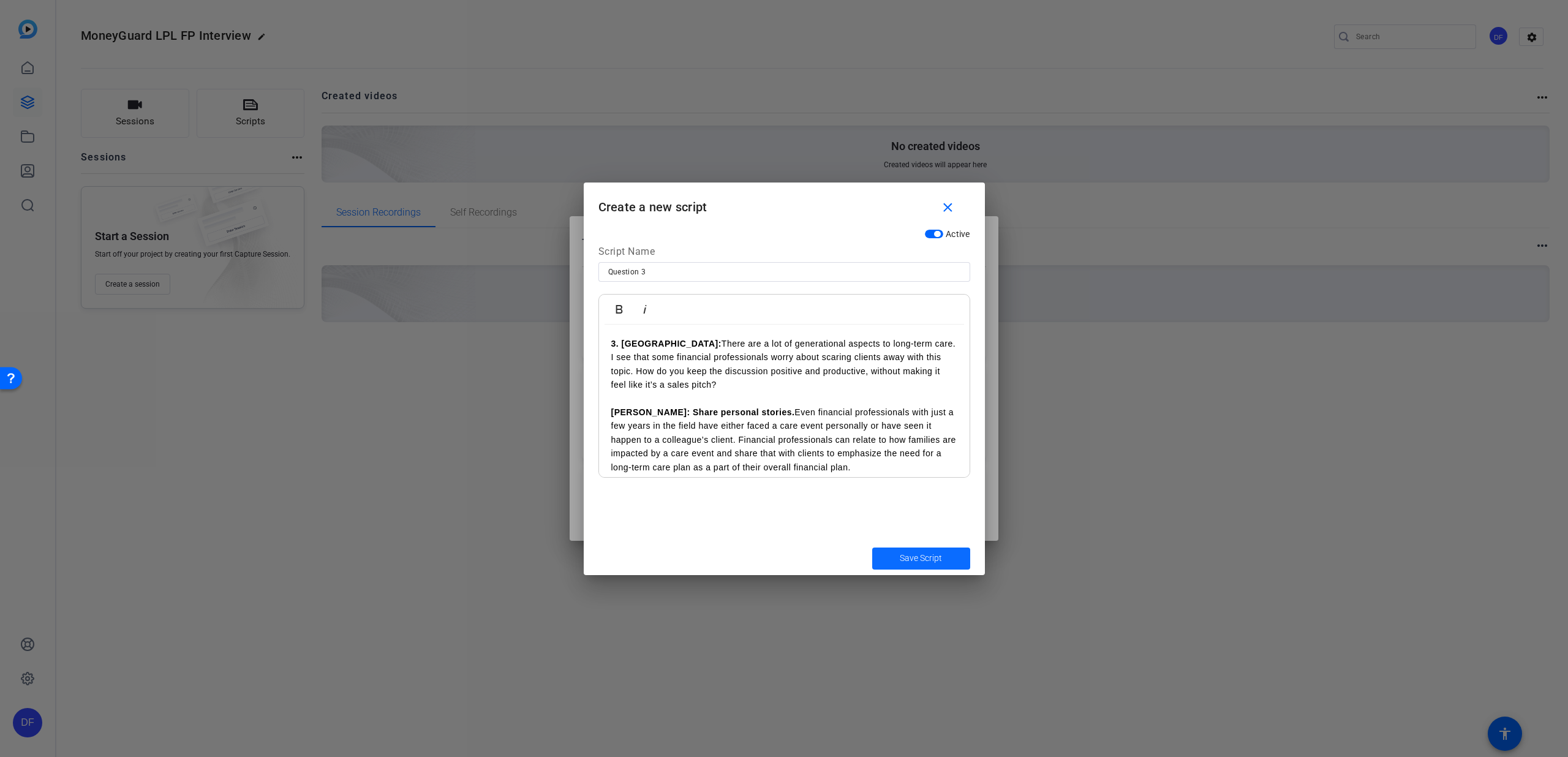
click at [891, 561] on span "submit" at bounding box center [921, 558] width 98 height 30
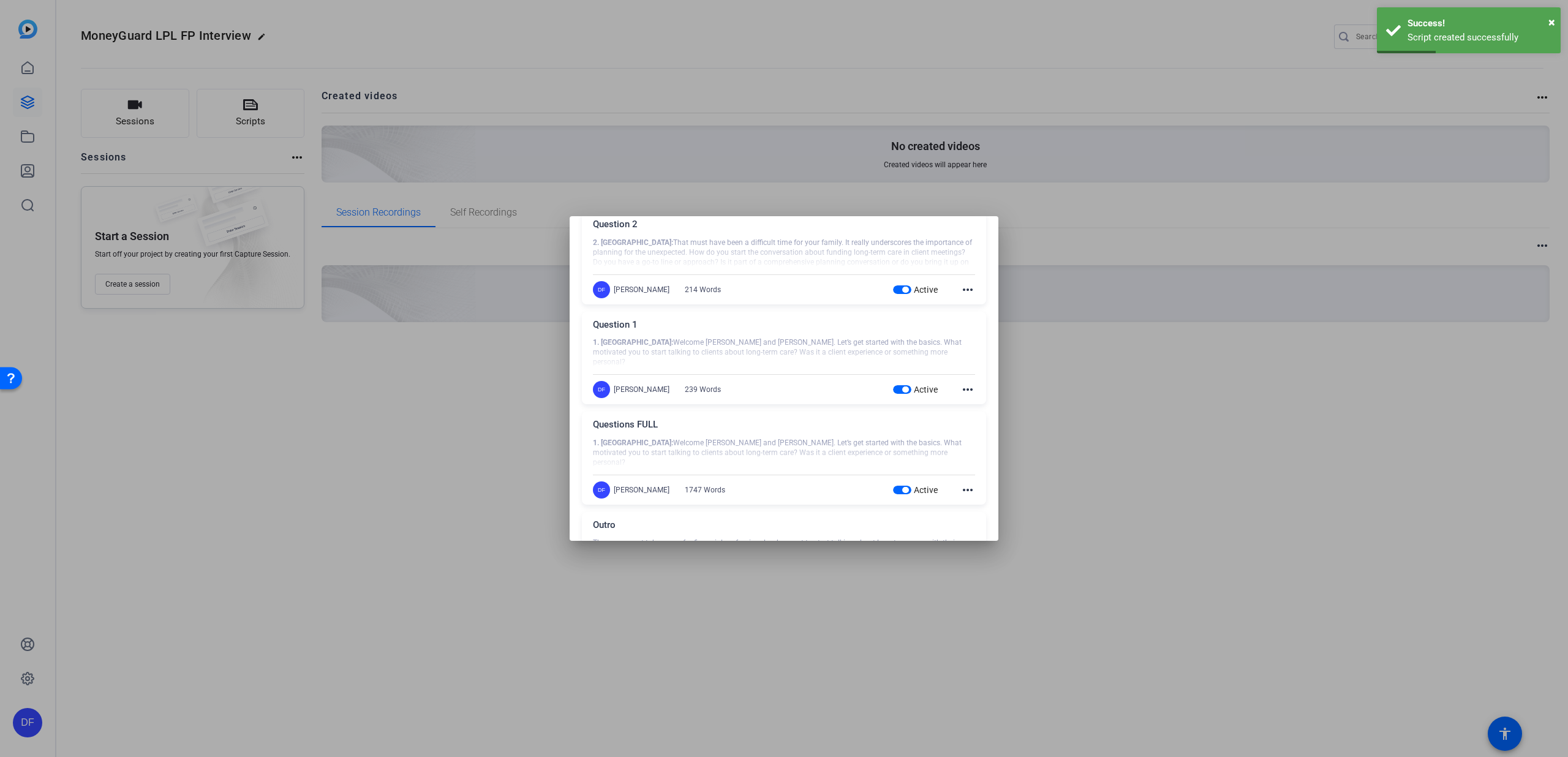
scroll to position [205, 0]
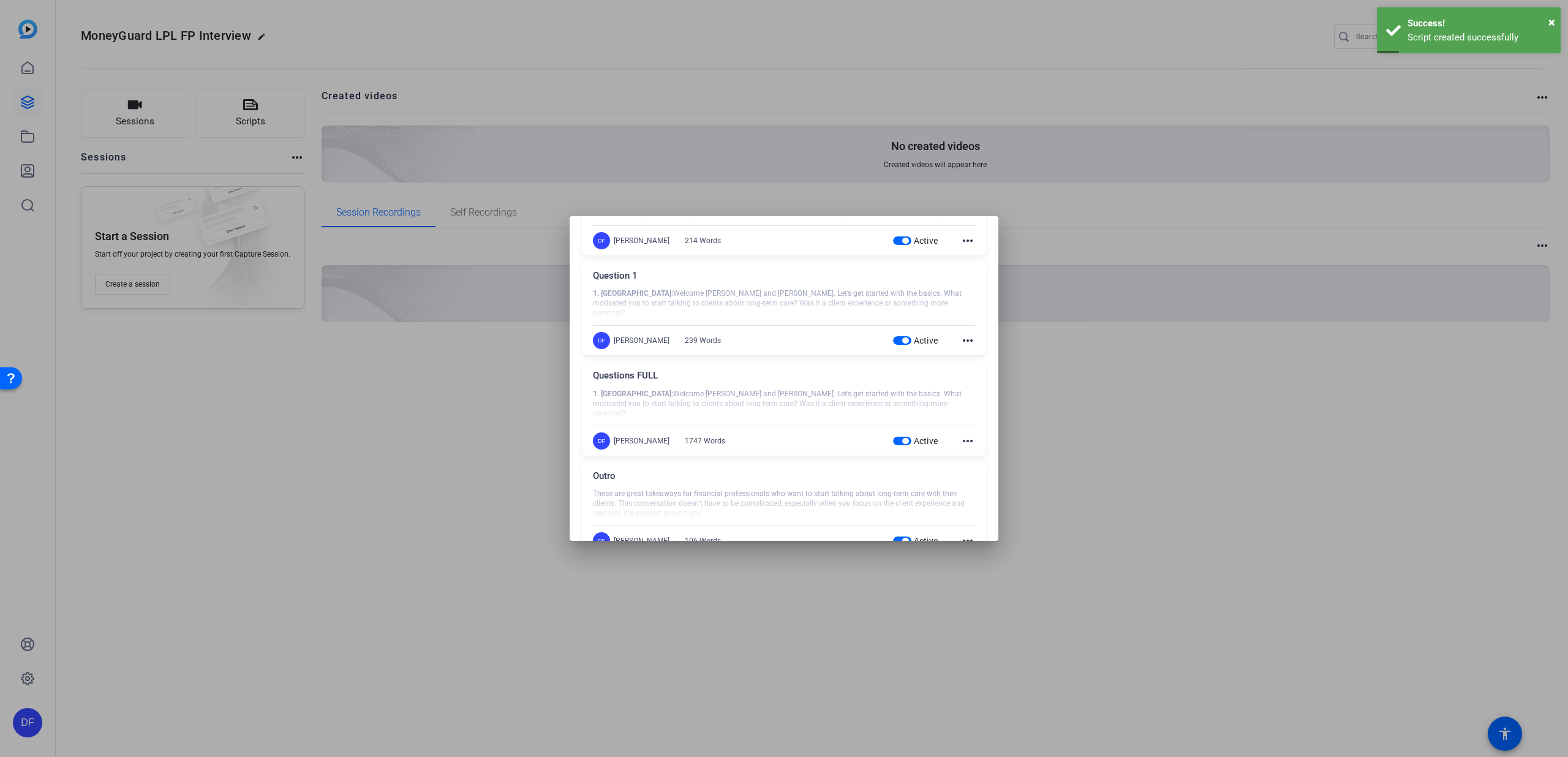
click at [960, 440] on mat-icon "more_horiz" at bounding box center [968, 441] width 14 height 14
click at [970, 456] on span "Edit" at bounding box center [988, 459] width 49 height 14
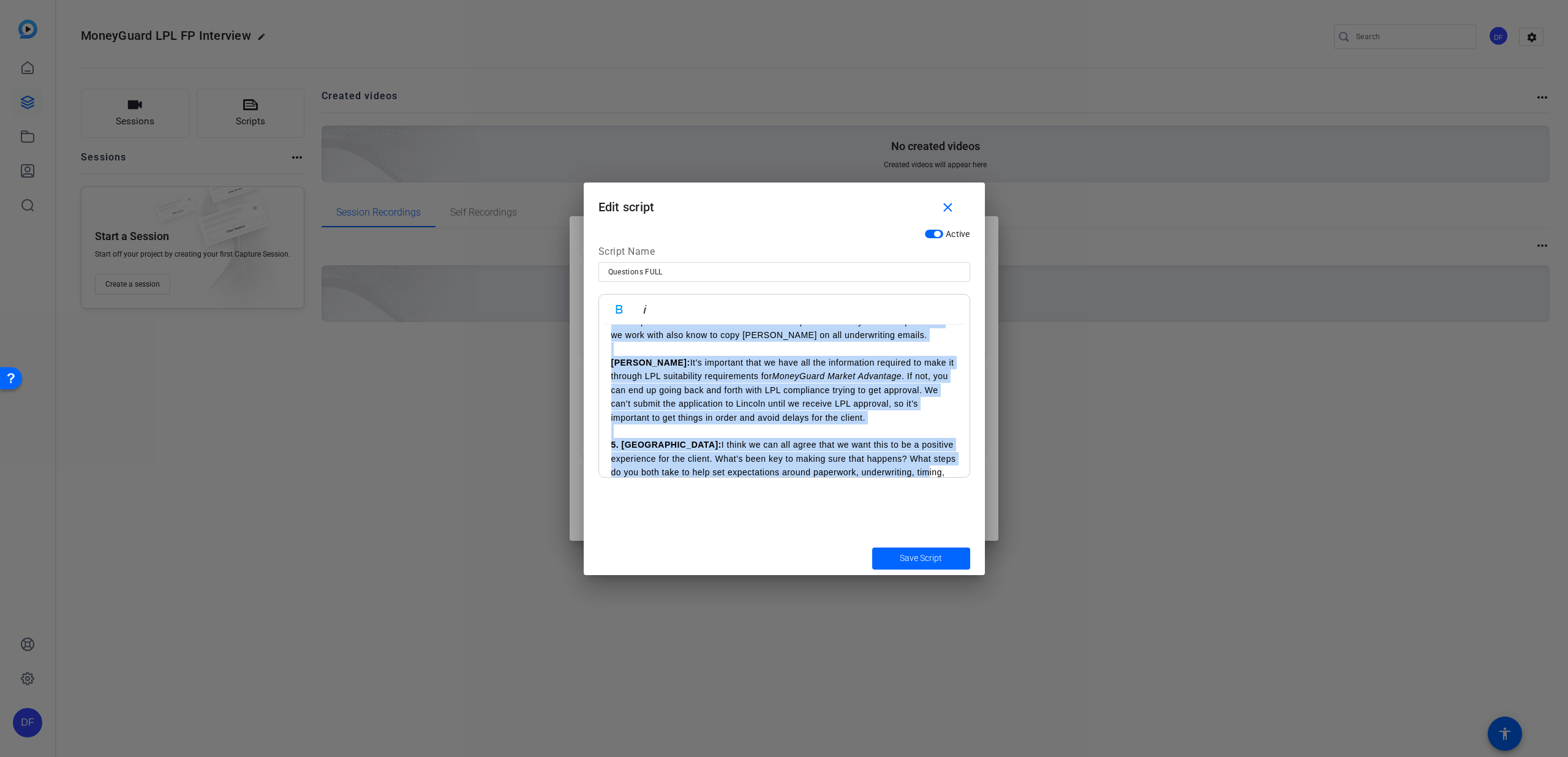
scroll to position [968, 0]
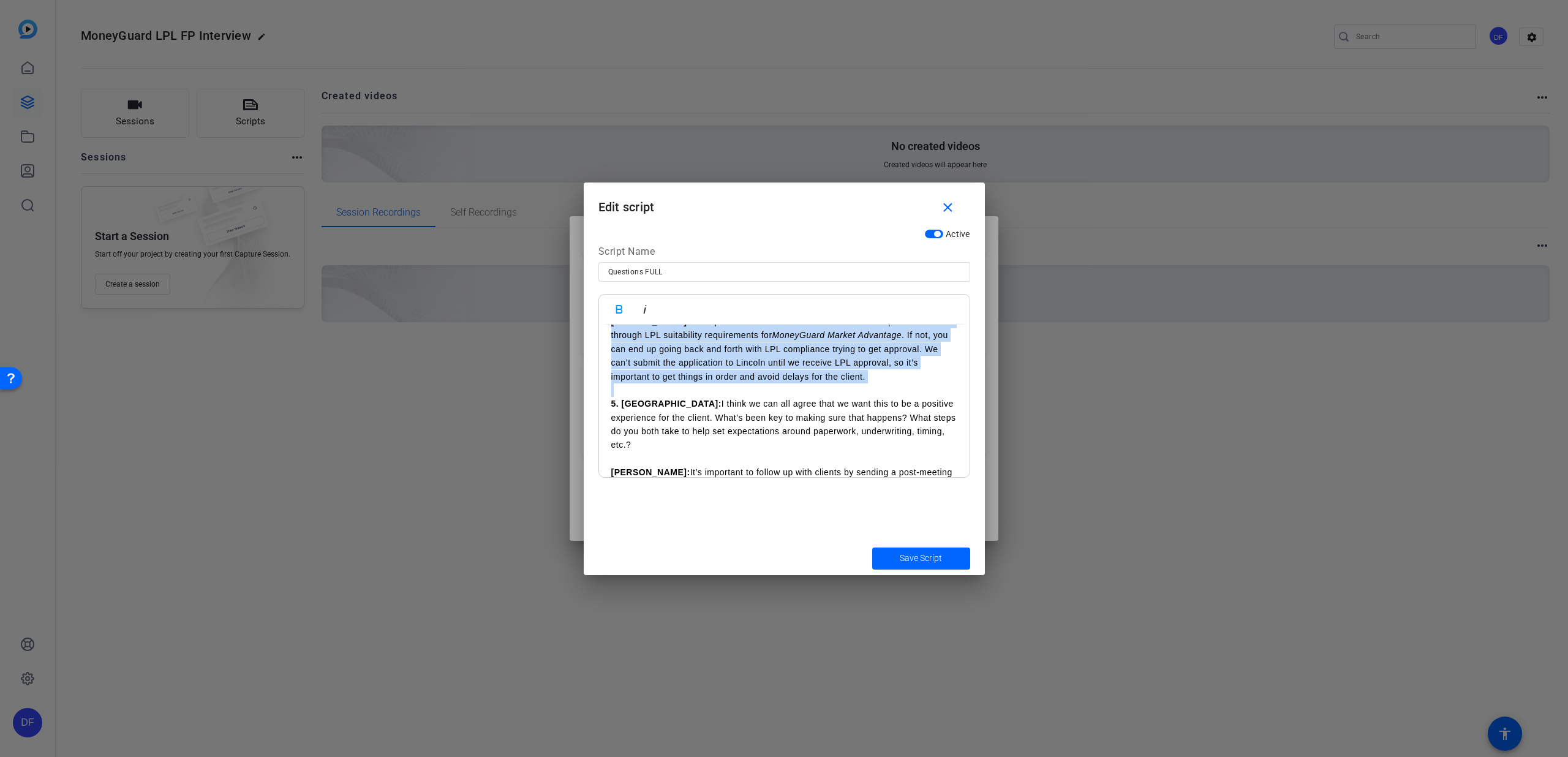
drag, startPoint x: 608, startPoint y: 431, endPoint x: 868, endPoint y: 384, distance: 264.2
click at [868, 384] on div "1. [PERSON_NAME]: Welcome [PERSON_NAME] and [PERSON_NAME]. Let’s get started wi…" at bounding box center [784, 521] width 371 height 2329
copy div "4. [PERSON_NAME]: That’s a good point. It’s not just about having a care plan; …"
click at [941, 203] on mat-icon "close" at bounding box center [948, 207] width 15 height 15
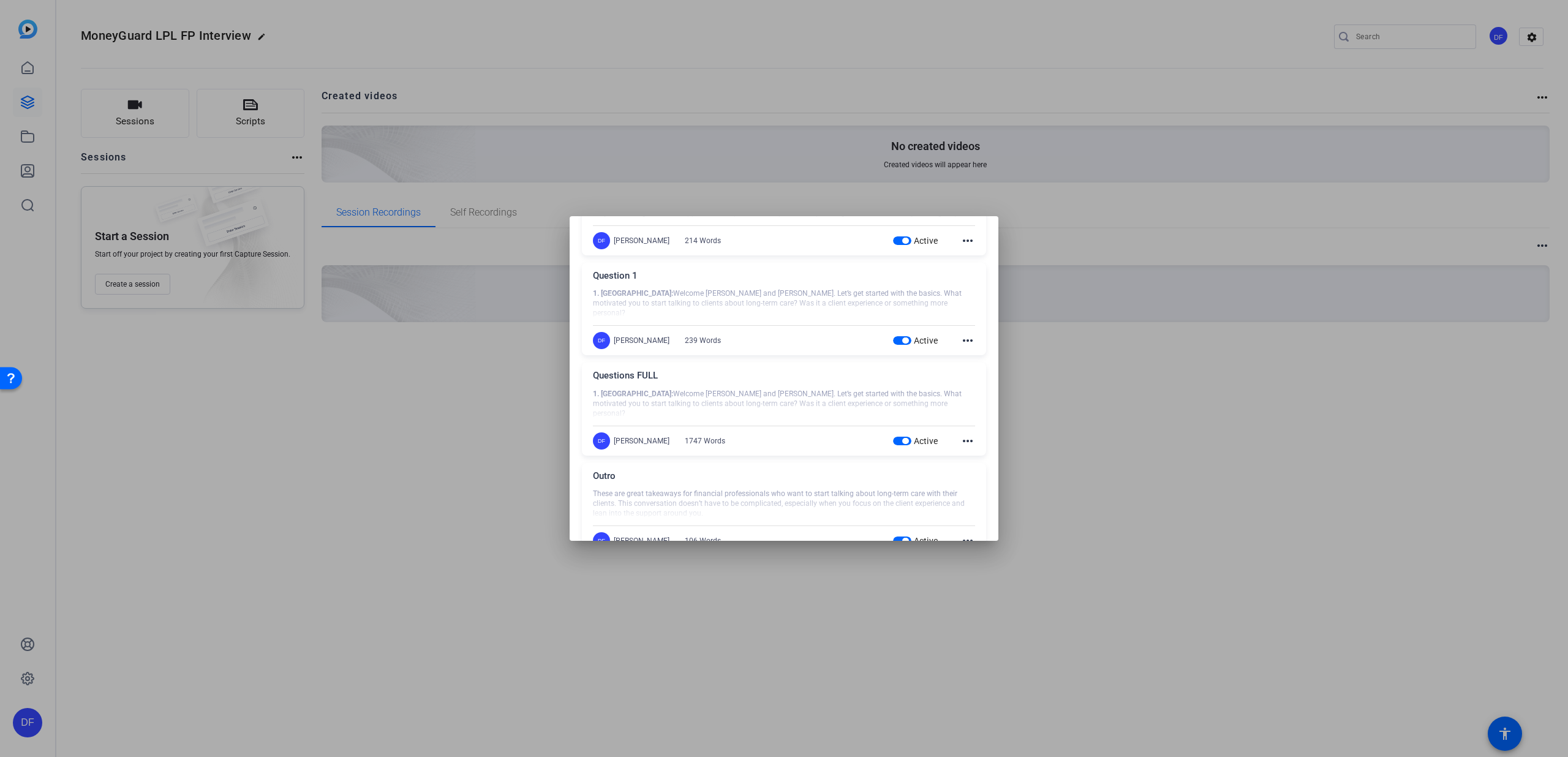
scroll to position [0, 0]
click at [893, 238] on mat-icon "add" at bounding box center [900, 243] width 13 height 13
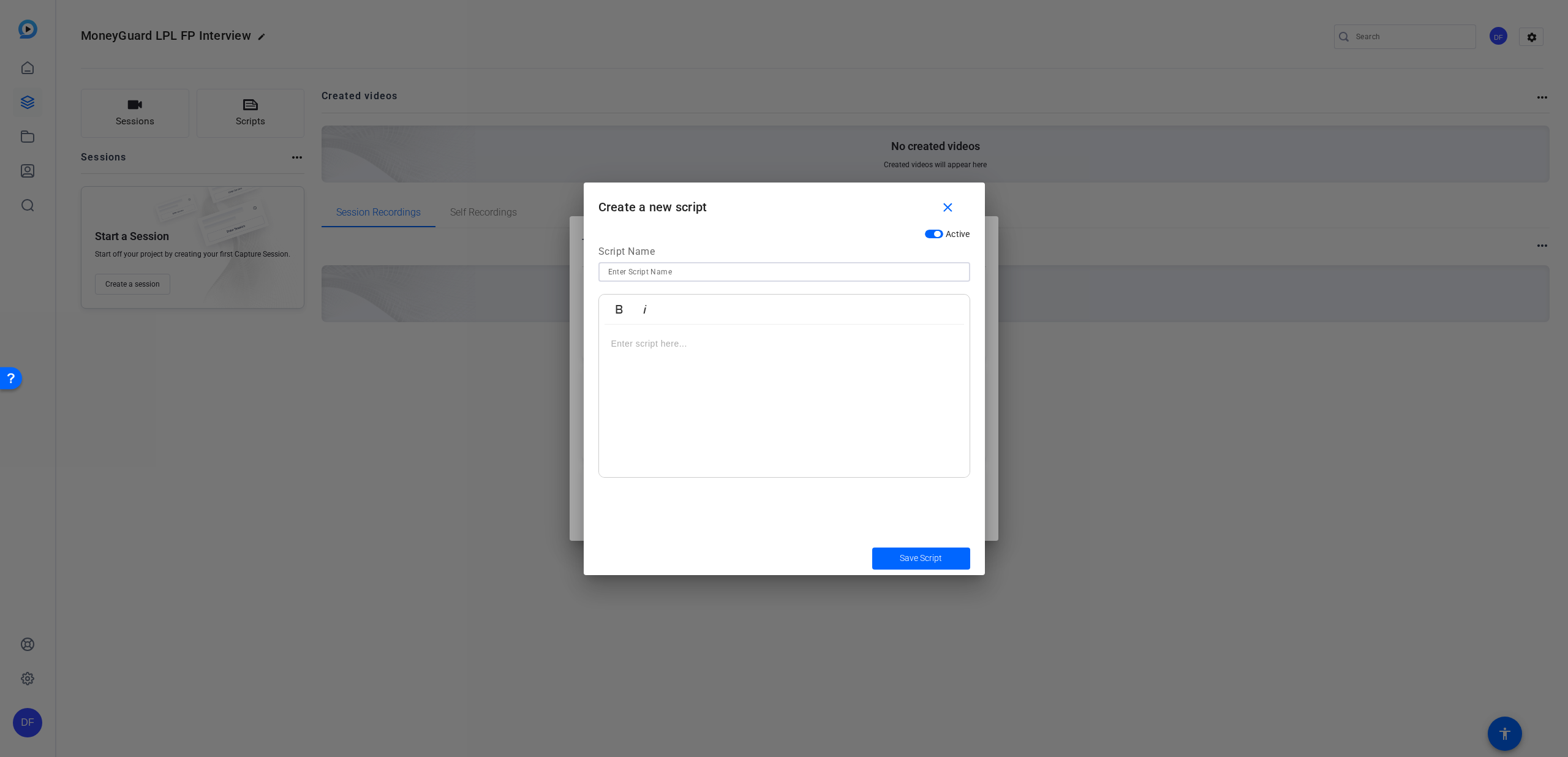
click at [781, 275] on input at bounding box center [784, 272] width 352 height 14
type input "Question 4"
click at [746, 364] on div at bounding box center [784, 401] width 371 height 153
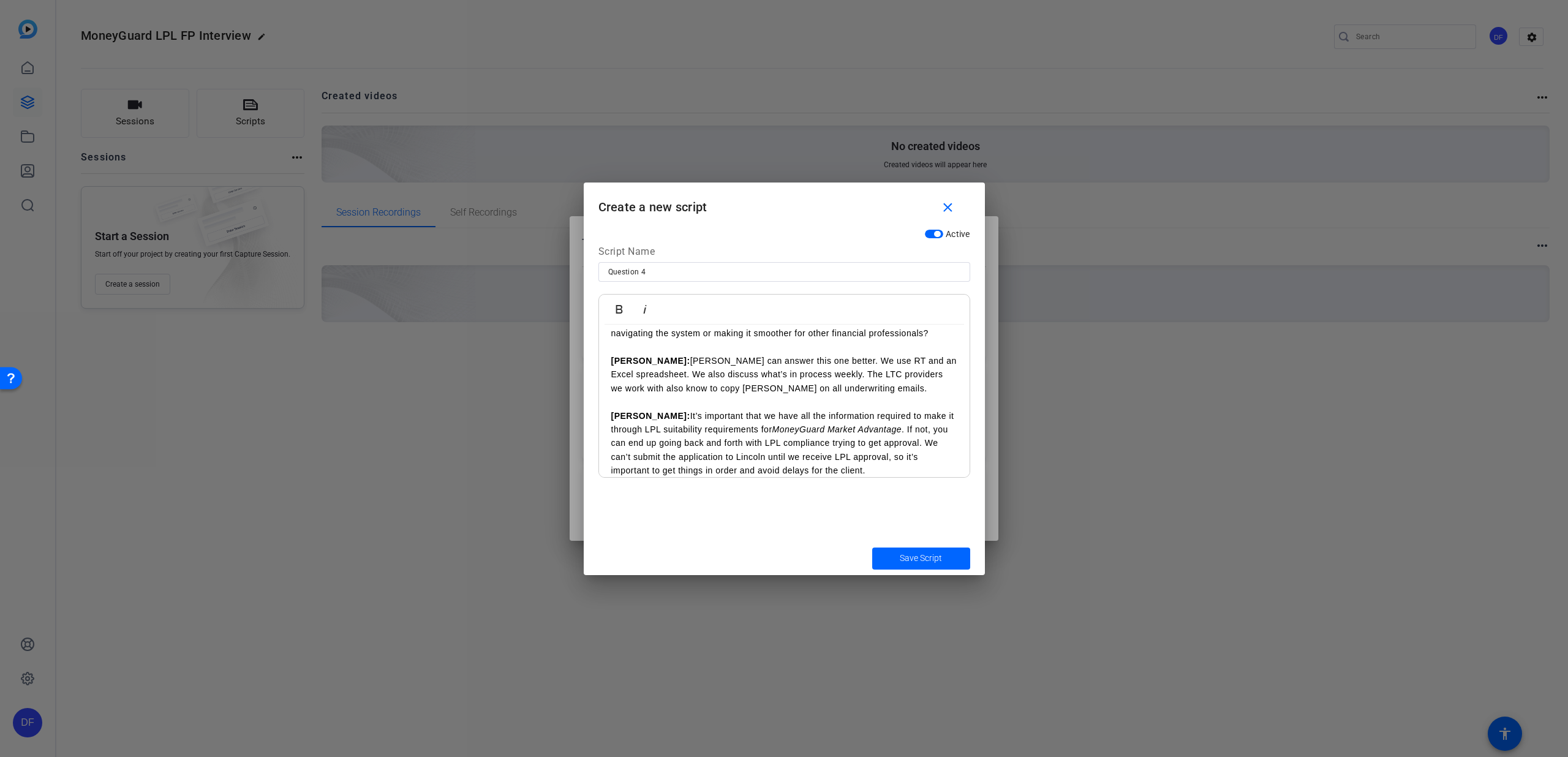
scroll to position [63, 0]
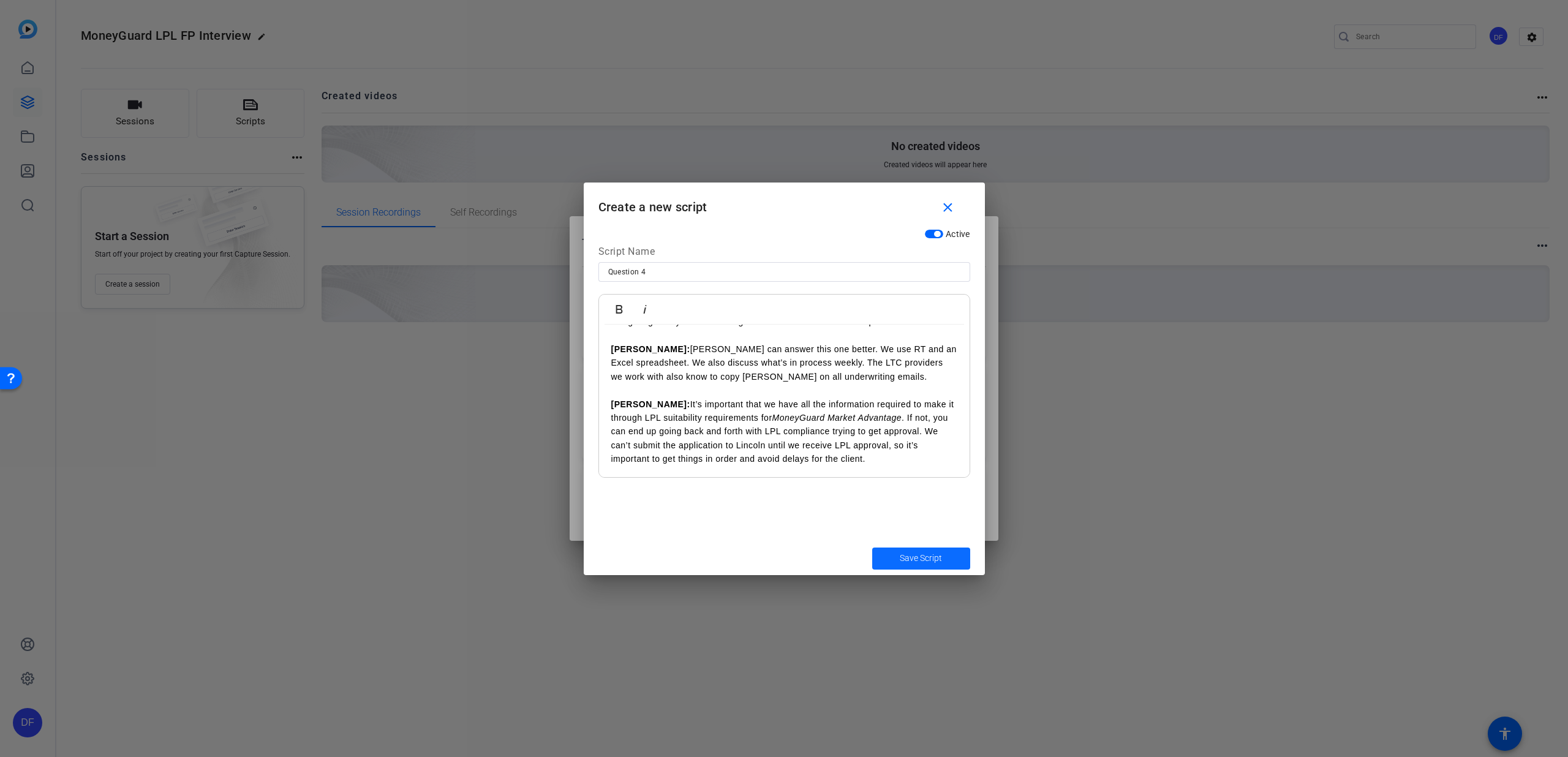
click at [883, 552] on span "submit" at bounding box center [921, 558] width 98 height 30
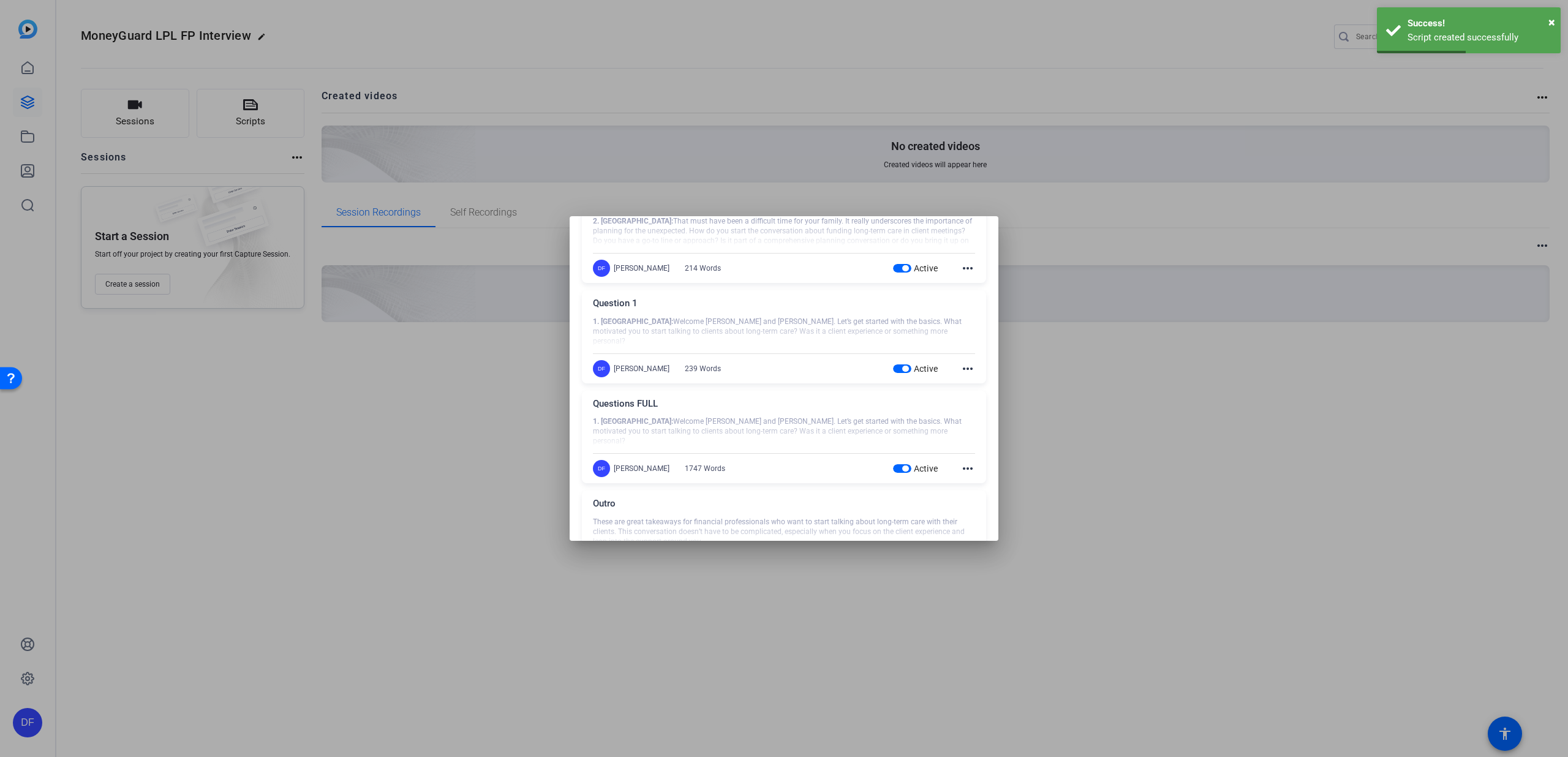
scroll to position [269, 0]
click at [960, 475] on mat-icon "more_horiz" at bounding box center [968, 476] width 14 height 14
click at [966, 490] on span "Edit" at bounding box center [988, 494] width 49 height 14
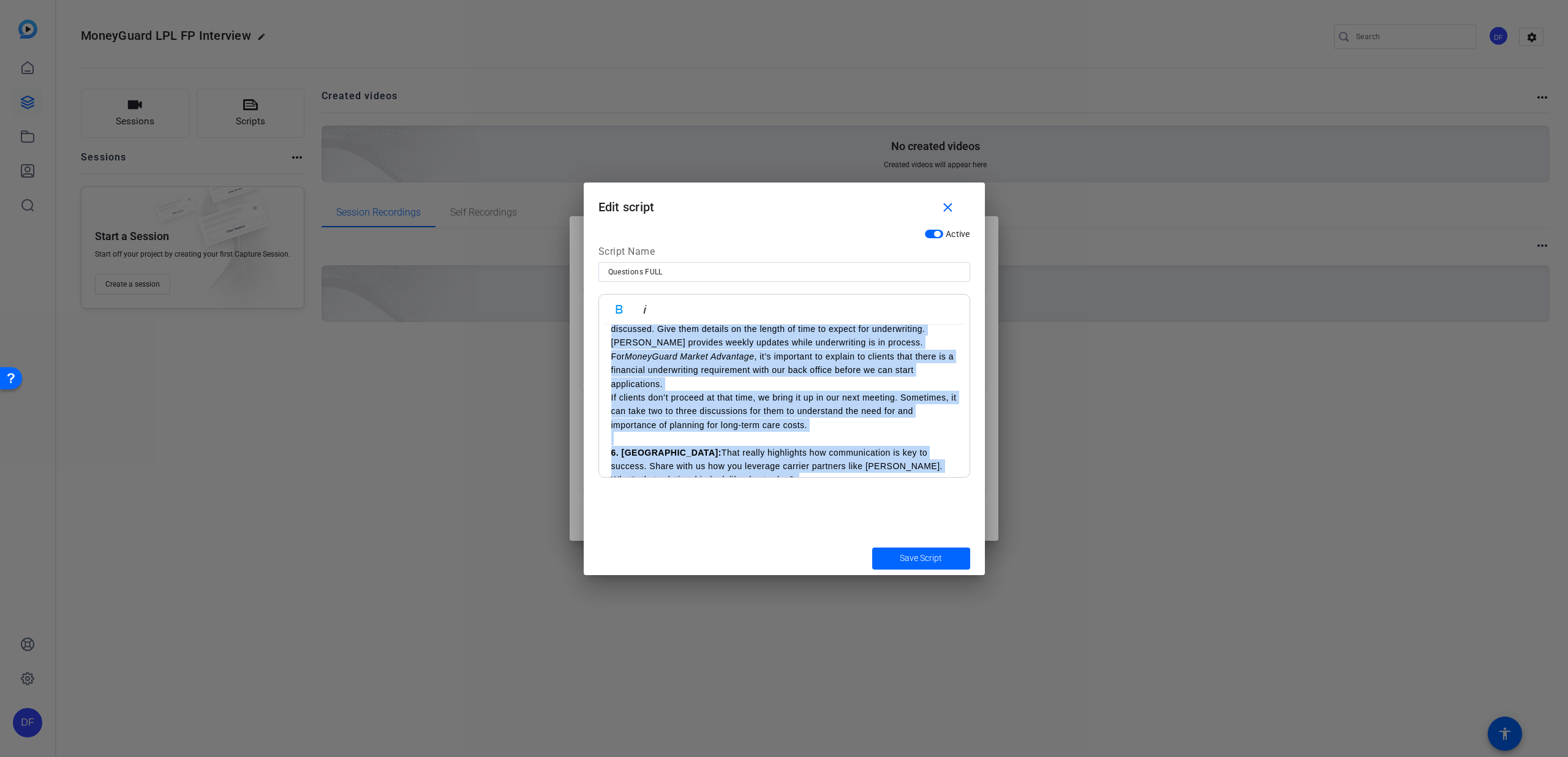
scroll to position [1156, 0]
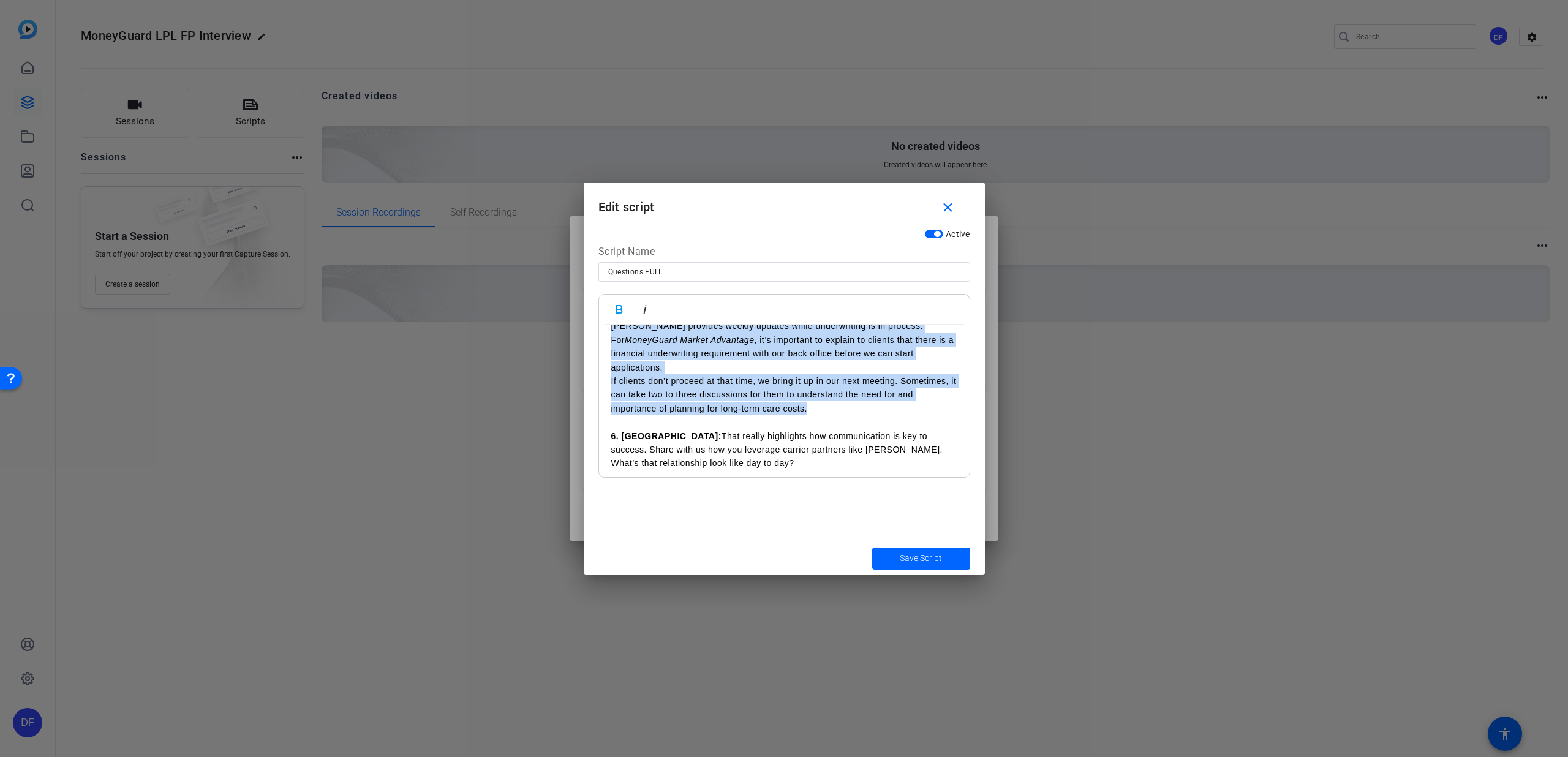
drag, startPoint x: 606, startPoint y: 434, endPoint x: 882, endPoint y: 381, distance: 281.0
click at [882, 381] on div "1. [PERSON_NAME]: Welcome [PERSON_NAME] and [PERSON_NAME]. Let’s get started wi…" at bounding box center [784, 333] width 371 height 2329
copy div "5. [PERSON_NAME]: I think we can all agree that we want this to be a positive e…"
click at [910, 563] on span "Save Script" at bounding box center [921, 558] width 42 height 13
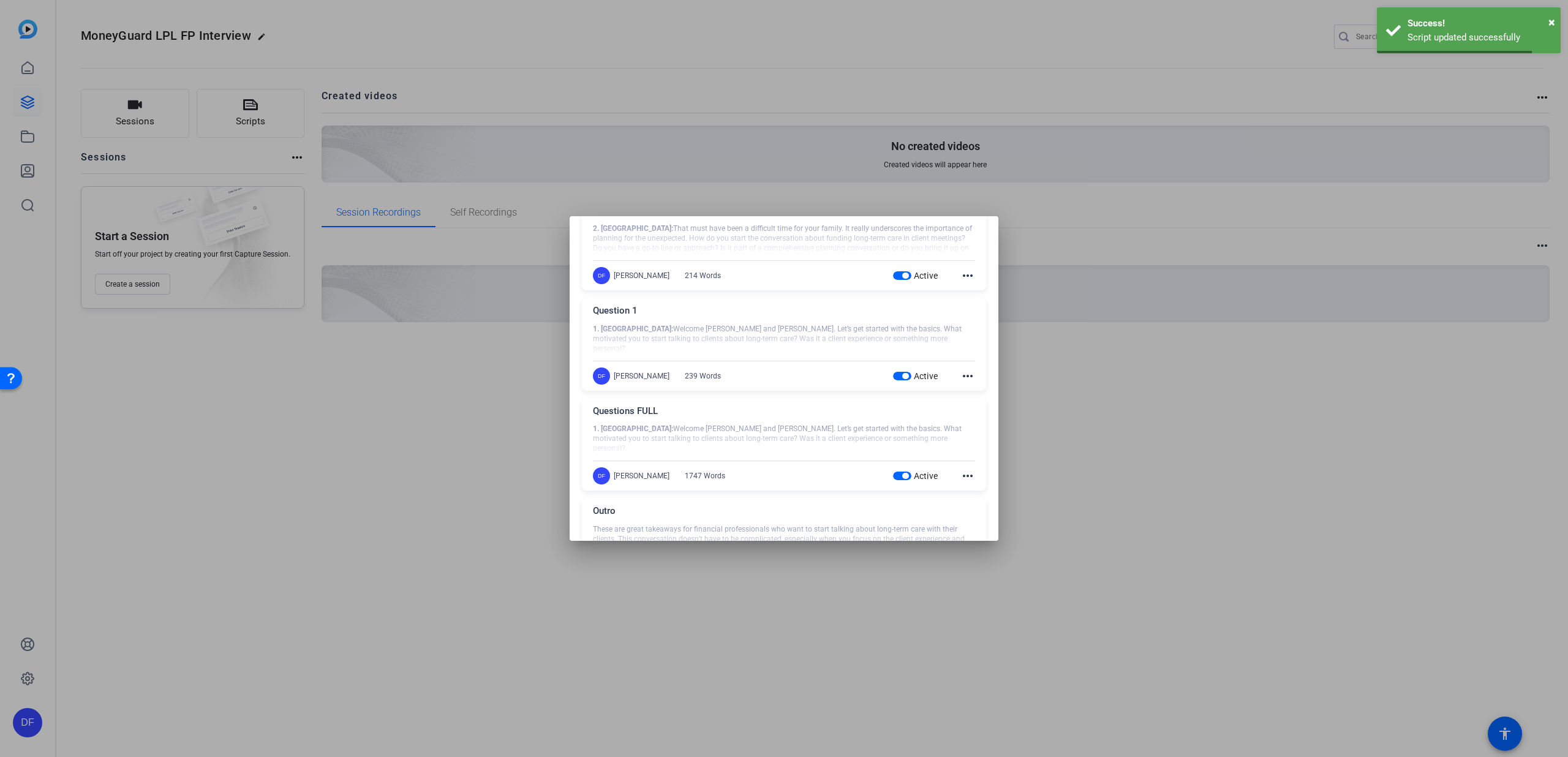
scroll to position [0, 0]
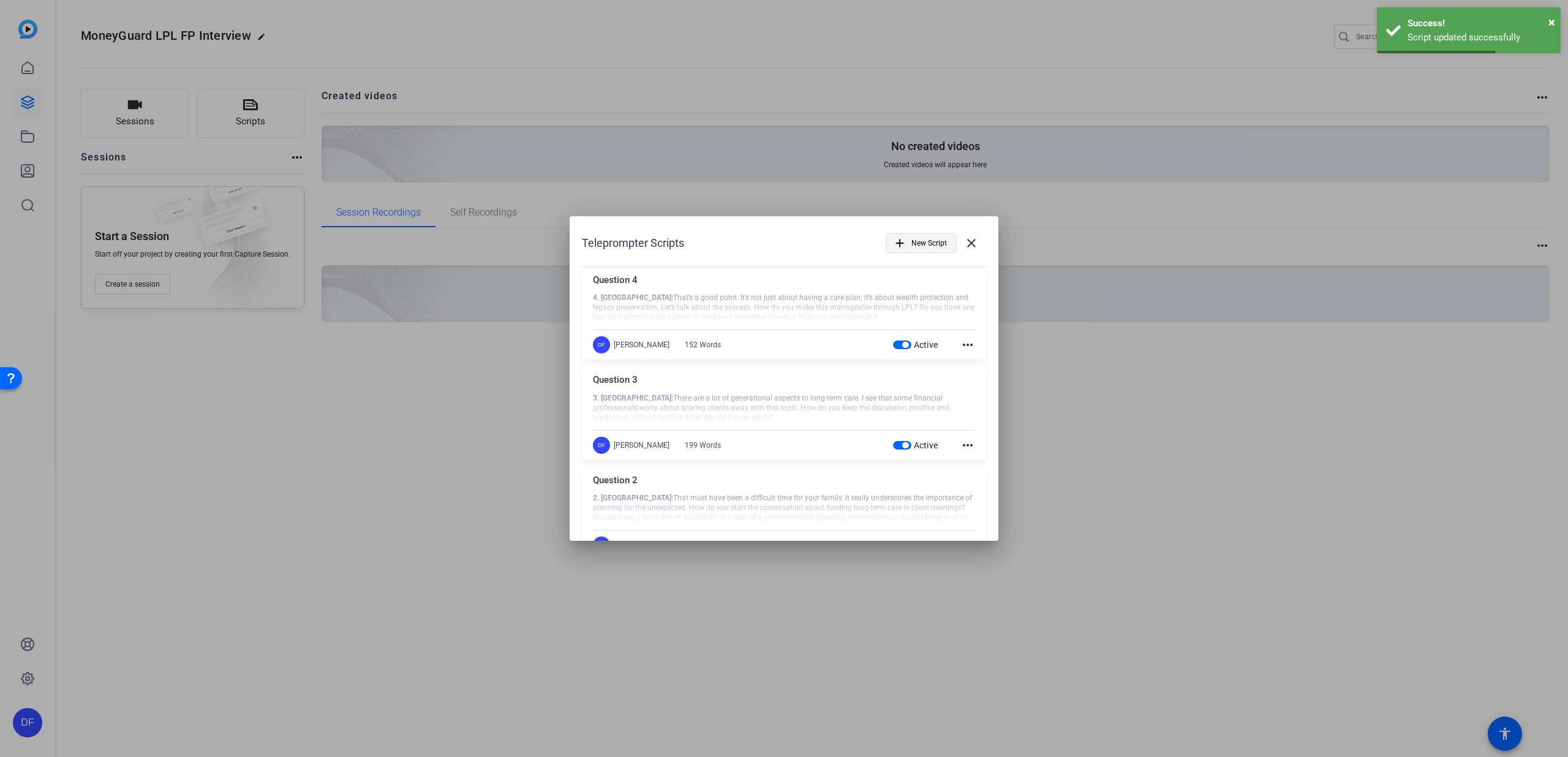
click at [931, 232] on span "New Script" at bounding box center [929, 243] width 36 height 23
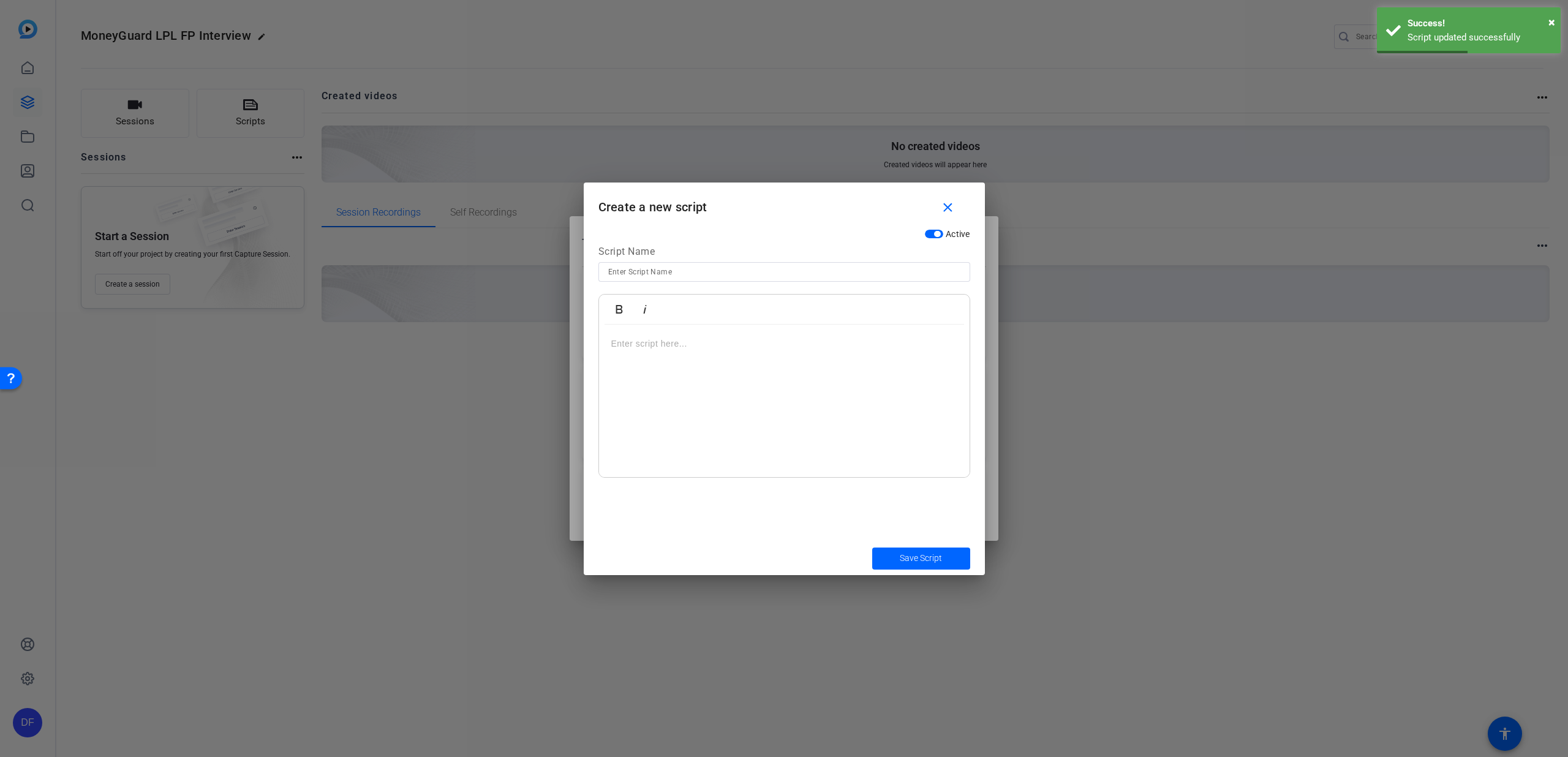
click at [791, 263] on div at bounding box center [784, 272] width 352 height 20
type input "Question 5"
click at [695, 342] on p at bounding box center [785, 344] width 346 height 13
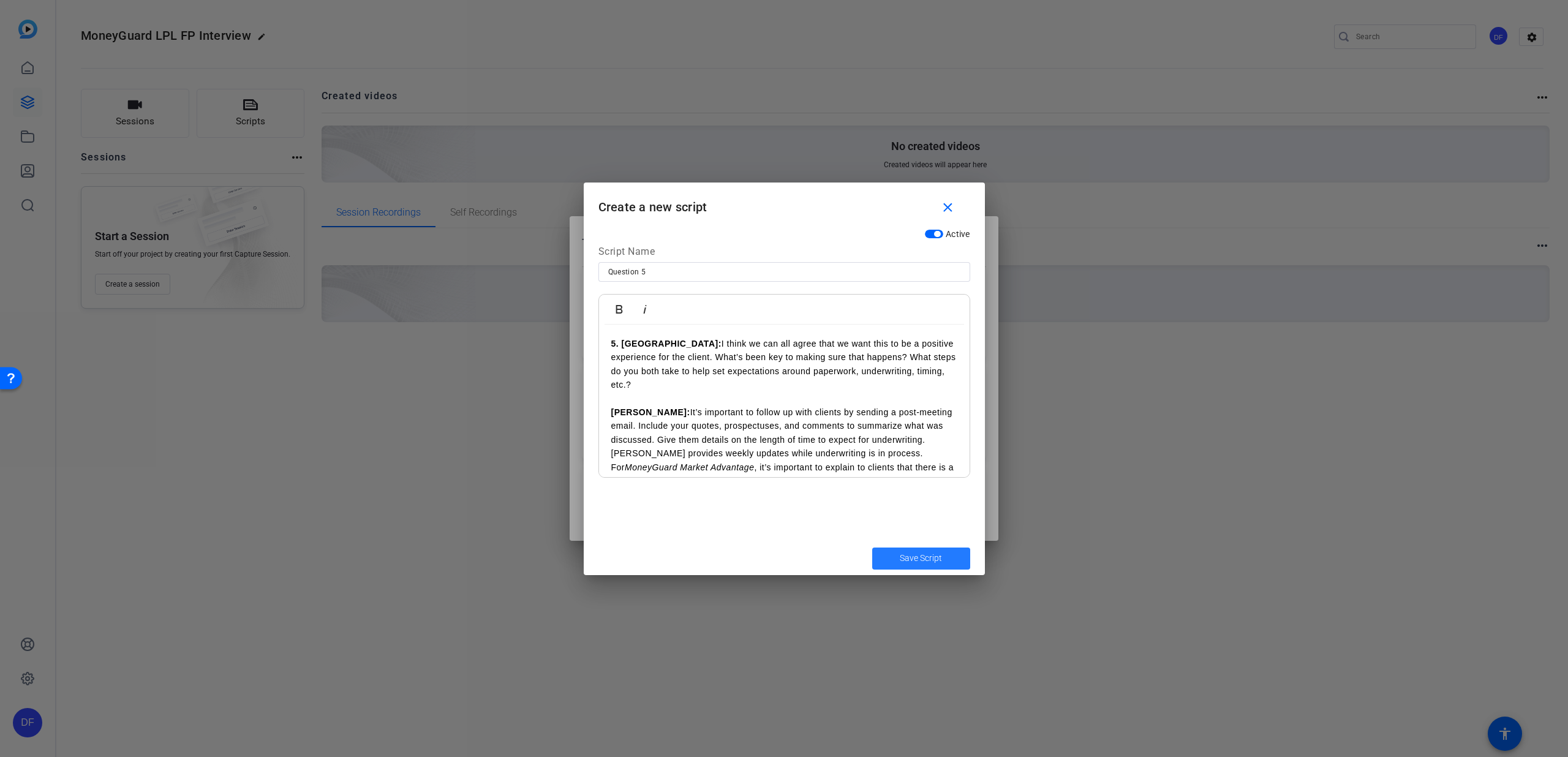
click at [894, 551] on span "submit" at bounding box center [921, 558] width 98 height 30
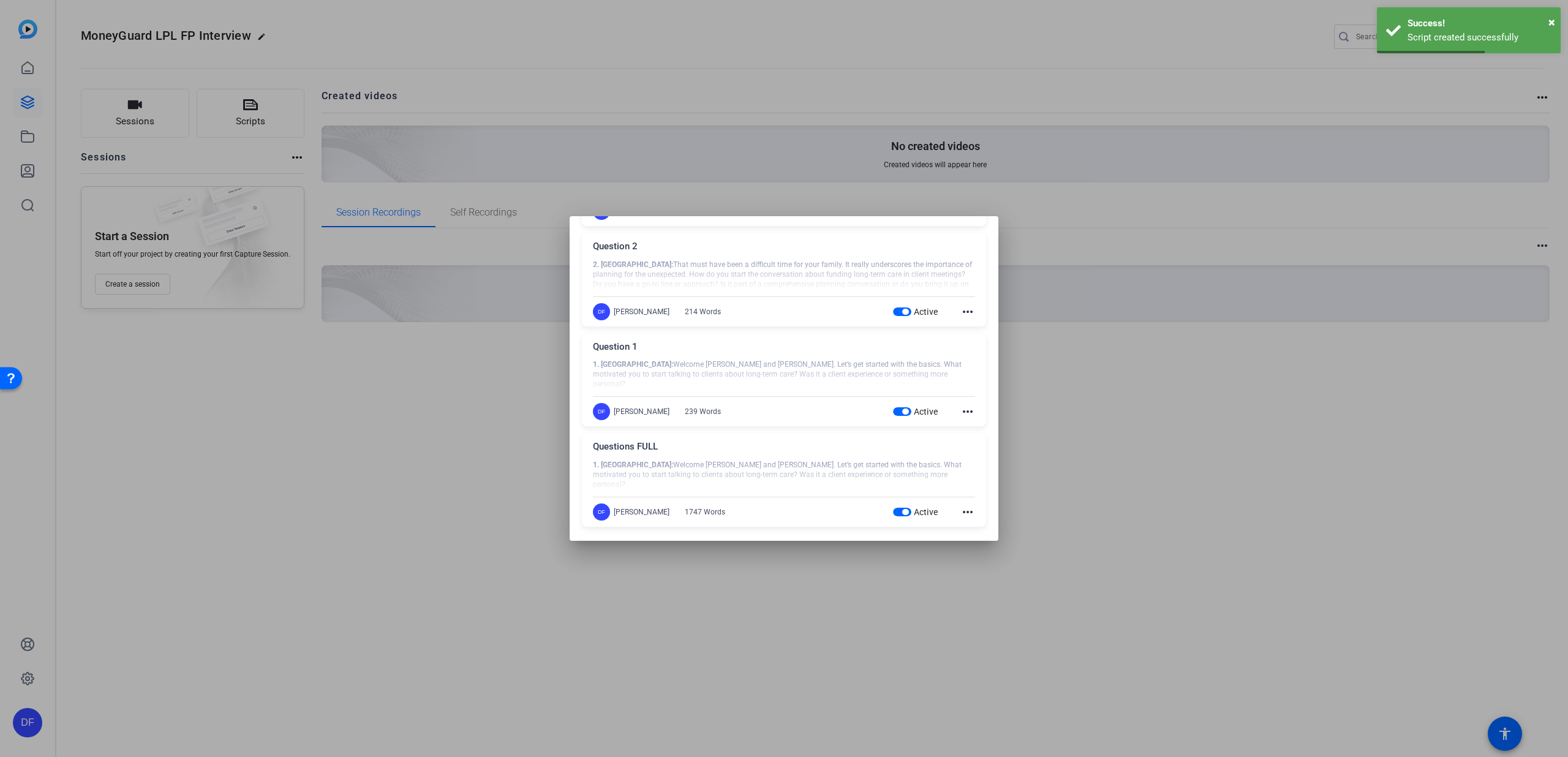
scroll to position [342, 0]
click at [960, 504] on mat-icon "more_horiz" at bounding box center [968, 504] width 14 height 14
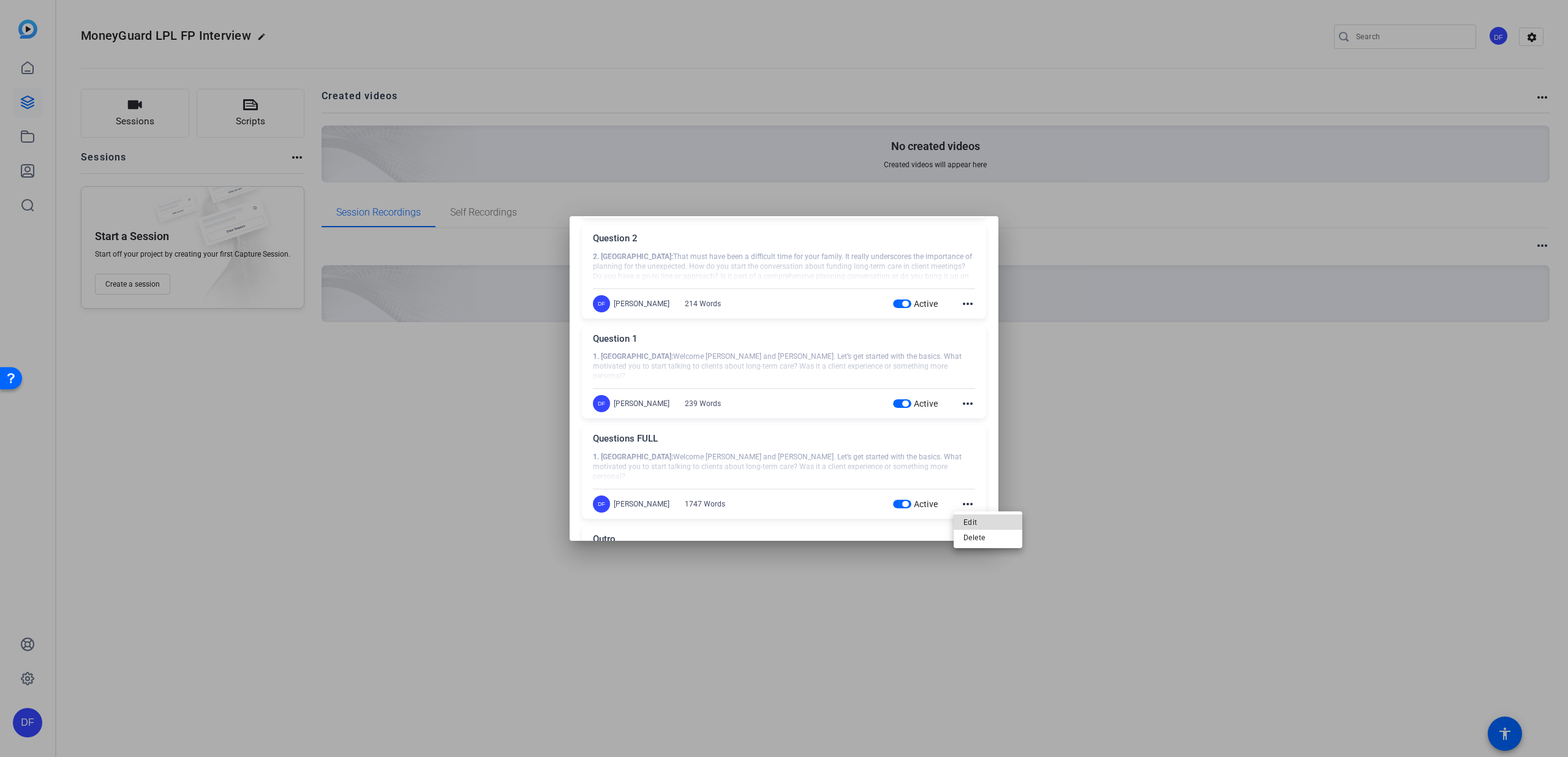
click at [970, 521] on span "Edit" at bounding box center [988, 522] width 49 height 14
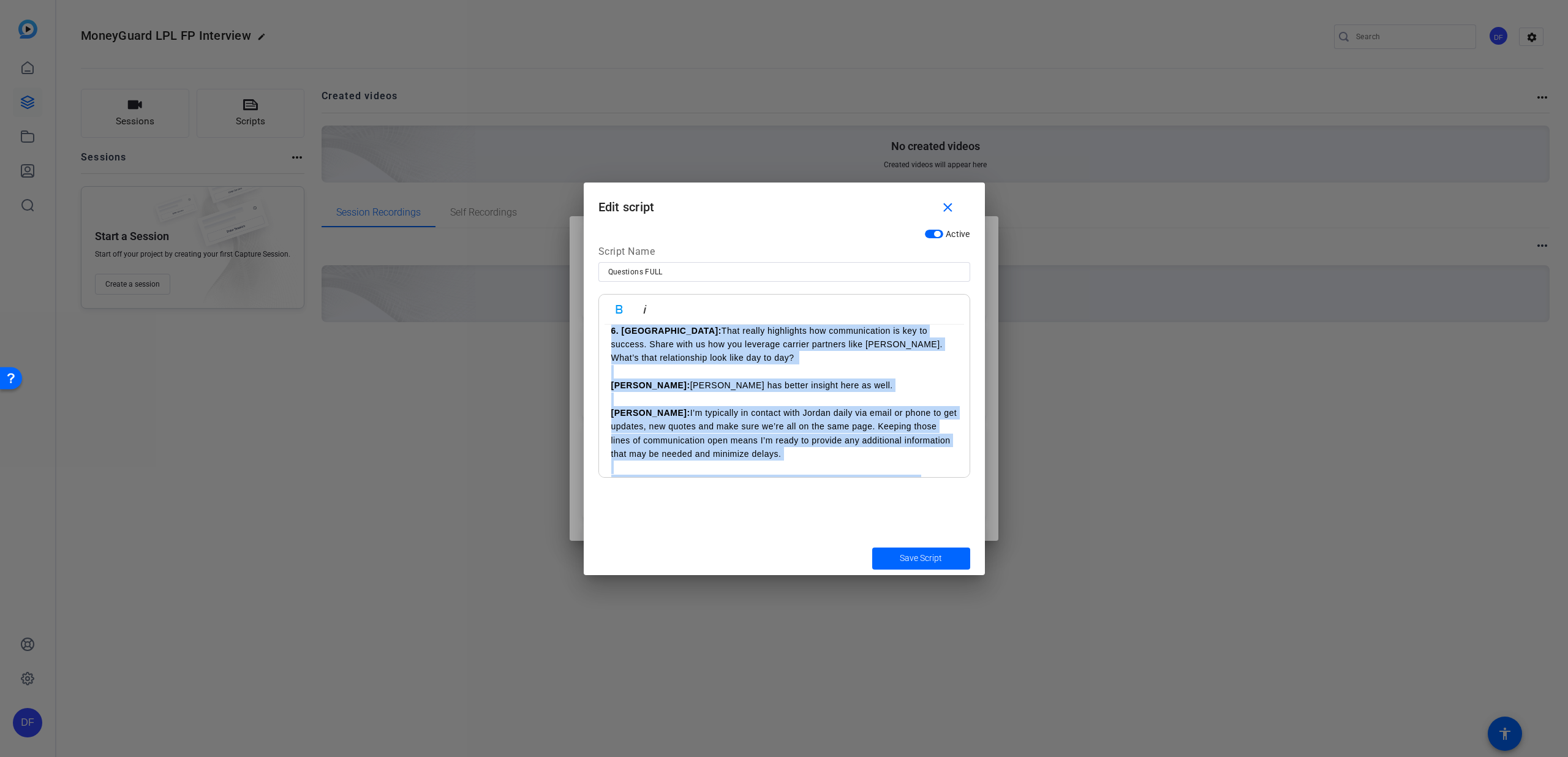
scroll to position [1324, 0]
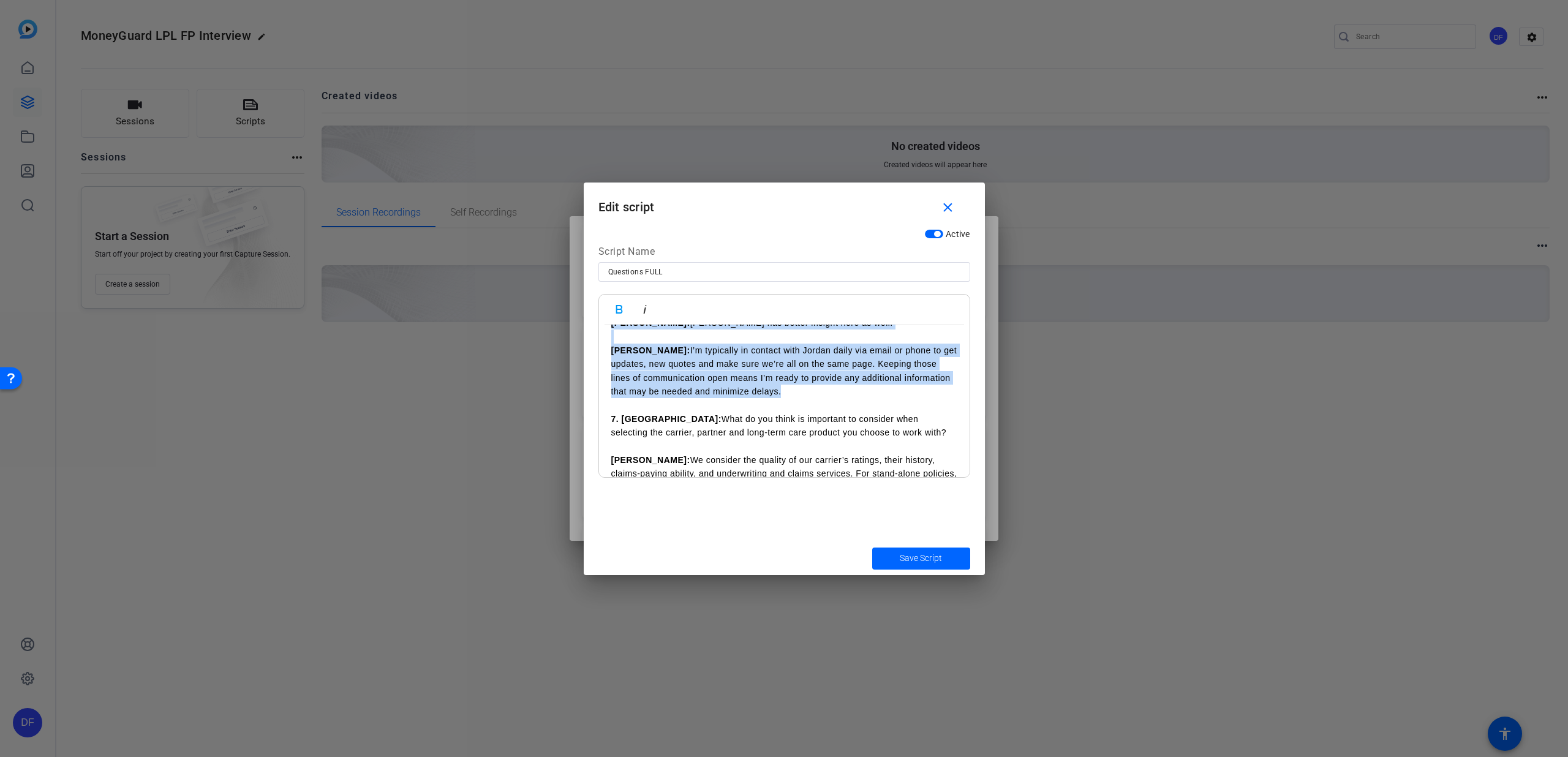
drag, startPoint x: 606, startPoint y: 446, endPoint x: 794, endPoint y: 367, distance: 203.9
click at [794, 367] on div "1. [PERSON_NAME]: Welcome [PERSON_NAME] and [PERSON_NAME]. Let’s get started wi…" at bounding box center [784, 165] width 371 height 2329
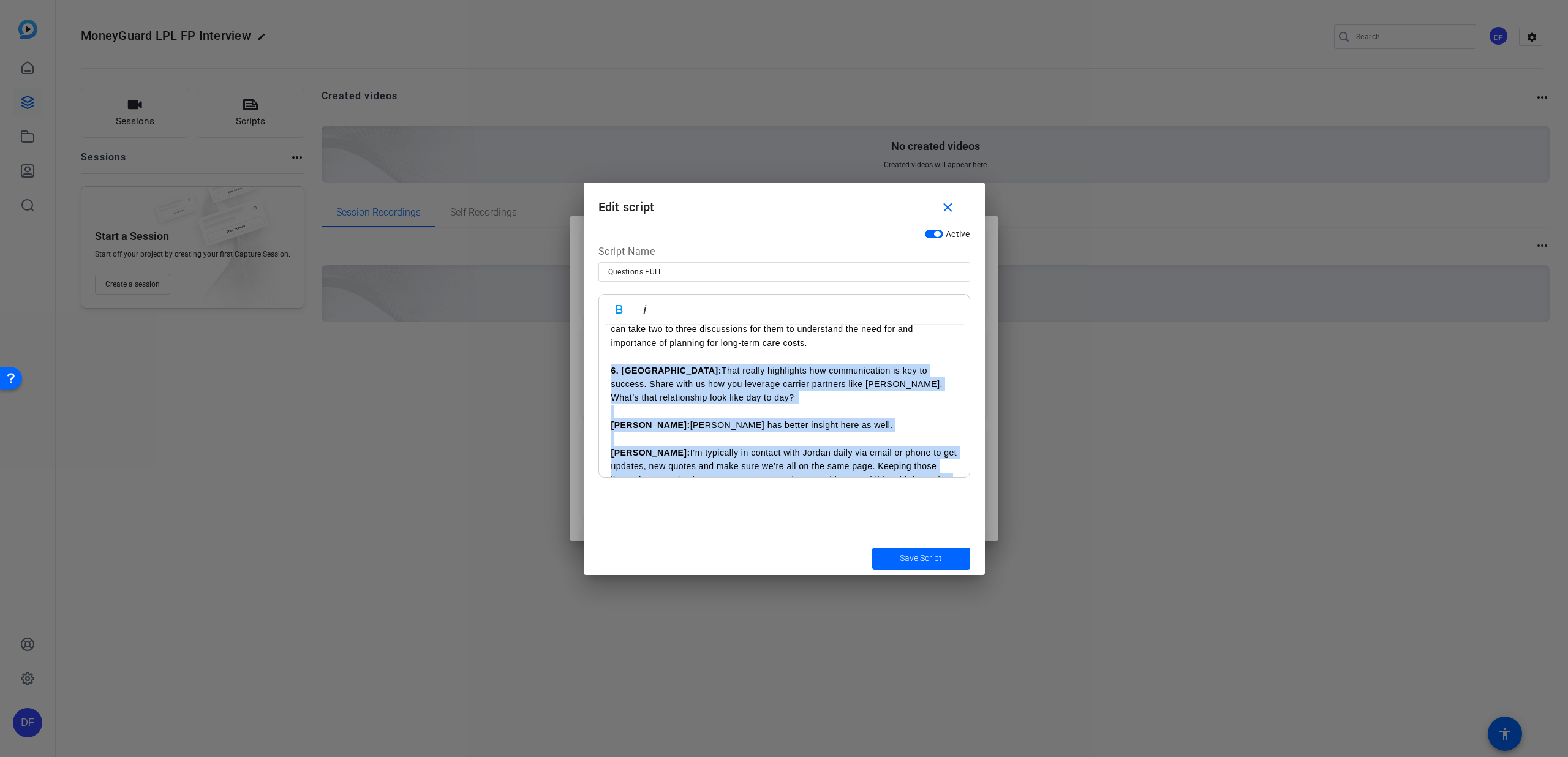
scroll to position [1214, 0]
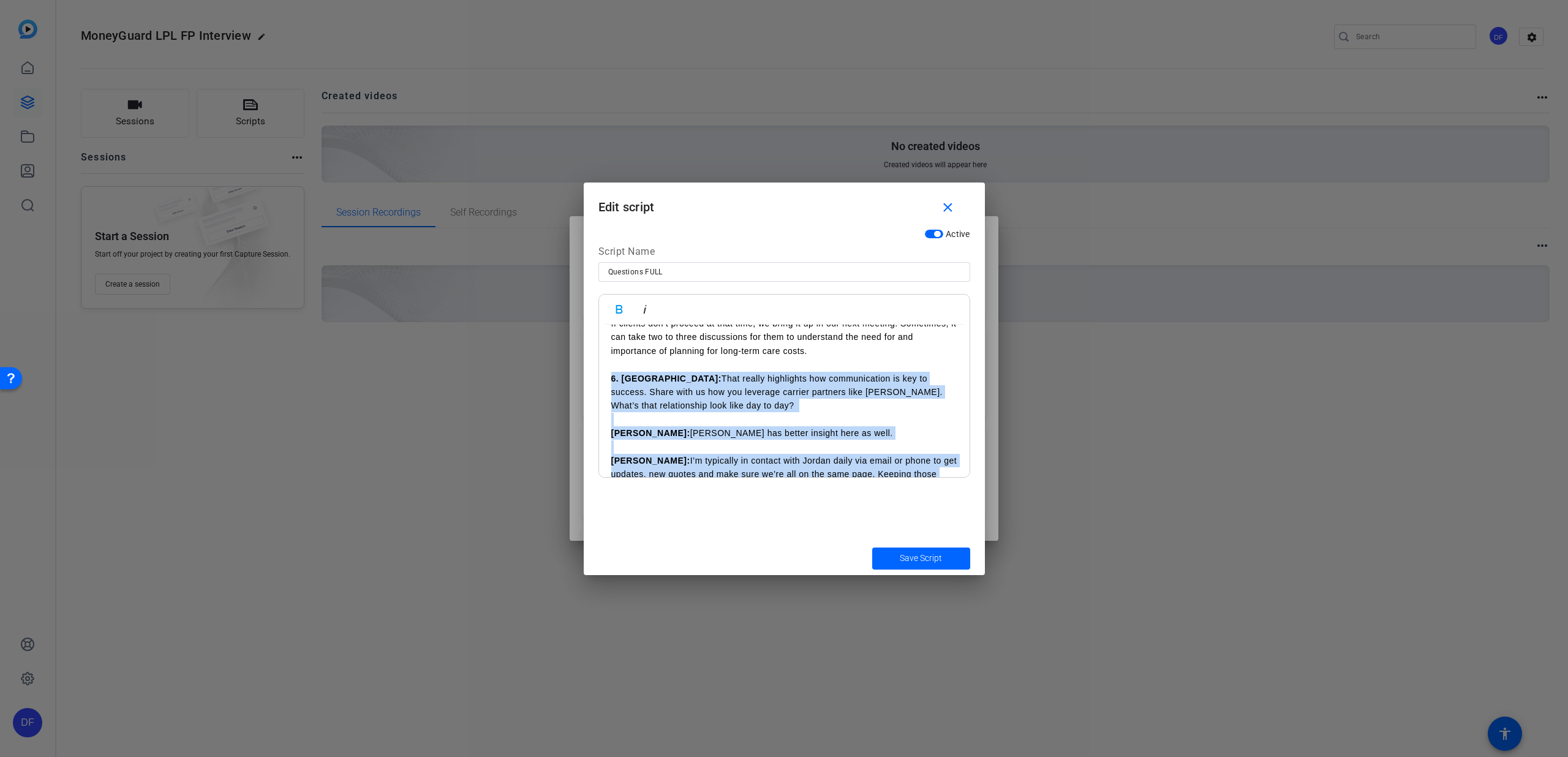
copy div "6. [PERSON_NAME]: That really highlights how communication is key to success. S…"
click at [940, 207] on span "button" at bounding box center [951, 208] width 39 height 30
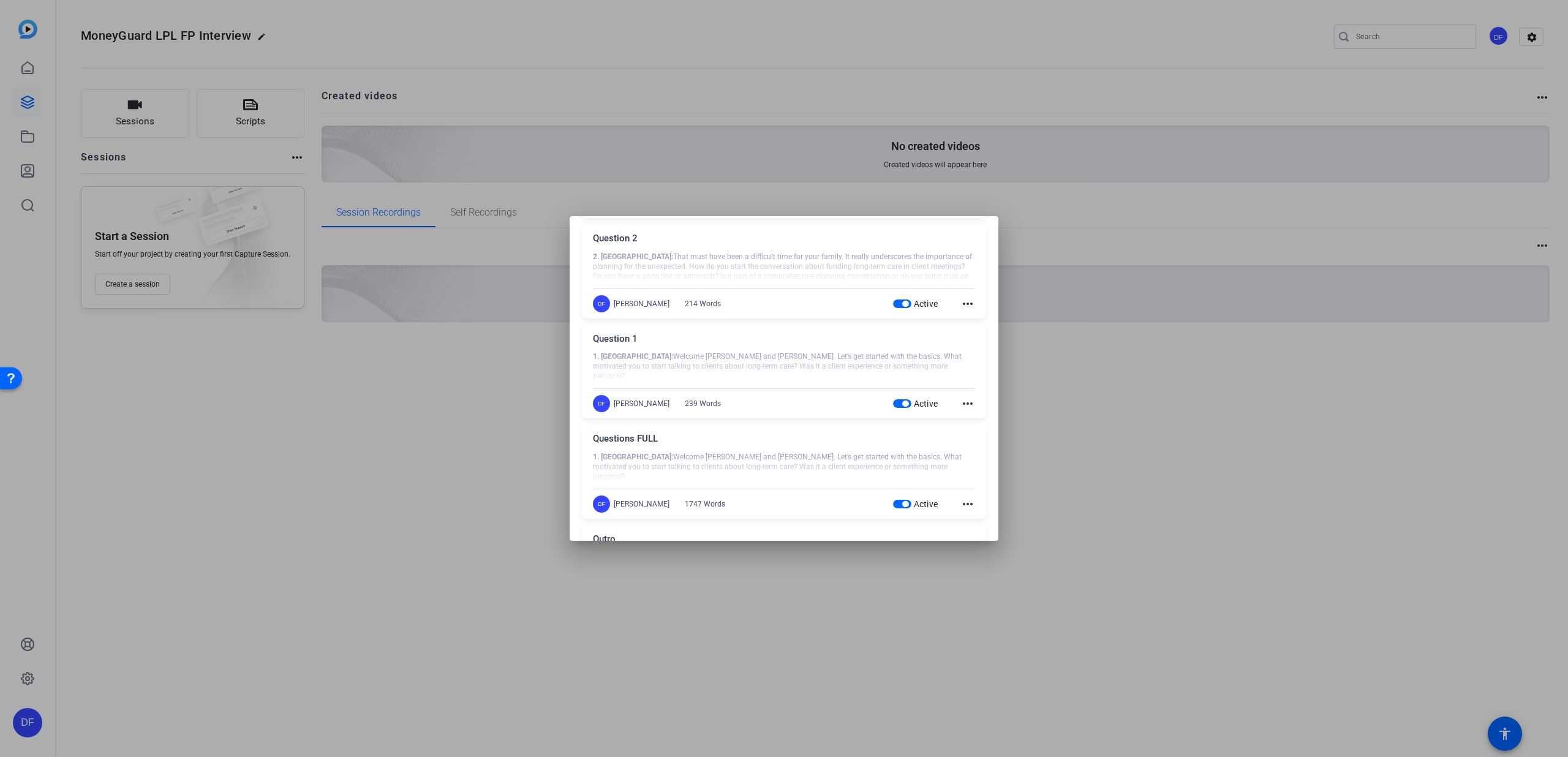
scroll to position [0, 0]
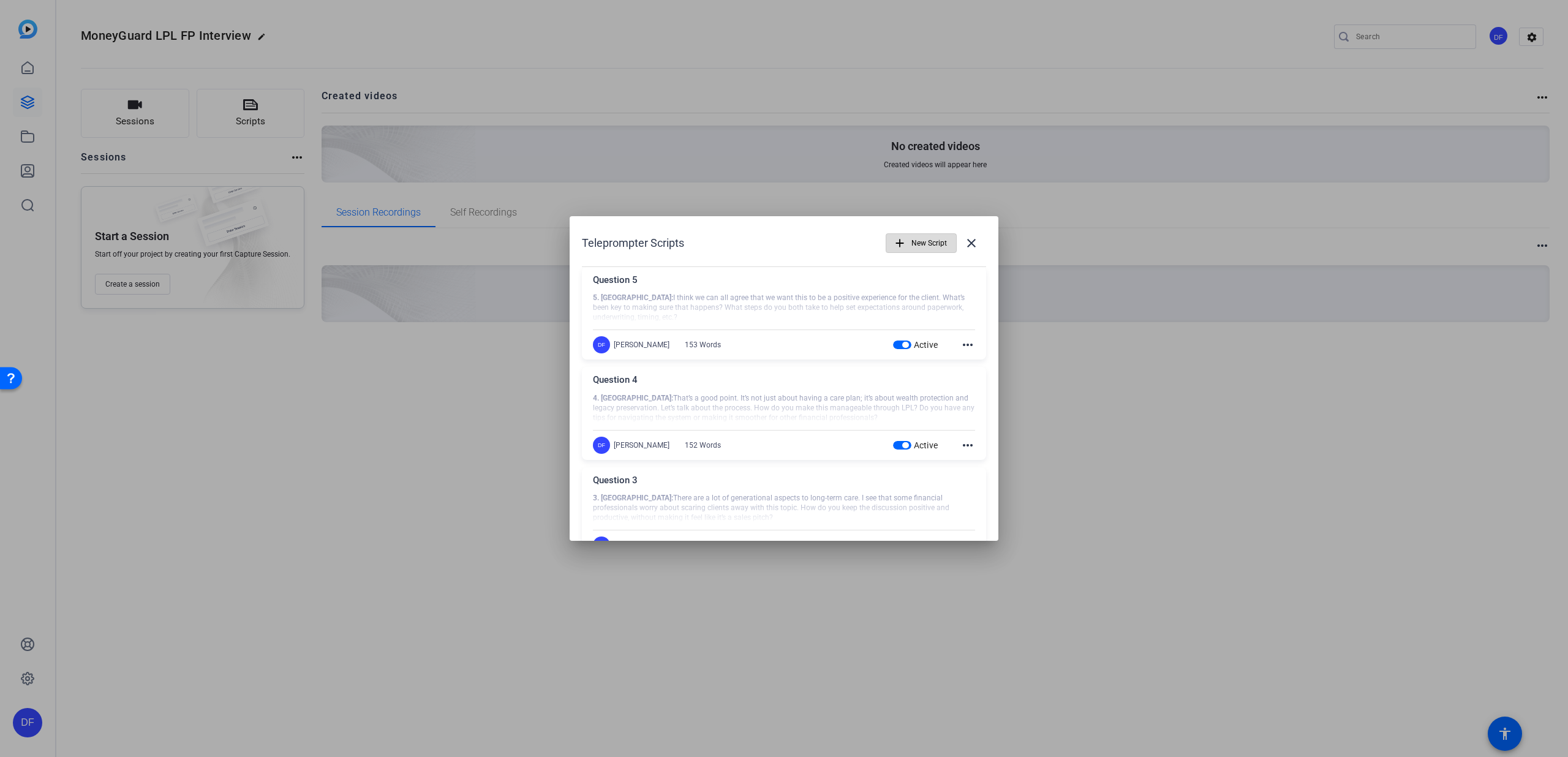
click at [916, 243] on span "New Script" at bounding box center [929, 243] width 36 height 23
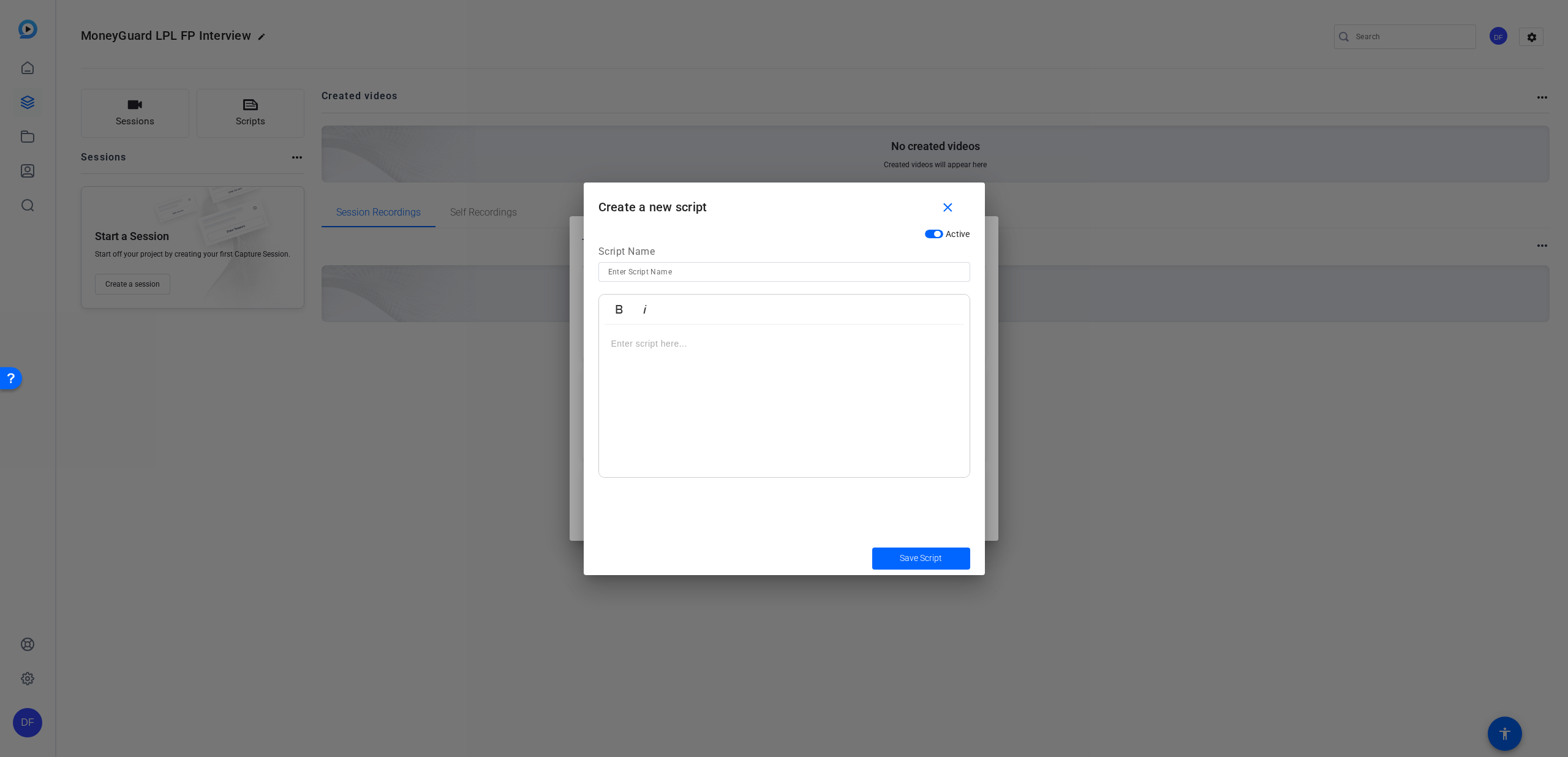
click at [764, 263] on div at bounding box center [784, 272] width 352 height 20
click at [753, 268] on input at bounding box center [784, 272] width 352 height 14
type input "Question 6"
click at [718, 341] on p at bounding box center [785, 344] width 346 height 13
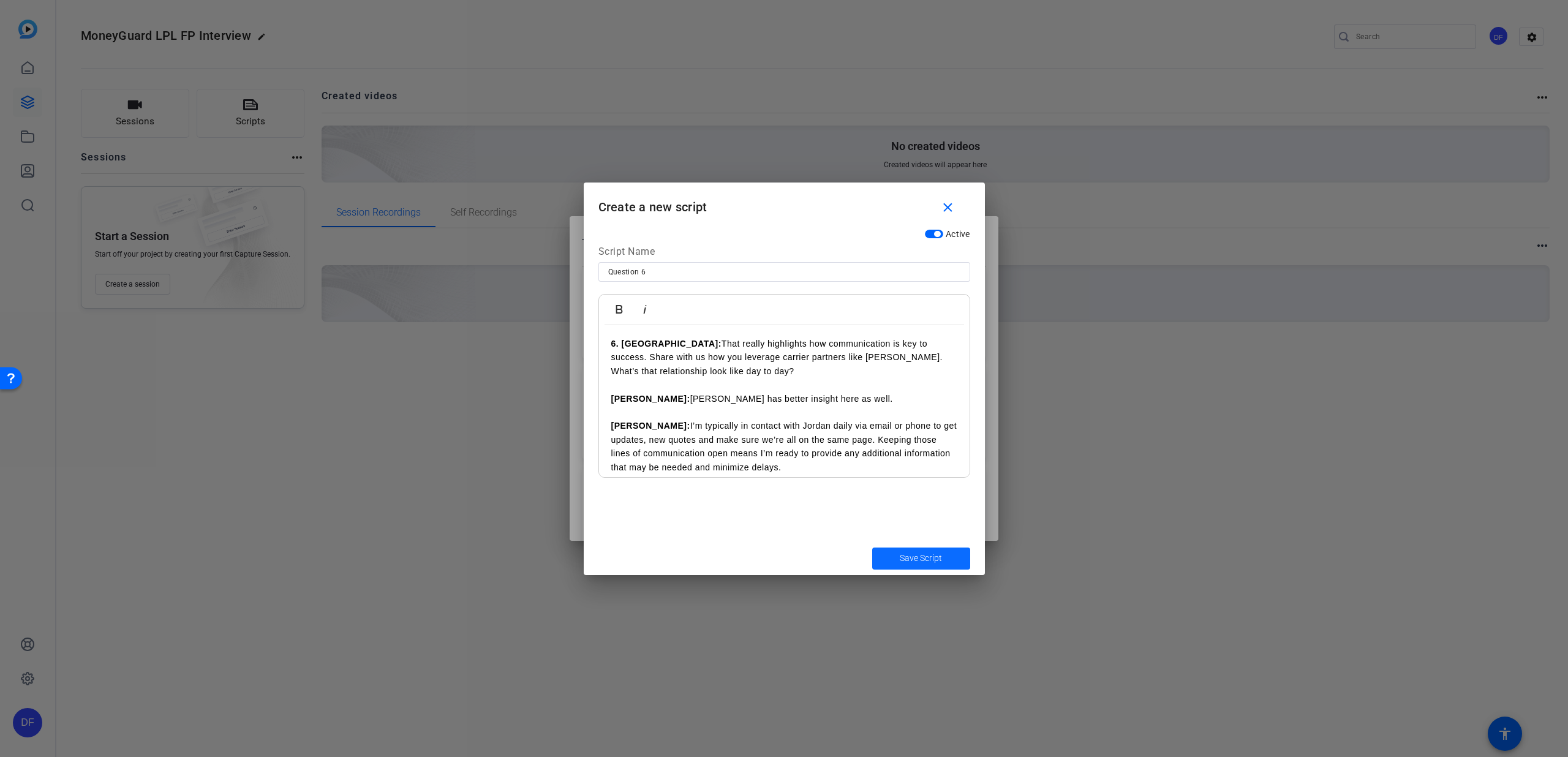
click at [889, 555] on span "submit" at bounding box center [921, 558] width 98 height 30
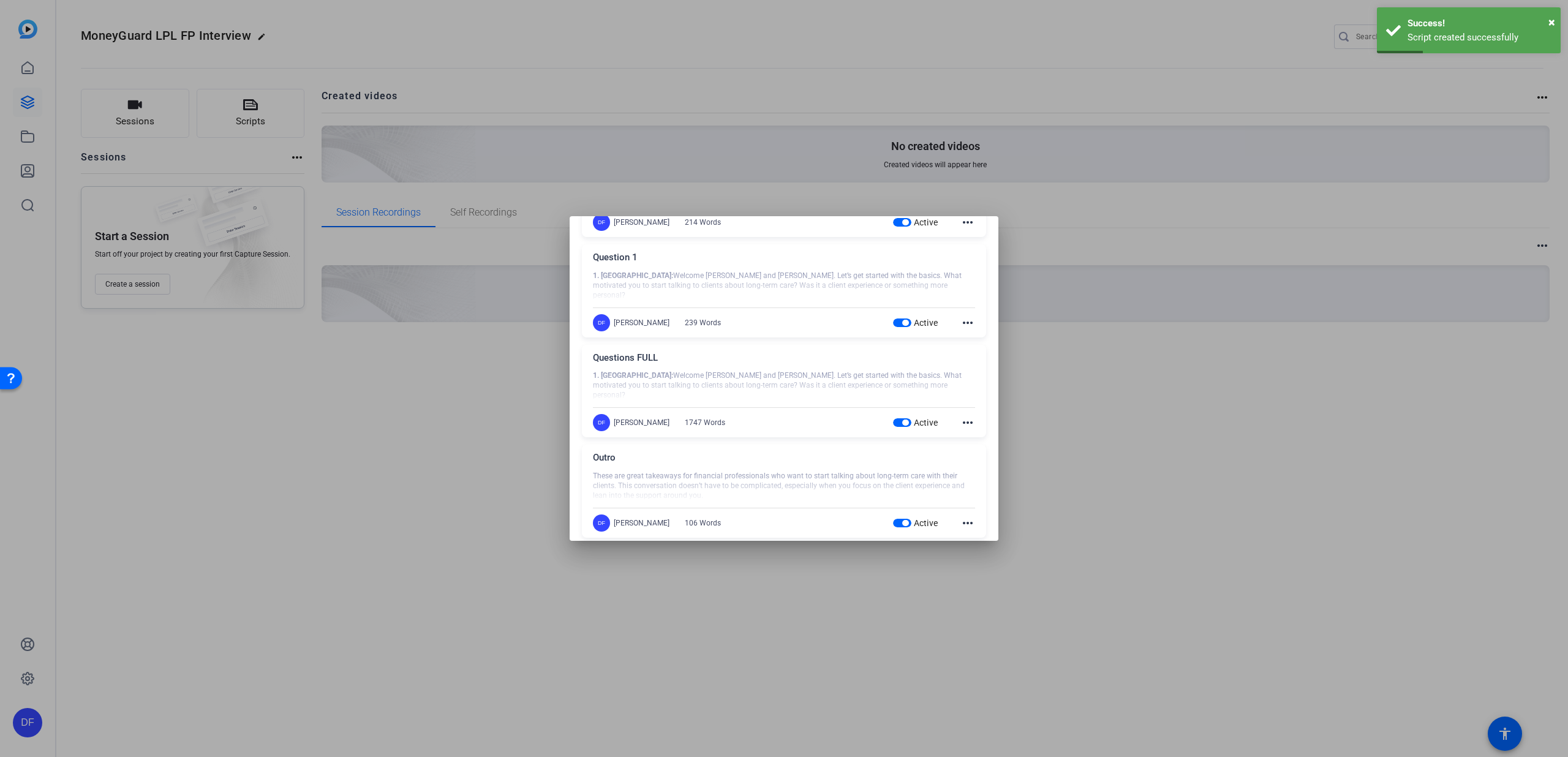
scroll to position [531, 0]
click at [963, 415] on mat-icon "more_horiz" at bounding box center [968, 415] width 14 height 14
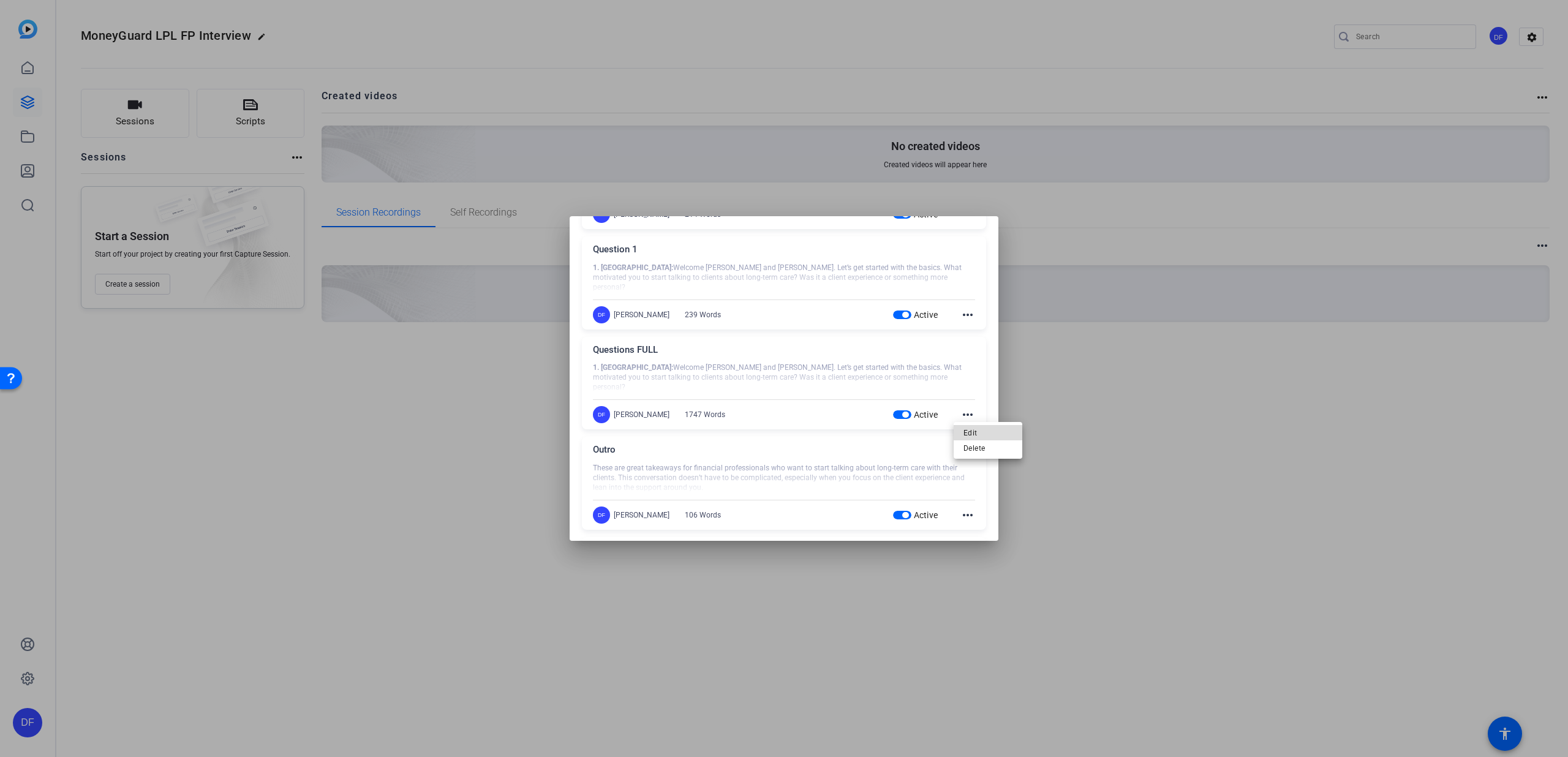
click at [966, 429] on span "Edit" at bounding box center [988, 433] width 49 height 14
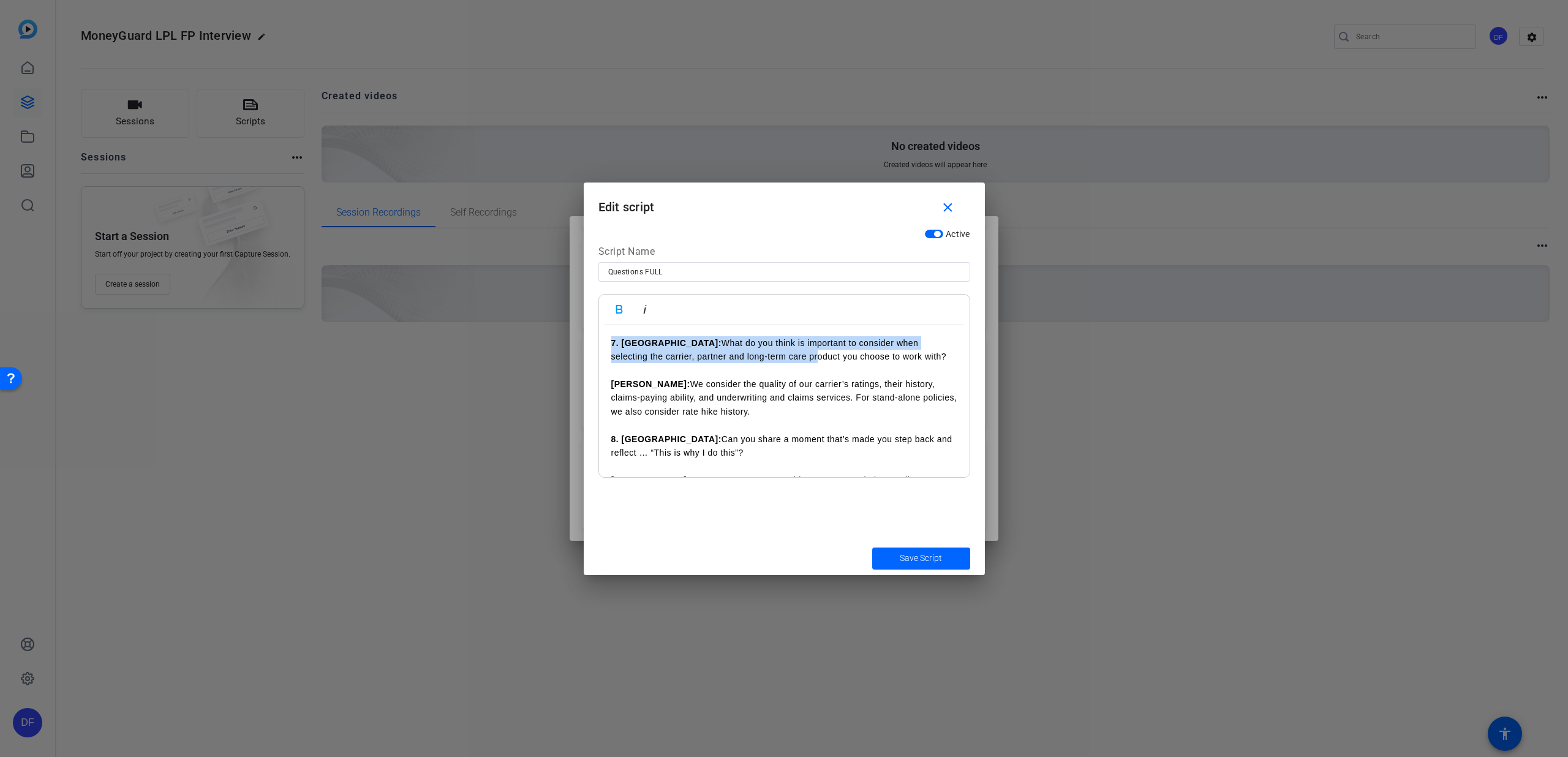
scroll to position [1390, 0]
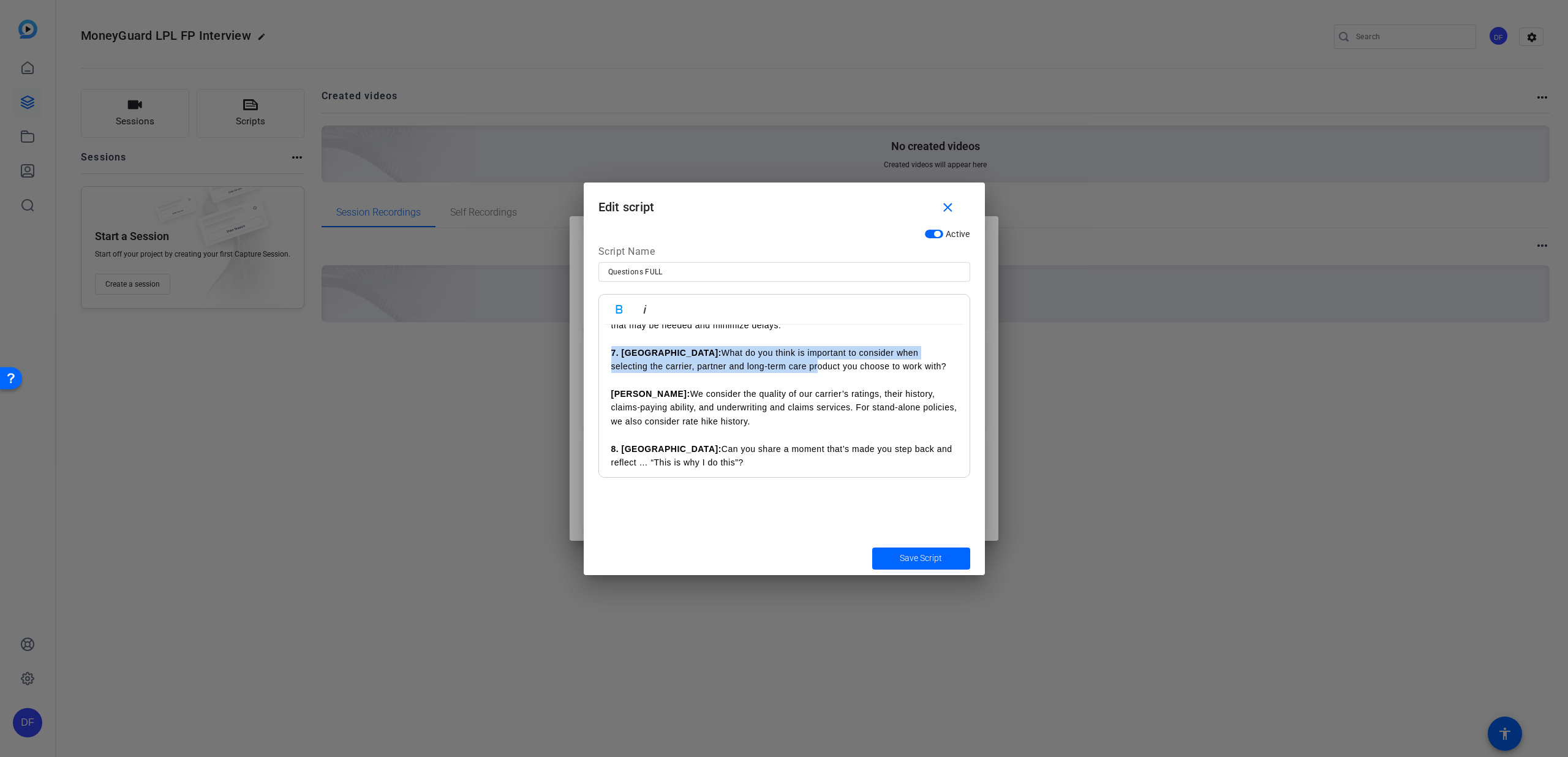
drag, startPoint x: 605, startPoint y: 400, endPoint x: 728, endPoint y: 394, distance: 123.1
click at [728, 394] on div "1. [PERSON_NAME]: Welcome [PERSON_NAME] and [PERSON_NAME]. Let’s get started wi…" at bounding box center [784, 99] width 371 height 2329
copy div "7. [PERSON_NAME]: What do you think is important to consider when selecting the…"
click at [942, 205] on mat-icon "close" at bounding box center [948, 207] width 15 height 15
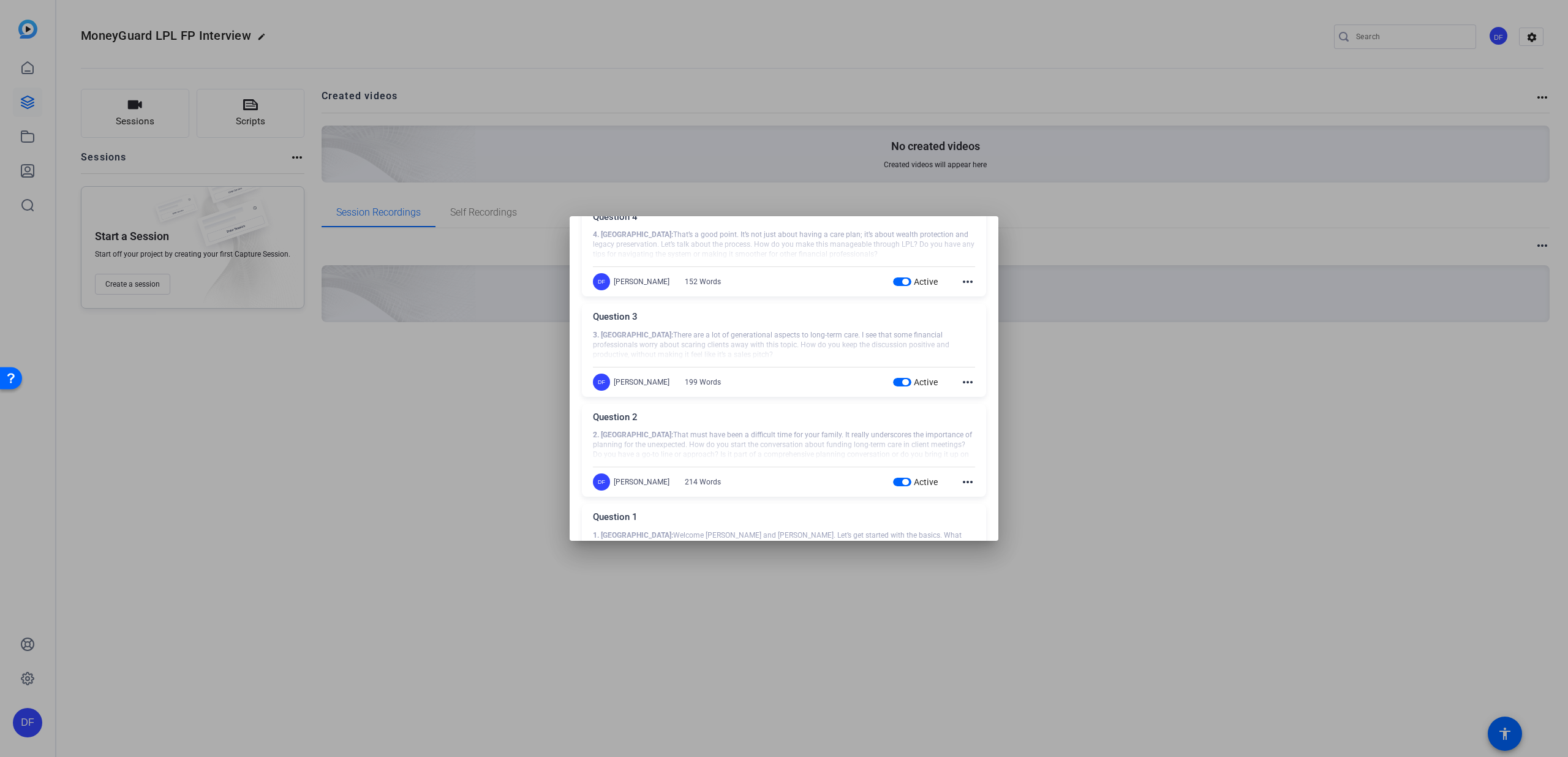
scroll to position [0, 0]
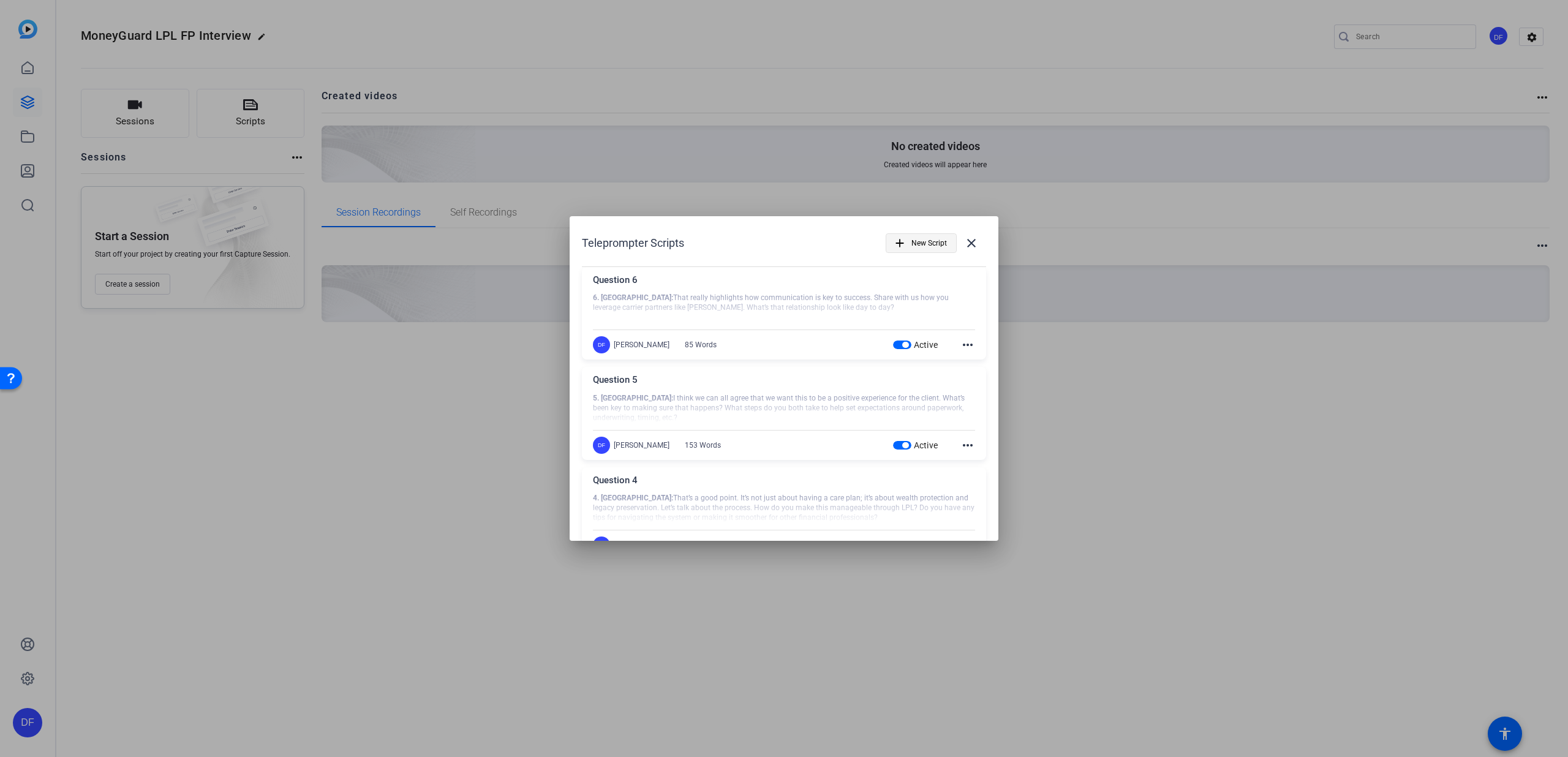
click at [895, 242] on mat-icon "add" at bounding box center [900, 243] width 13 height 13
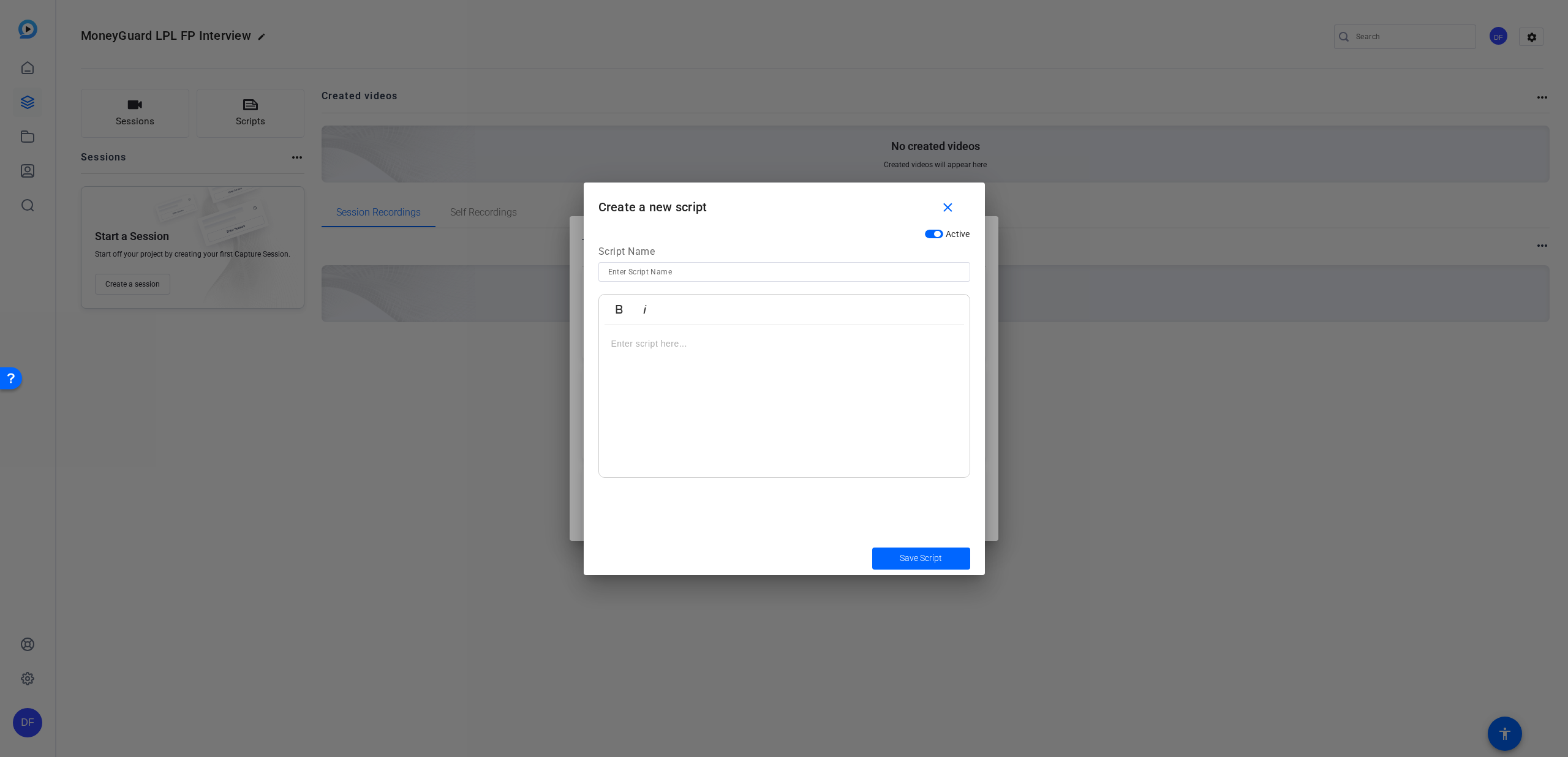
click at [750, 275] on input at bounding box center [784, 272] width 352 height 14
type input "Question 7"
click at [708, 357] on div at bounding box center [784, 401] width 371 height 153
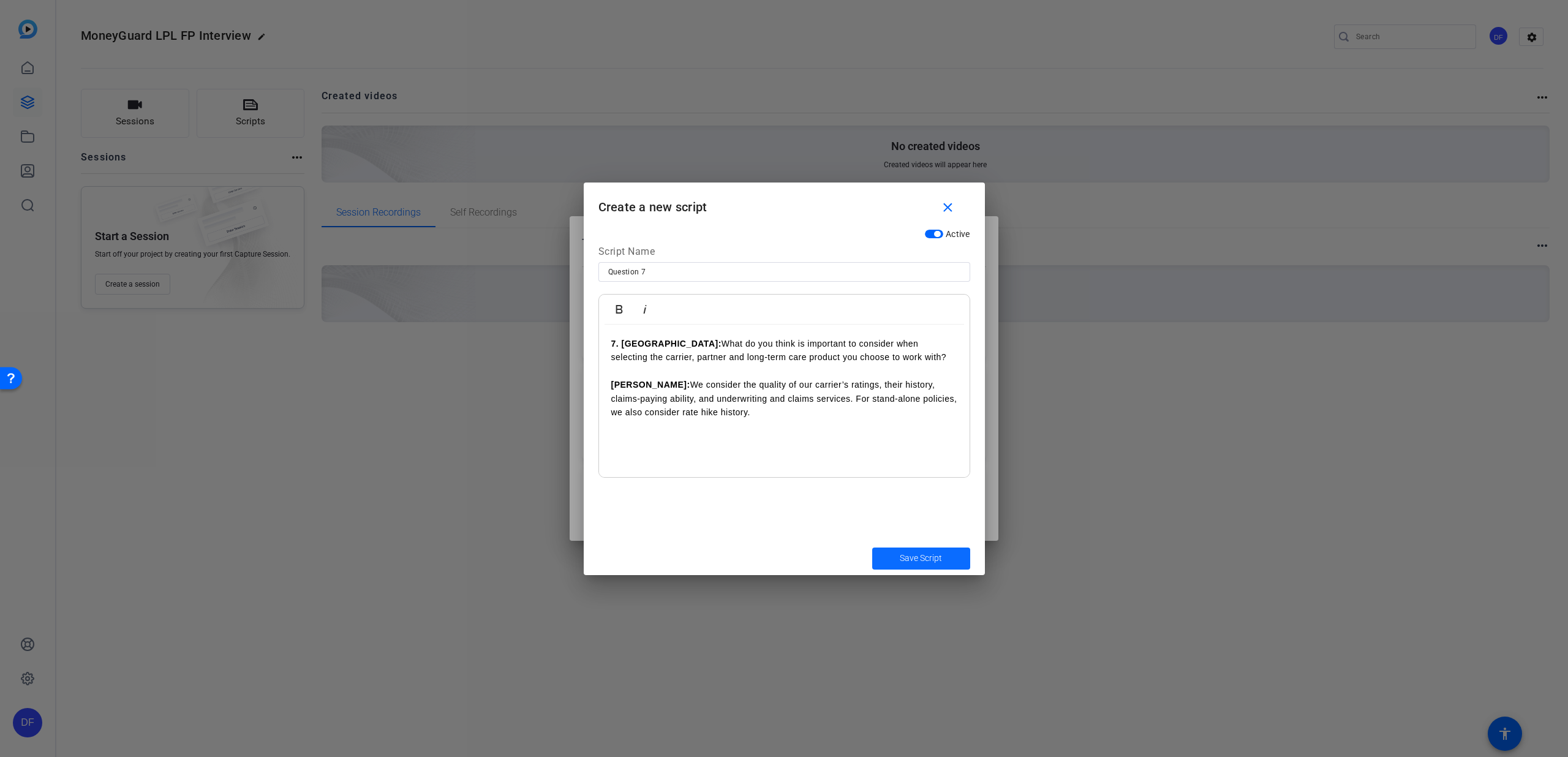
click at [884, 552] on span "submit" at bounding box center [921, 558] width 98 height 30
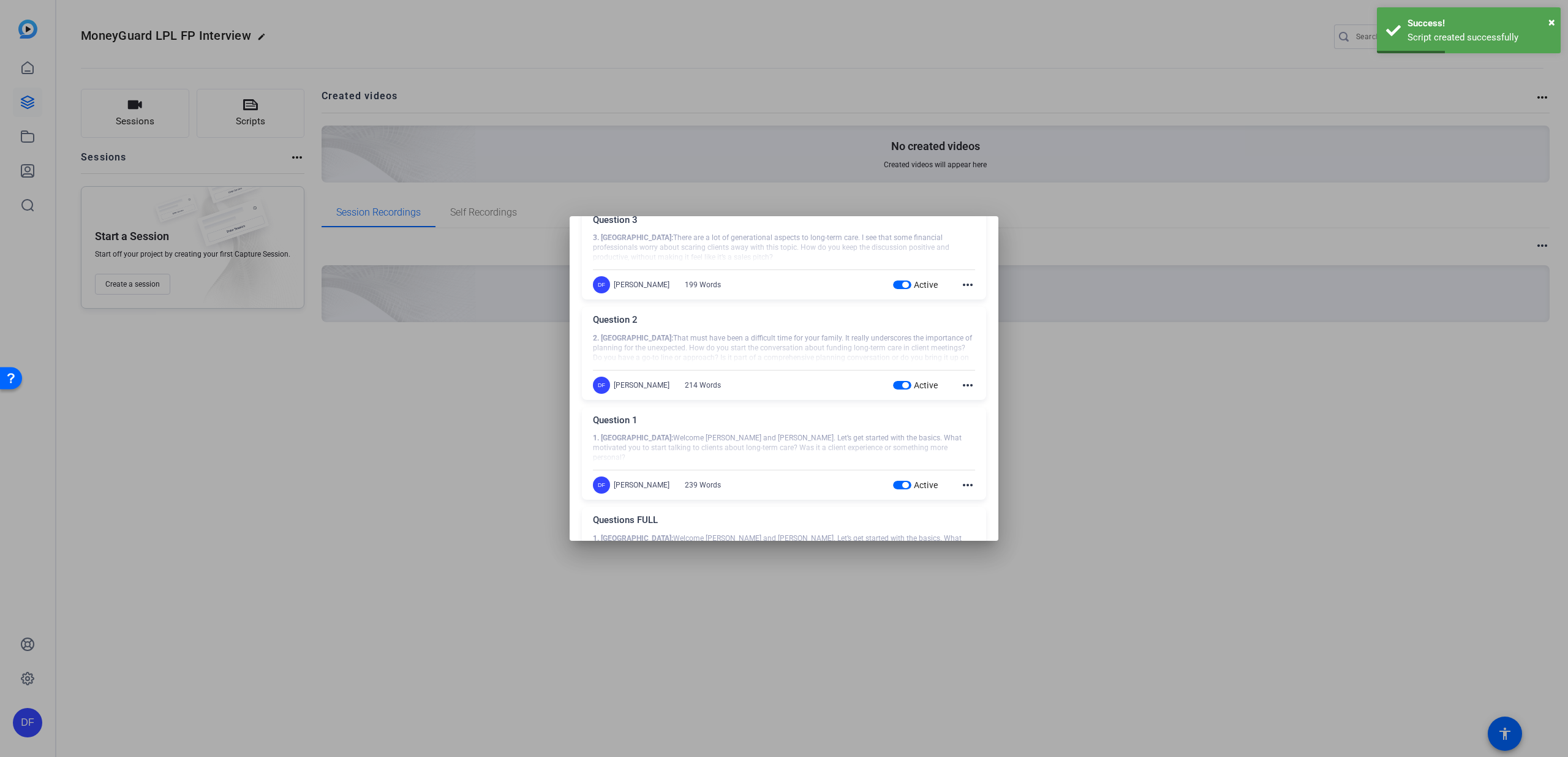
scroll to position [587, 0]
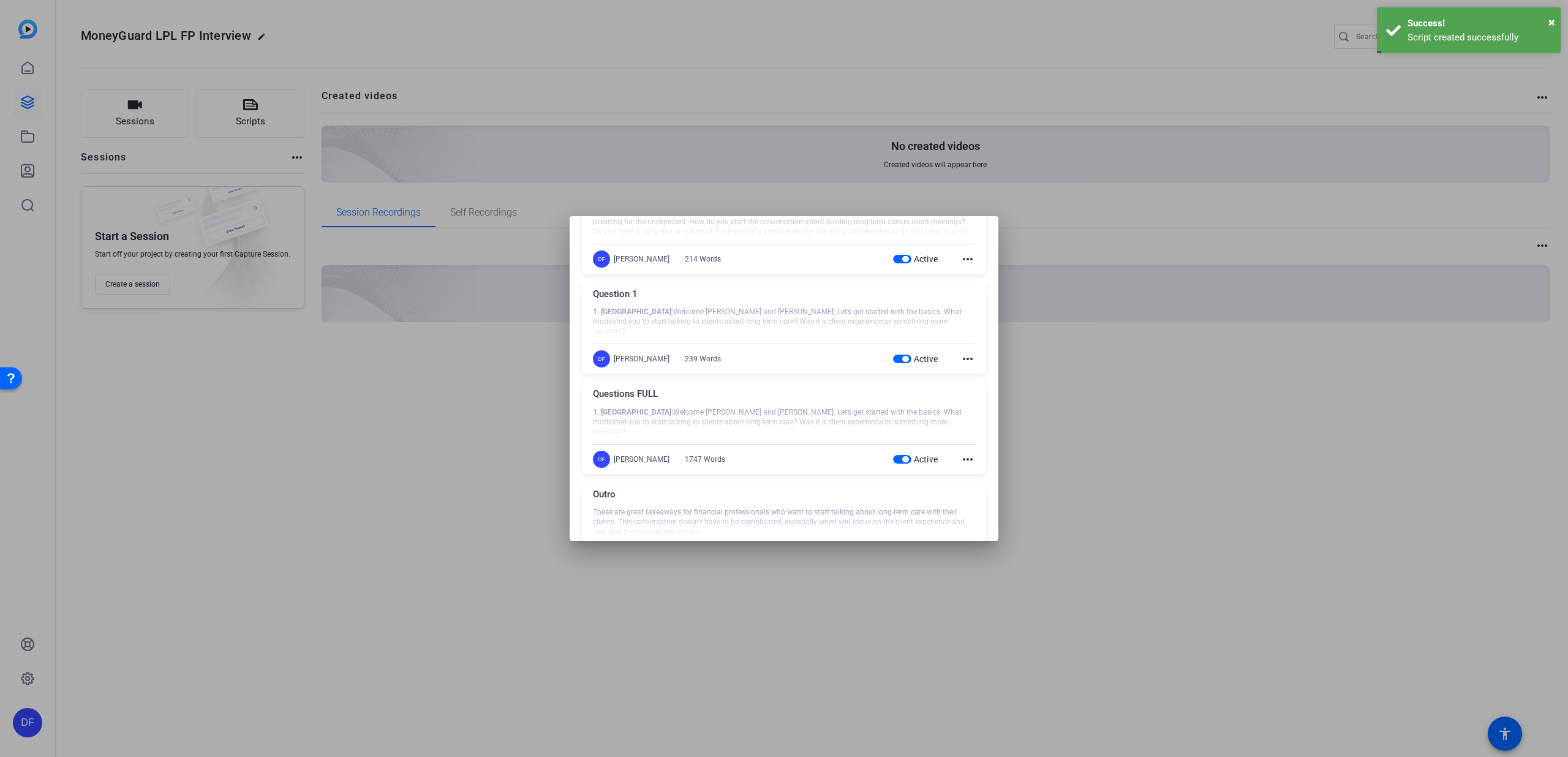
click at [960, 459] on mat-icon "more_horiz" at bounding box center [968, 459] width 14 height 14
click at [963, 475] on button "Edit" at bounding box center [988, 477] width 68 height 15
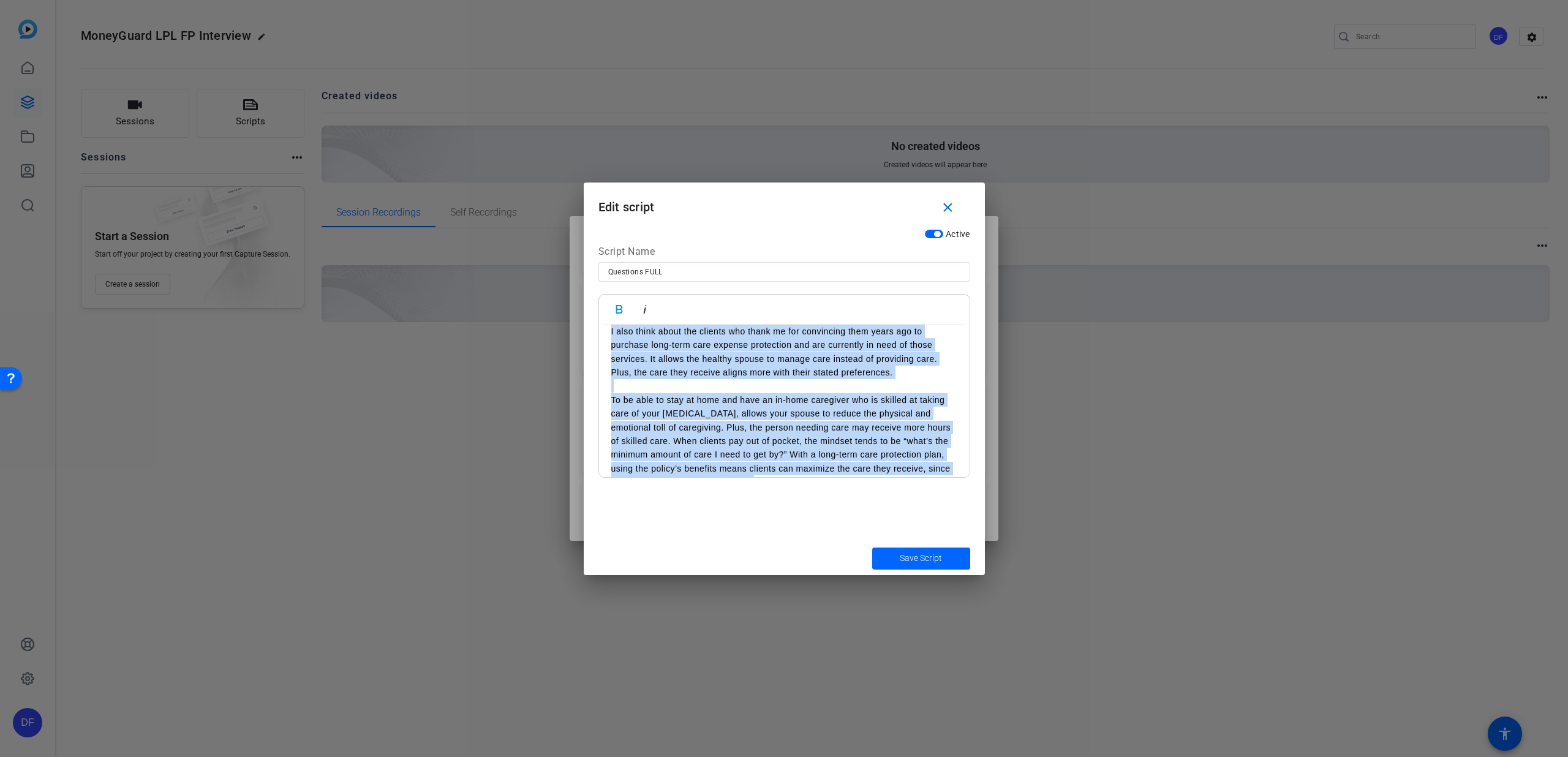
scroll to position [1709, 0]
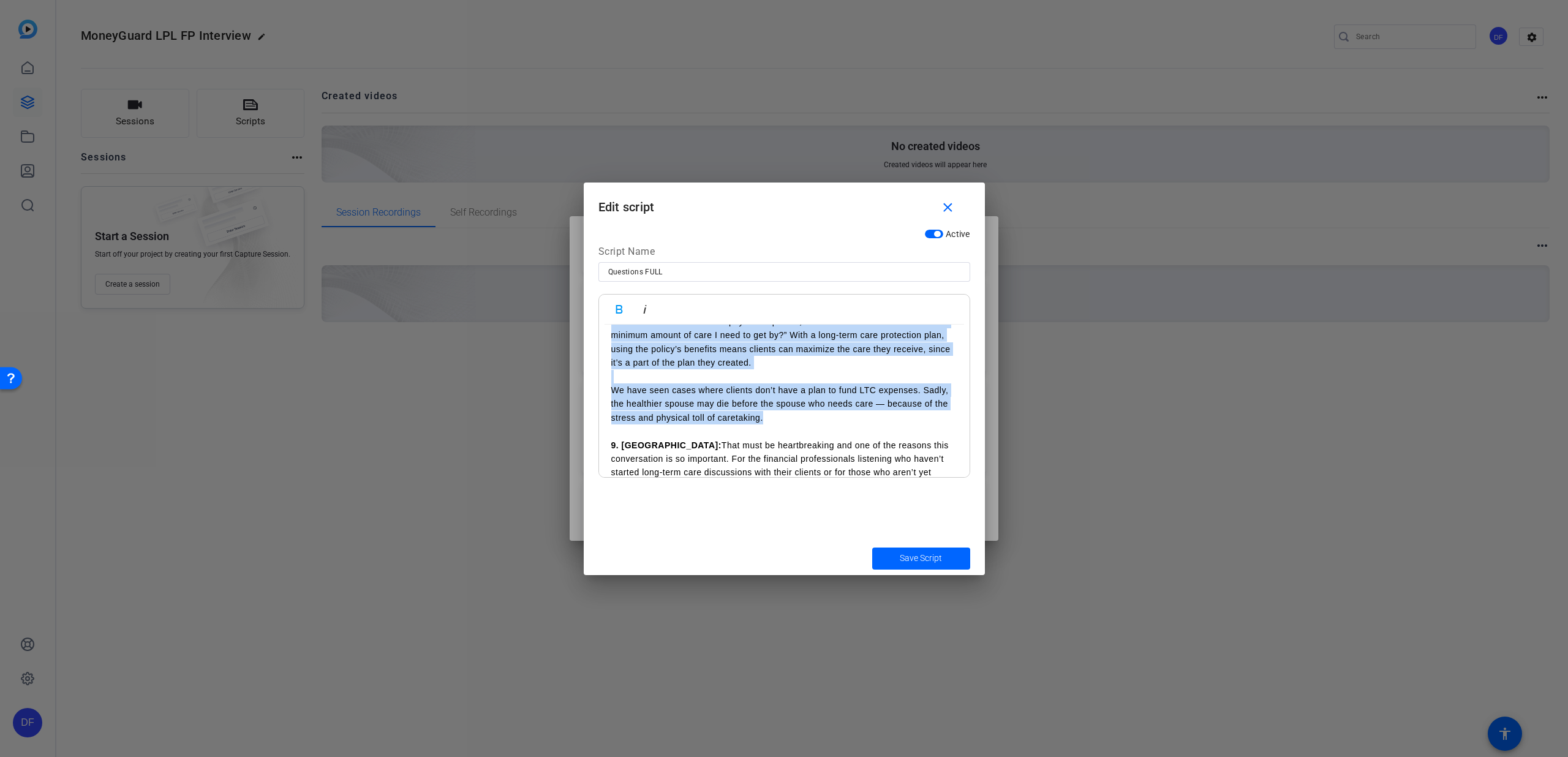
drag, startPoint x: 610, startPoint y: 343, endPoint x: 792, endPoint y: 379, distance: 185.5
copy div "0. Loremip: Dol sit ametc a elitse doei’t inci utl etdo magn ali enimadm … “Ven…"
click at [953, 205] on mat-icon "close" at bounding box center [948, 207] width 15 height 15
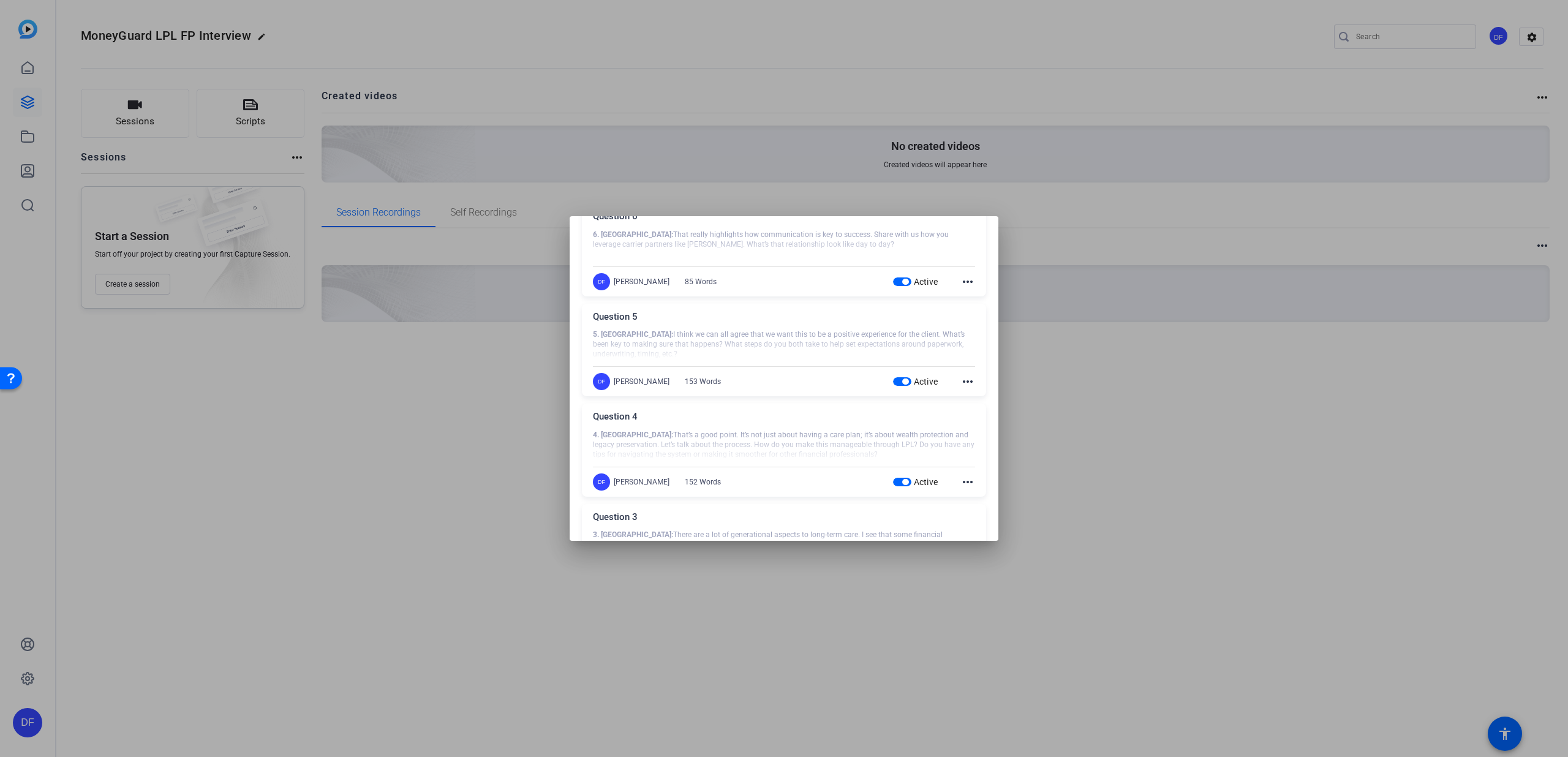
scroll to position [0, 0]
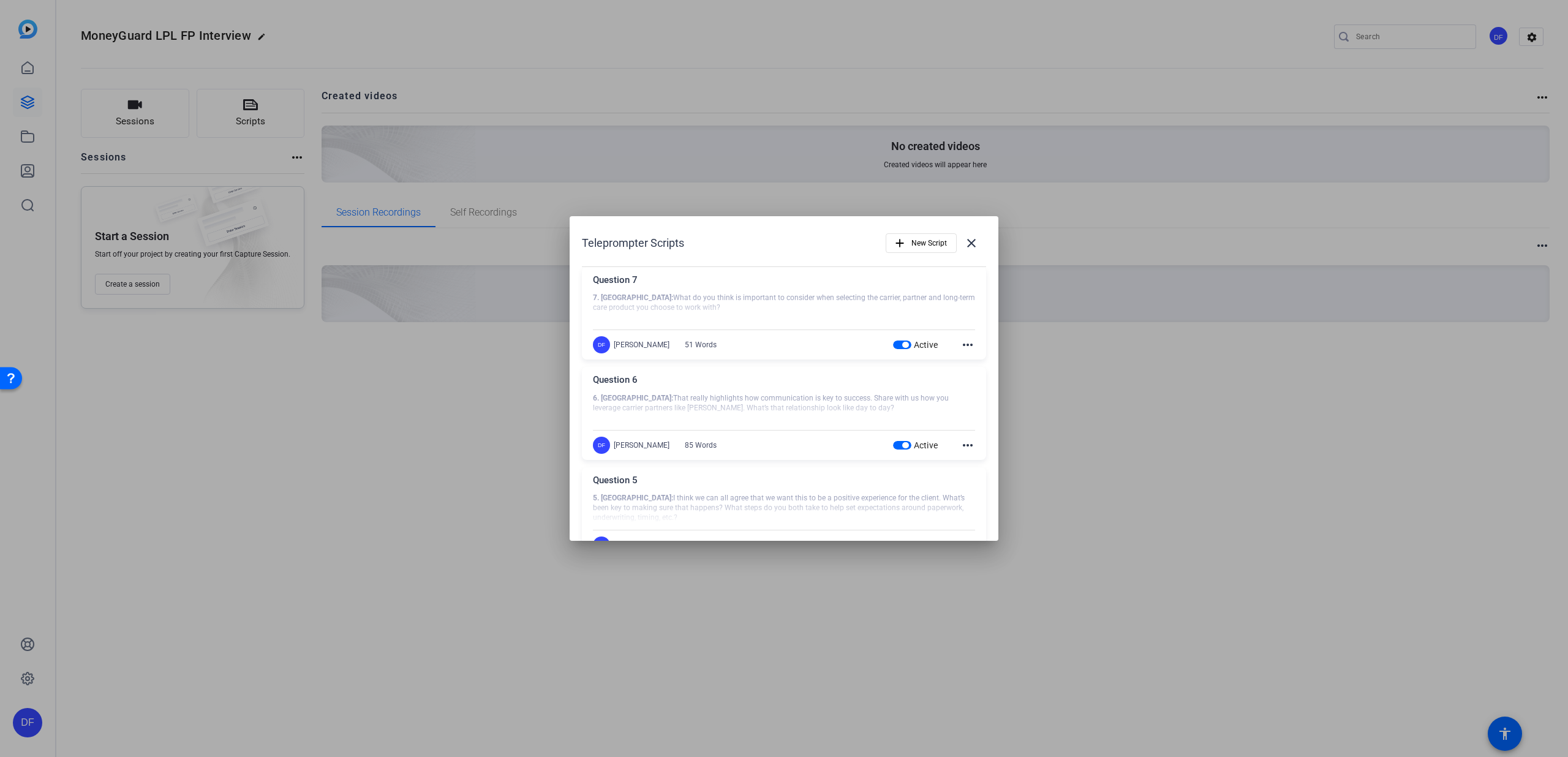
click at [920, 225] on div "Teleprompter Scripts add New Script close Question 7 7. [PERSON_NAME]: What do …" at bounding box center [783, 748] width 429 height 1064
click at [918, 234] on span "New Script" at bounding box center [929, 243] width 36 height 23
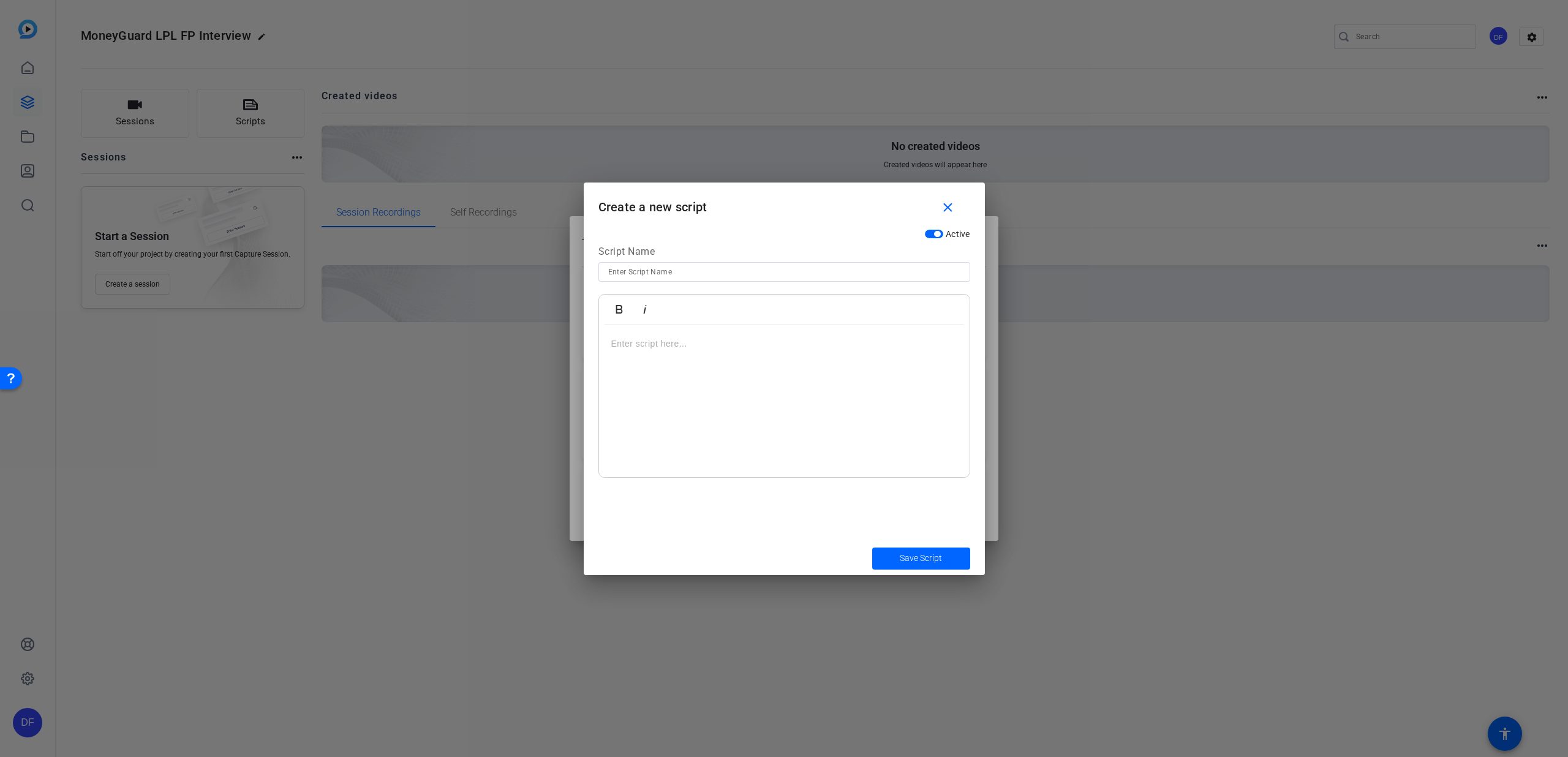
click at [792, 277] on input at bounding box center [784, 272] width 352 height 14
type input "Question 8"
click at [624, 353] on div at bounding box center [784, 401] width 371 height 153
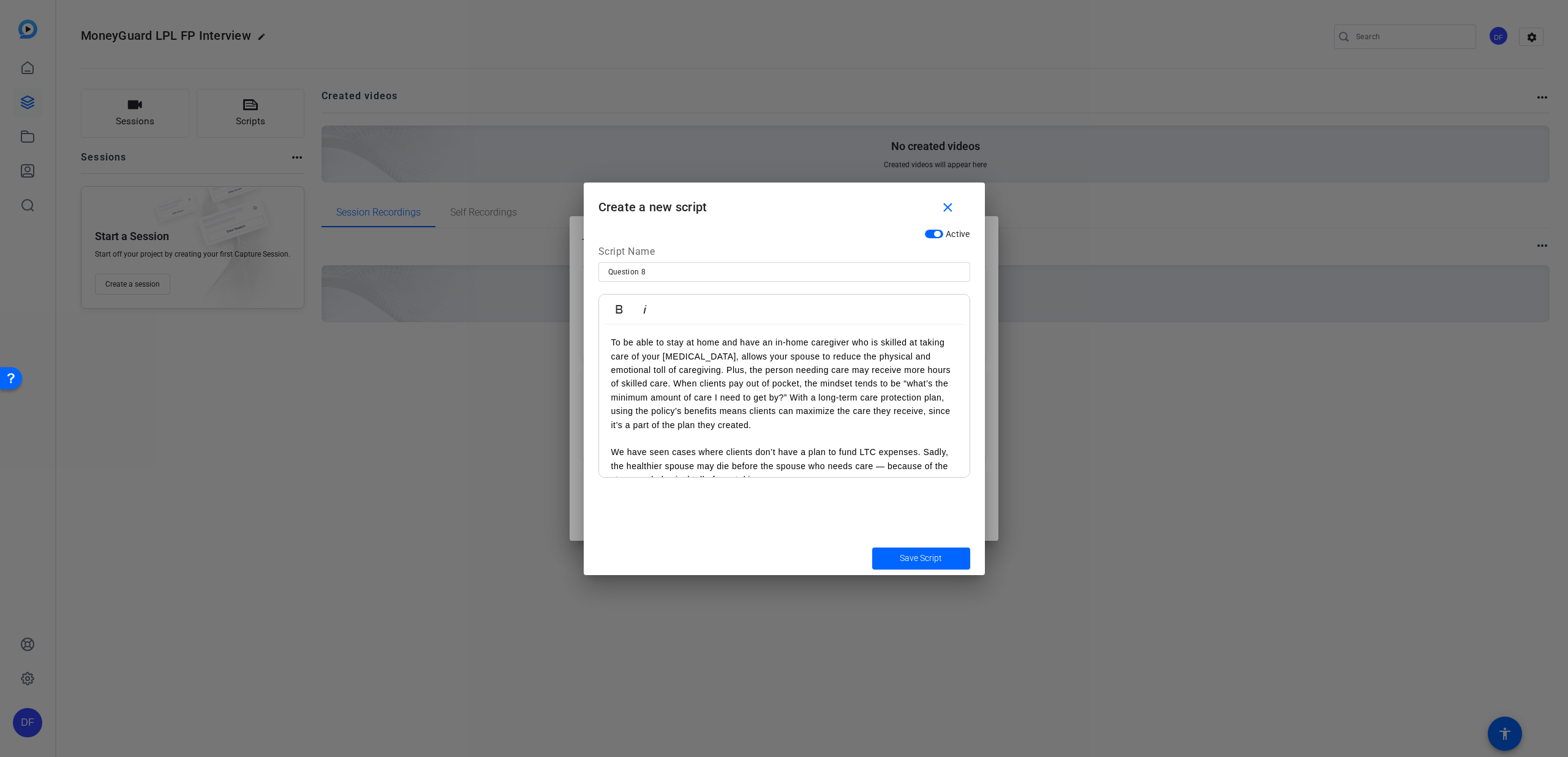
scroll to position [159, 0]
click at [879, 560] on span "submit" at bounding box center [921, 558] width 98 height 30
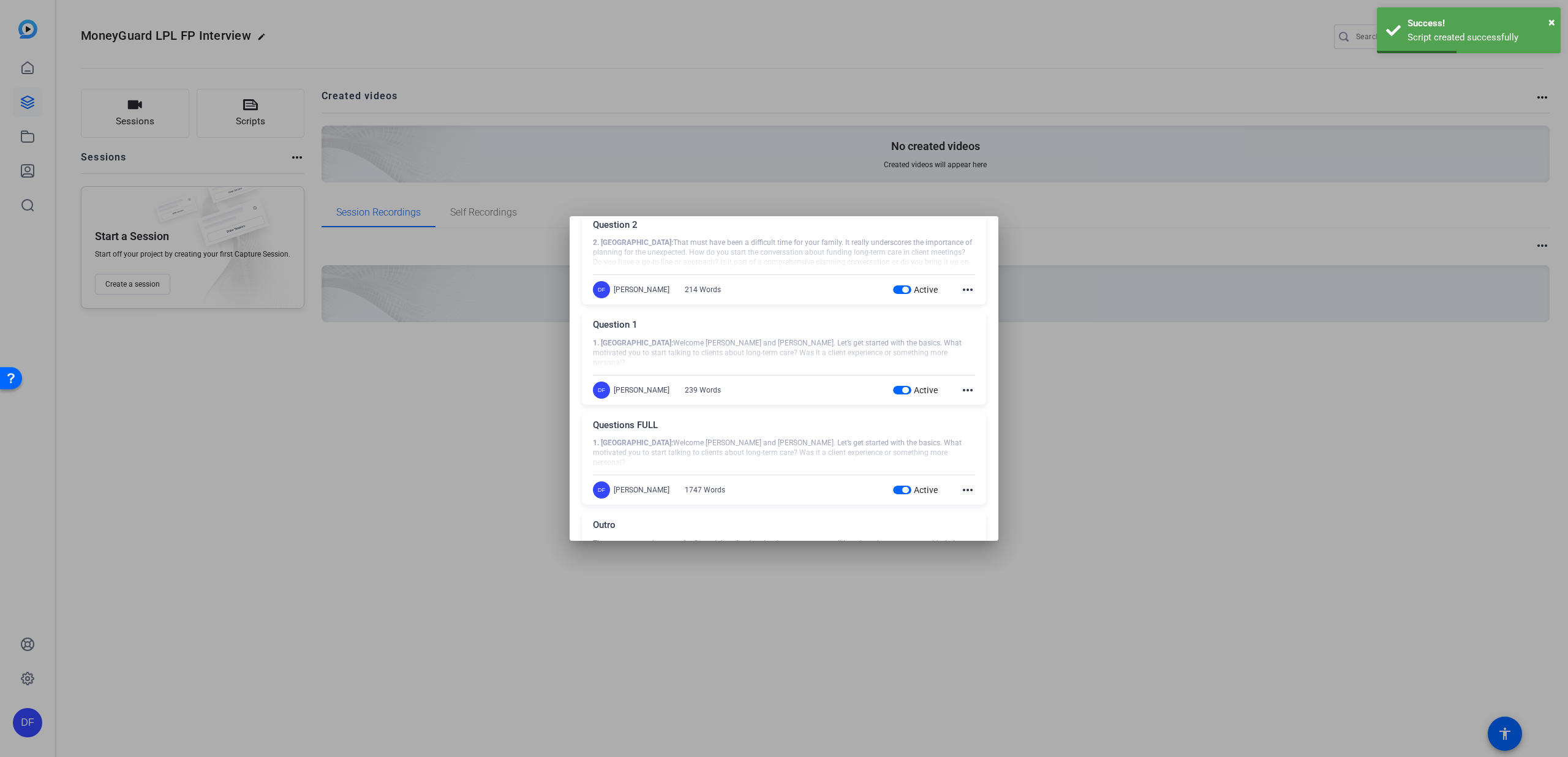
scroll to position [649, 0]
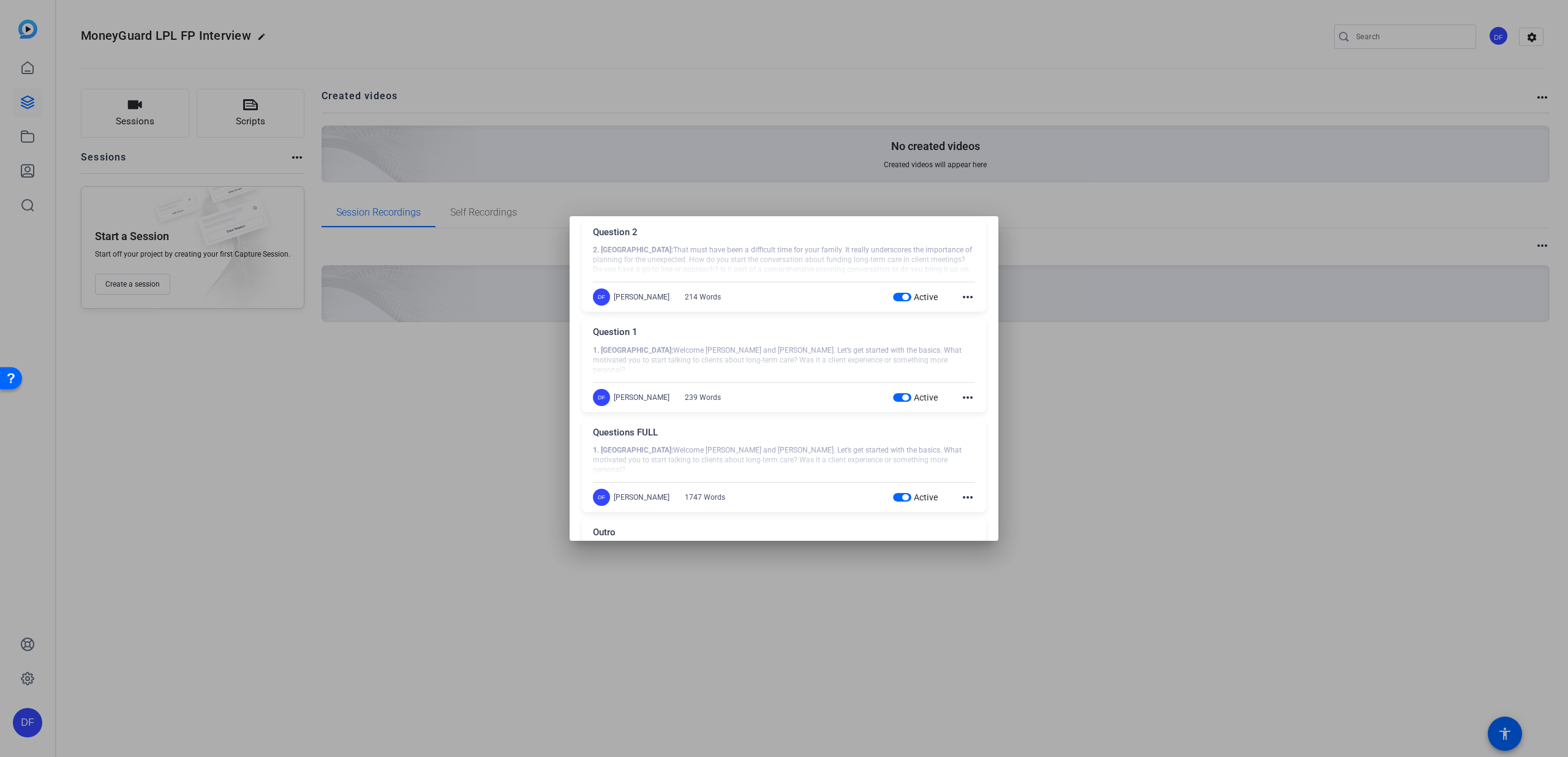
click at [961, 499] on mat-icon "more_horiz" at bounding box center [968, 498] width 14 height 14
click at [962, 512] on button "Edit" at bounding box center [988, 515] width 68 height 15
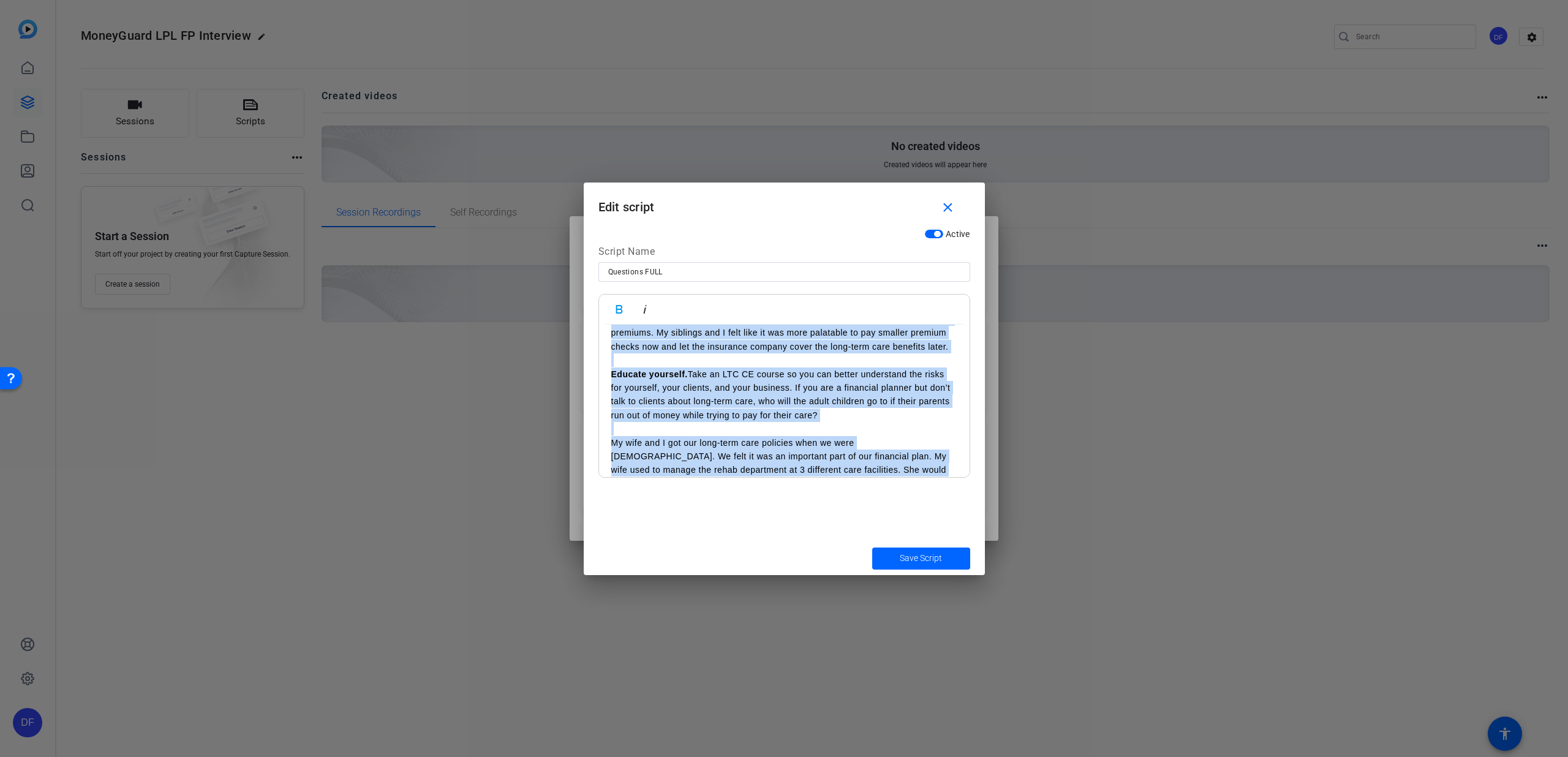
scroll to position [2149, 0]
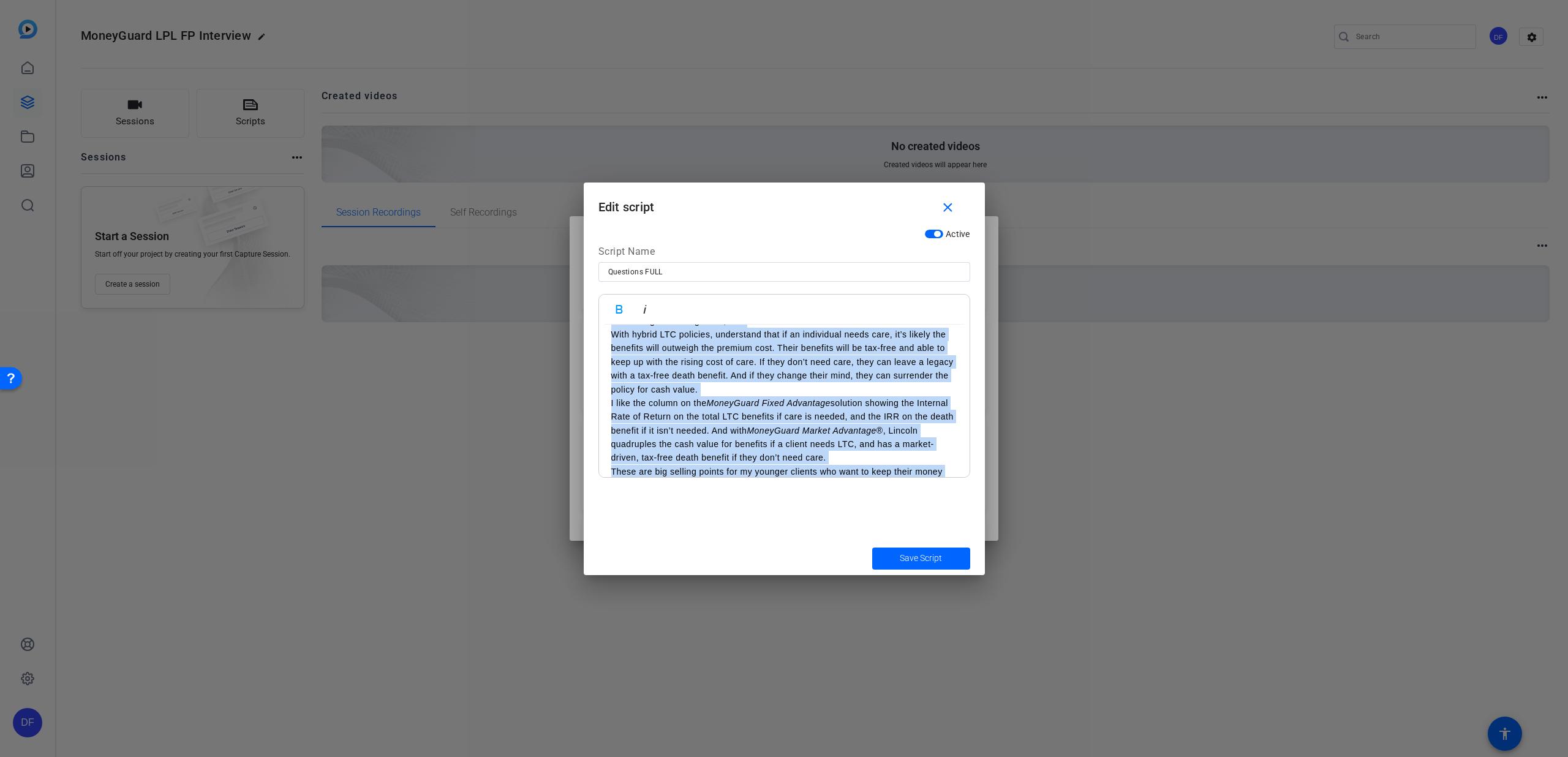
drag, startPoint x: 610, startPoint y: 375, endPoint x: 779, endPoint y: 463, distance: 190.5
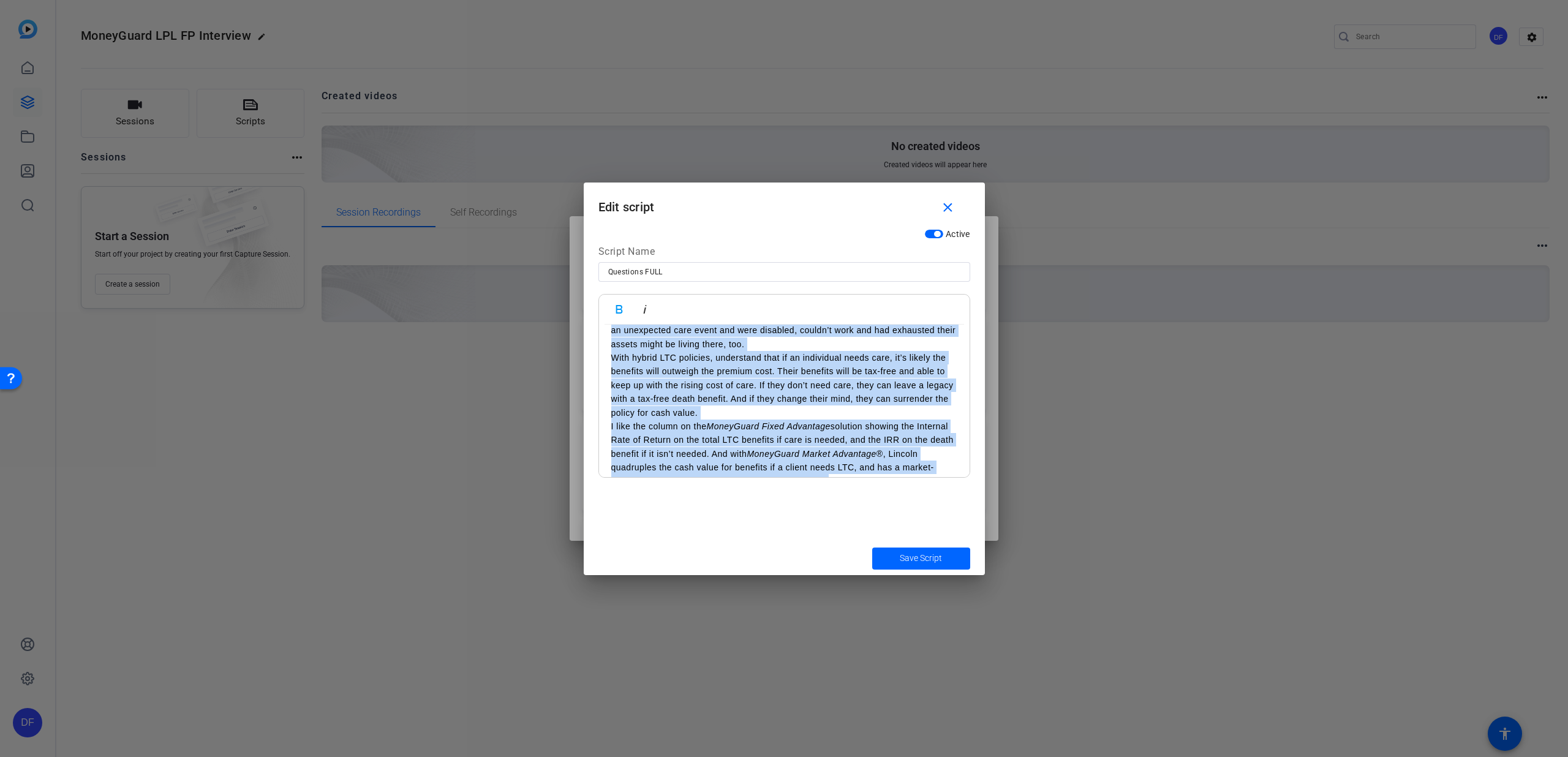
scroll to position [2110, 0]
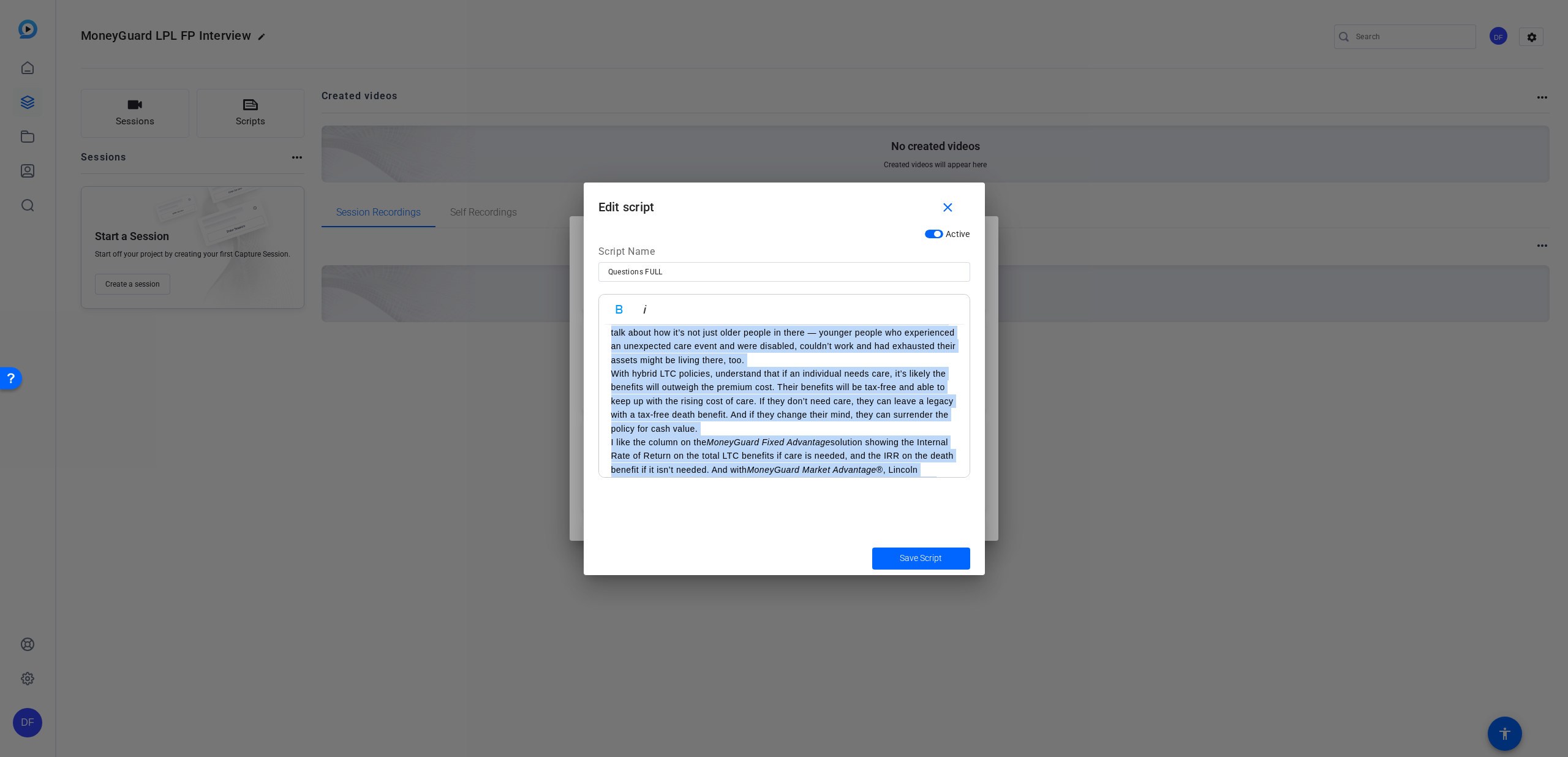
copy div "6. Loremip: Dolo sita co adipiscingeli sed doe te inc utlabor etdo magnaaliquae…"
click at [943, 207] on mat-icon "close" at bounding box center [948, 207] width 15 height 15
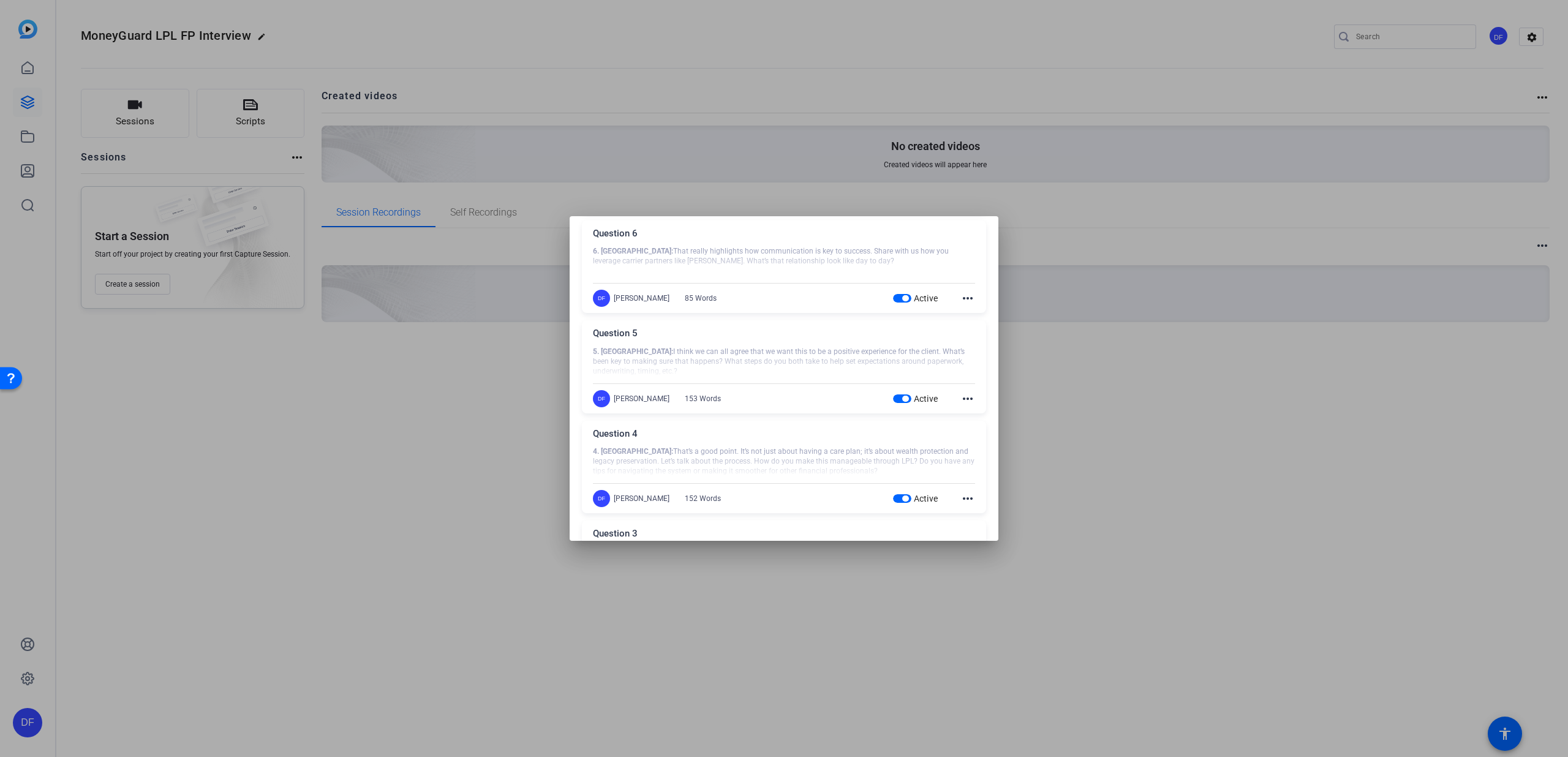
scroll to position [0, 0]
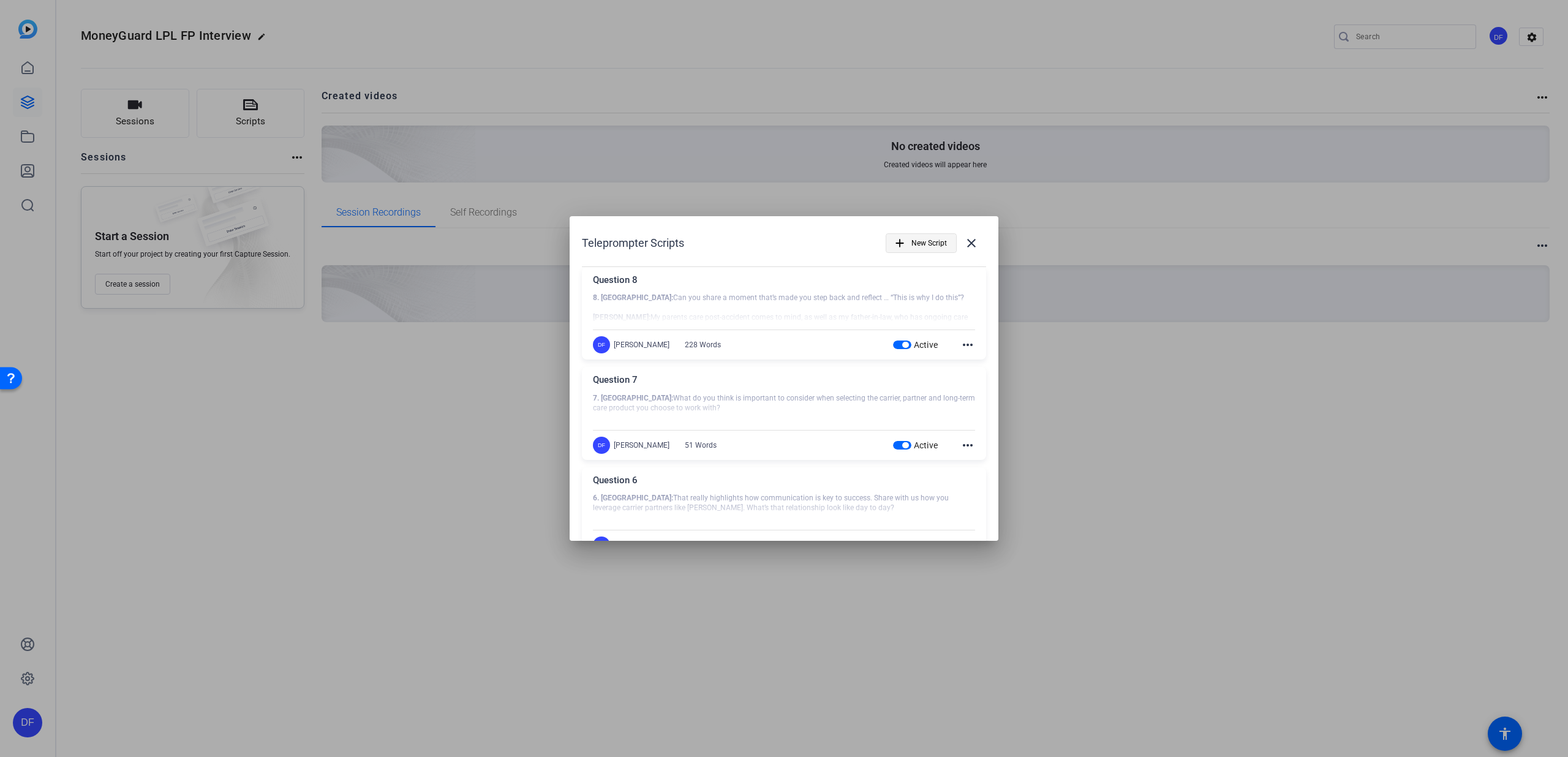
click at [913, 236] on span "New Script" at bounding box center [929, 243] width 36 height 23
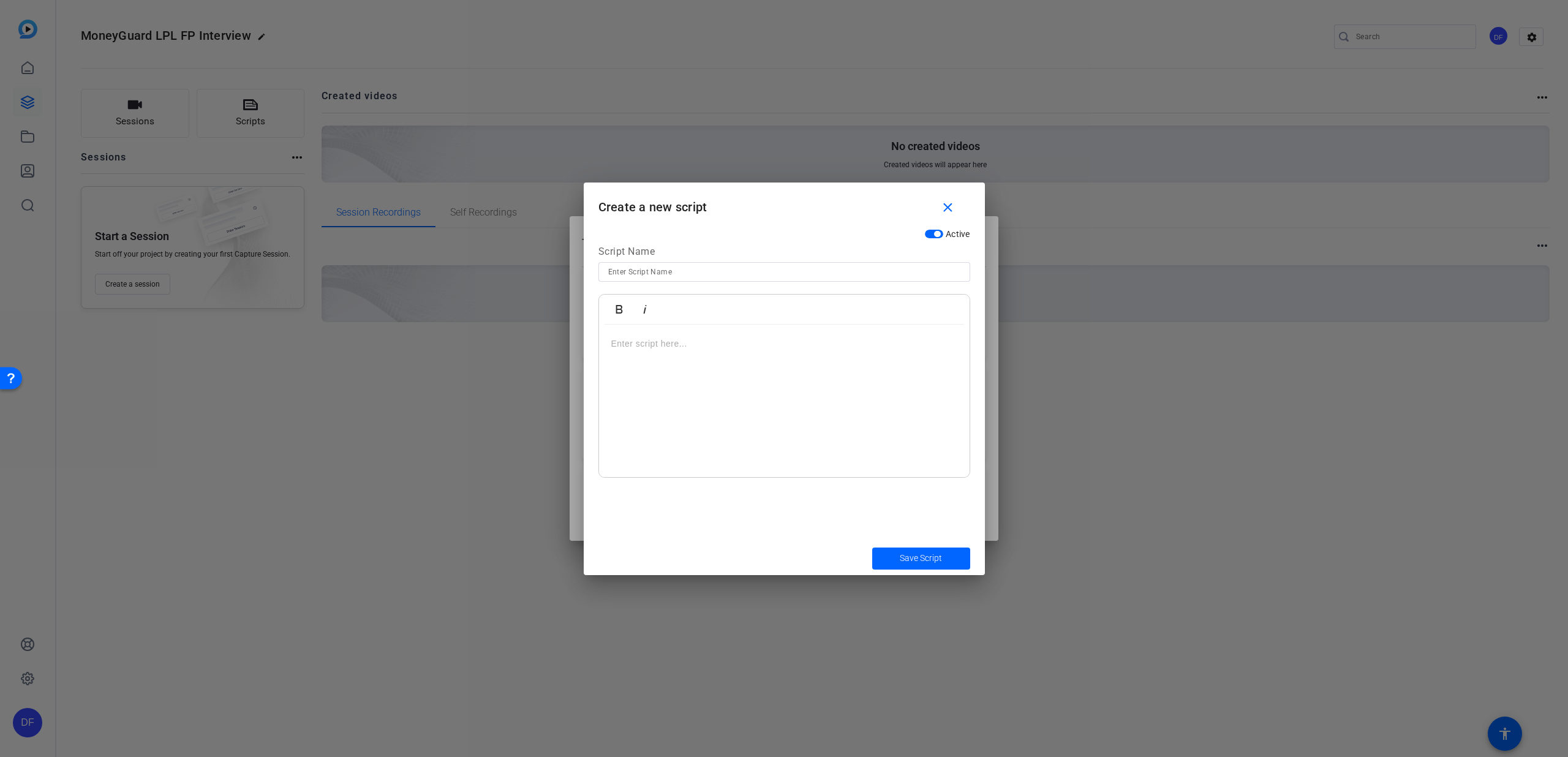
click at [783, 277] on input at bounding box center [784, 272] width 352 height 14
type input "Question 9"
click at [681, 341] on p at bounding box center [785, 344] width 346 height 13
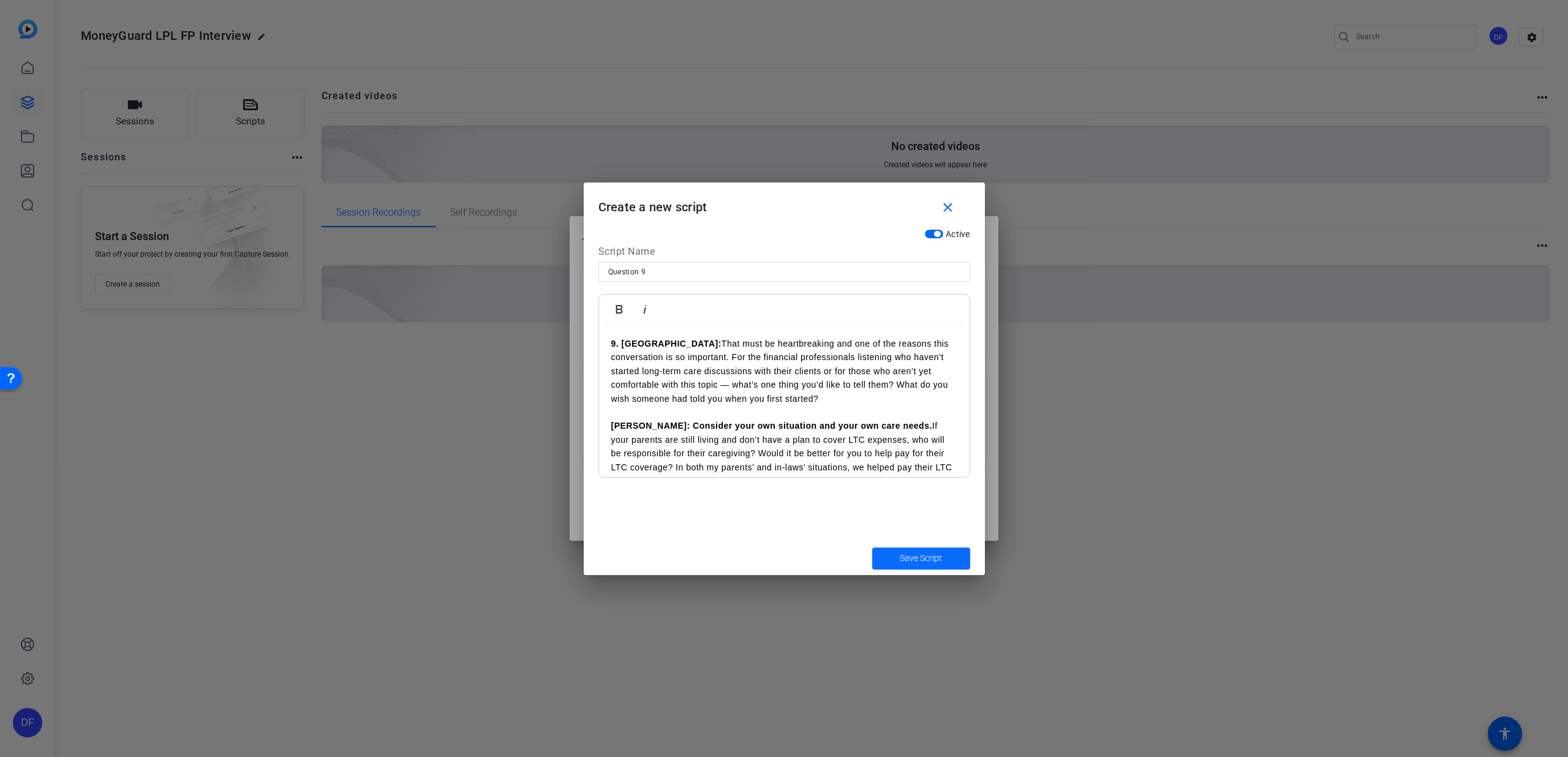
click at [895, 554] on span "submit" at bounding box center [921, 558] width 98 height 30
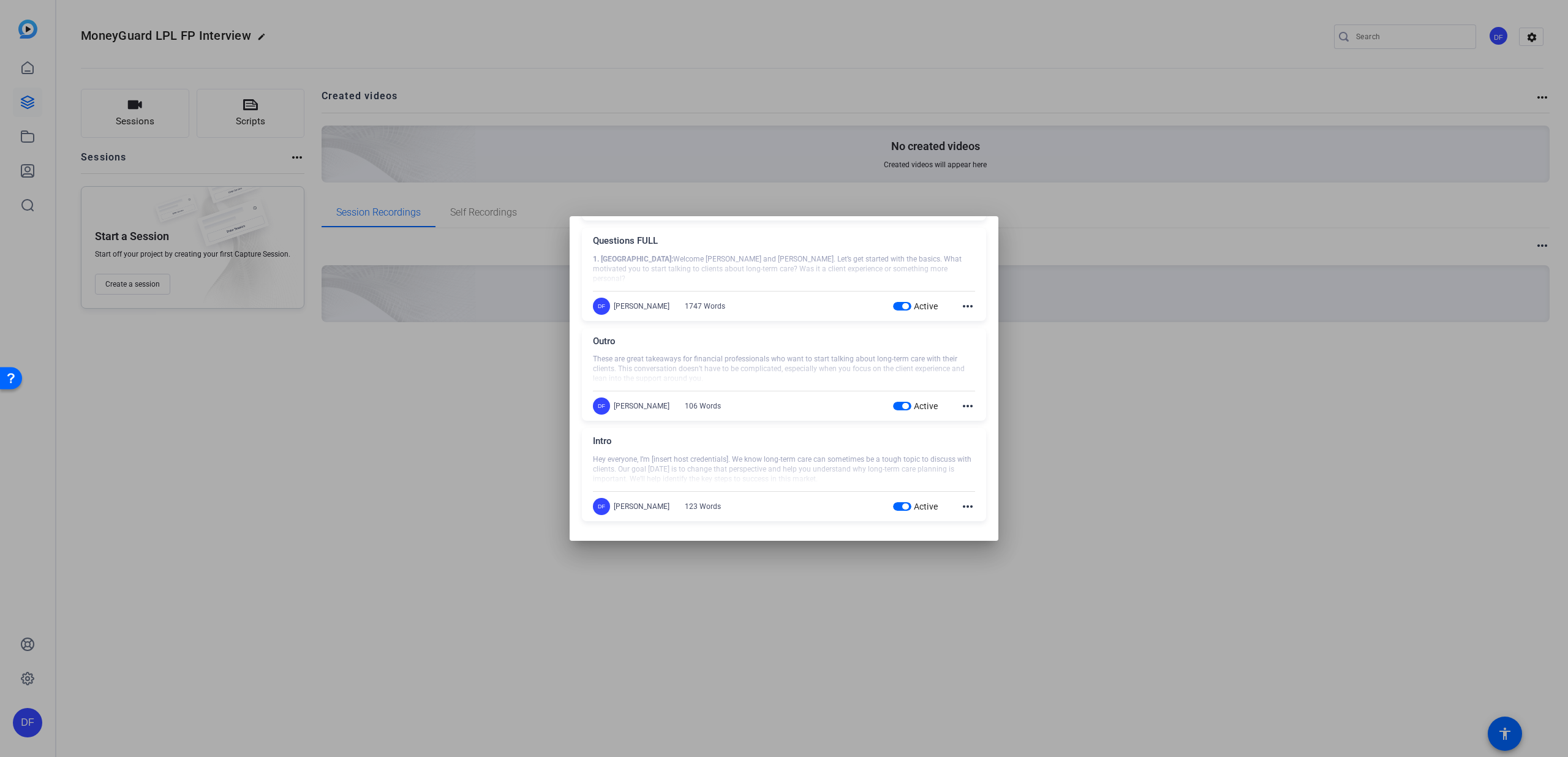
scroll to position [933, 0]
click at [960, 514] on mat-icon "more_horiz" at bounding box center [968, 514] width 14 height 14
click at [966, 527] on span "Edit" at bounding box center [988, 532] width 49 height 14
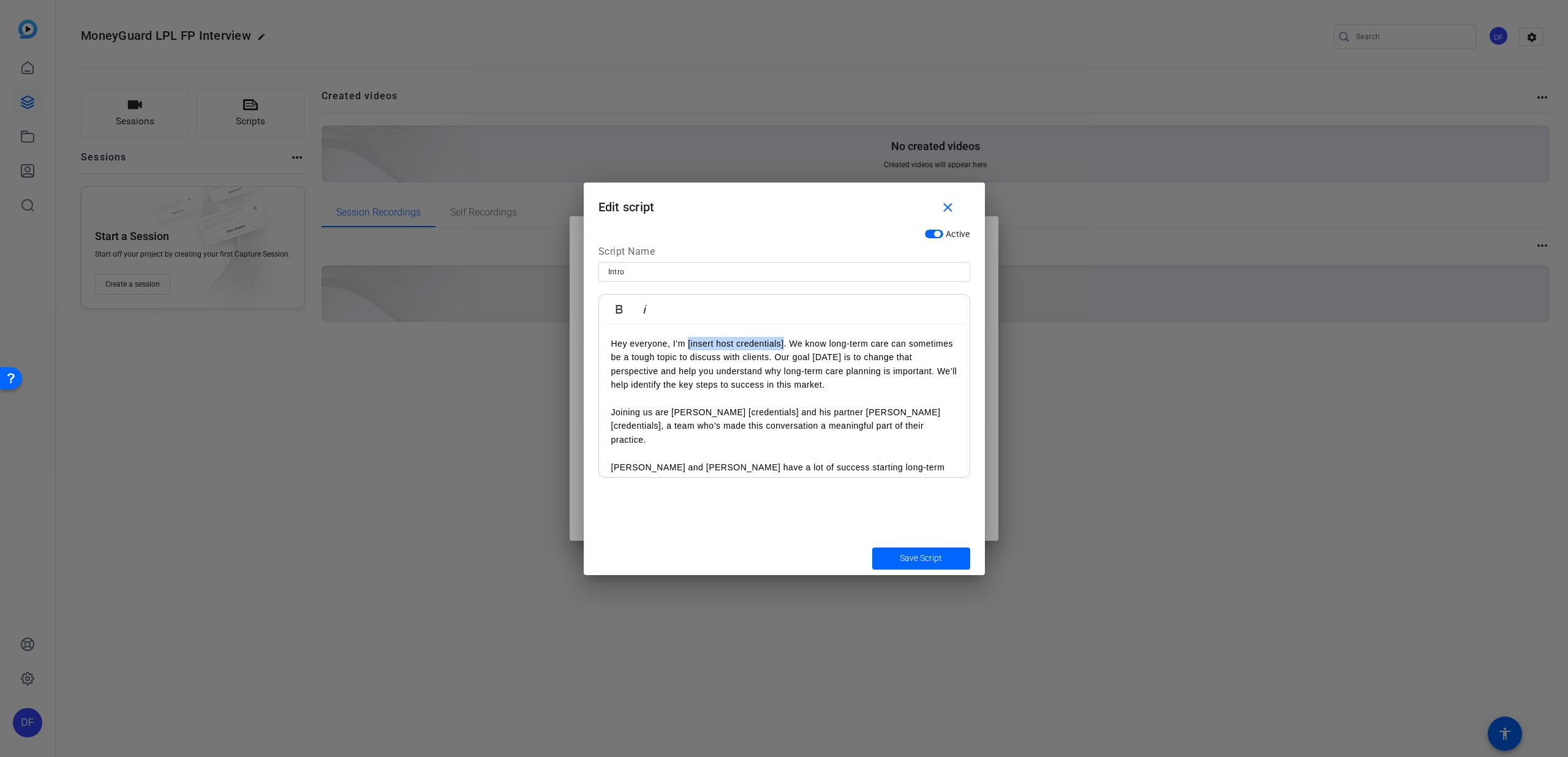
drag, startPoint x: 783, startPoint y: 343, endPoint x: 687, endPoint y: 341, distance: 96.0
click at [687, 341] on p "Hey everyone, I’m [insert host credentials]. We know long-term care can sometim…" at bounding box center [785, 365] width 346 height 55
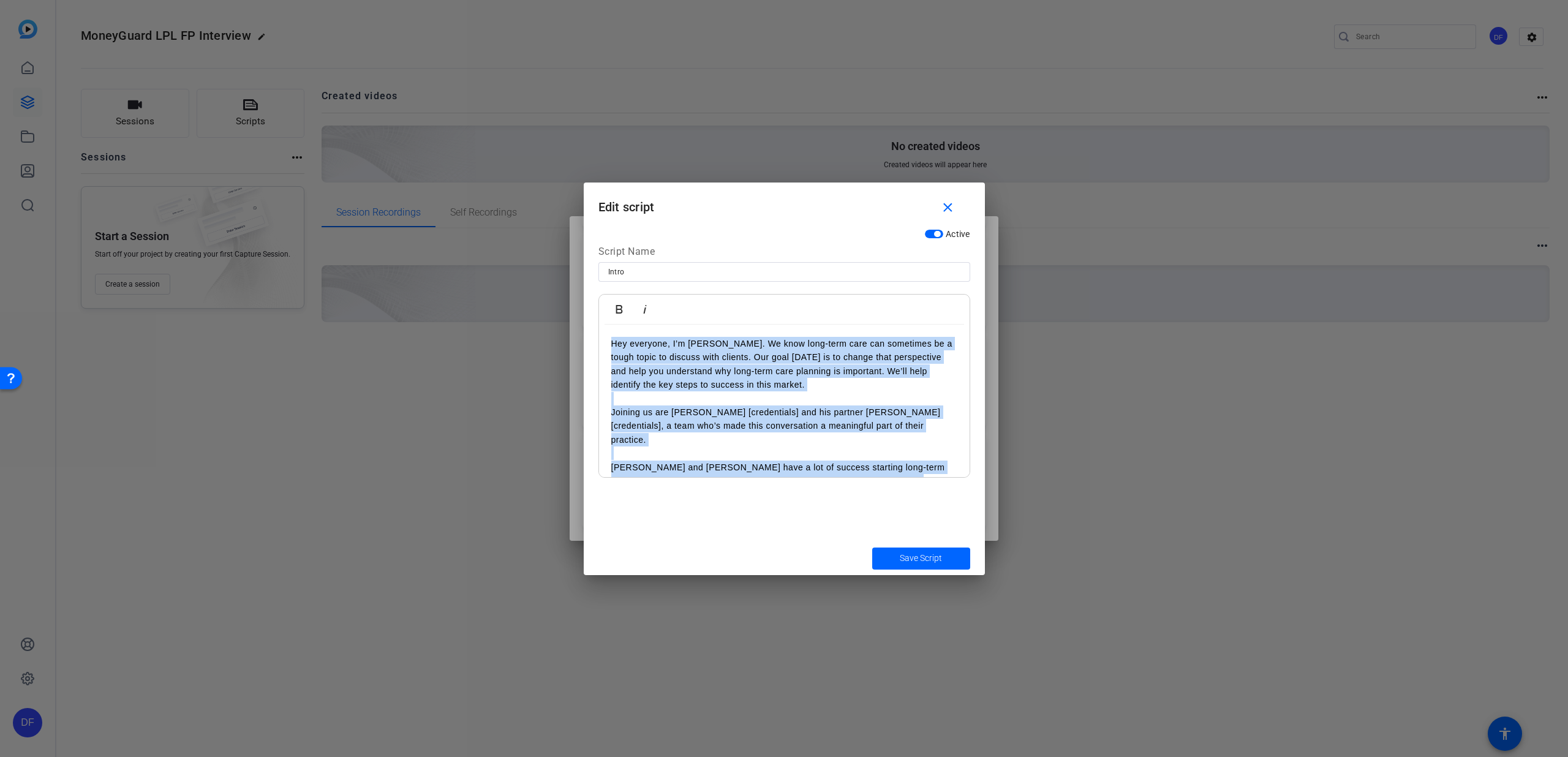
scroll to position [63, 0]
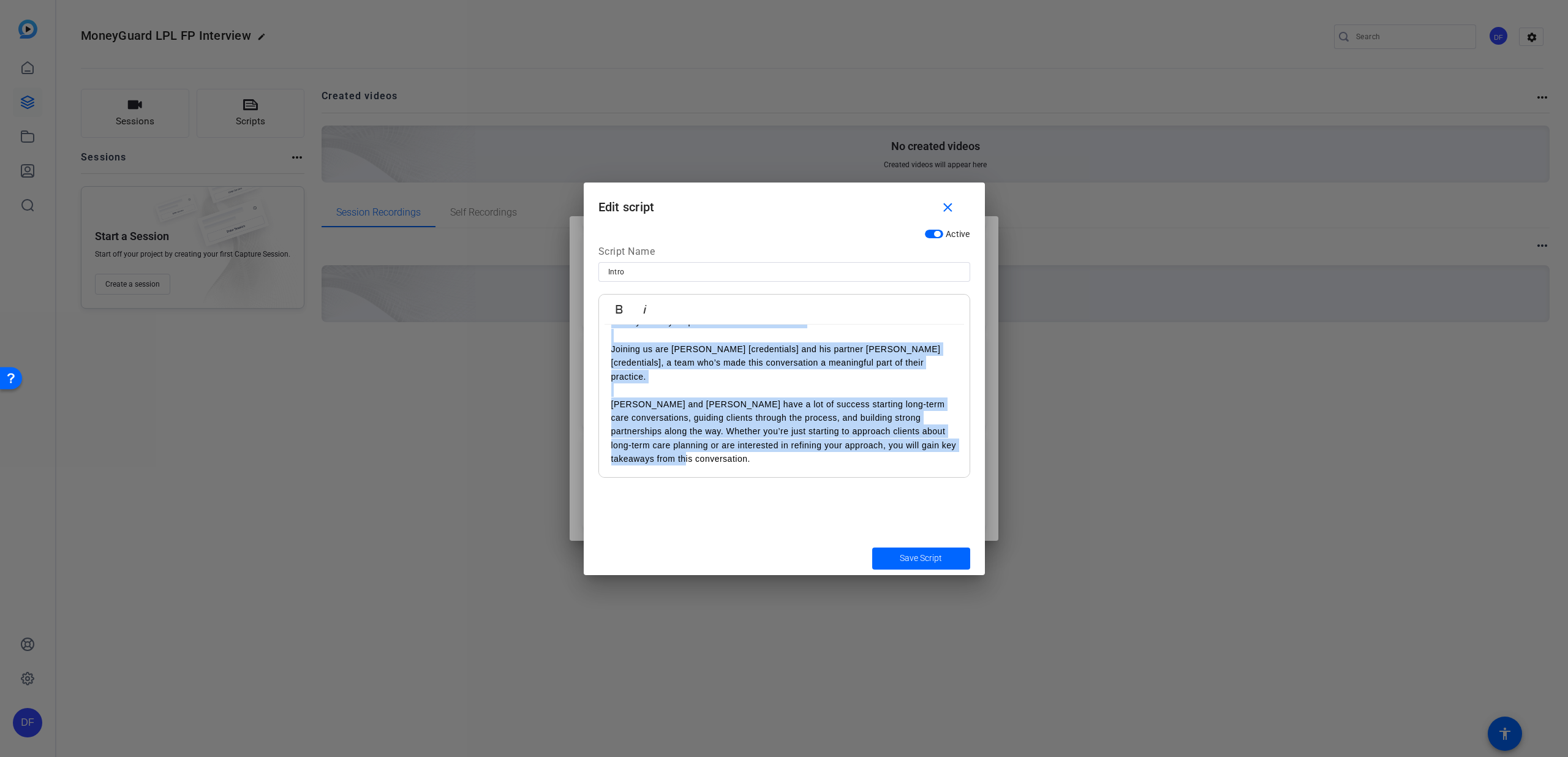
drag, startPoint x: 607, startPoint y: 346, endPoint x: 868, endPoint y: 507, distance: 306.7
click at [868, 507] on div "Active Script Name Intro Bold Italic Hey everyone, I’m [PERSON_NAME]. We know l…" at bounding box center [785, 382] width 402 height 319
click at [889, 560] on span "submit" at bounding box center [921, 558] width 98 height 30
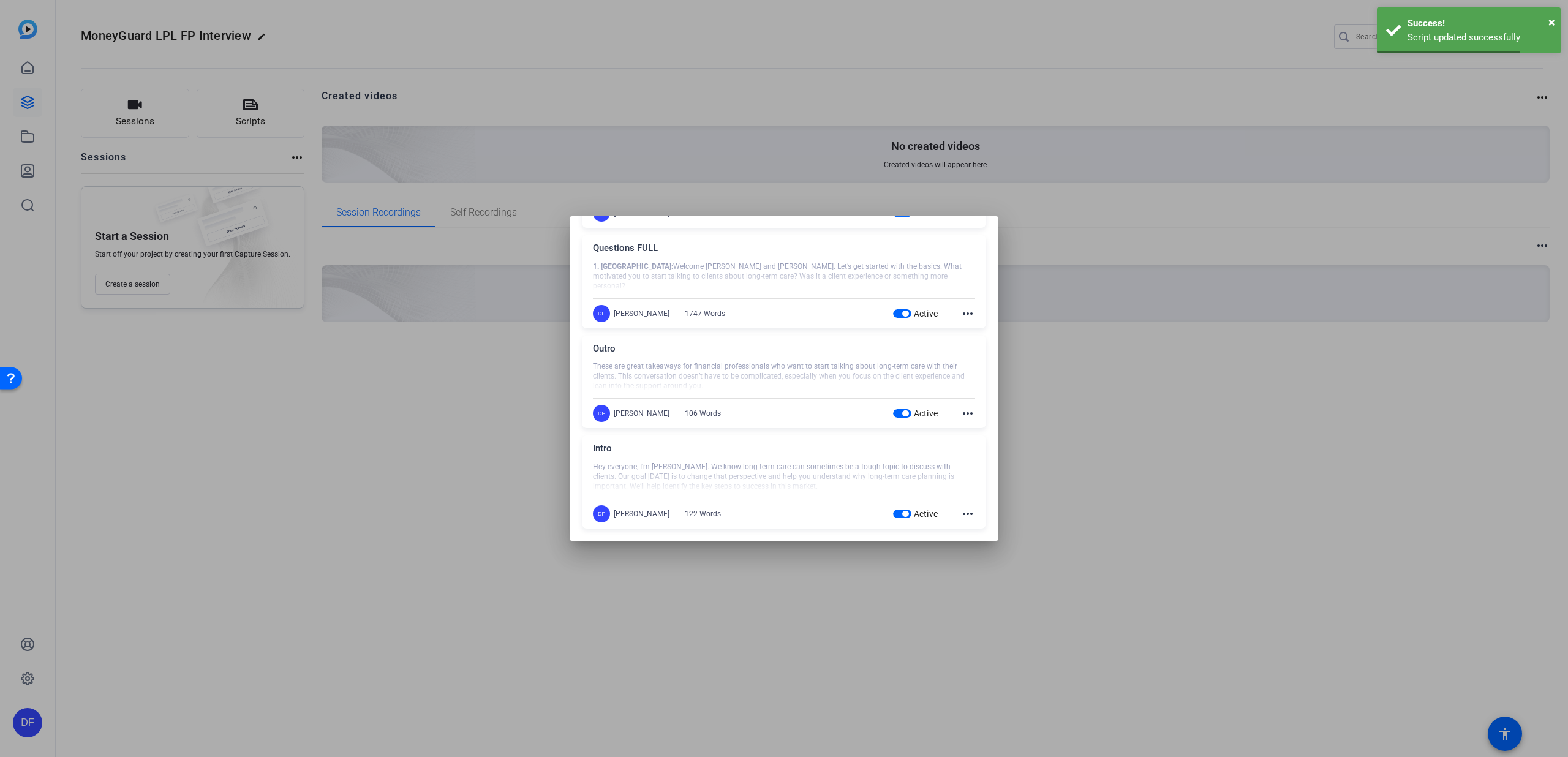
scroll to position [0, 0]
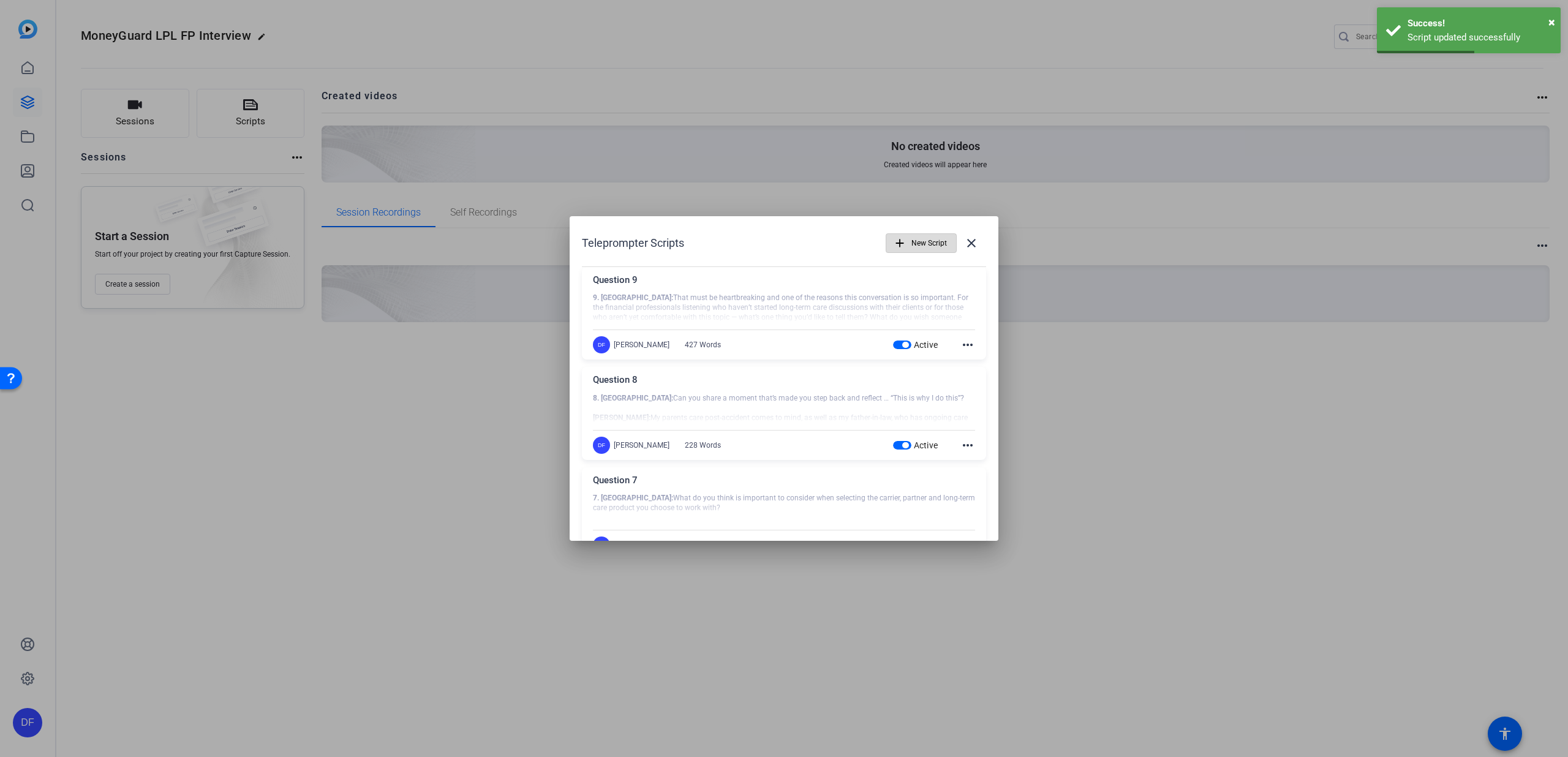
click at [912, 251] on span "New Script" at bounding box center [929, 243] width 36 height 23
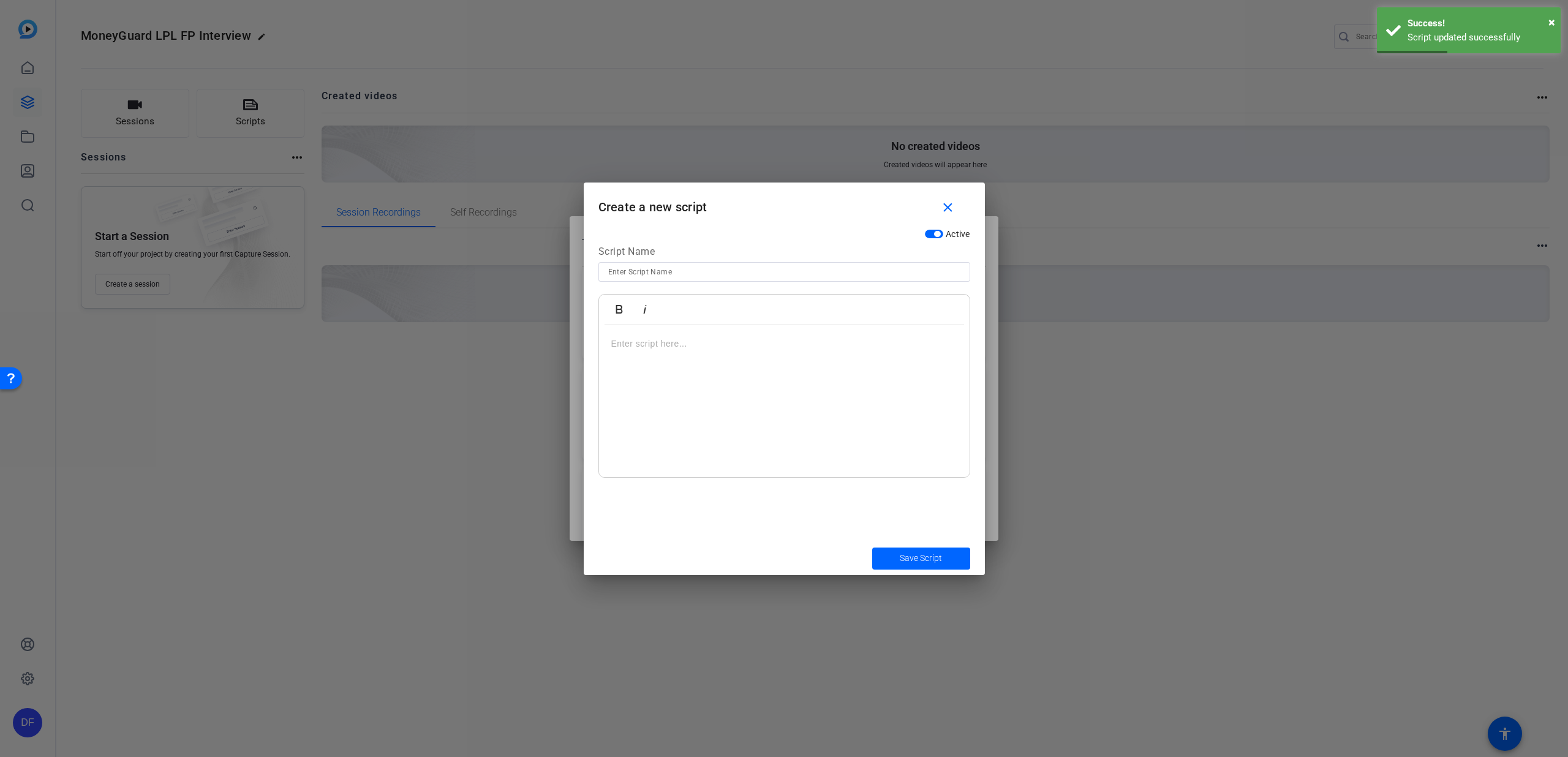
click at [623, 268] on input at bounding box center [784, 272] width 352 height 14
type input "FULL SCRIPT"
click at [617, 334] on div at bounding box center [784, 401] width 371 height 153
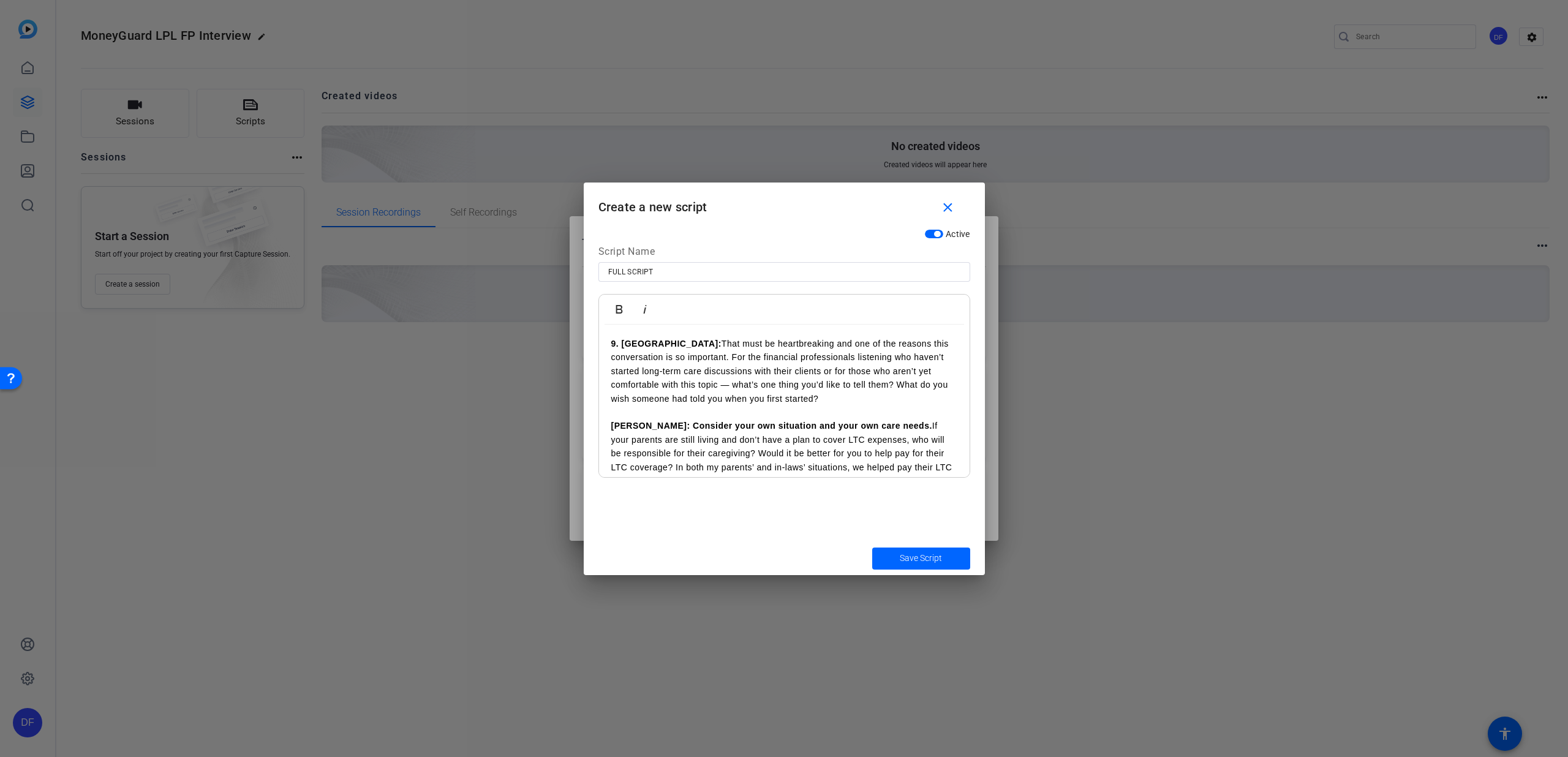
click at [640, 360] on p "9. [PERSON_NAME]: That must be heartbreaking and one of the reasons this conver…" at bounding box center [785, 371] width 346 height 68
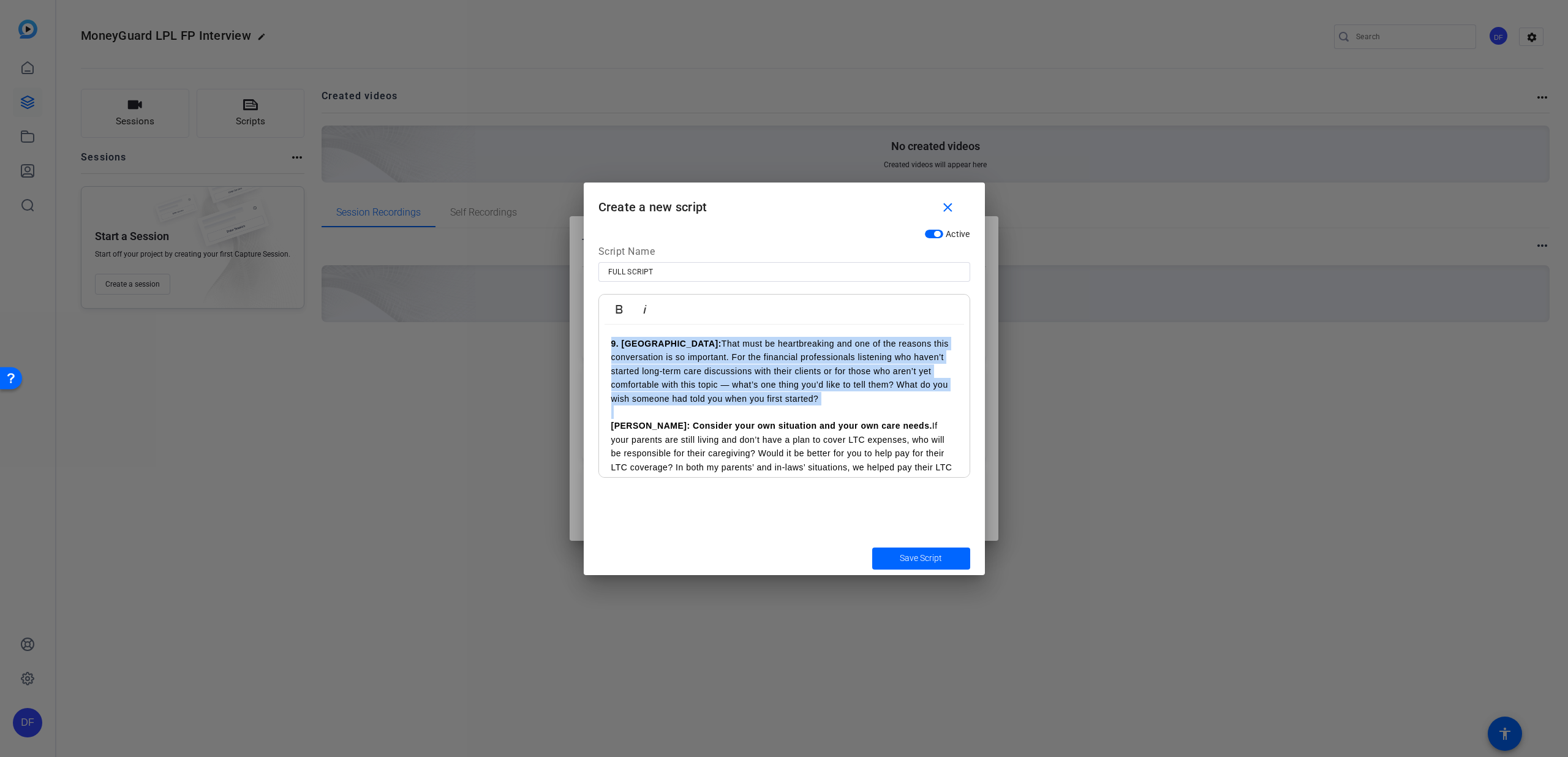
click at [640, 360] on p "9. [PERSON_NAME]: That must be heartbreaking and one of the reasons this conver…" at bounding box center [785, 371] width 346 height 68
click at [917, 564] on span "Save Script" at bounding box center [921, 558] width 42 height 13
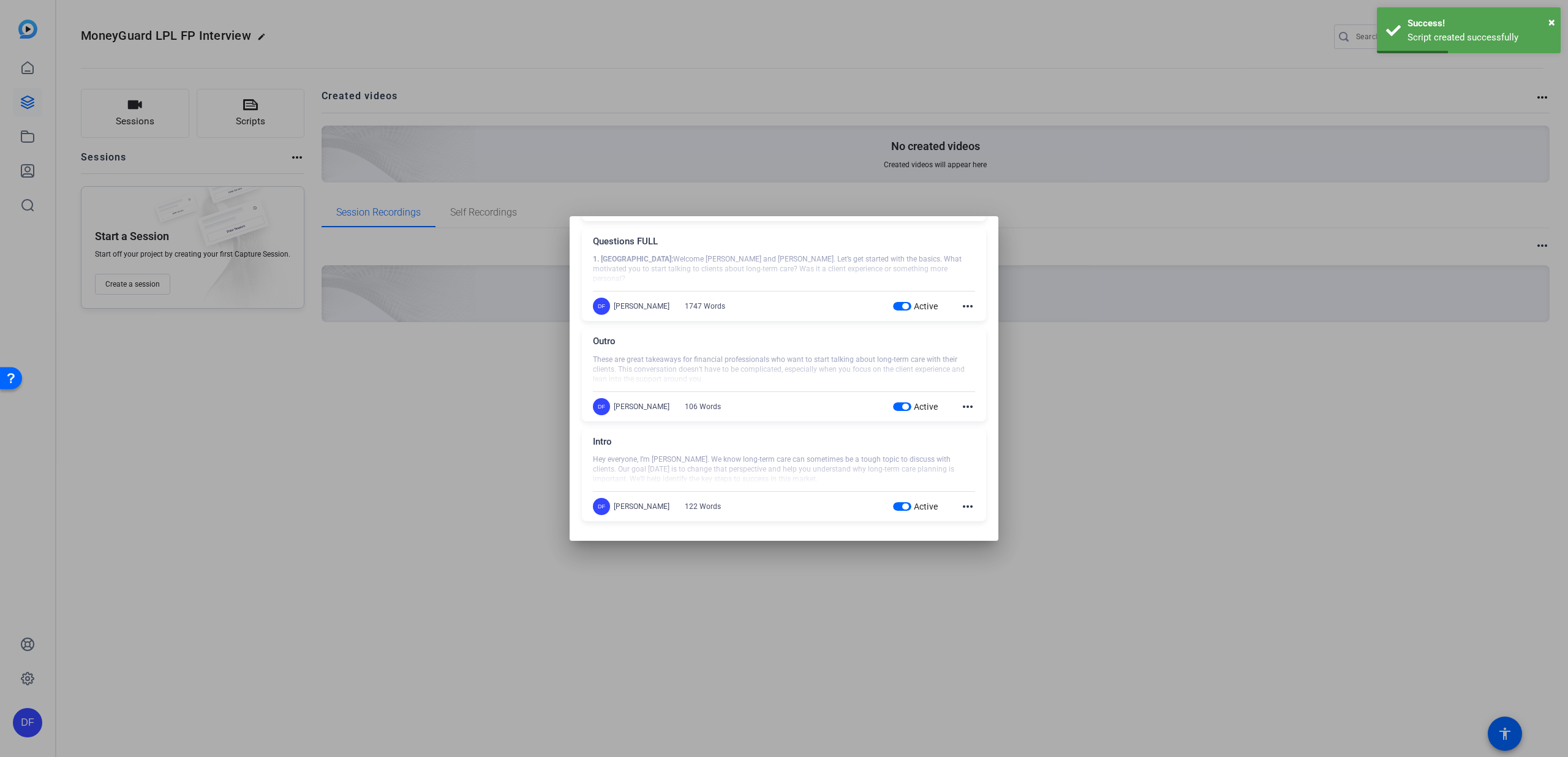
scroll to position [1033, 0]
click at [960, 510] on mat-icon "more_horiz" at bounding box center [968, 513] width 14 height 14
click at [971, 523] on div "Edit Delete" at bounding box center [988, 539] width 68 height 37
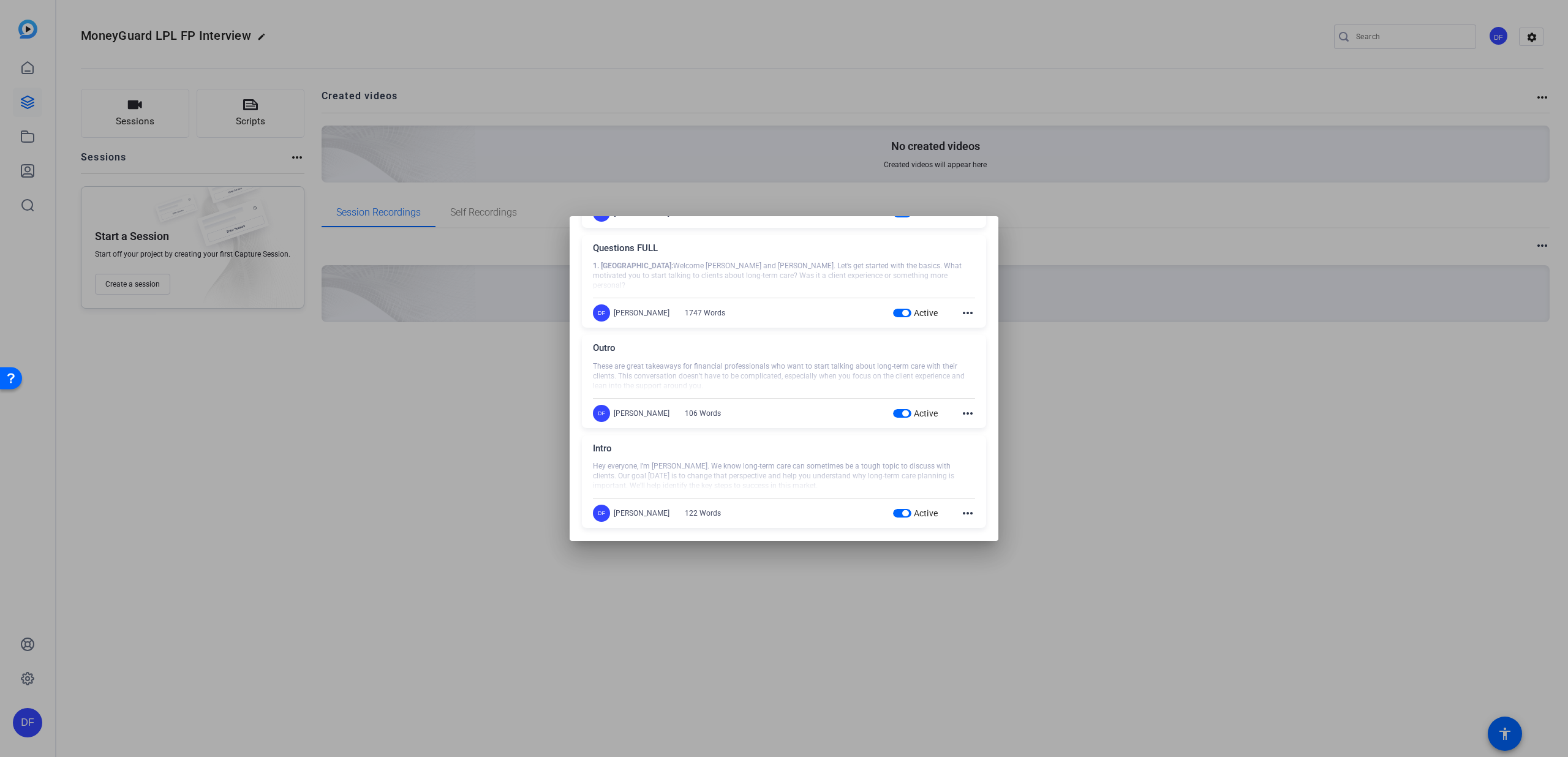
click at [960, 514] on mat-icon "more_horiz" at bounding box center [968, 513] width 14 height 14
click at [966, 527] on span "Edit" at bounding box center [988, 531] width 49 height 14
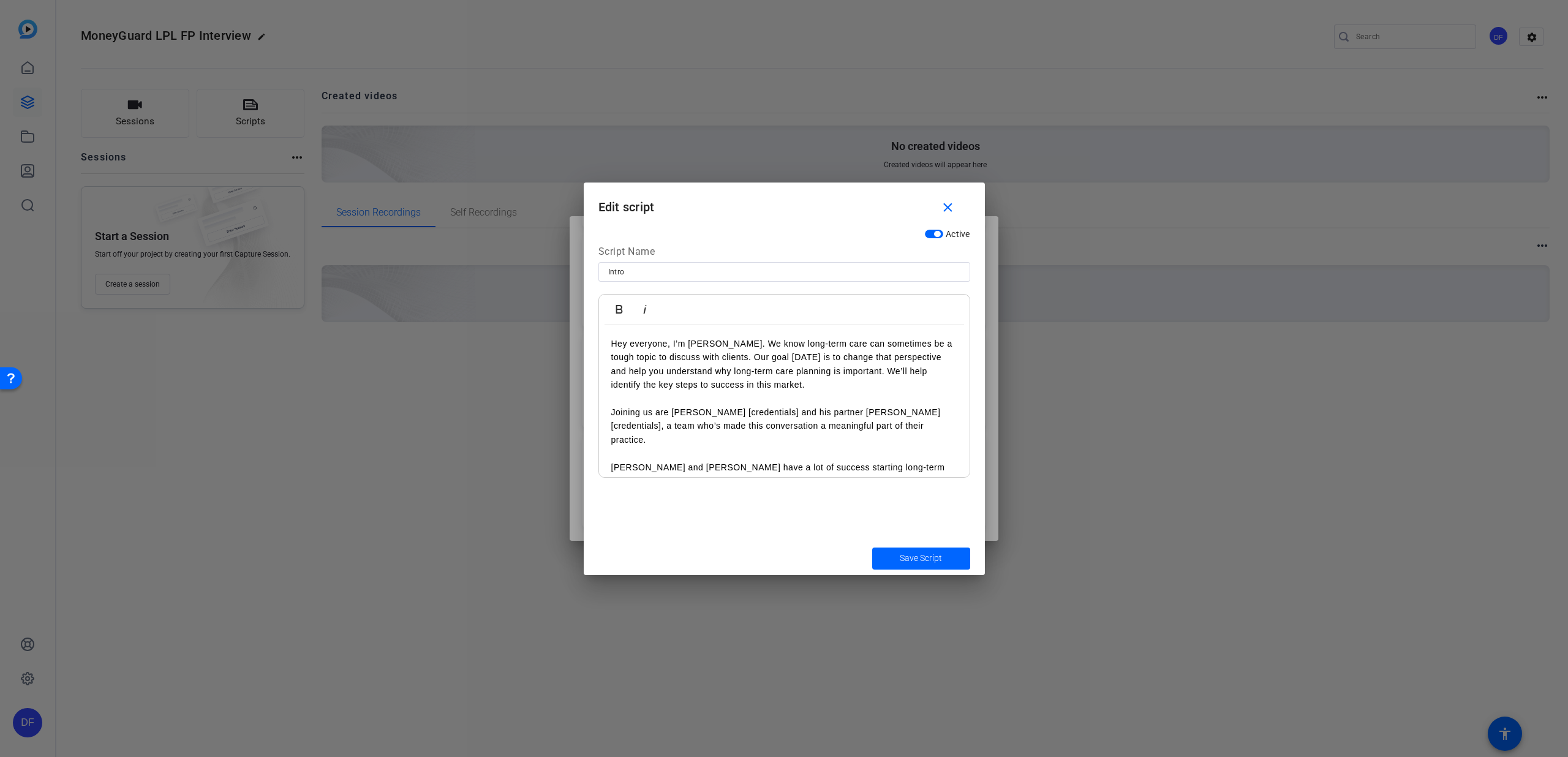
click at [667, 344] on p "Hey everyone, I’m [PERSON_NAME]. We know long-term care can sometimes be a toug…" at bounding box center [785, 365] width 346 height 55
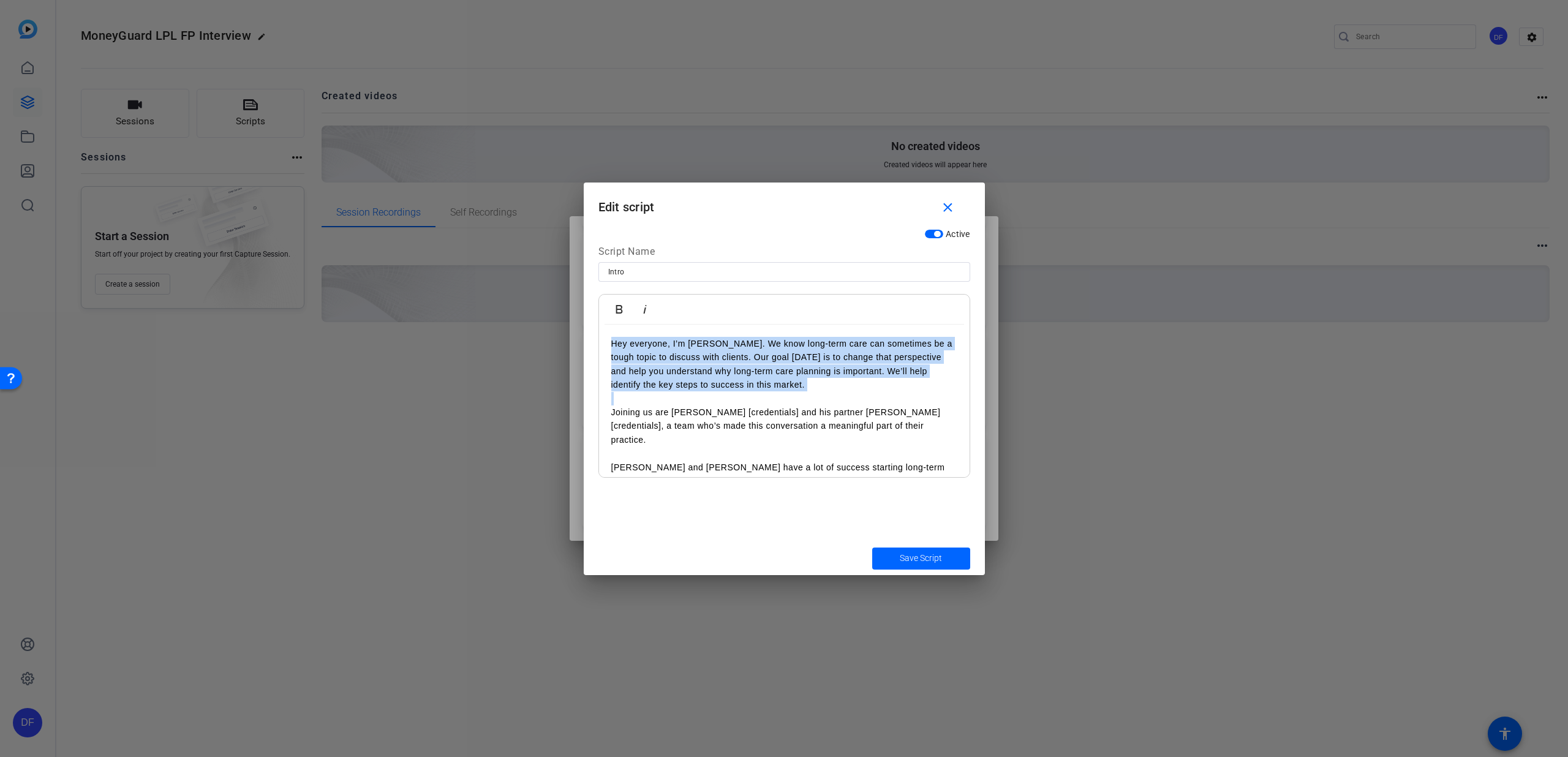
click at [667, 344] on p "Hey everyone, I’m [PERSON_NAME]. We know long-term care can sometimes be a toug…" at bounding box center [785, 365] width 346 height 55
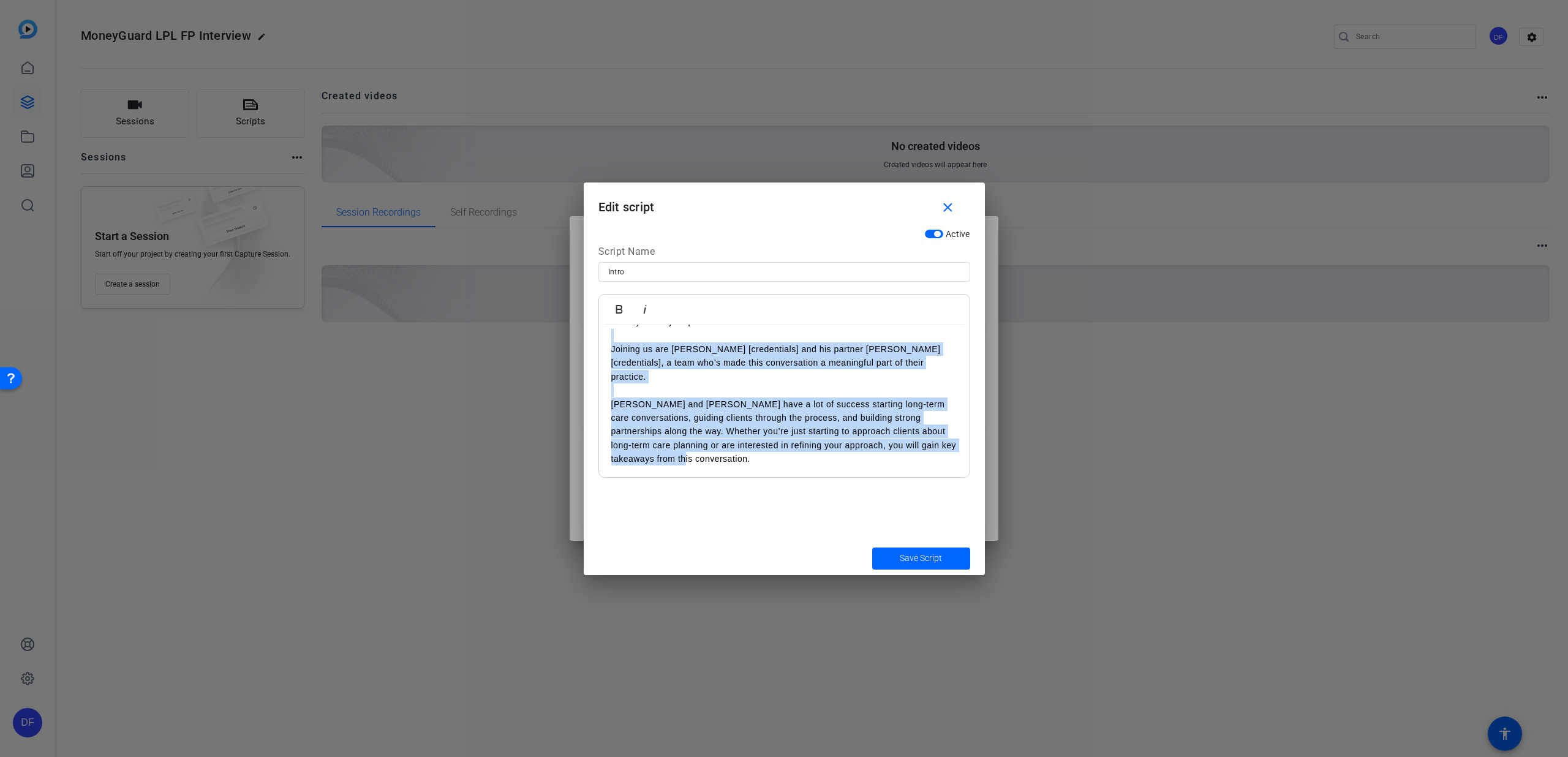
scroll to position [0, 0]
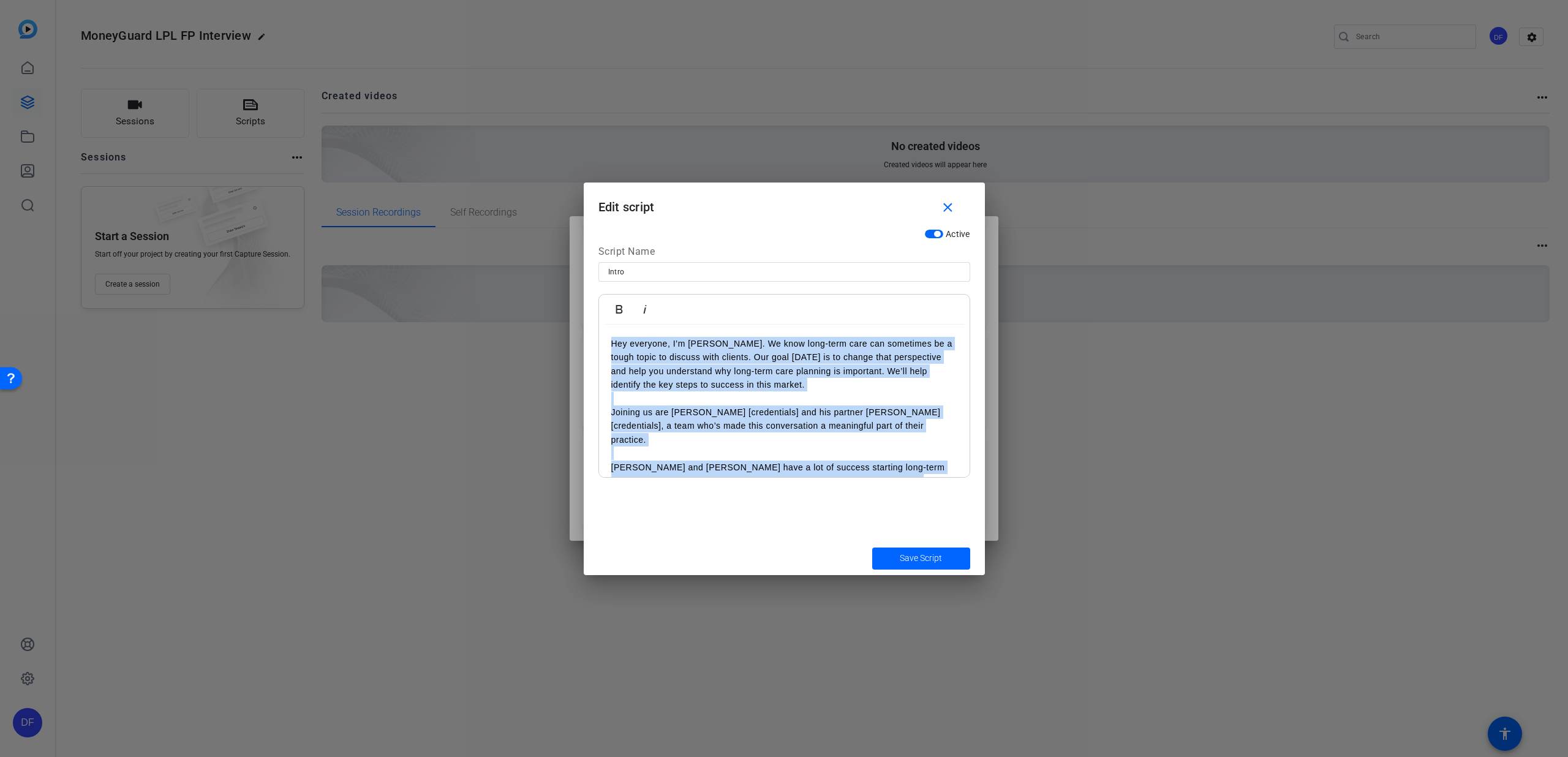
drag, startPoint x: 763, startPoint y: 460, endPoint x: 595, endPoint y: 303, distance: 229.9
click at [595, 303] on div "Active Script Name Intro Bold Italic Hey everyone, I’m [PERSON_NAME]. We know l…" at bounding box center [785, 382] width 402 height 319
copy div "Hey everyone, I’m [PERSON_NAME]. We know long-term care can sometimes be a toug…"
click at [883, 554] on span "submit" at bounding box center [921, 558] width 98 height 30
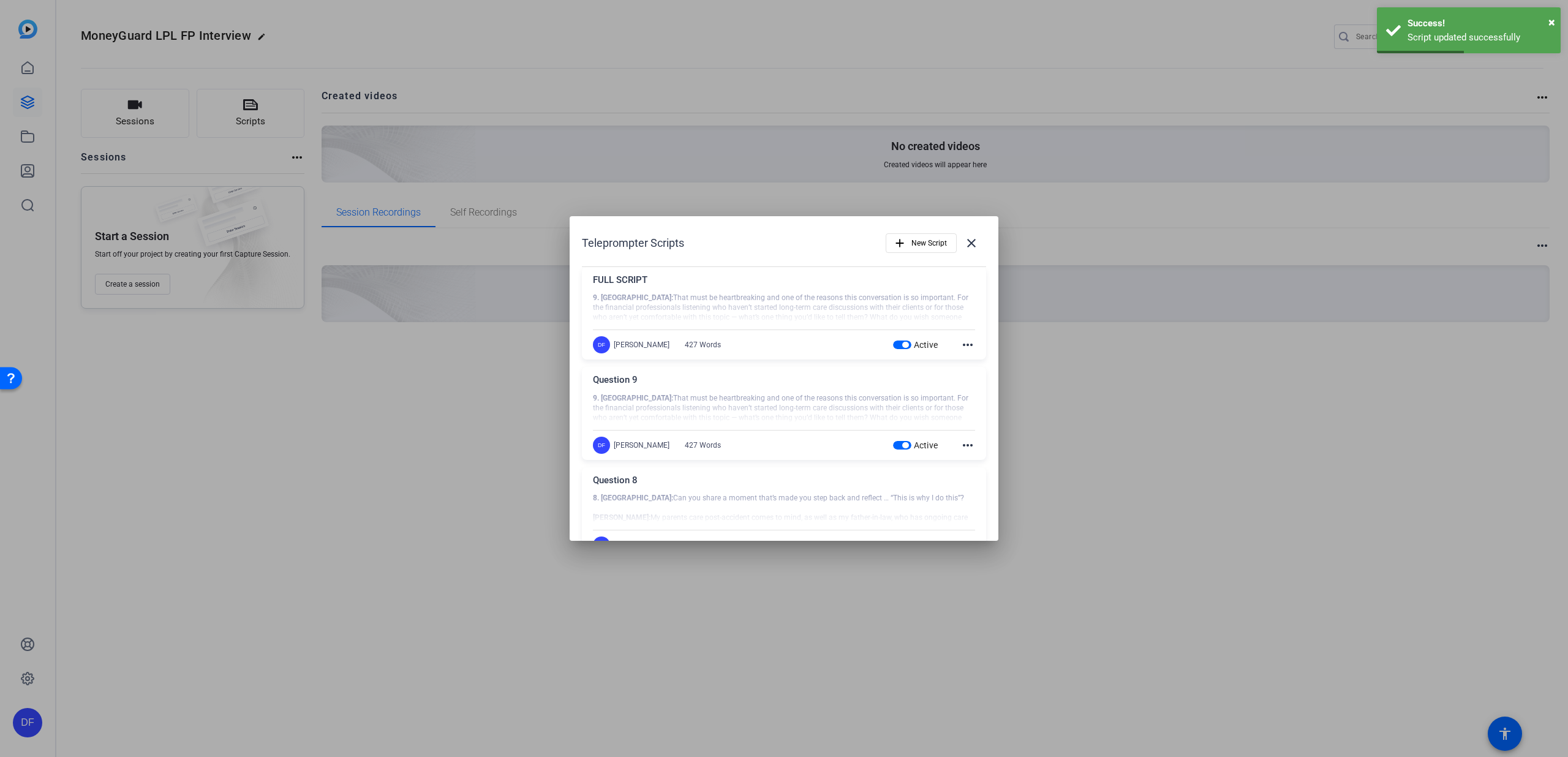
click at [960, 343] on mat-icon "more_horiz" at bounding box center [968, 345] width 14 height 14
click at [964, 357] on span "Edit" at bounding box center [988, 363] width 49 height 14
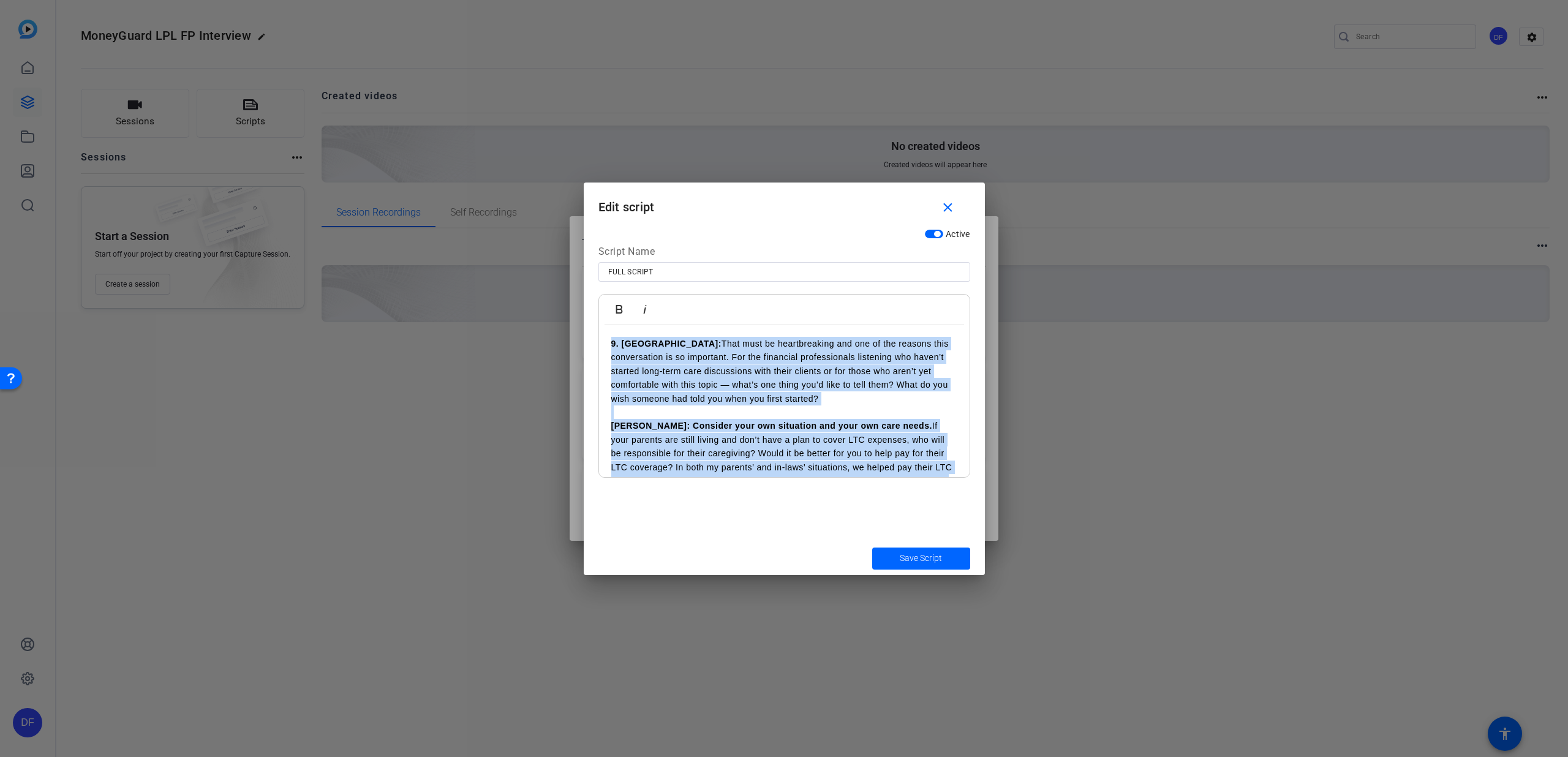
drag, startPoint x: 718, startPoint y: 463, endPoint x: 559, endPoint y: 282, distance: 240.9
click at [559, 282] on div "Teleprompter Scripts add New Script close FULL SCRIPT 9. [PERSON_NAME]: That mu…" at bounding box center [784, 378] width 1568 height 757
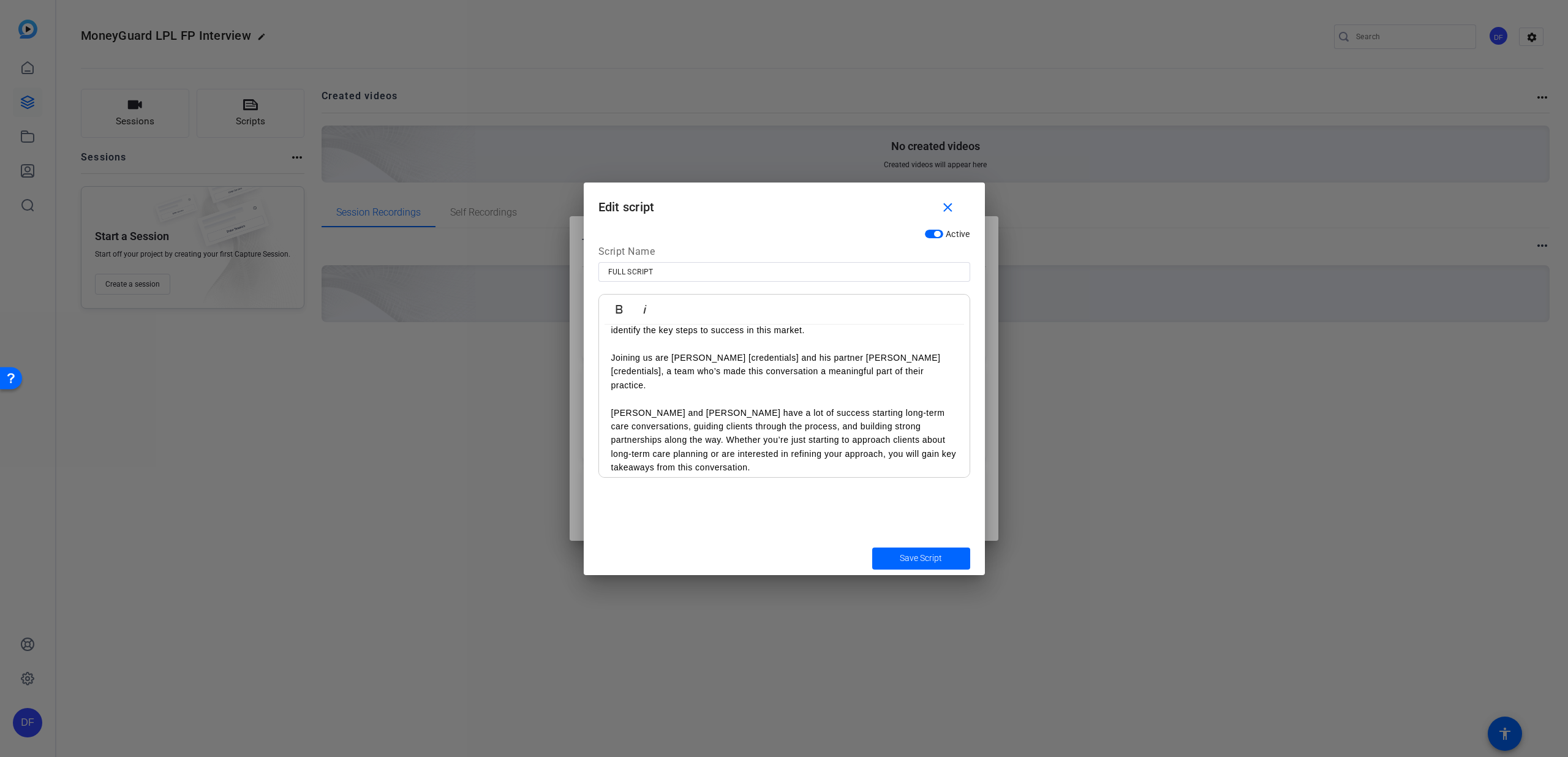
scroll to position [63, 0]
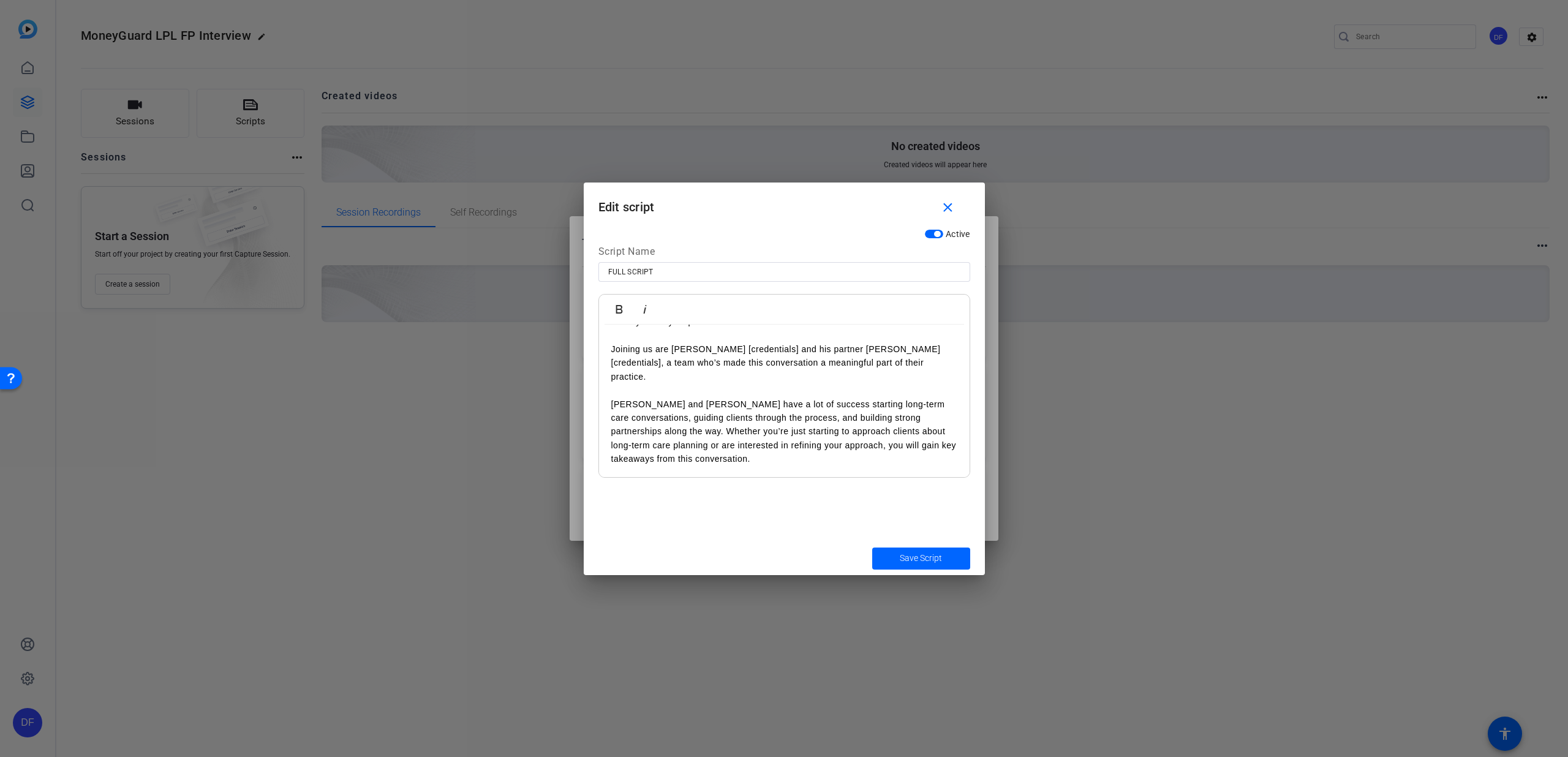
click at [882, 554] on span "submit" at bounding box center [921, 558] width 98 height 30
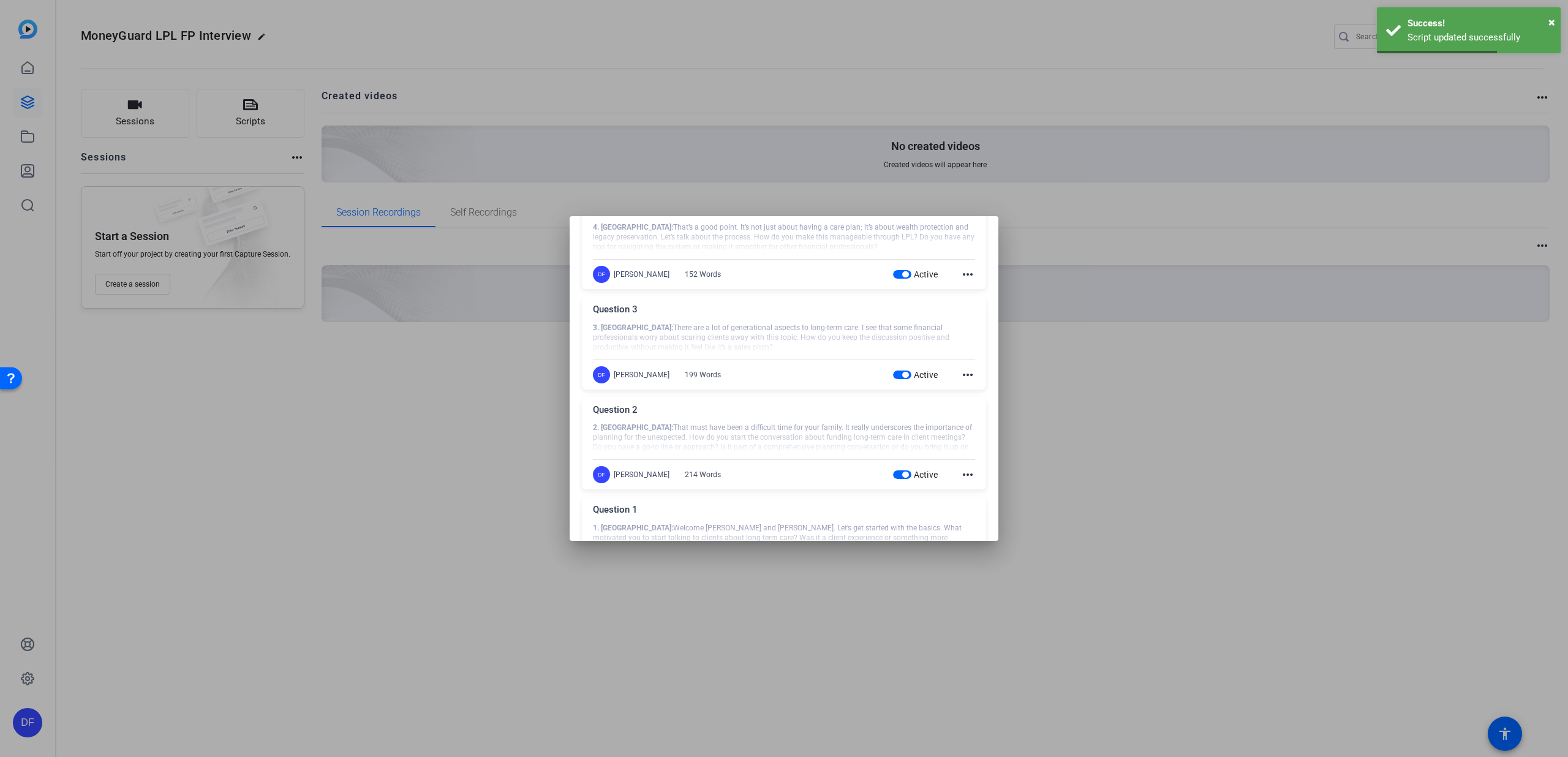
scroll to position [876, 0]
click at [960, 472] on mat-icon "more_horiz" at bounding box center [968, 471] width 14 height 14
click at [967, 489] on span "Edit" at bounding box center [988, 488] width 49 height 14
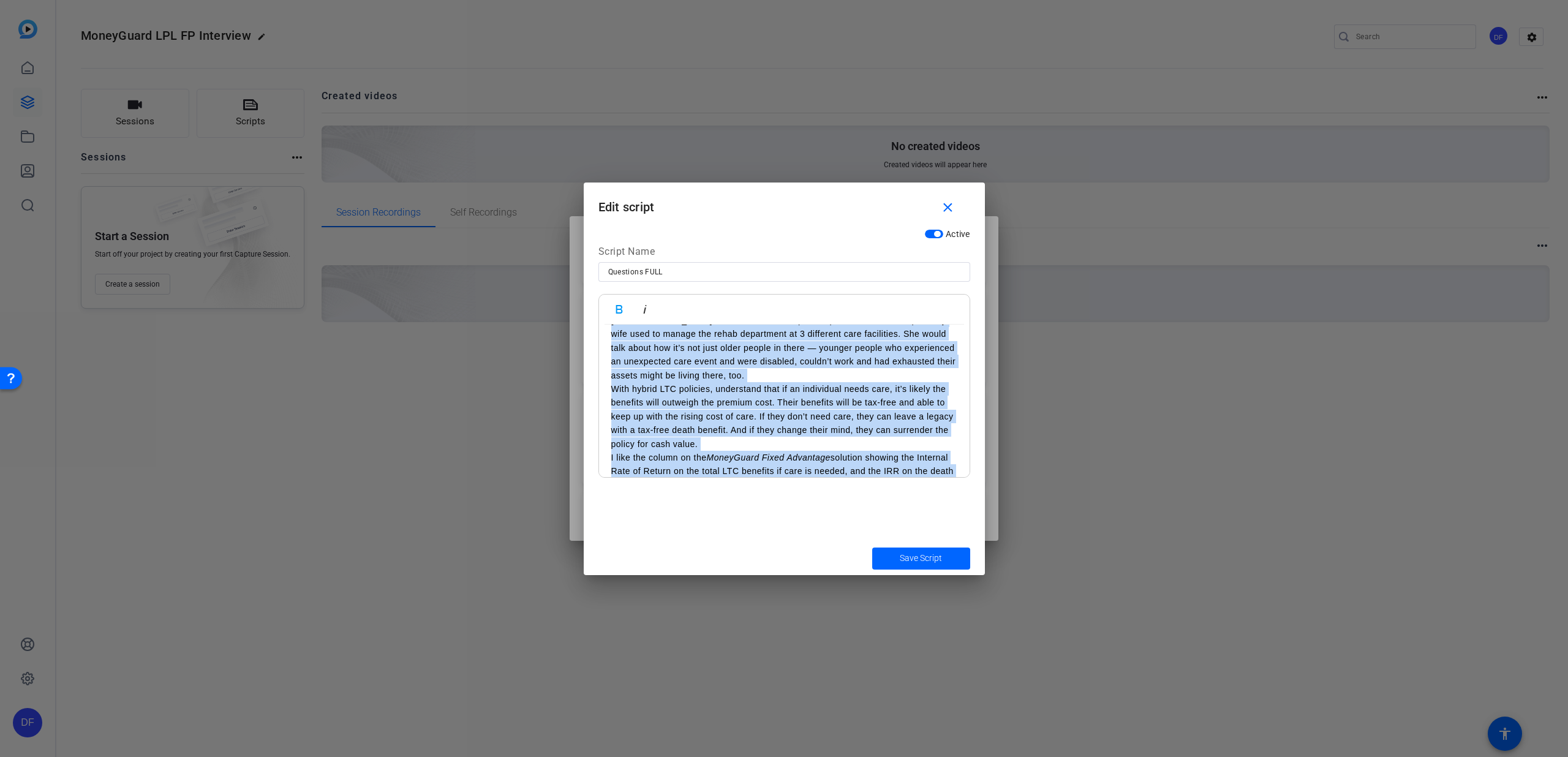
scroll to position [2149, 0]
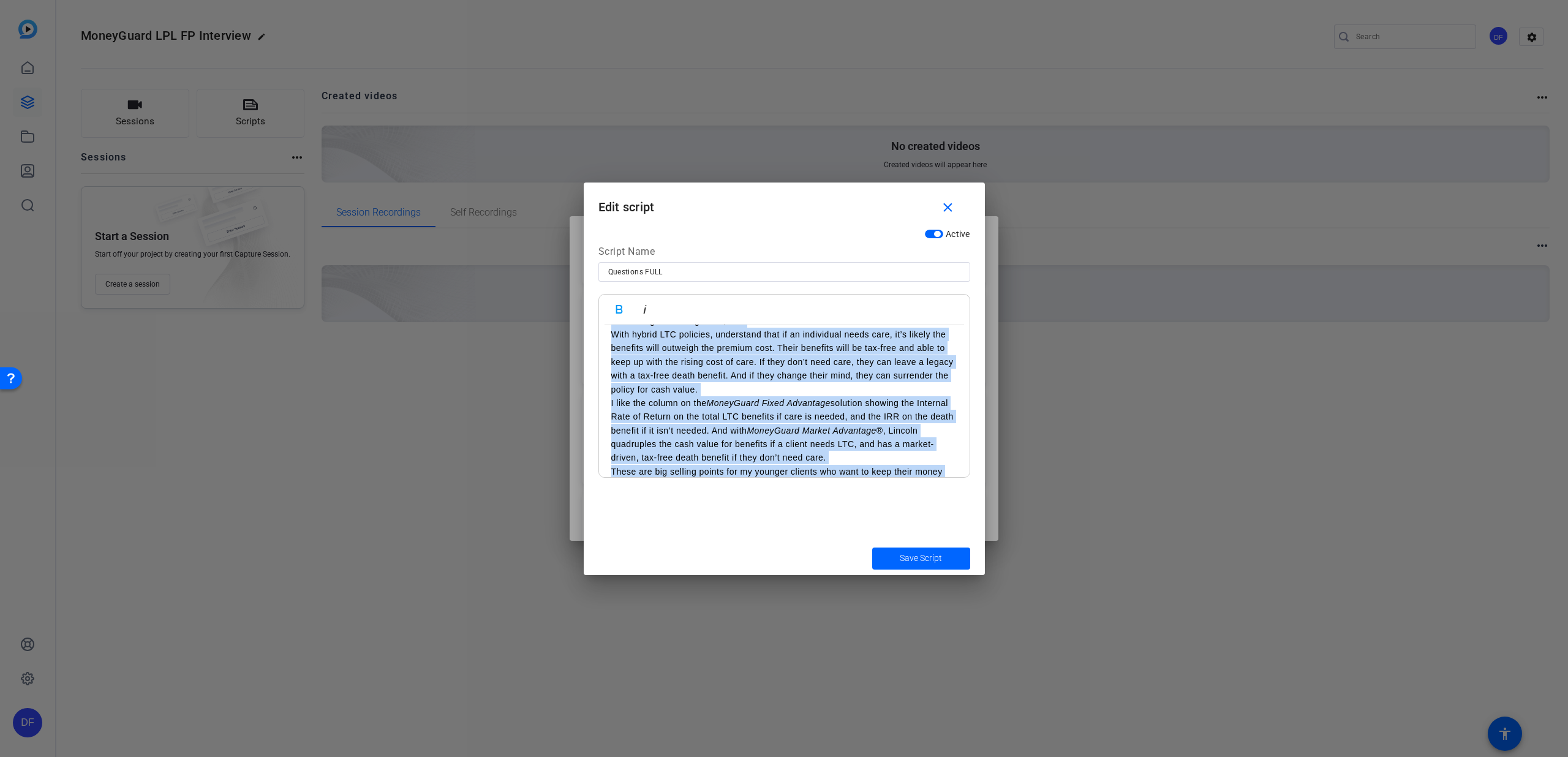
drag, startPoint x: 606, startPoint y: 344, endPoint x: 843, endPoint y: 525, distance: 298.2
click at [843, 525] on div "Active Script Name Questions FULL Bold Italic 1. [PERSON_NAME]: Welcome [PERSON…" at bounding box center [785, 382] width 402 height 319
click at [926, 553] on span "Save Script" at bounding box center [921, 558] width 42 height 13
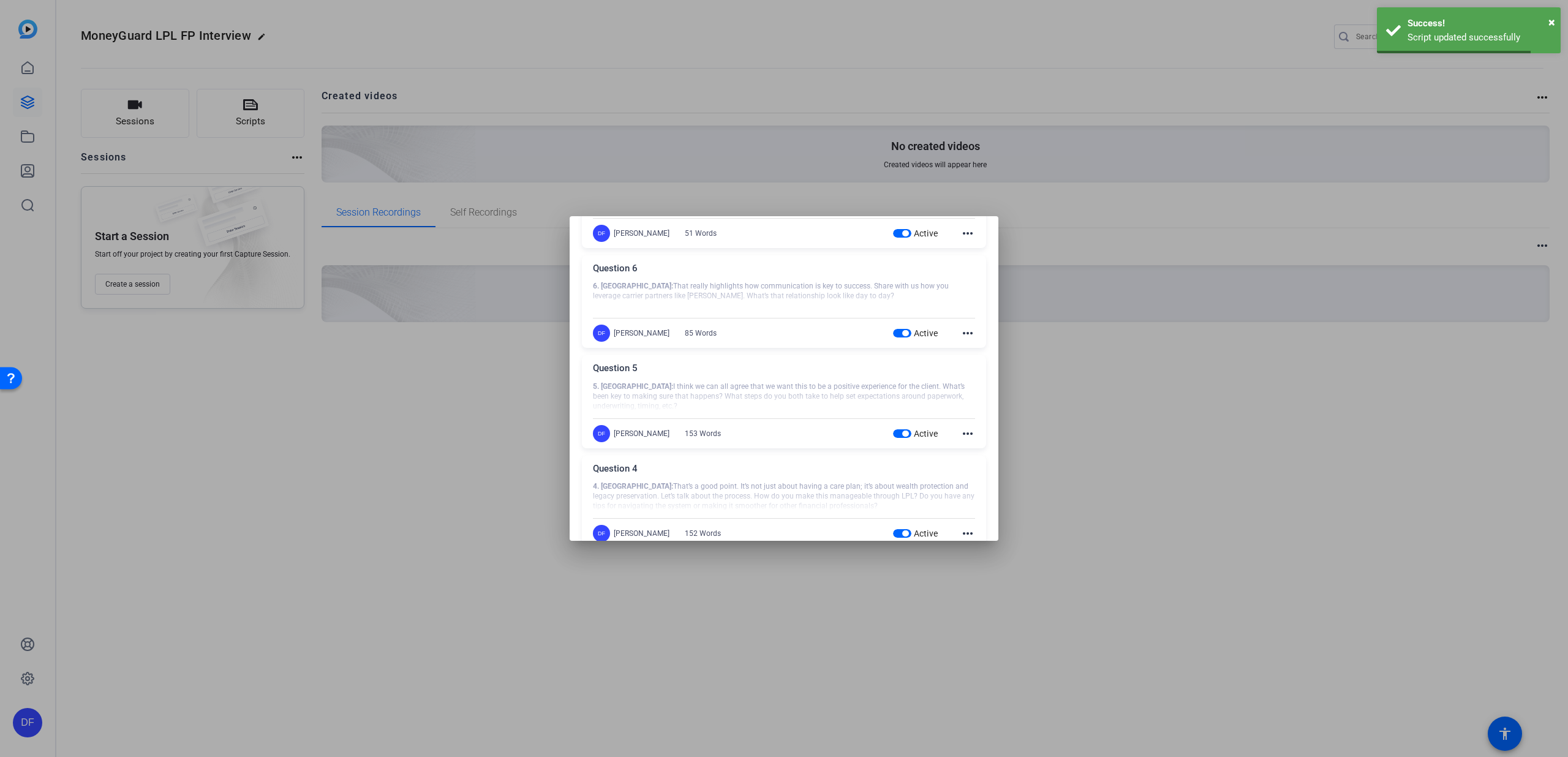
scroll to position [0, 0]
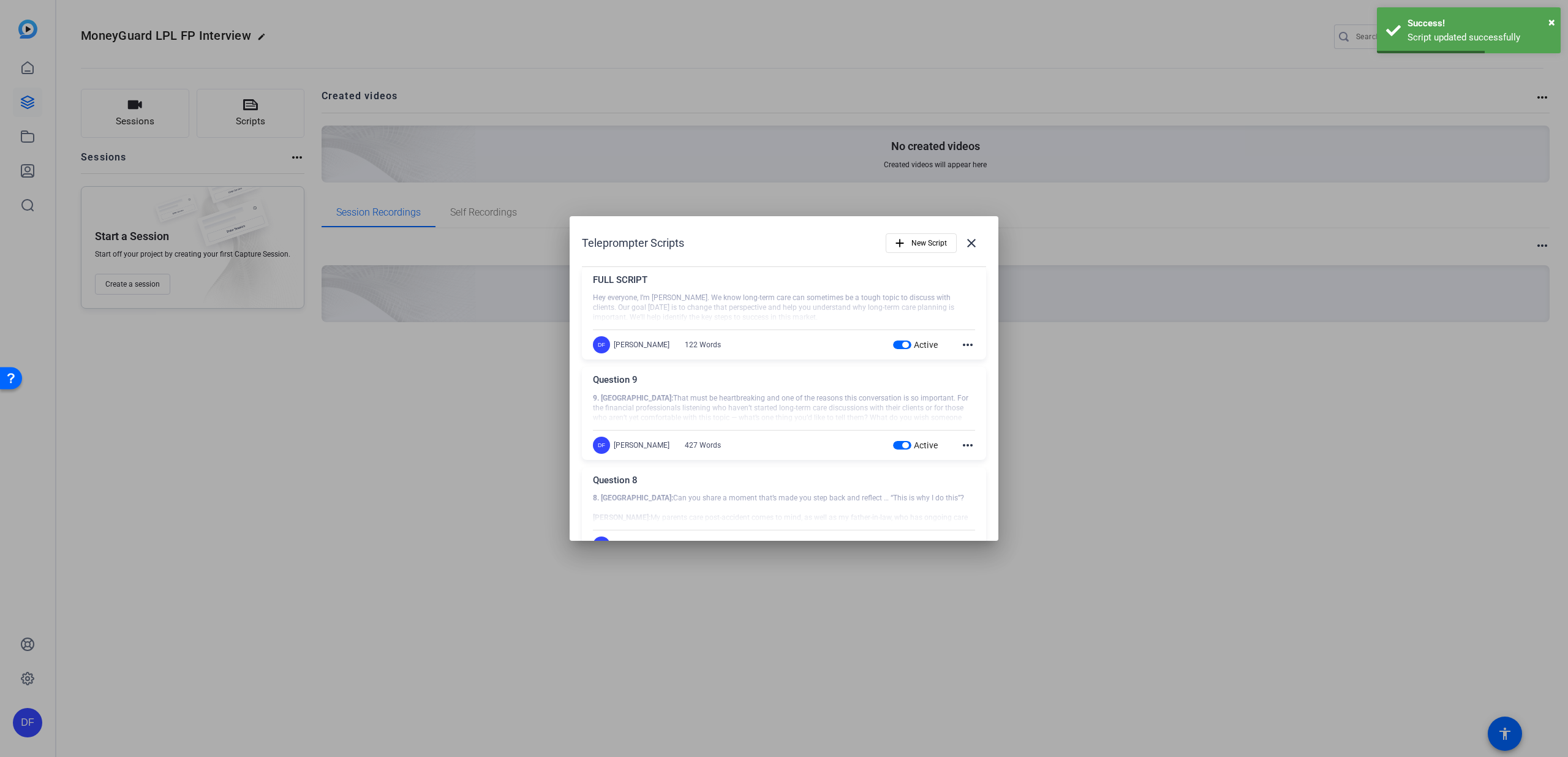
click at [962, 344] on mat-icon "more_horiz" at bounding box center [968, 345] width 14 height 14
click at [964, 357] on span "Edit" at bounding box center [988, 363] width 49 height 14
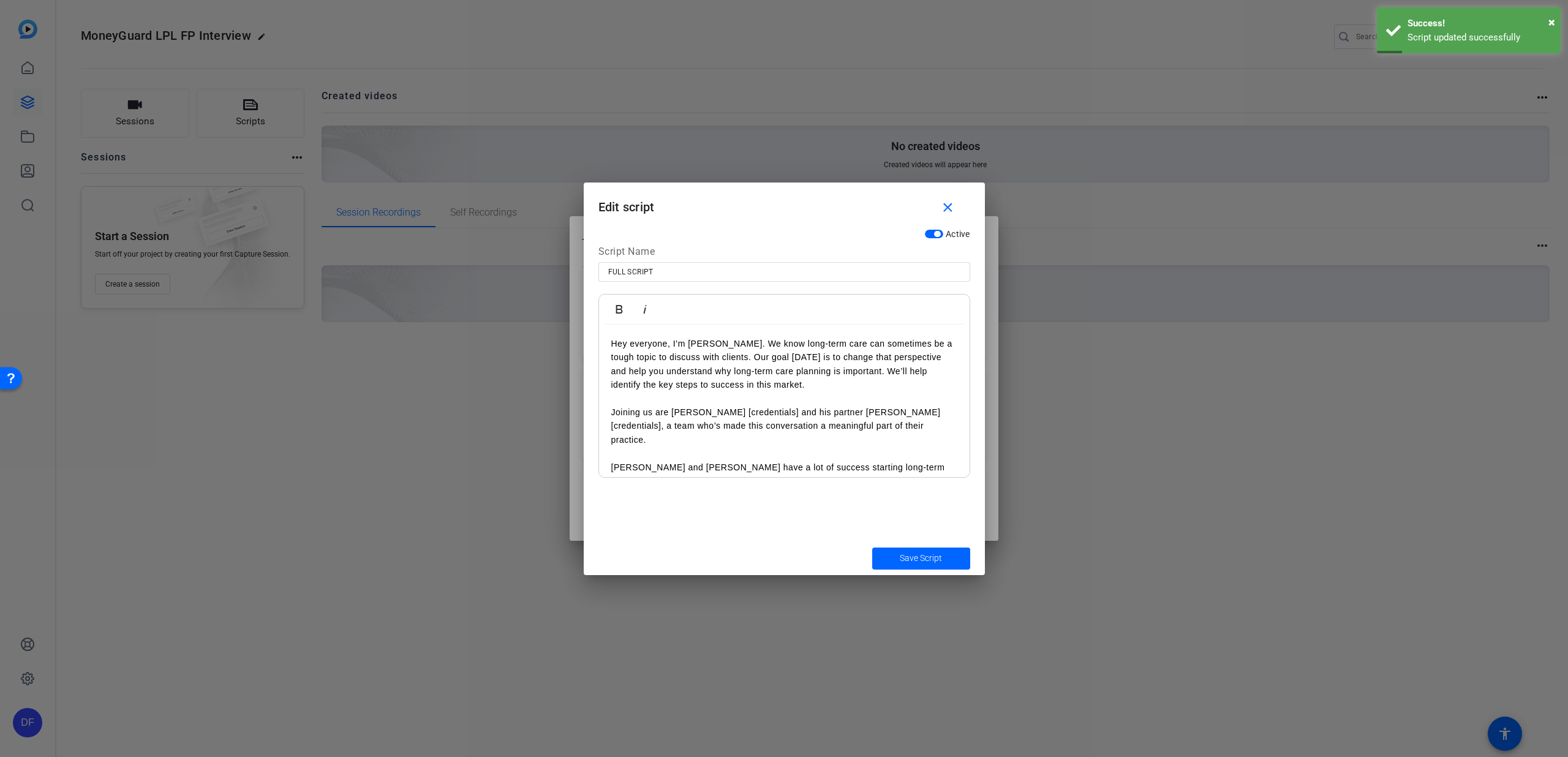
scroll to position [63, 0]
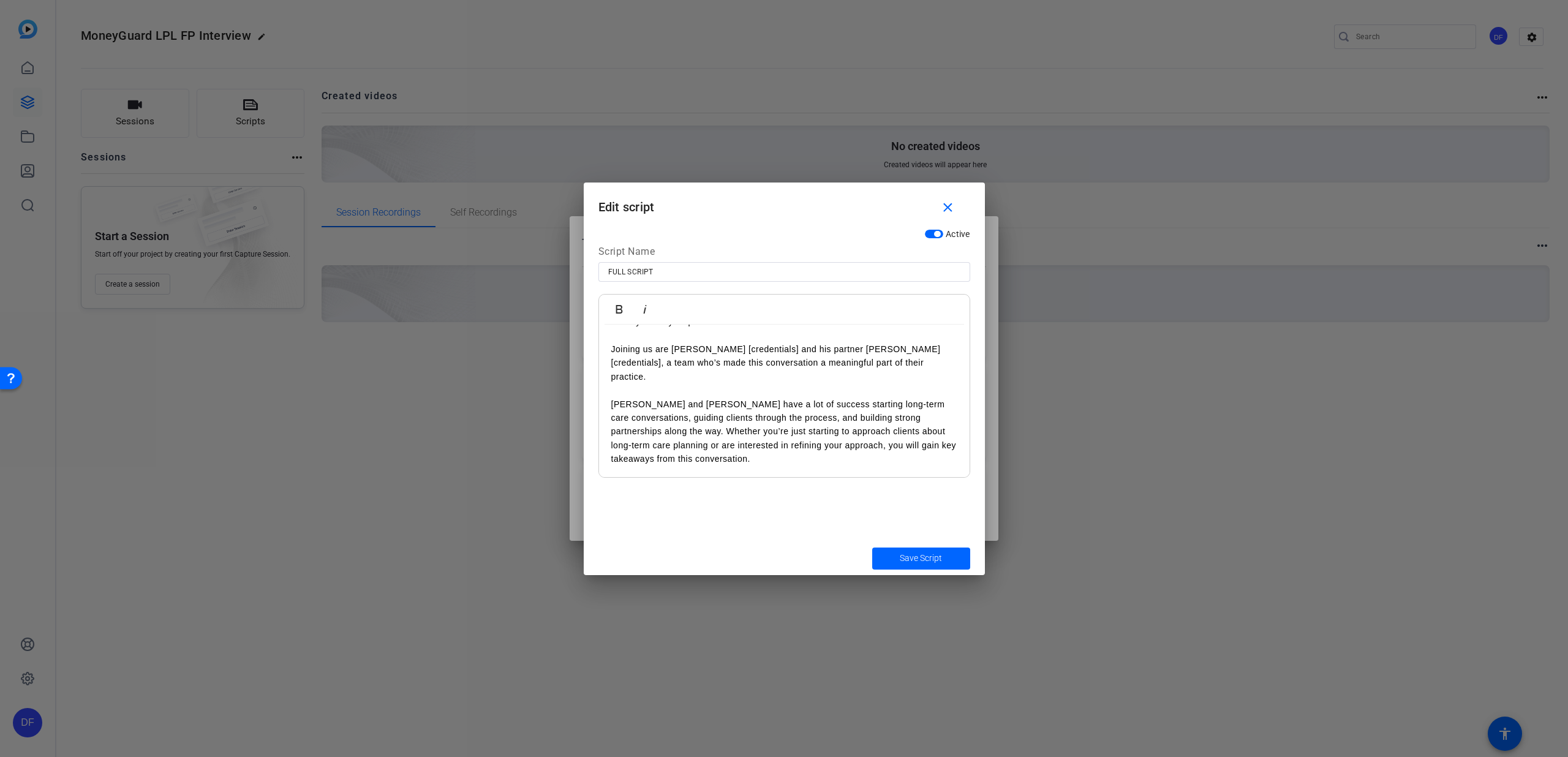
click at [783, 459] on p "[PERSON_NAME] and [PERSON_NAME] have a lot of success starting long-term care c…" at bounding box center [785, 432] width 346 height 68
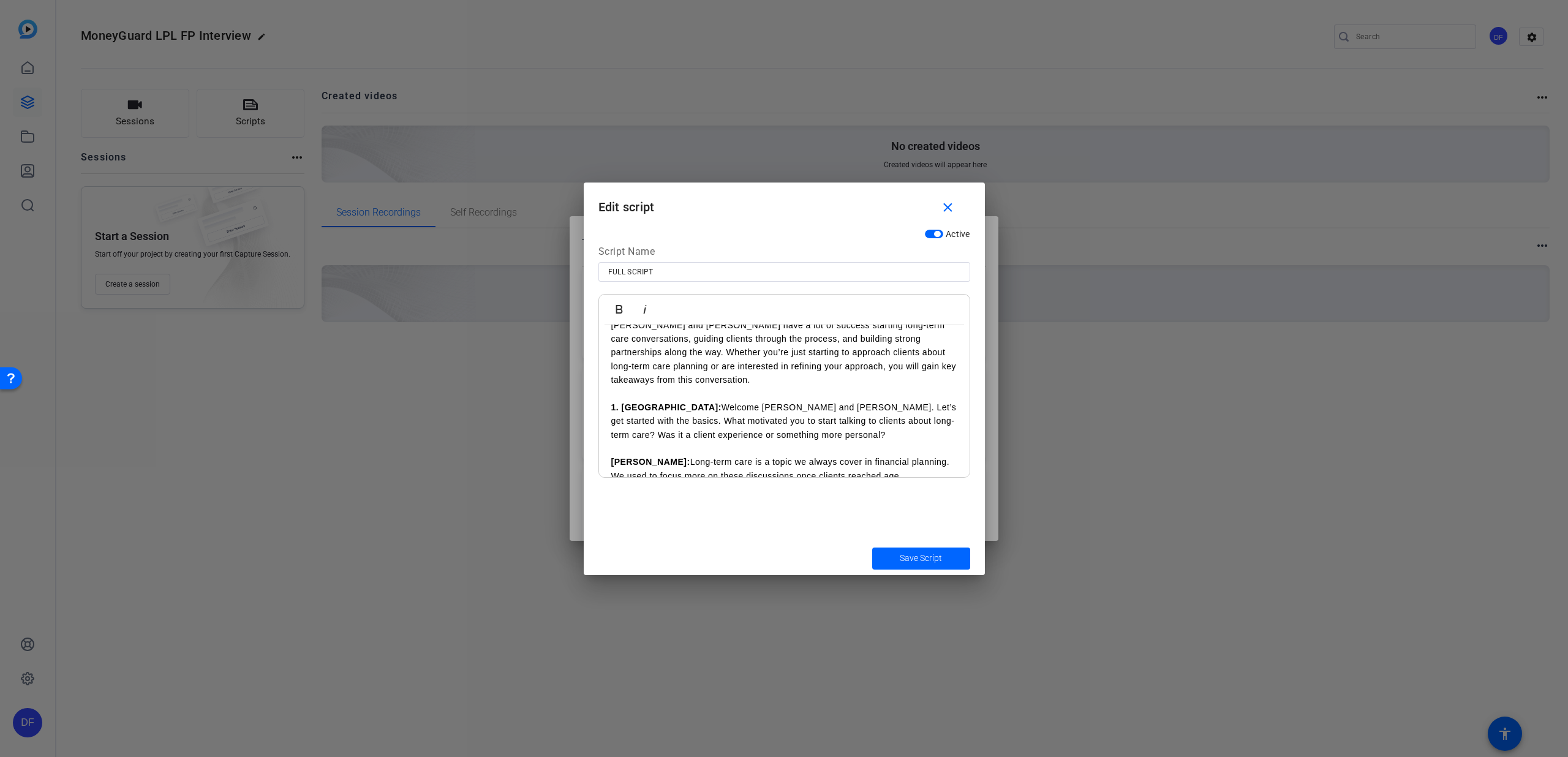
scroll to position [134, 0]
click at [883, 552] on span "submit" at bounding box center [921, 558] width 98 height 30
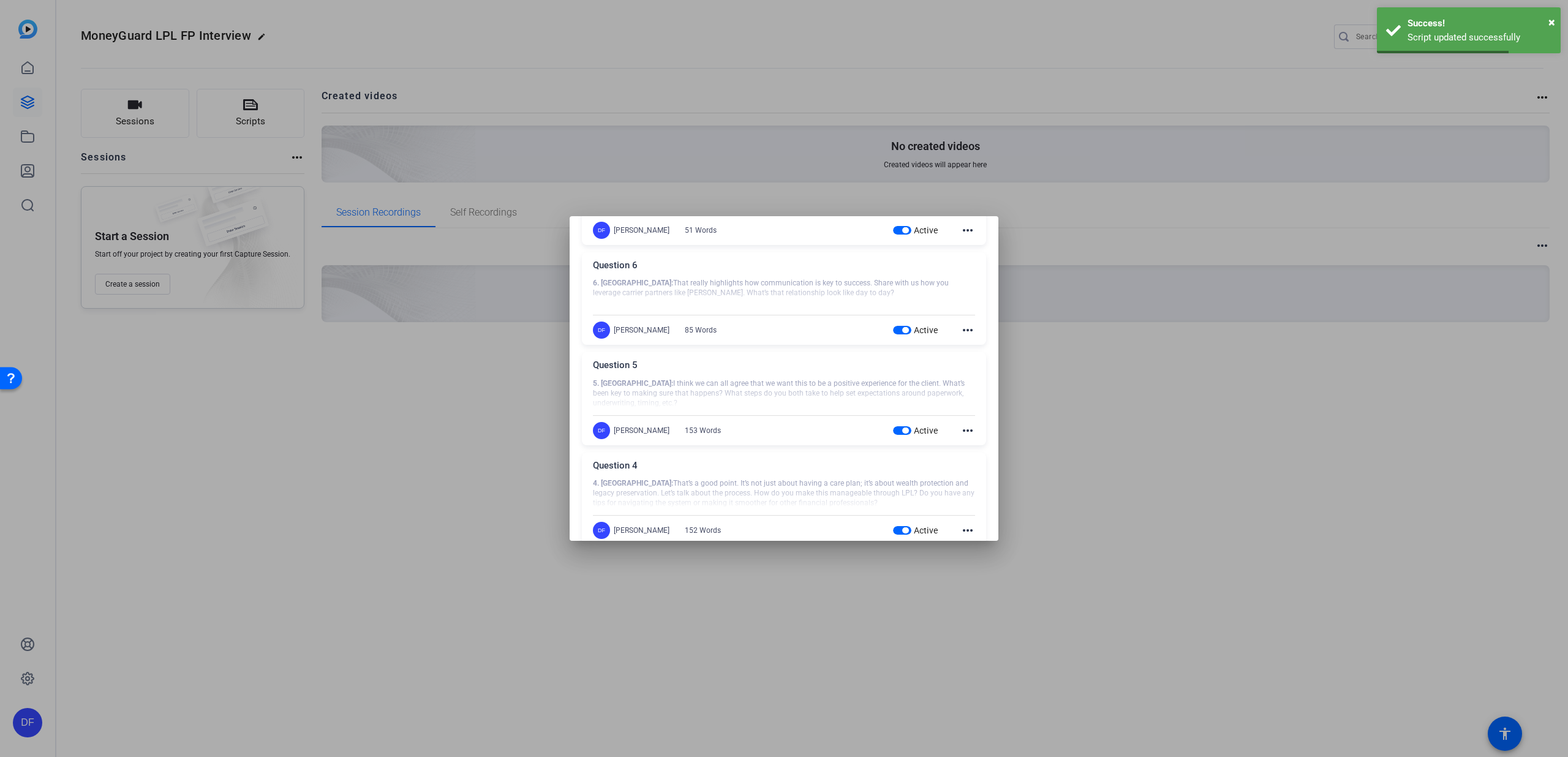
scroll to position [1040, 0]
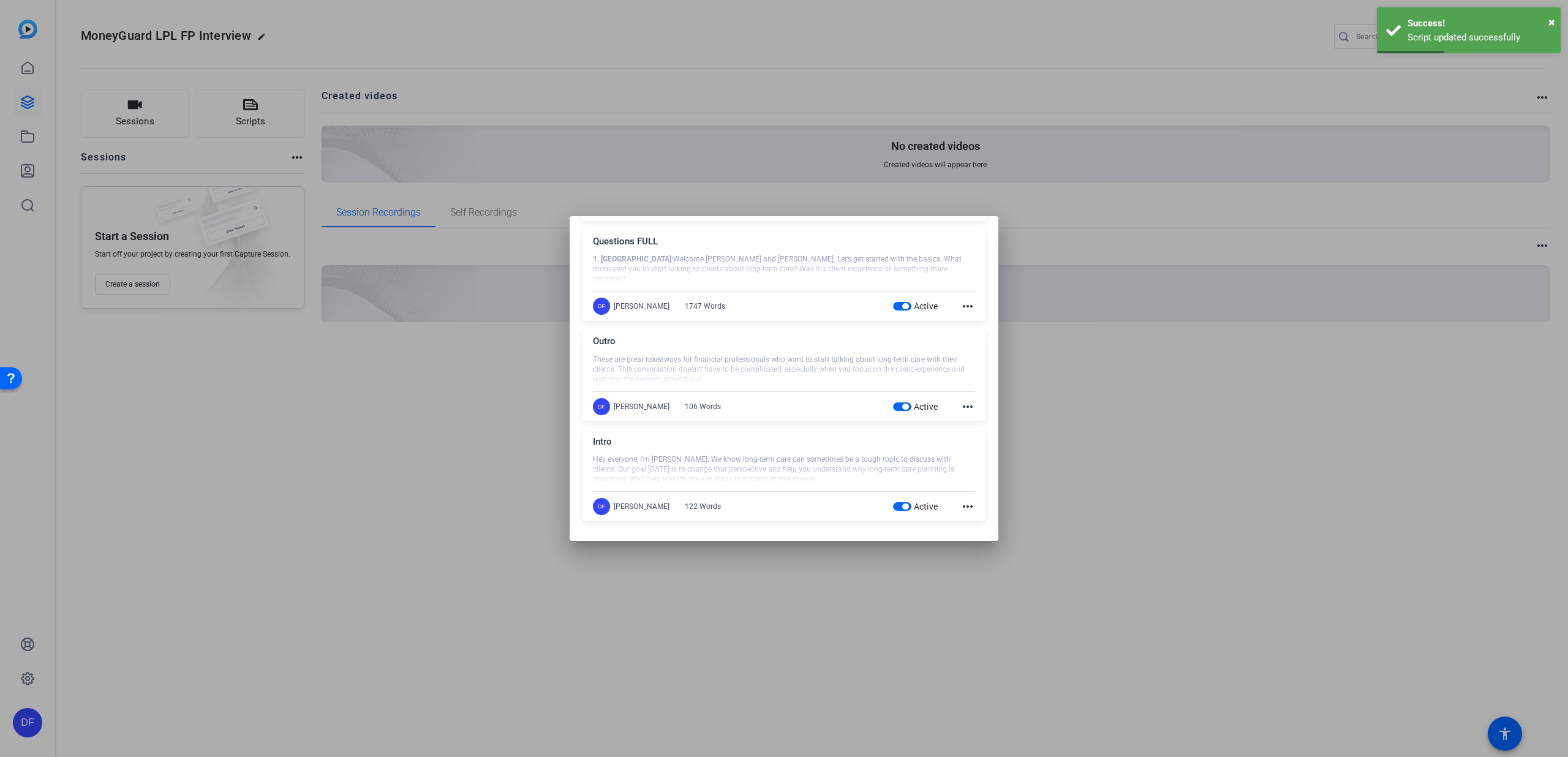
click at [969, 405] on div "Outro These are great takeaways for financial professionals who want to start t…" at bounding box center [784, 375] width 404 height 93
click at [962, 405] on mat-icon "more_horiz" at bounding box center [968, 407] width 14 height 14
click at [968, 417] on span "Edit" at bounding box center [988, 425] width 49 height 14
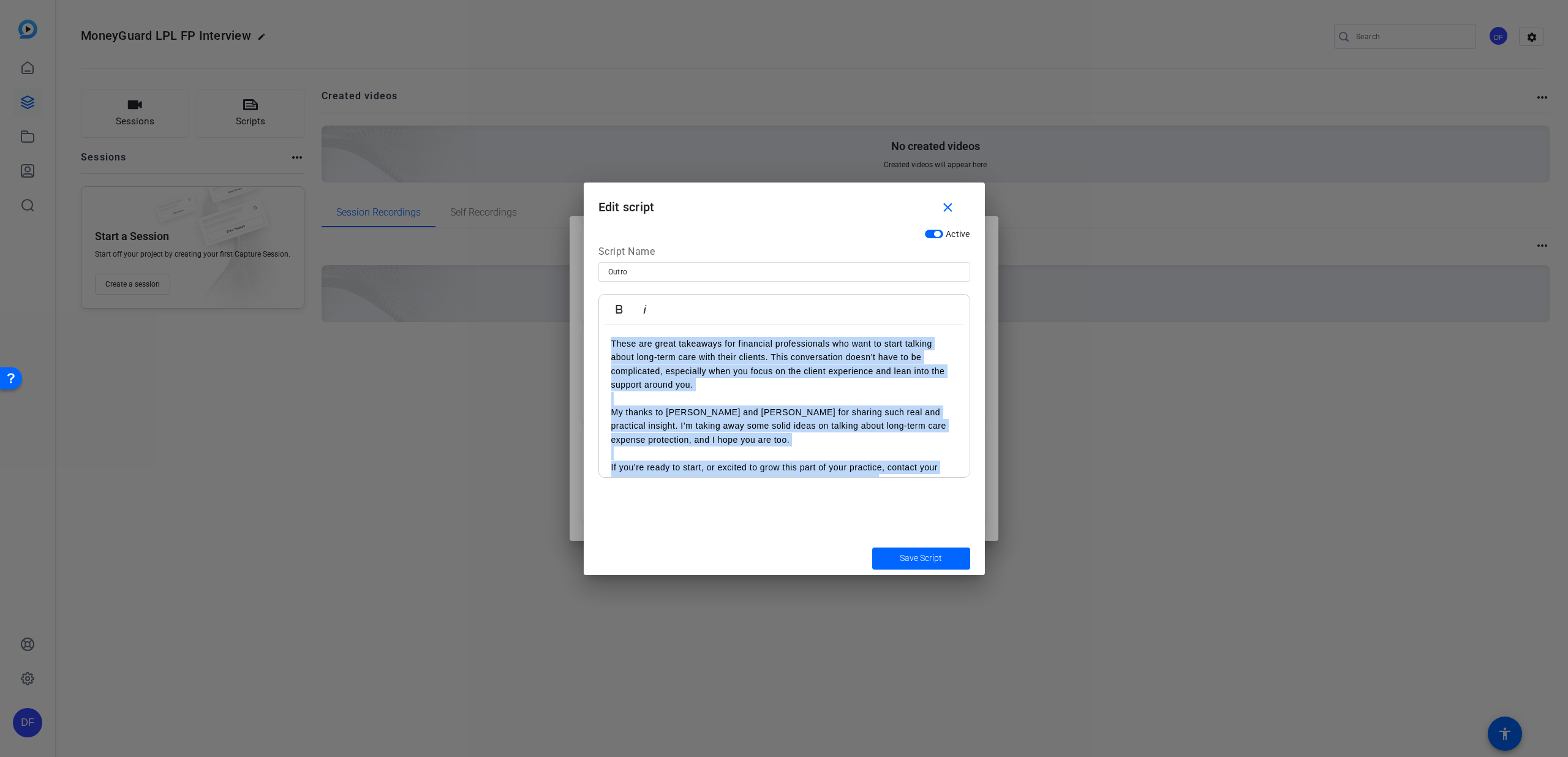
scroll to position [36, 0]
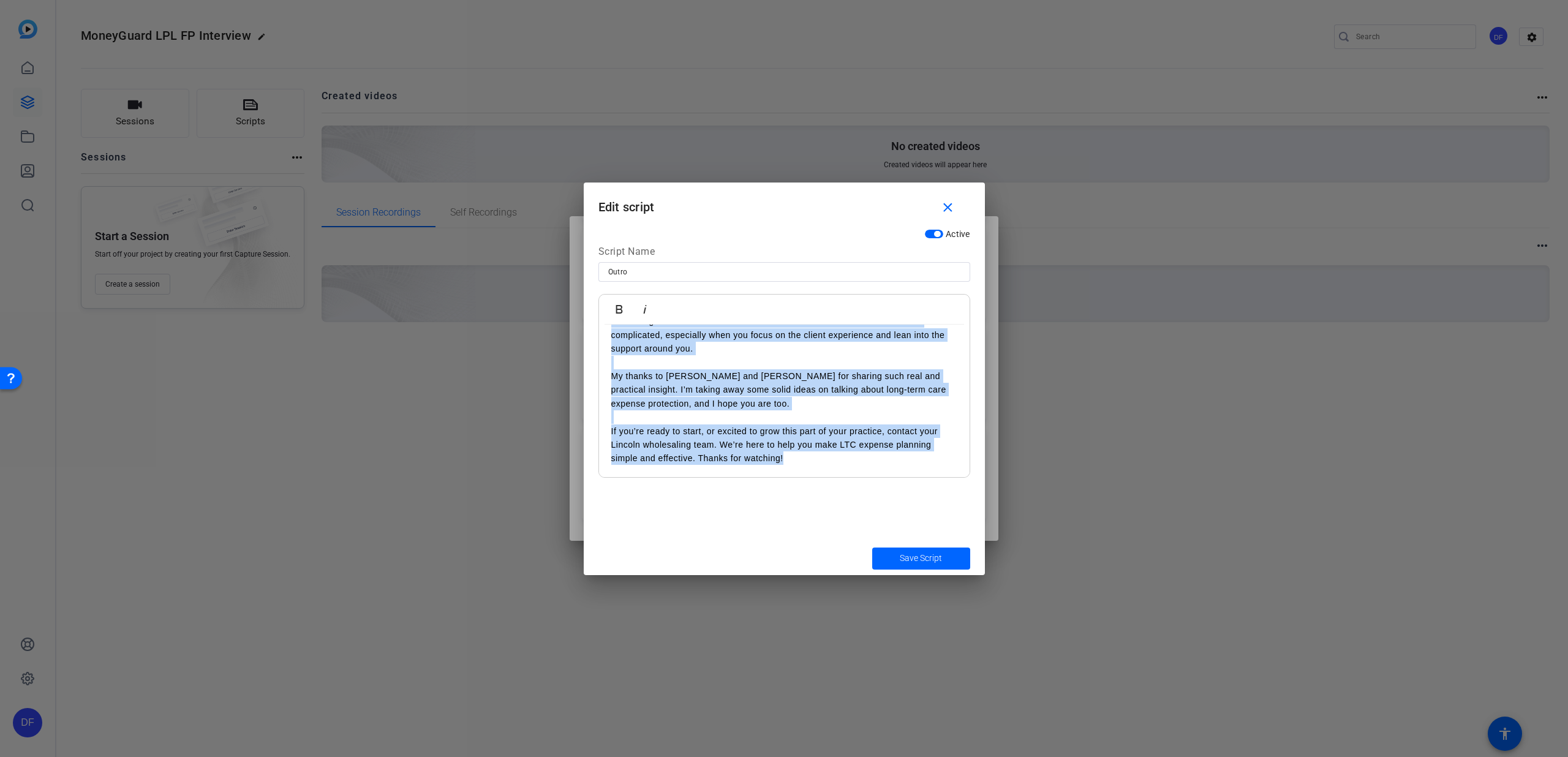
drag, startPoint x: 604, startPoint y: 340, endPoint x: 895, endPoint y: 500, distance: 332.1
click at [895, 500] on div "Active Script Name Outro Bold Italic These are great takeaways for financial pr…" at bounding box center [785, 382] width 402 height 319
click at [887, 561] on span "submit" at bounding box center [921, 558] width 98 height 30
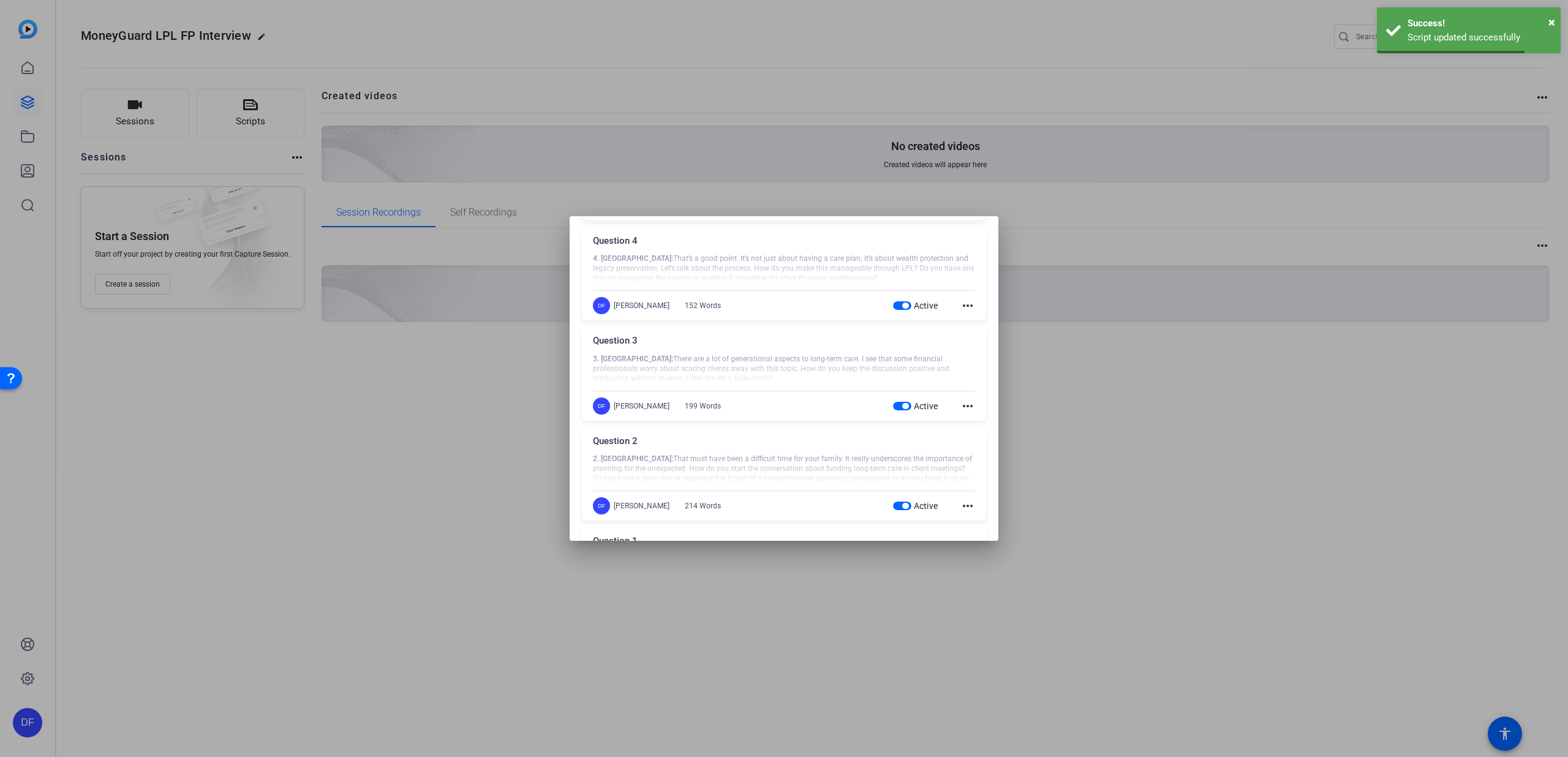
scroll to position [0, 0]
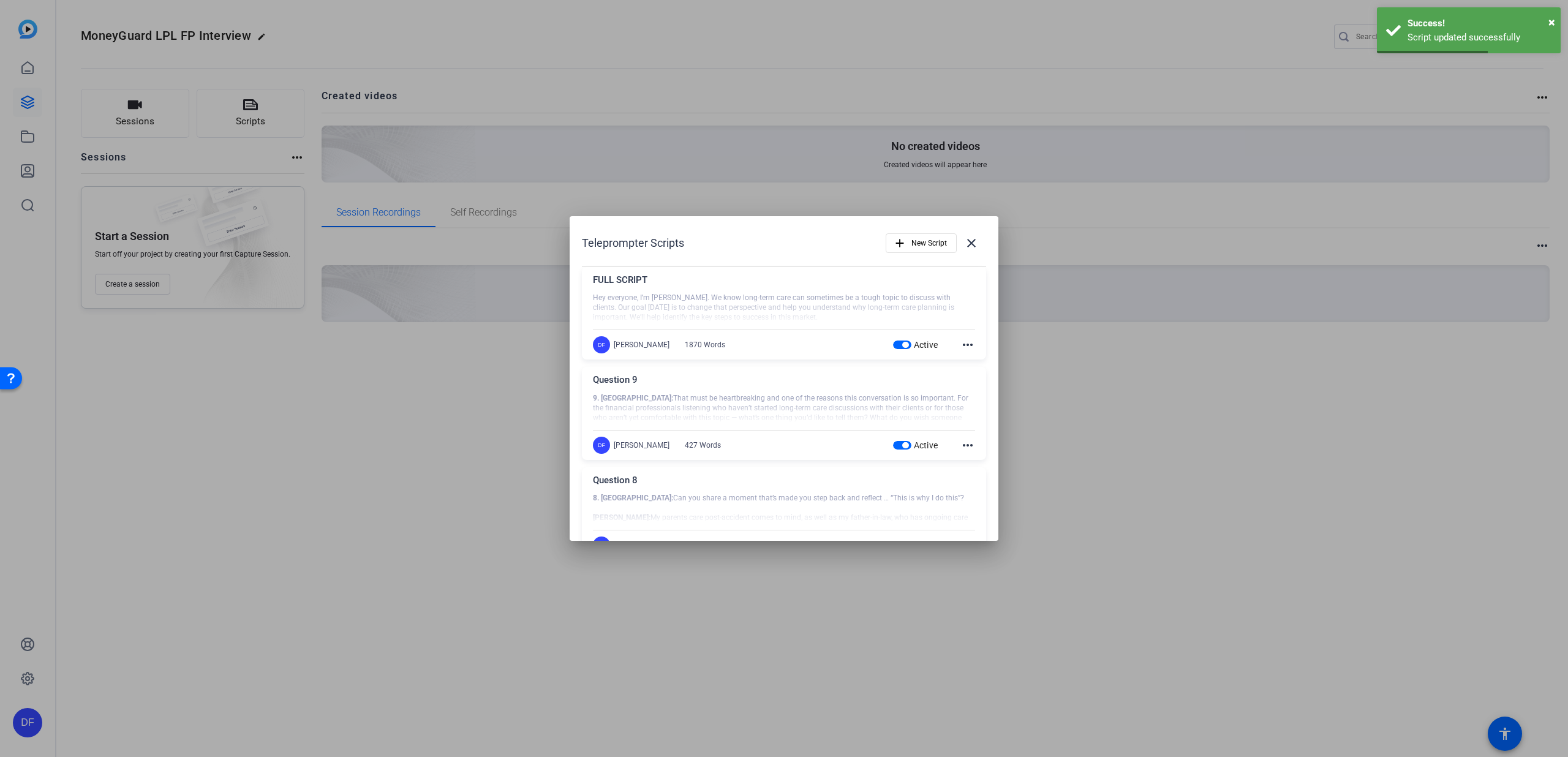
click at [968, 343] on div "FULL SCRIPT Hey everyone, I’m [PERSON_NAME]. We know long-term care can sometim…" at bounding box center [784, 313] width 404 height 93
click at [965, 344] on mat-icon "more_horiz" at bounding box center [968, 345] width 14 height 14
click at [970, 360] on span "Edit" at bounding box center [988, 363] width 49 height 14
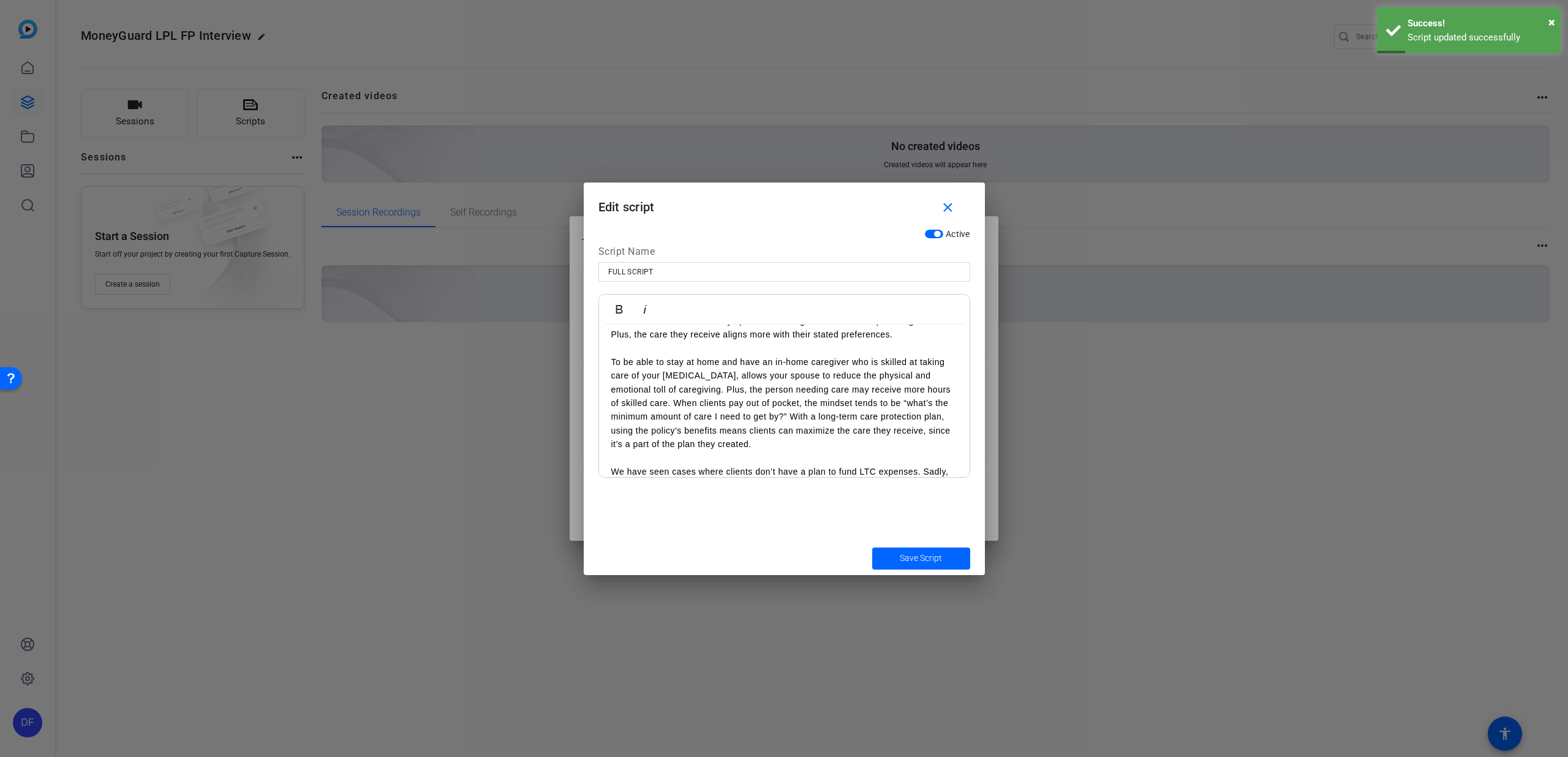
scroll to position [2355, 0]
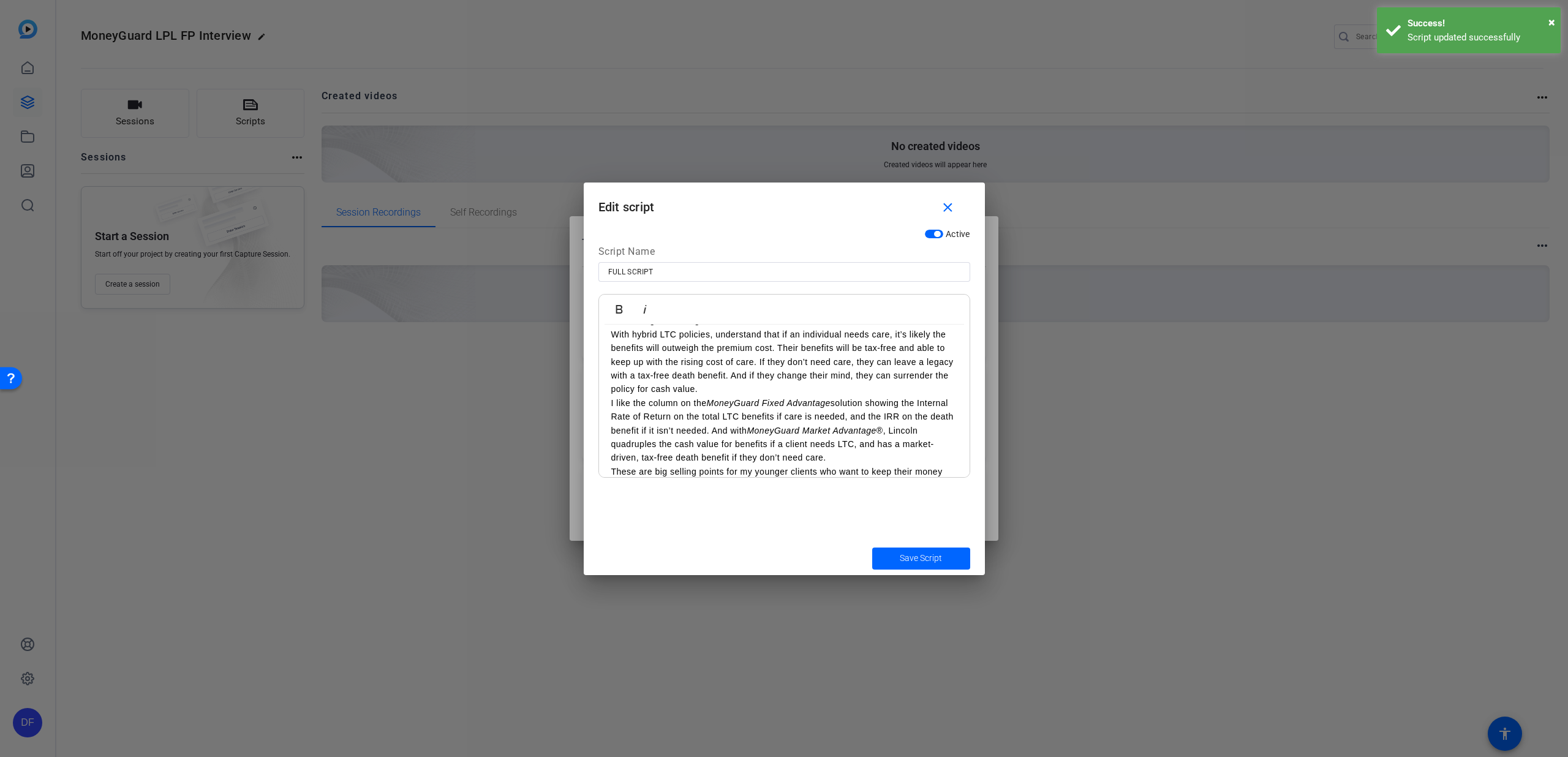
click at [741, 465] on p "These are big selling points for my younger clients who want to keep their mone…" at bounding box center [785, 479] width 346 height 28
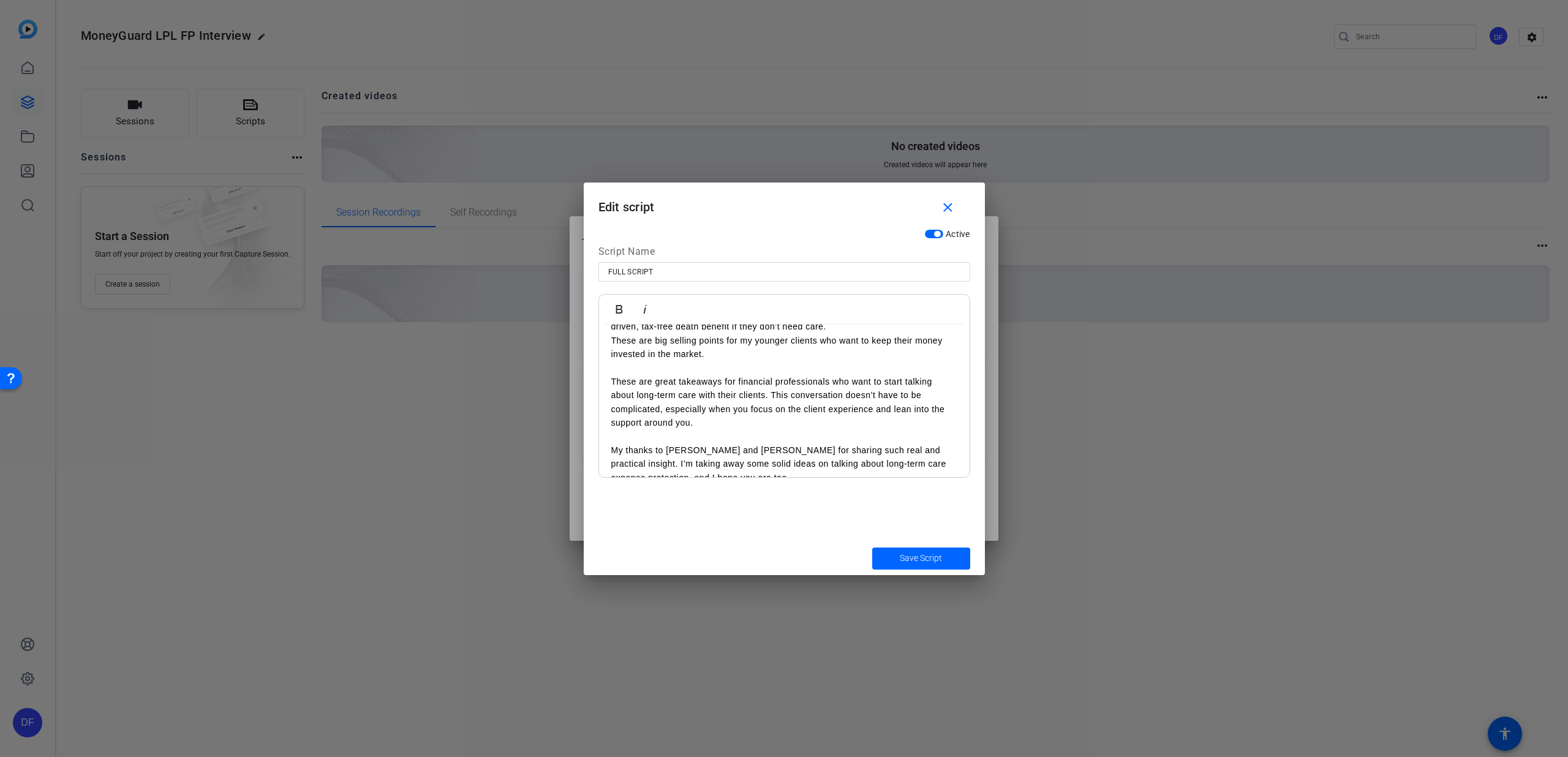
scroll to position [2463, 0]
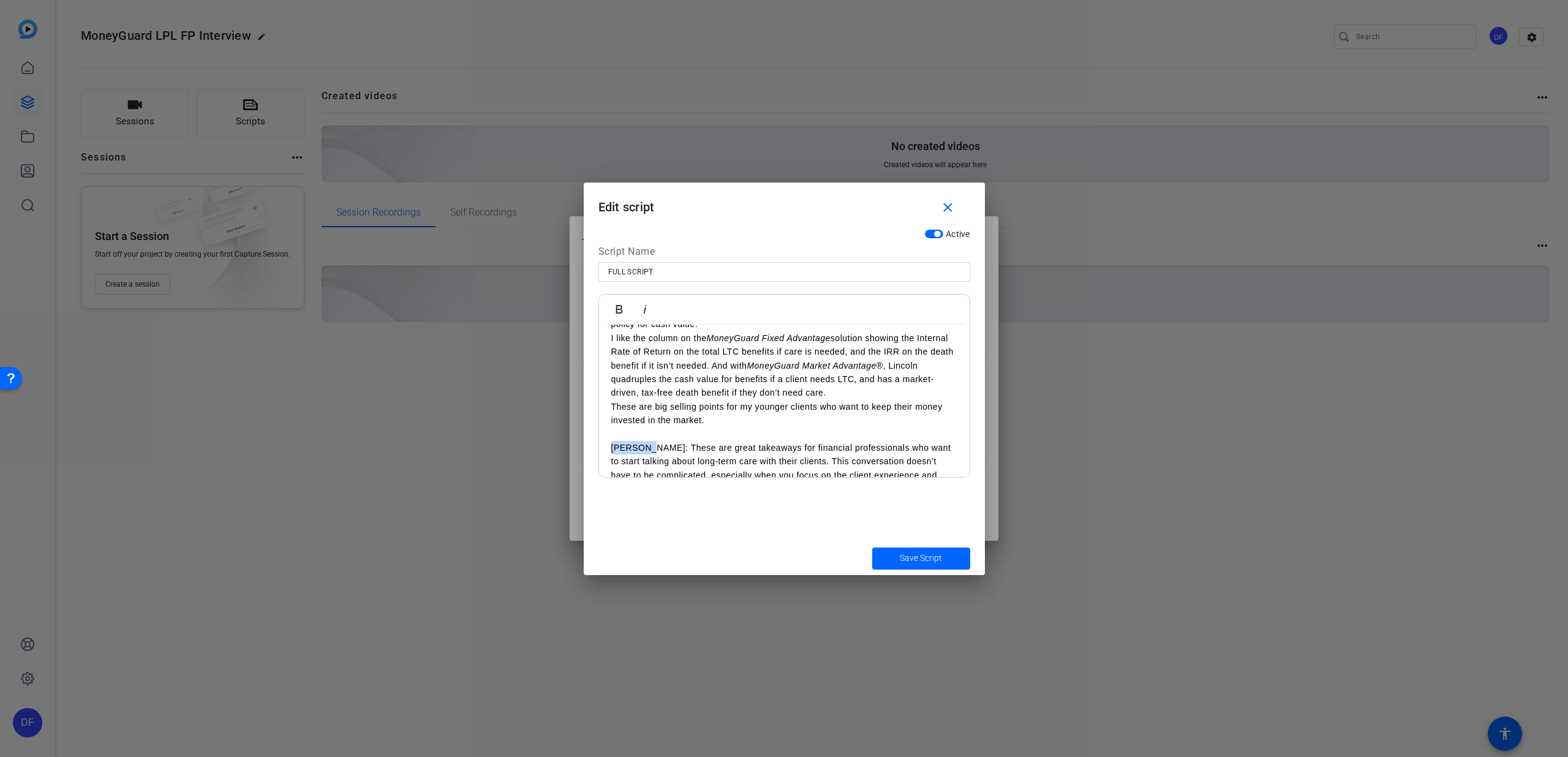
drag, startPoint x: 640, startPoint y: 422, endPoint x: 606, endPoint y: 419, distance: 34.1
click at [617, 305] on icon "button" at bounding box center [619, 309] width 7 height 9
click at [650, 441] on p "[PERSON_NAME]: These are great takeaways for financial professionals who want t…" at bounding box center [785, 469] width 346 height 55
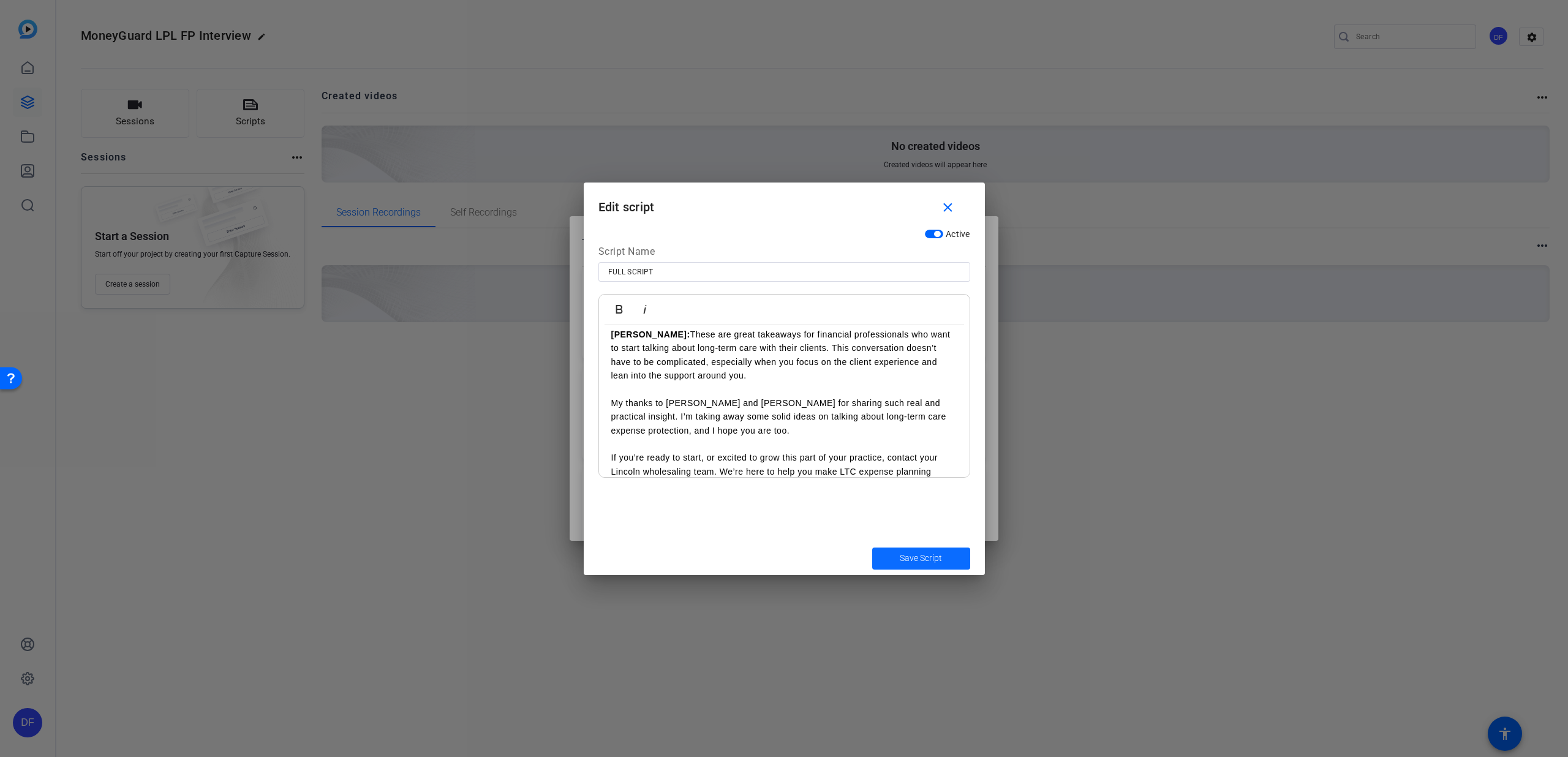
click at [885, 556] on span "submit" at bounding box center [921, 558] width 98 height 30
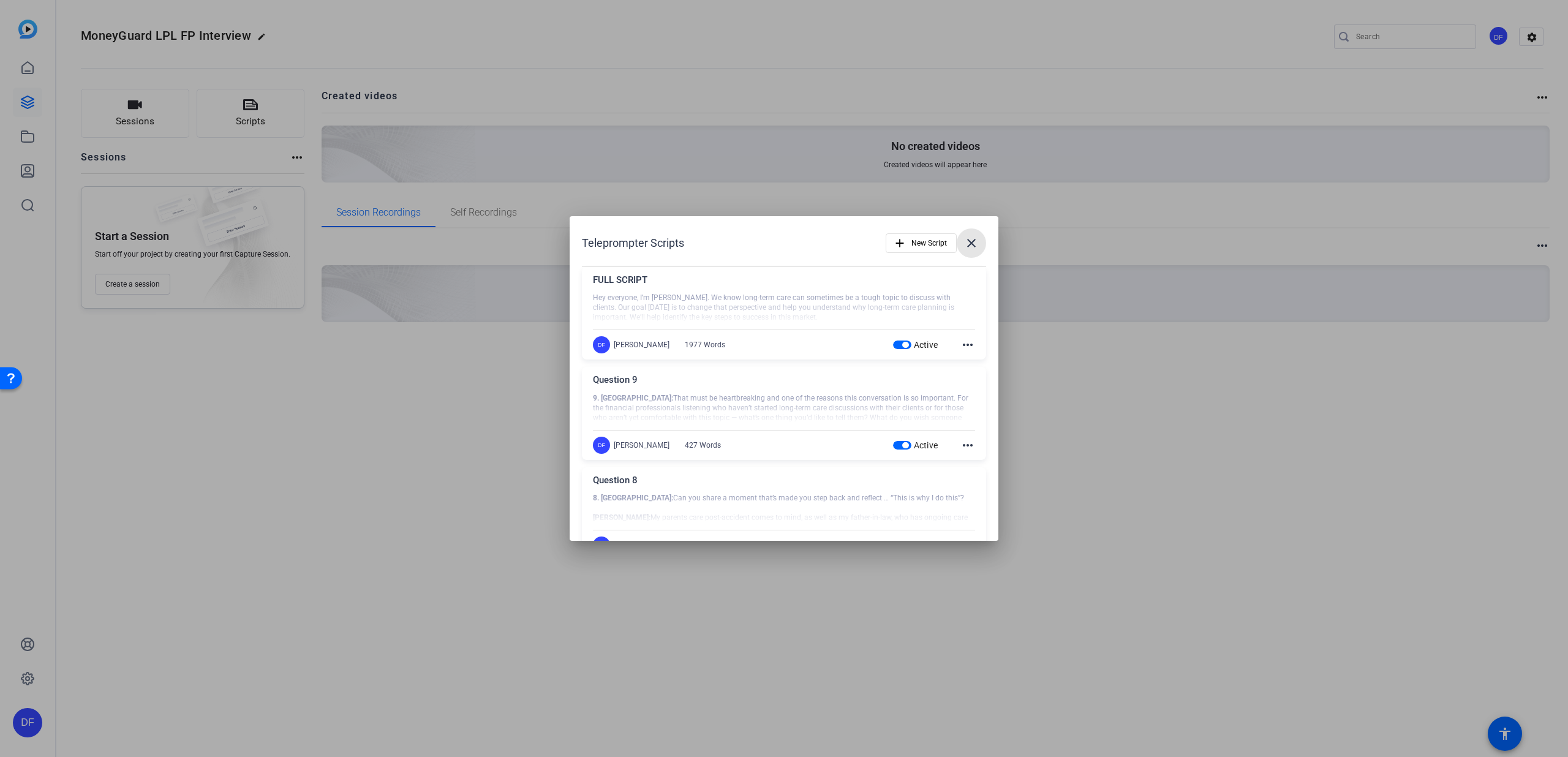
click at [957, 244] on span at bounding box center [972, 243] width 30 height 30
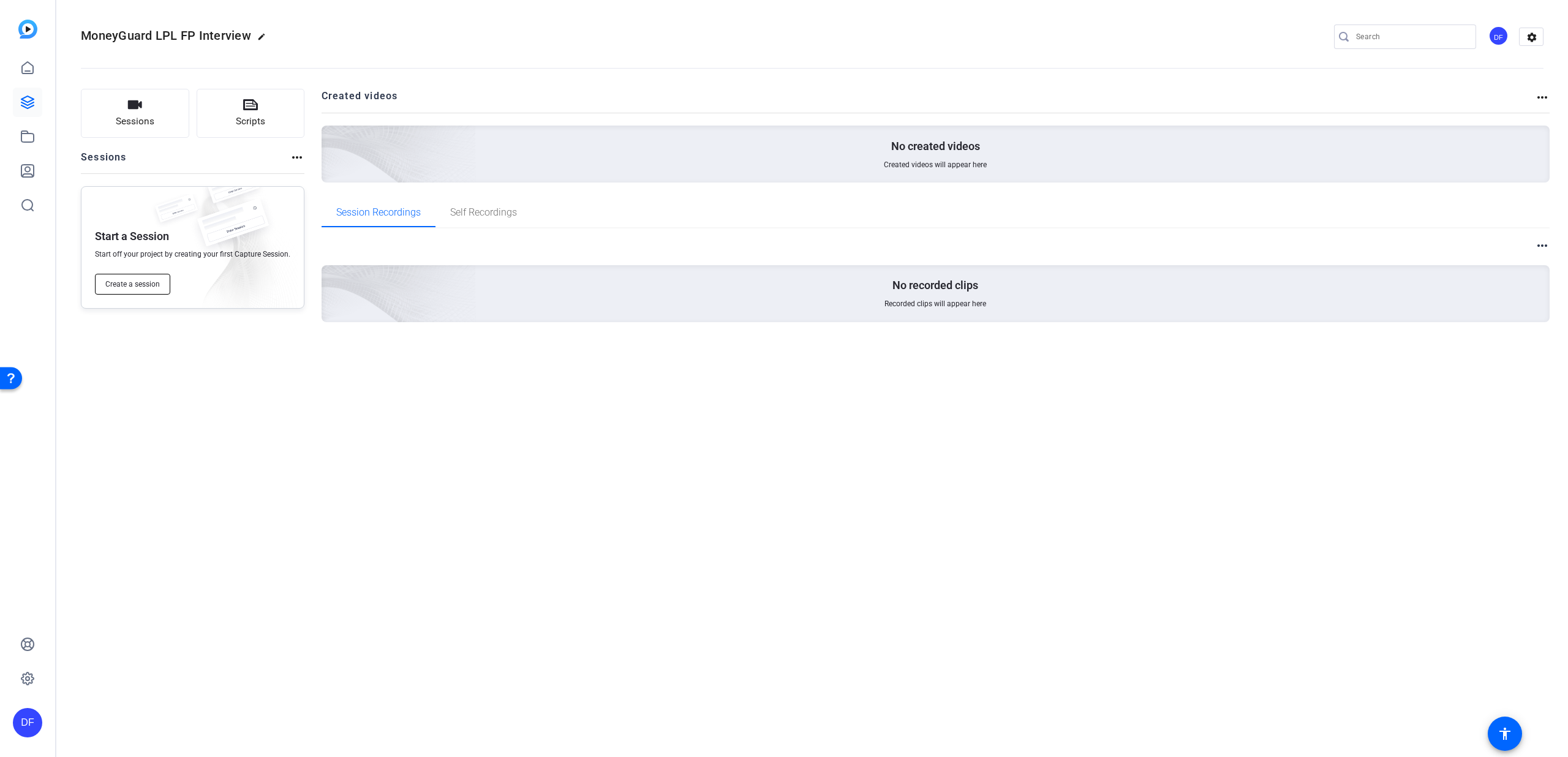
click at [141, 284] on span "Create a session" at bounding box center [132, 284] width 55 height 10
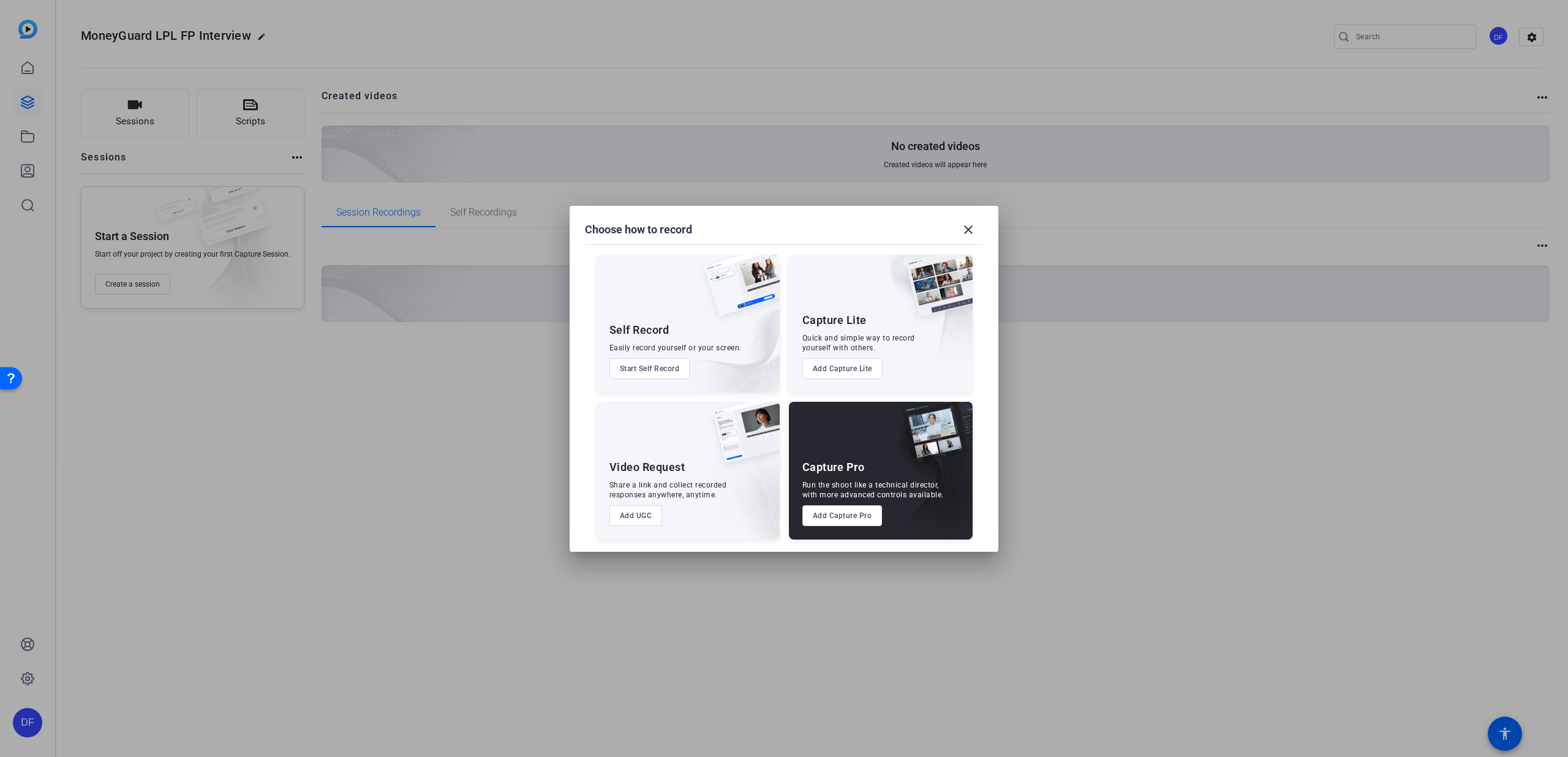
click at [856, 518] on button "Add Capture Pro" at bounding box center [843, 516] width 80 height 21
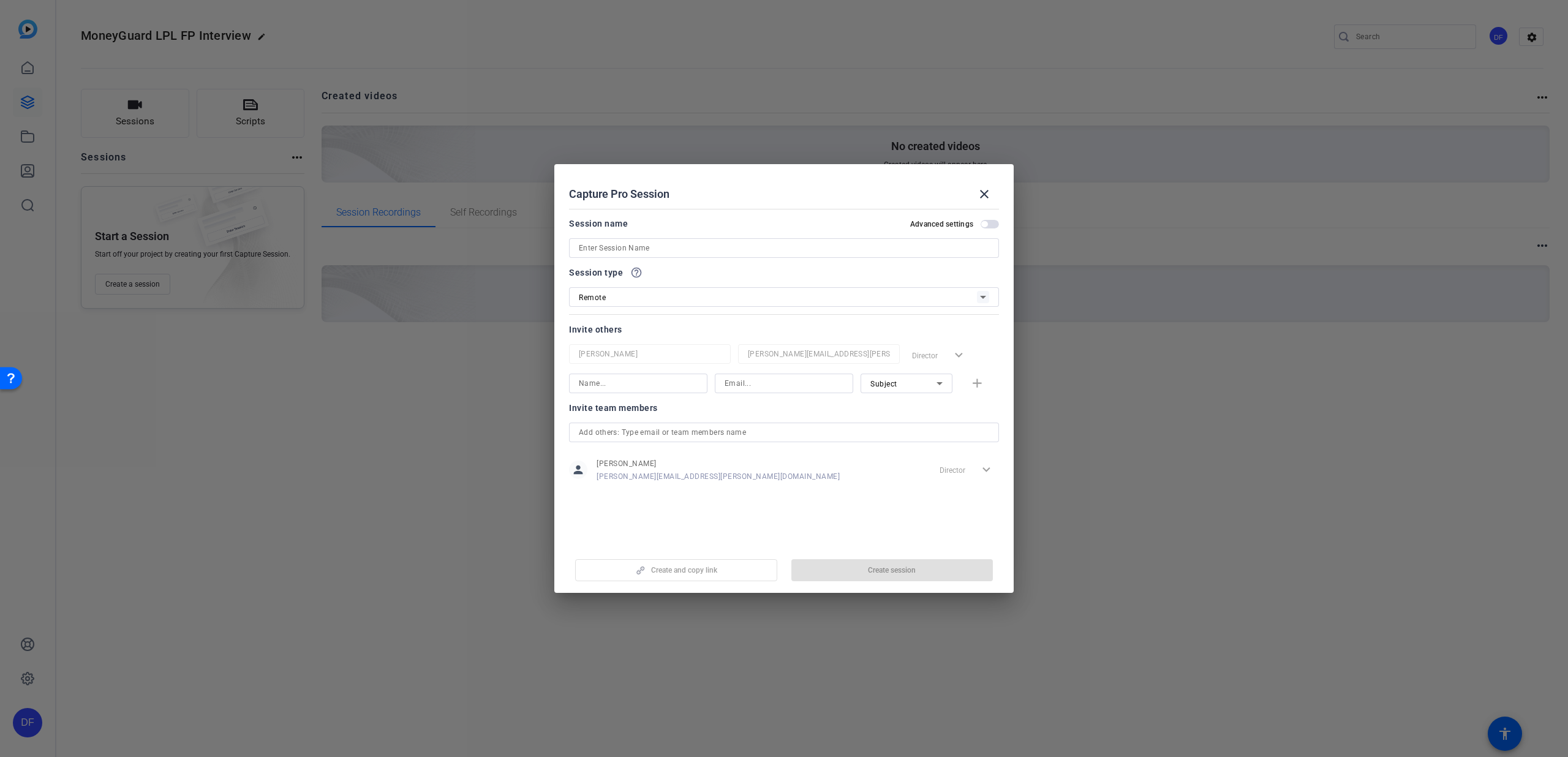
click at [622, 248] on input at bounding box center [784, 248] width 411 height 14
type input "MG LPL Interview"
click at [831, 564] on span "button" at bounding box center [892, 570] width 202 height 30
